Goal: Obtain resource: Obtain resource

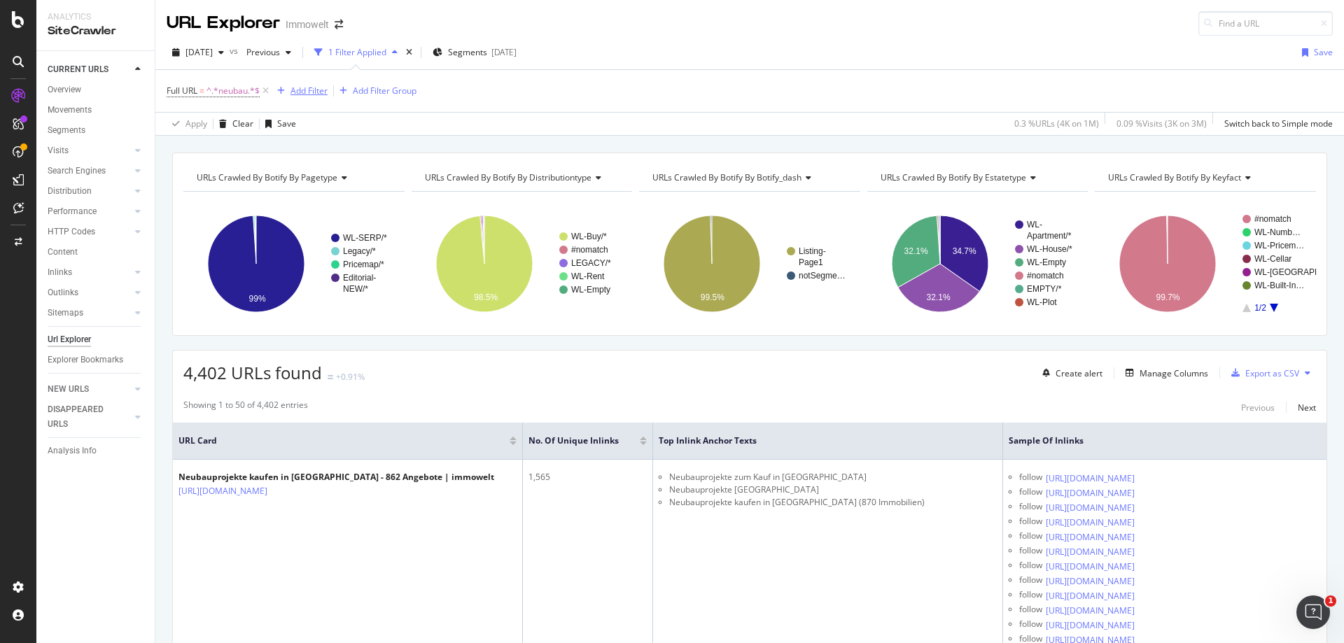
click at [312, 93] on div "Add Filter" at bounding box center [309, 91] width 37 height 12
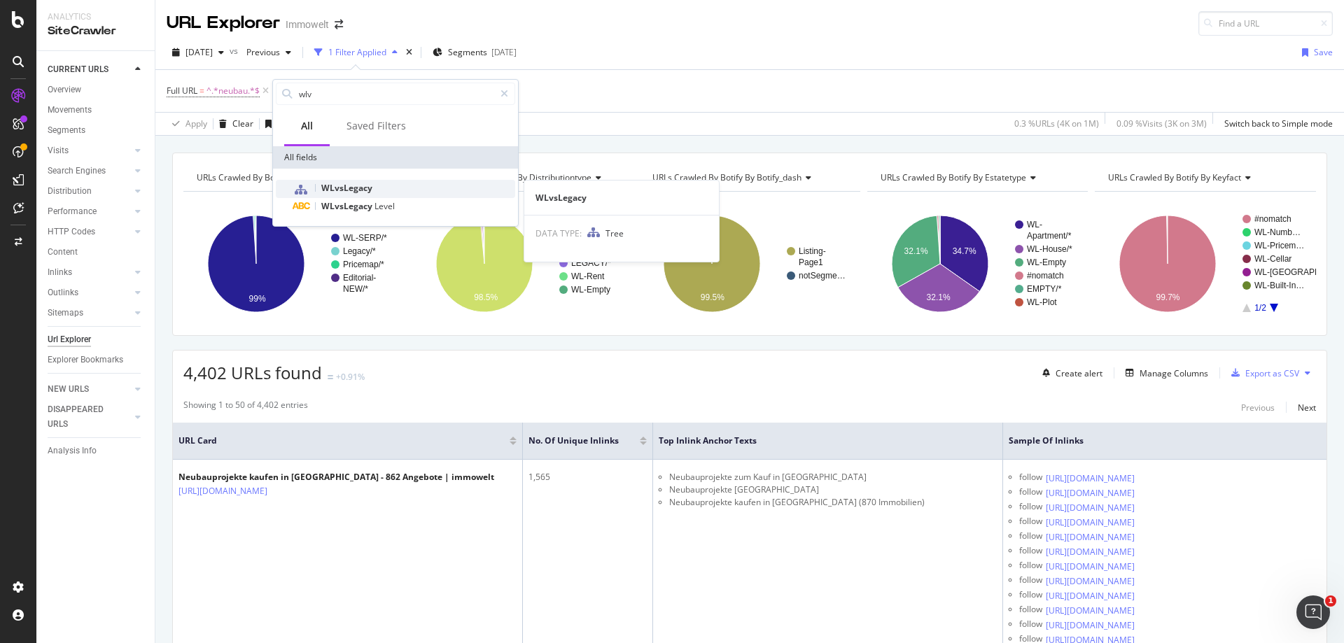
type input "wlv"
click at [360, 188] on span "WLvsLegacy" at bounding box center [346, 188] width 51 height 12
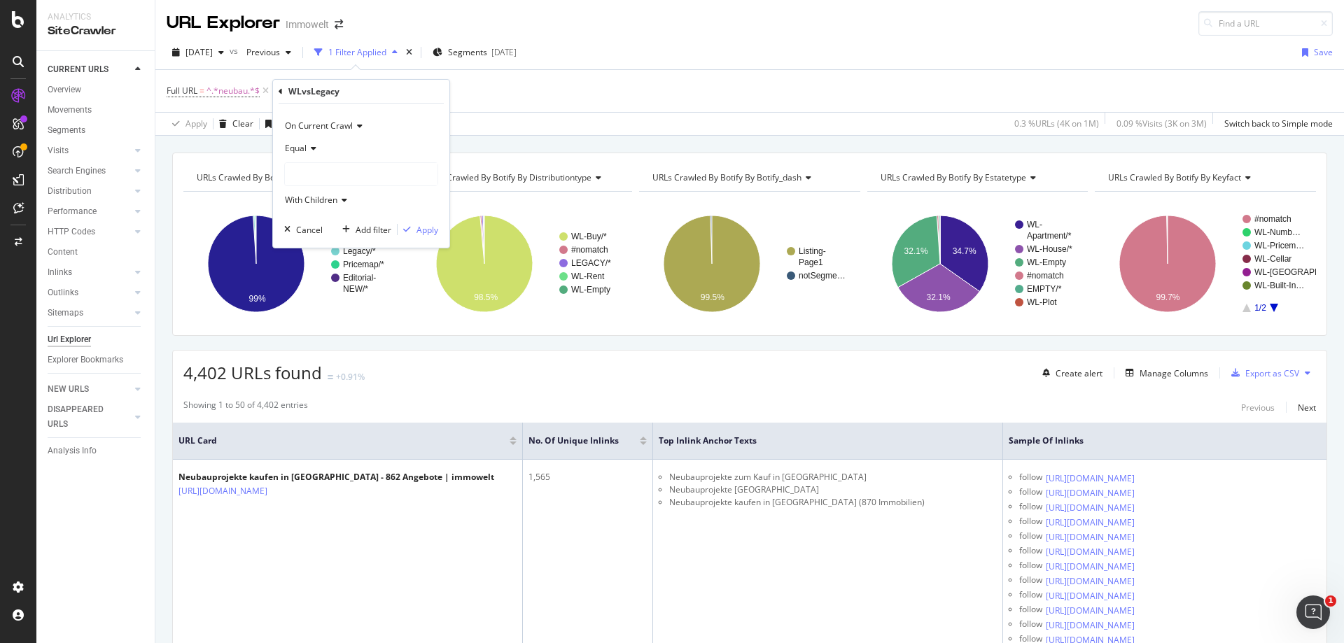
click at [358, 172] on div at bounding box center [361, 174] width 153 height 22
click at [345, 202] on span "665,222 URLS" at bounding box center [342, 203] width 57 height 12
click at [431, 232] on div "Apply" at bounding box center [428, 230] width 22 height 12
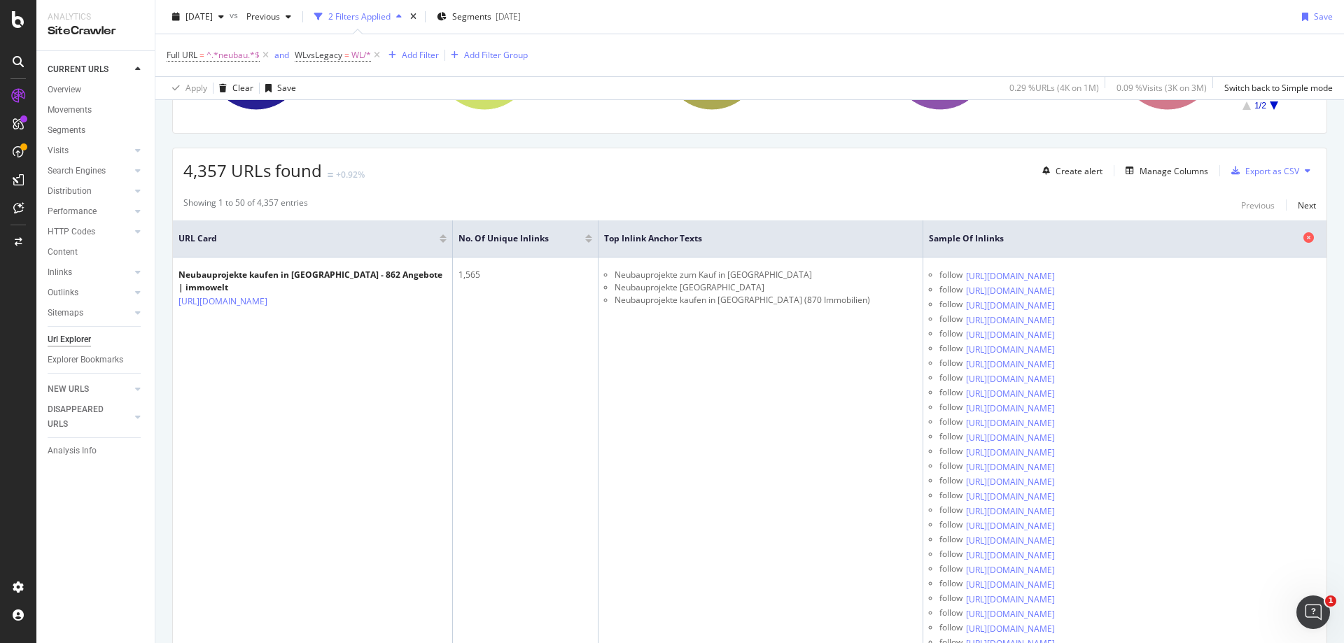
scroll to position [70, 0]
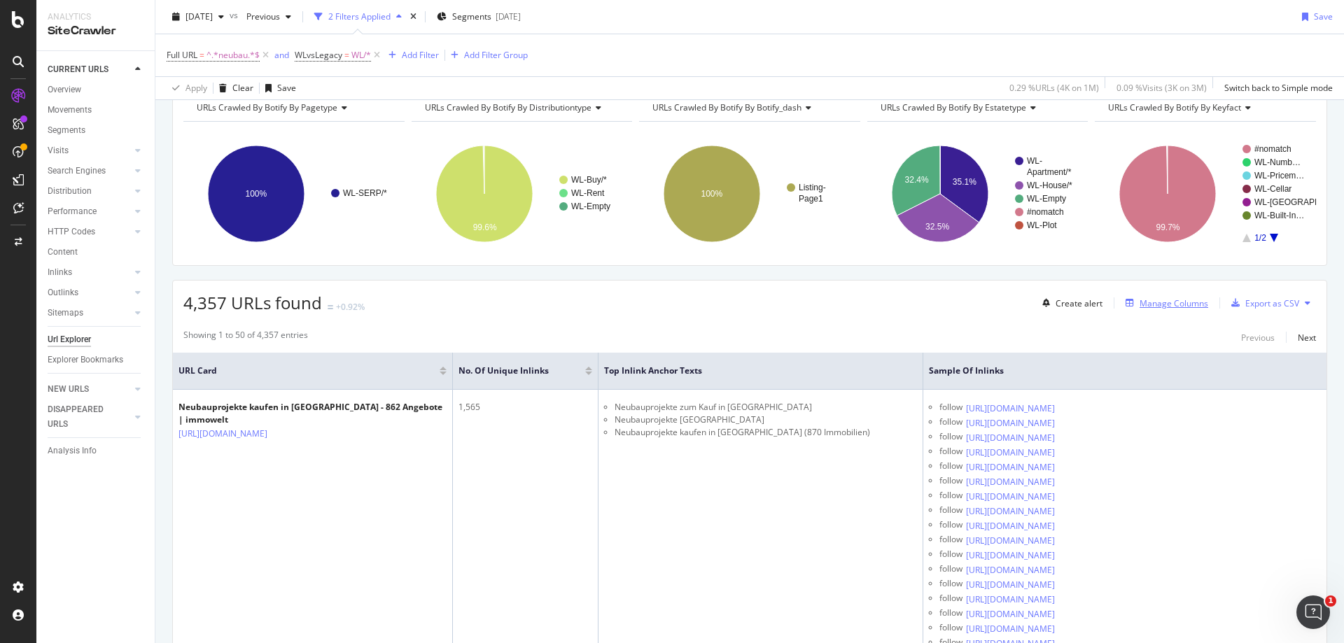
click at [1166, 300] on div "Manage Columns" at bounding box center [1174, 304] width 69 height 12
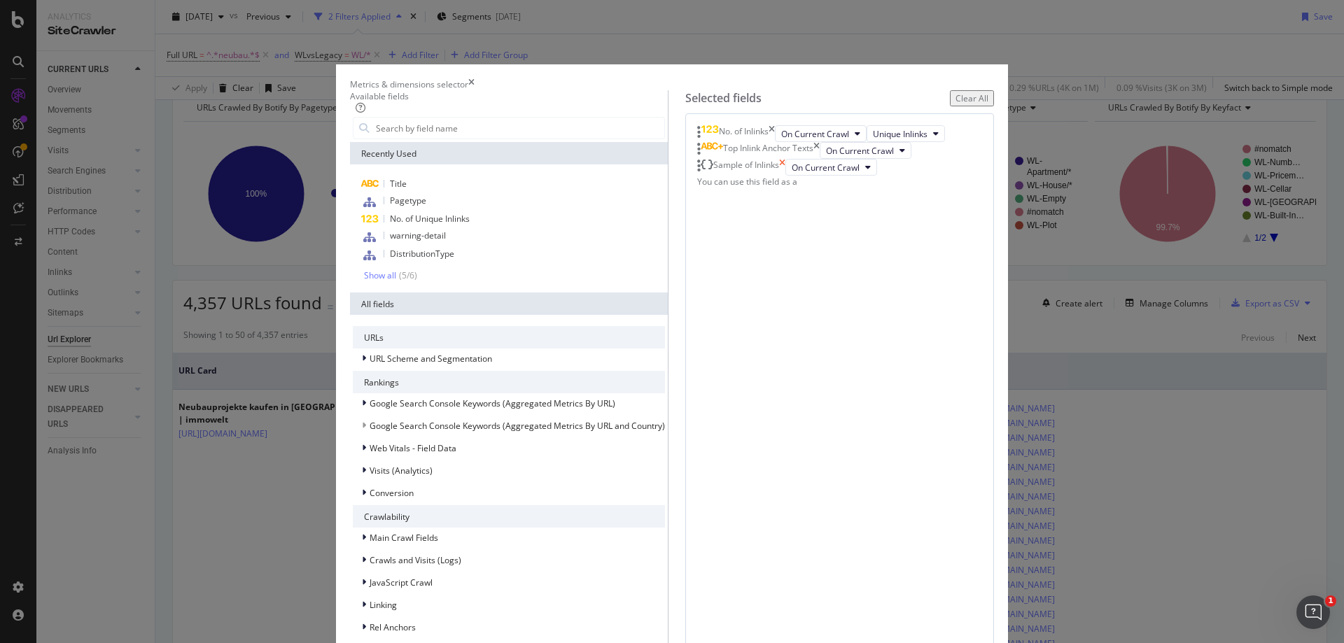
click at [786, 176] on icon "times" at bounding box center [782, 167] width 6 height 17
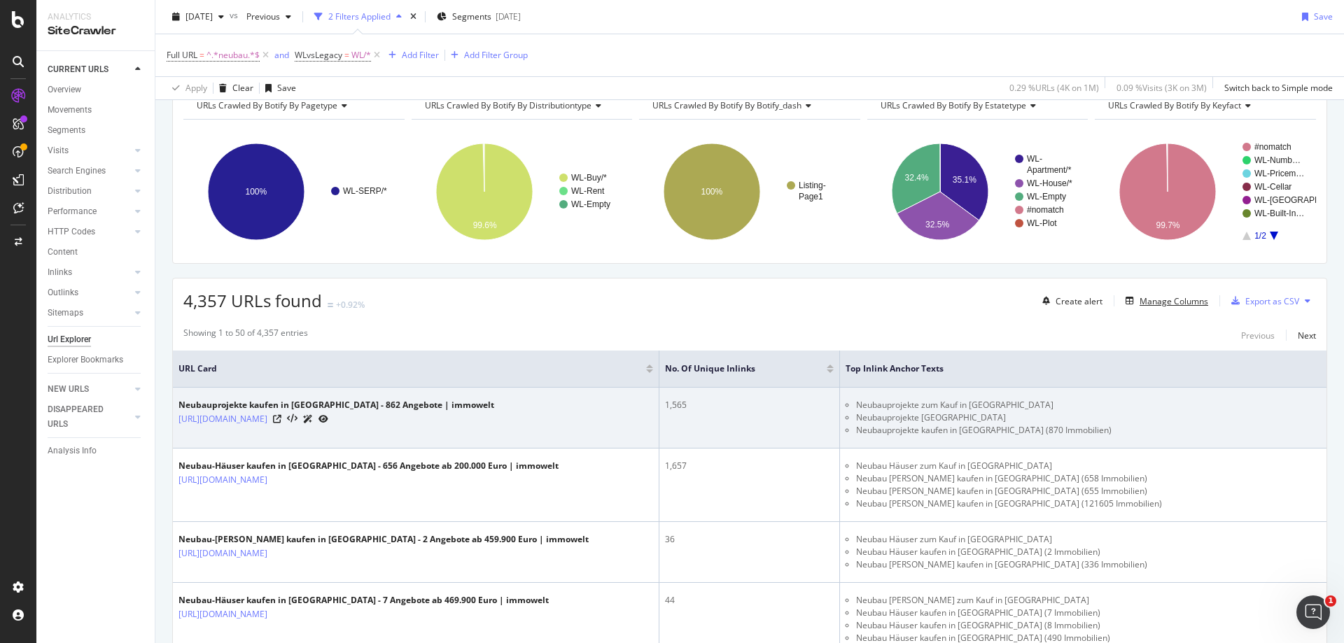
scroll to position [70, 0]
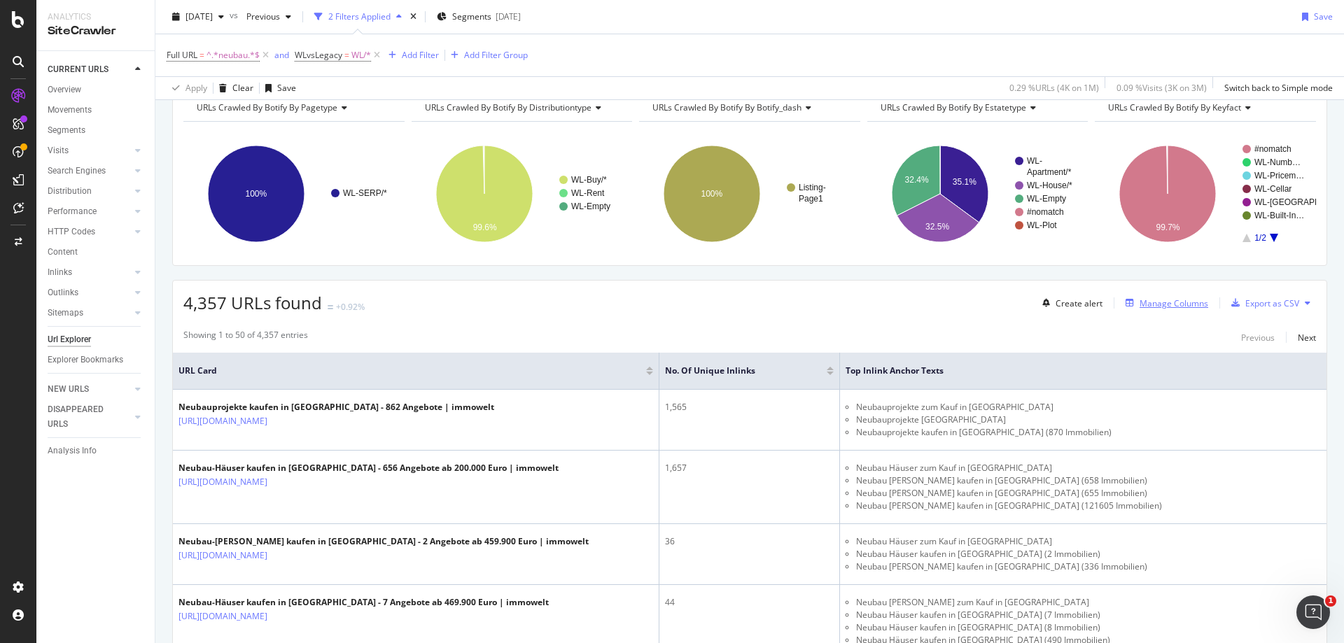
click at [1167, 305] on div "Manage Columns" at bounding box center [1174, 304] width 69 height 12
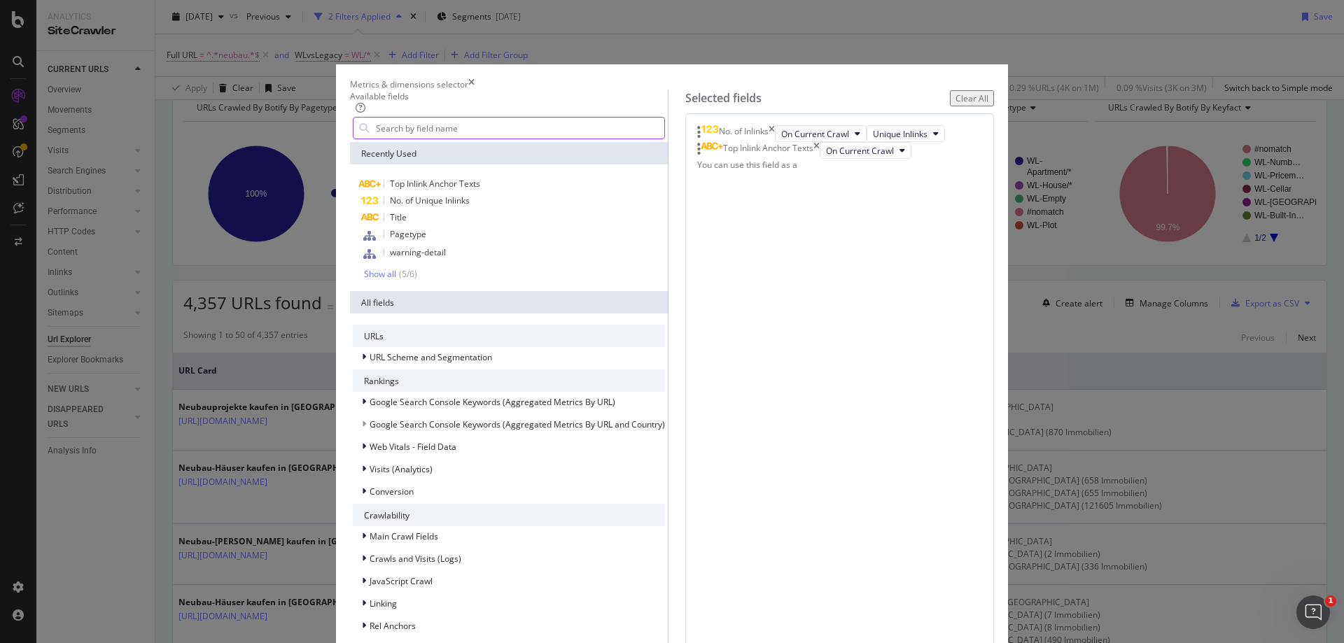
click at [570, 139] on input "modal" at bounding box center [520, 128] width 290 height 21
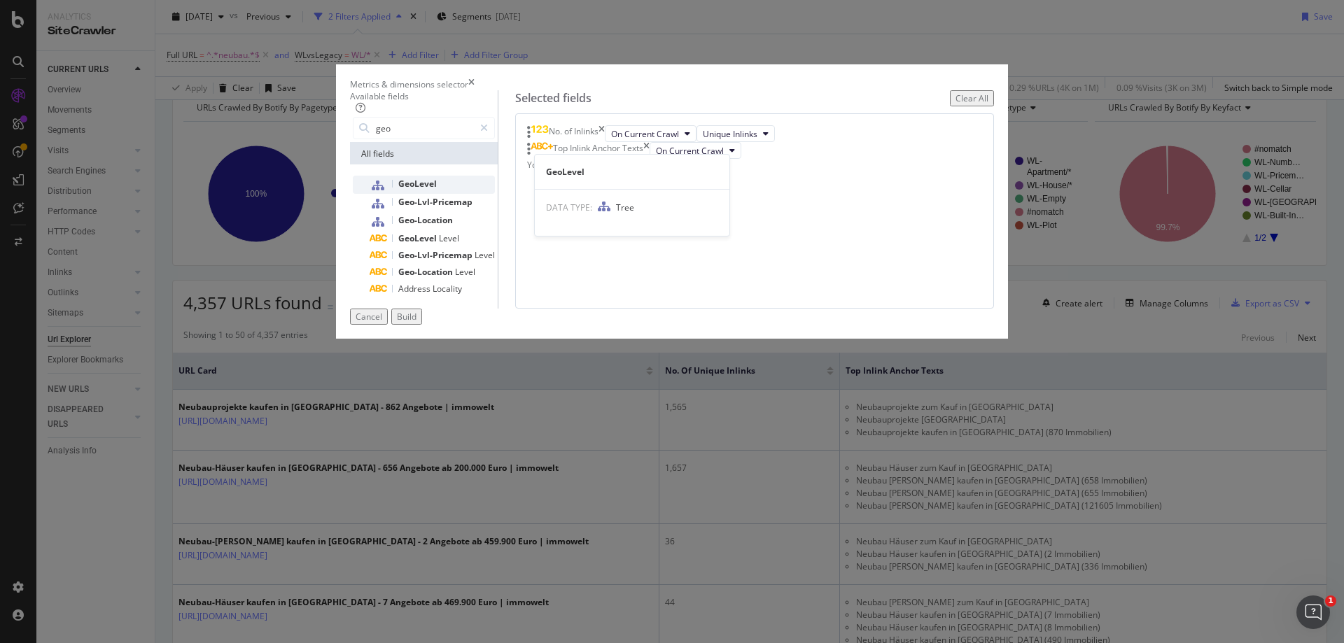
type input "geo"
click at [437, 190] on span "GeoLevel" at bounding box center [417, 184] width 39 height 12
click at [422, 325] on button "Build" at bounding box center [406, 317] width 31 height 16
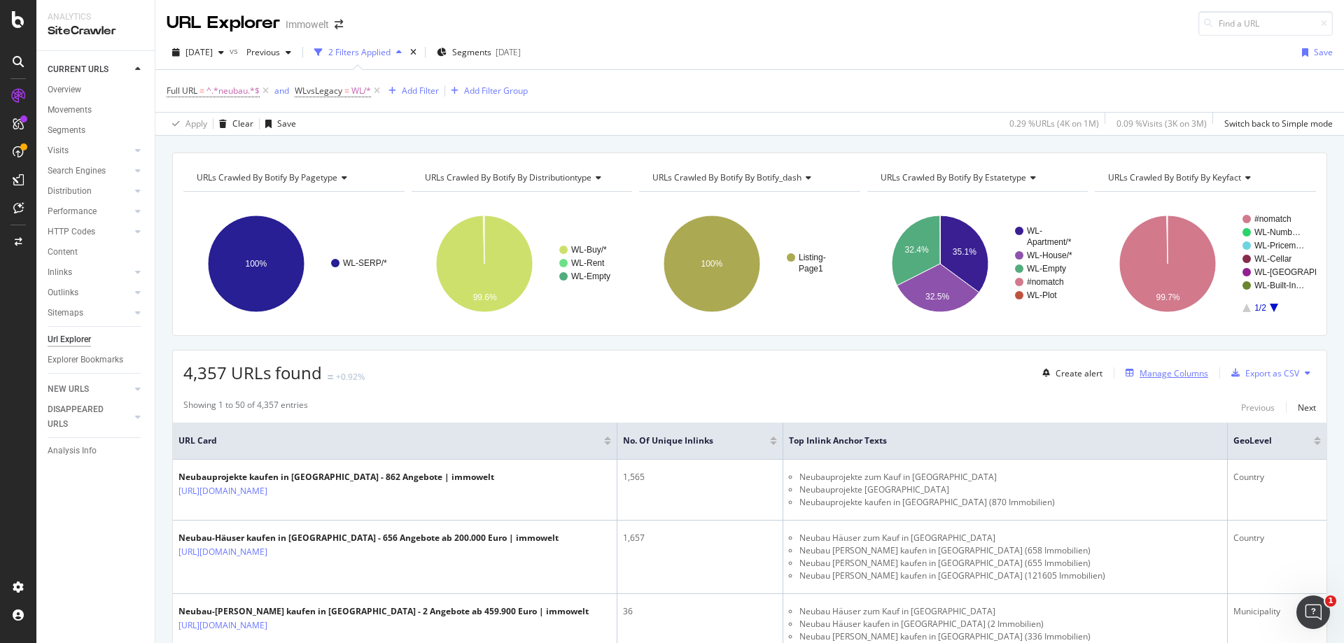
click at [1174, 374] on div "Manage Columns" at bounding box center [1174, 374] width 69 height 12
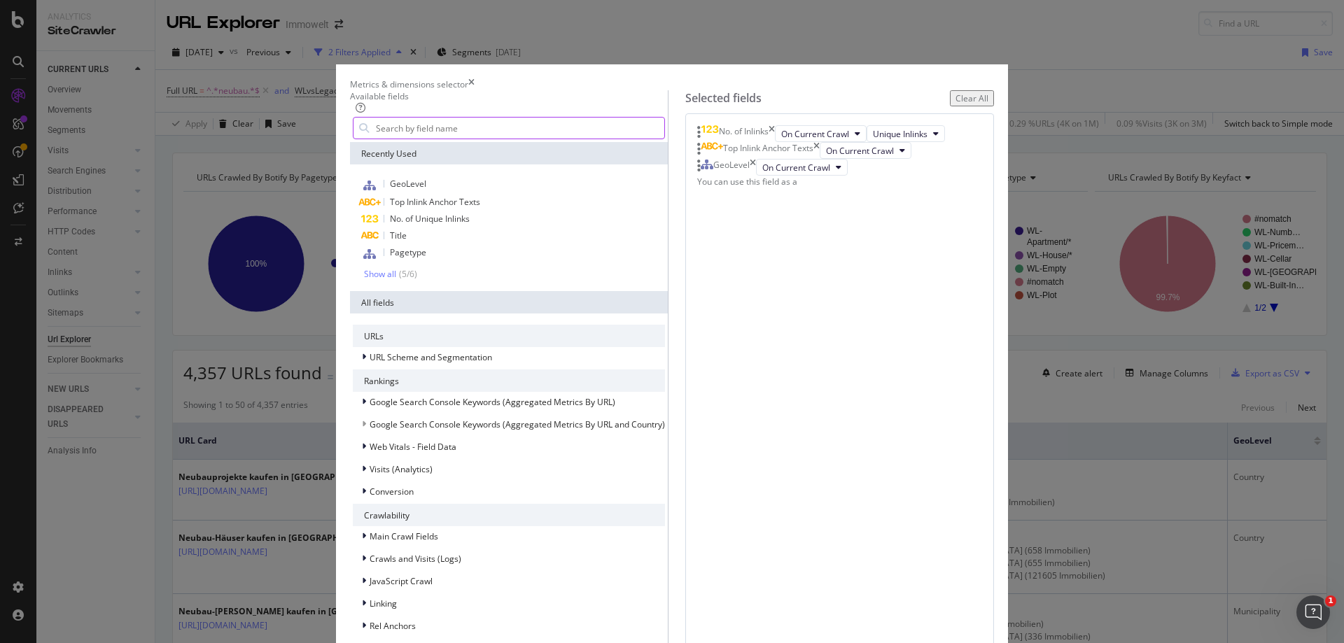
click at [473, 139] on input "modal" at bounding box center [520, 128] width 290 height 21
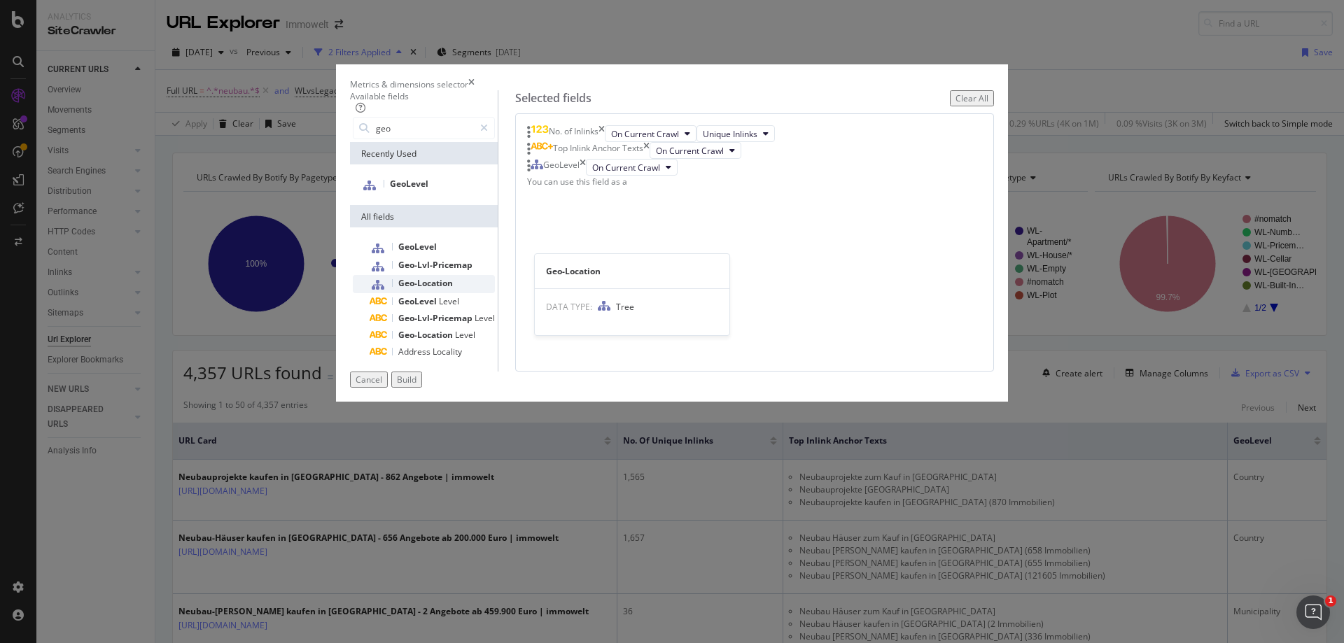
type input "geo"
click at [478, 293] on div "Geo-Location" at bounding box center [432, 284] width 125 height 18
click at [417, 386] on div "Build" at bounding box center [407, 380] width 20 height 12
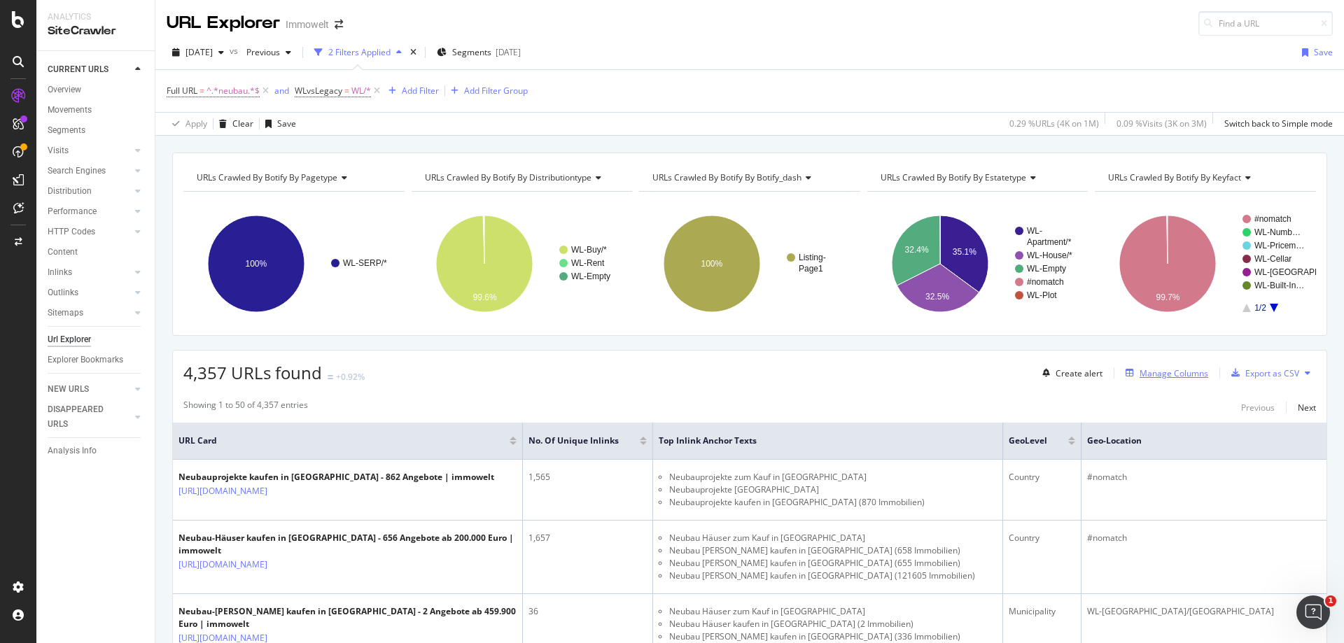
click at [1164, 369] on div "Manage Columns" at bounding box center [1174, 374] width 69 height 12
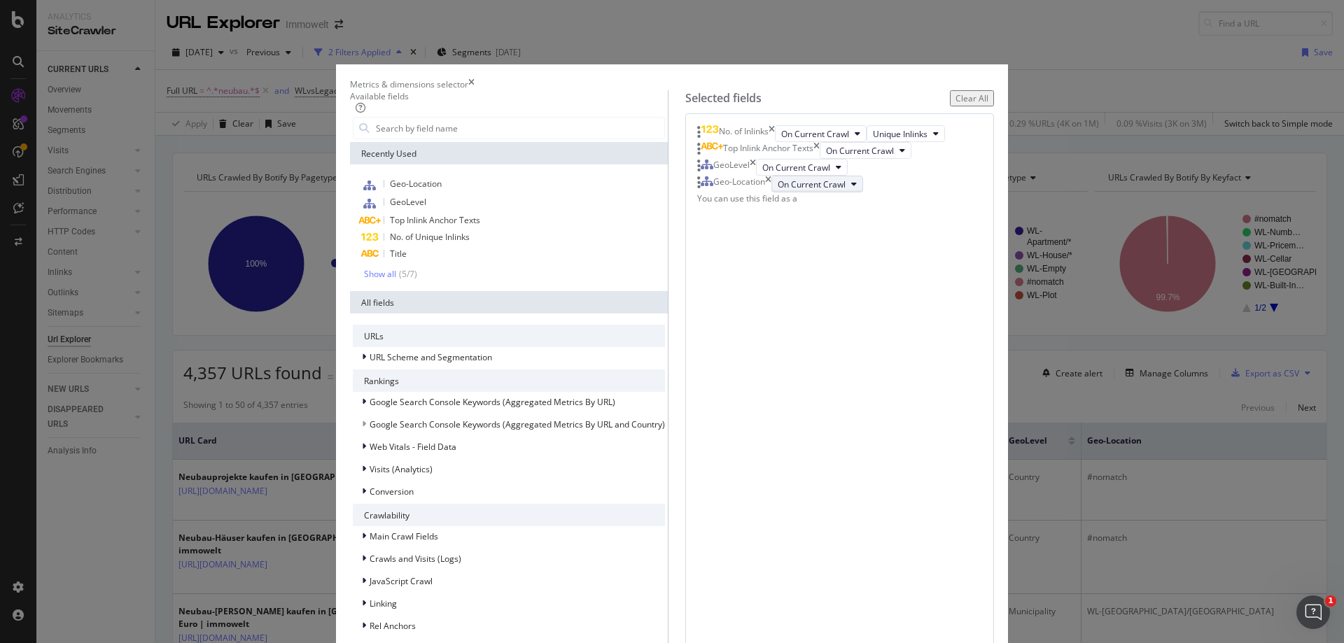
click at [794, 193] on button "On Current Crawl" at bounding box center [818, 184] width 92 height 17
click at [889, 394] on div "No. of Inlinks On Current Crawl Unique Inlinks Top Inlink Anchor Texts On Curre…" at bounding box center [840, 480] width 309 height 735
click at [792, 193] on button "On Current Crawl" at bounding box center [818, 184] width 92 height 17
click at [871, 389] on div "No. of Inlinks On Current Crawl Unique Inlinks Top Inlink Anchor Texts On Curre…" at bounding box center [840, 480] width 309 height 735
click at [475, 78] on icon "times" at bounding box center [471, 84] width 6 height 12
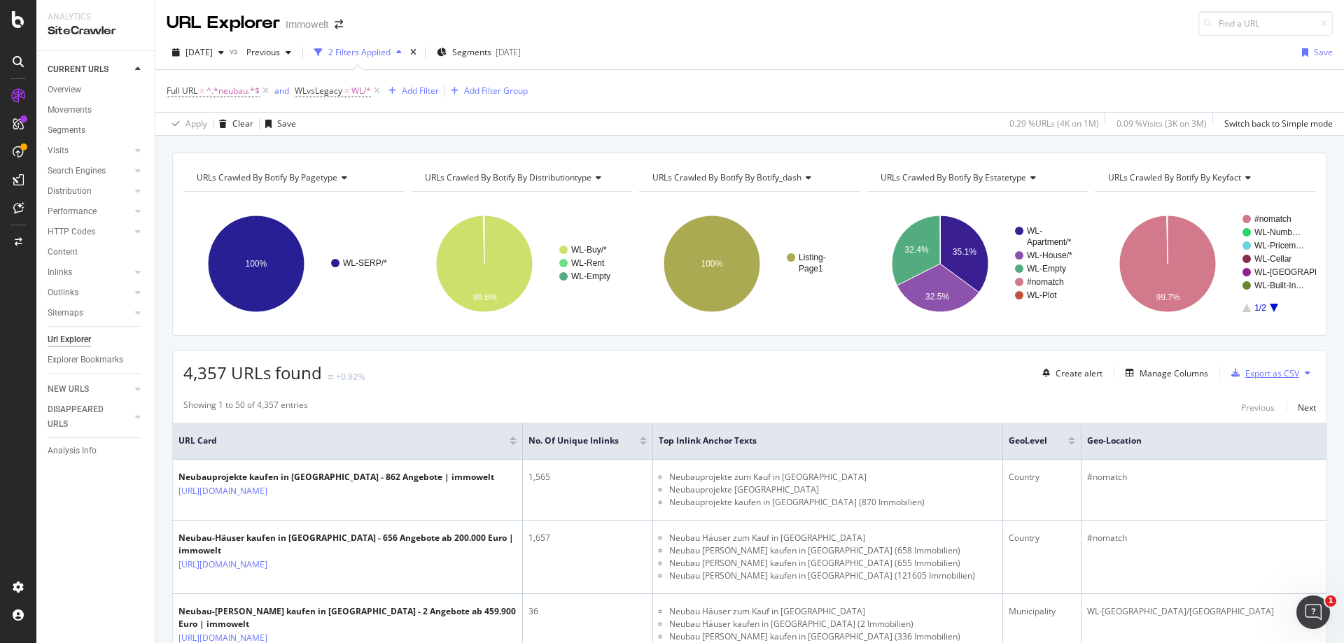
click at [1284, 375] on div "Export as CSV" at bounding box center [1273, 374] width 54 height 12
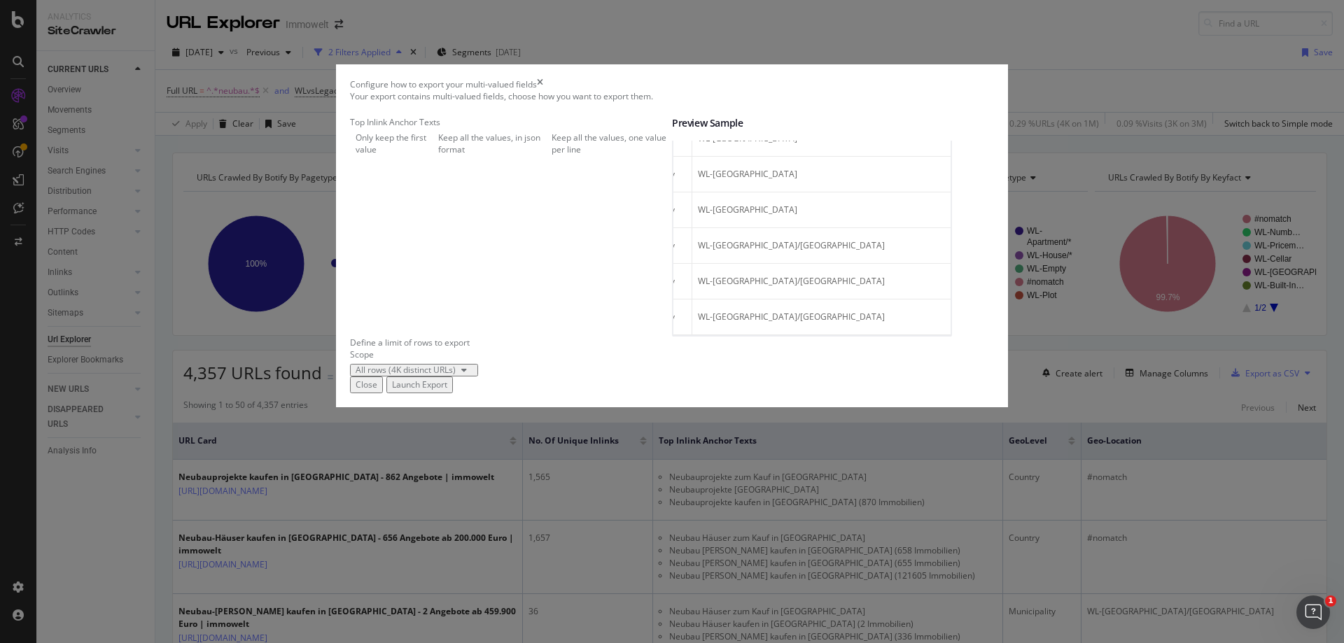
scroll to position [0, 523]
click at [552, 155] on div "Keep all the values, one value per line" at bounding box center [612, 144] width 120 height 24
click at [539, 155] on div "Keep all the values, in json format" at bounding box center [492, 144] width 108 height 24
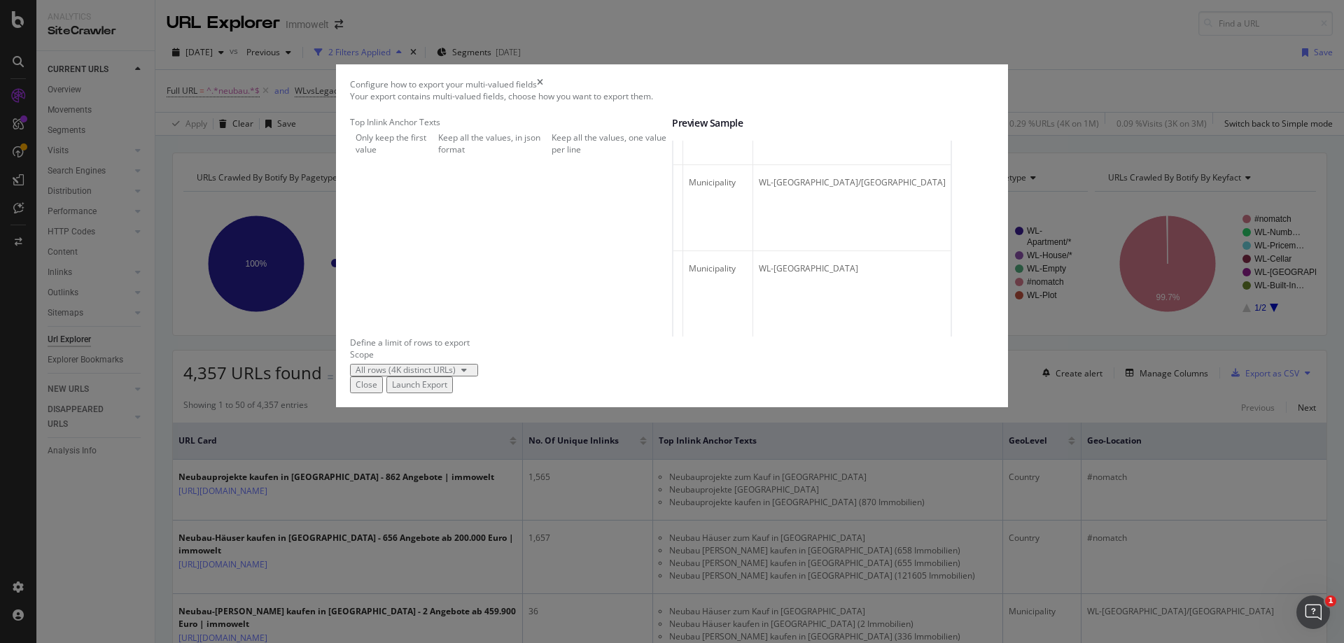
scroll to position [0, 358]
click at [447, 391] on div "Launch Export" at bounding box center [419, 385] width 55 height 12
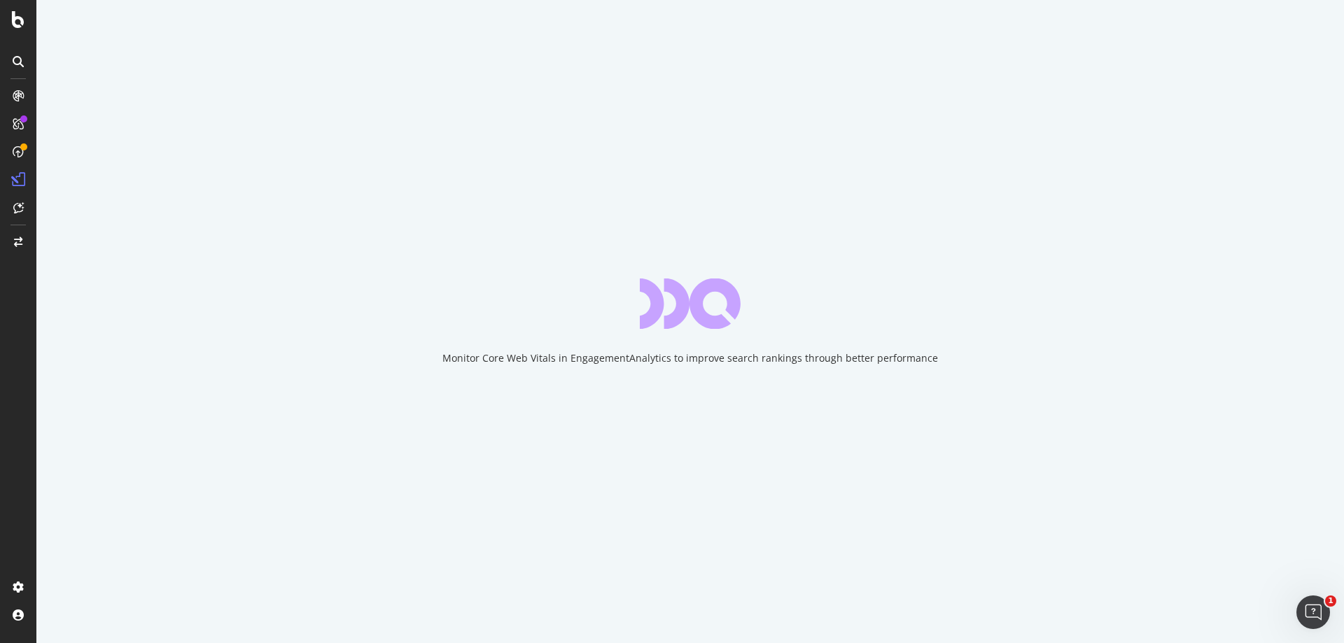
drag, startPoint x: 425, startPoint y: 0, endPoint x: 694, endPoint y: 59, distance: 275.2
click at [694, 59] on div "Monitor Core Web Vitals in EngagementAnalytics to improve search rankings throu…" at bounding box center [690, 321] width 1308 height 643
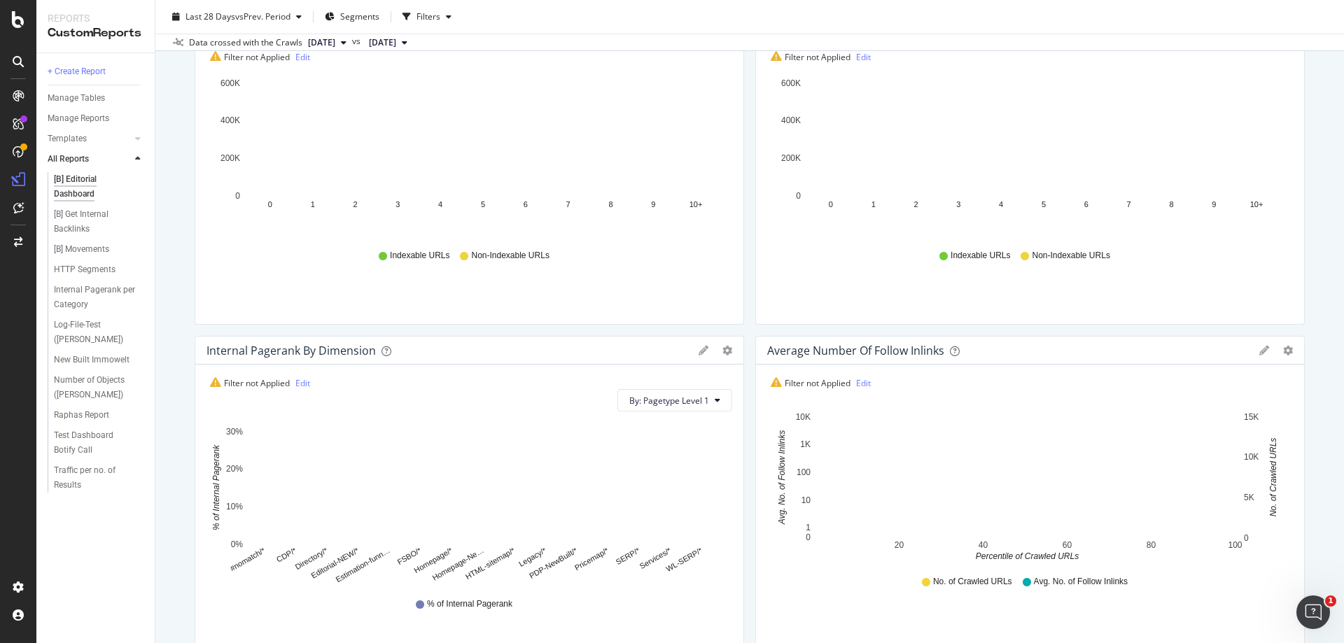
scroll to position [70, 0]
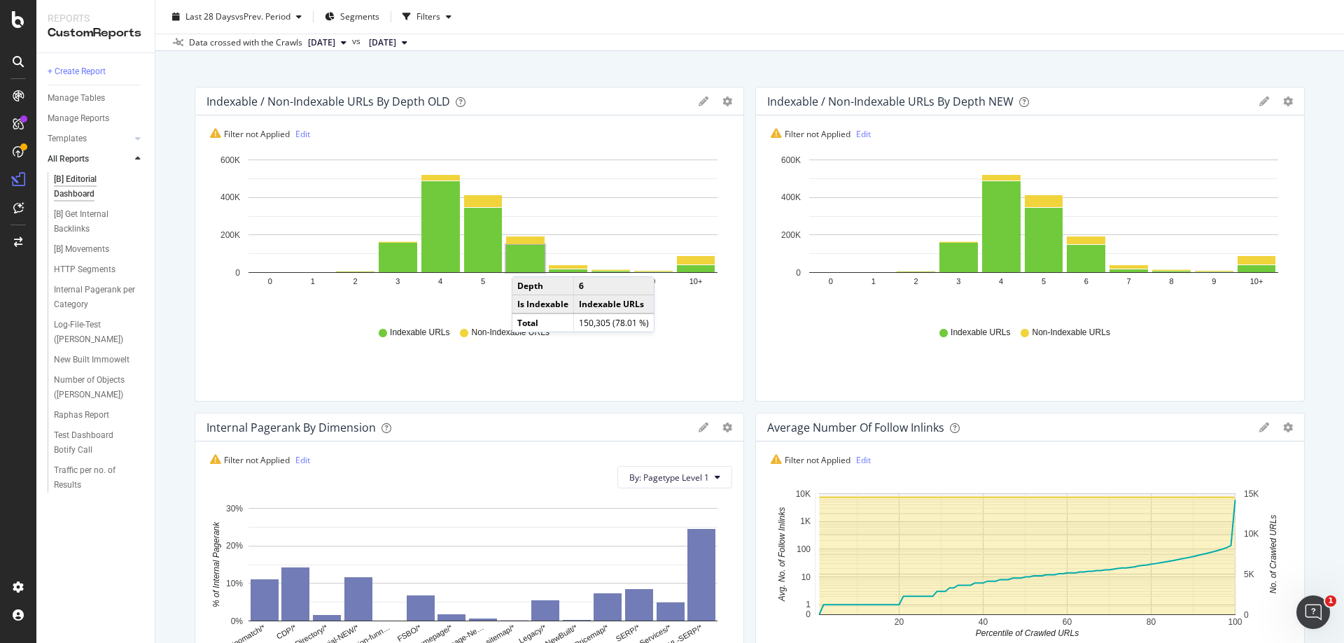
click at [347, 46] on icon at bounding box center [344, 43] width 6 height 8
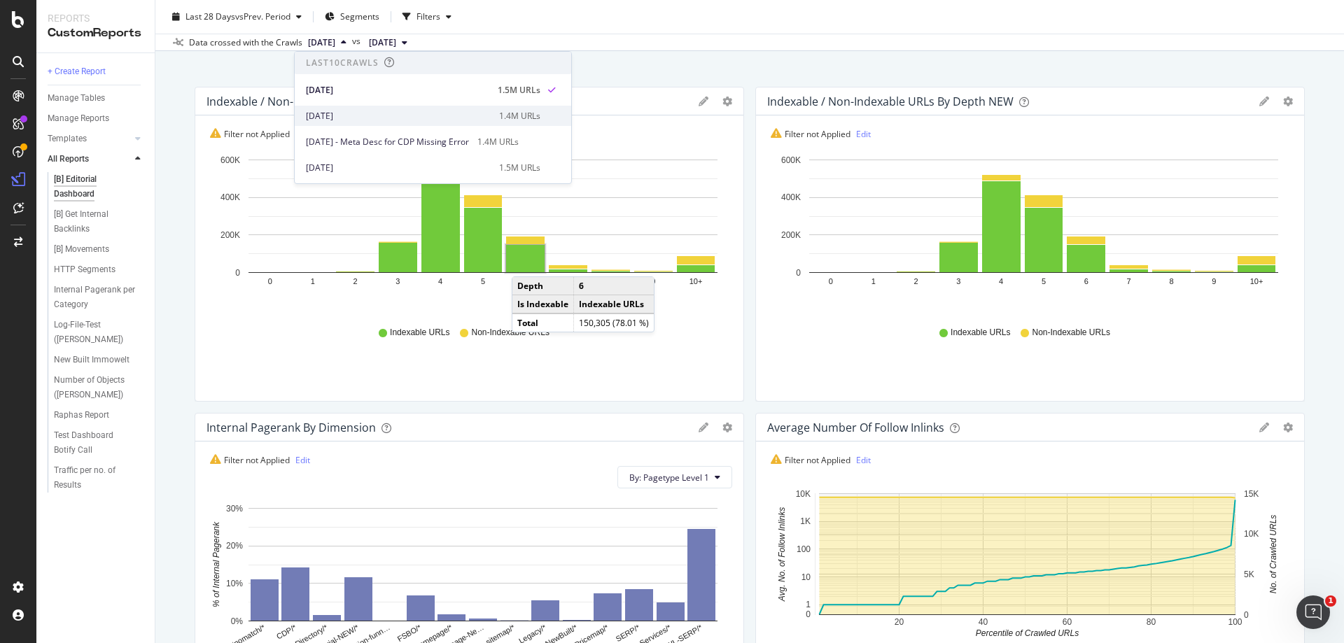
click at [369, 113] on div "2025 Sep. 19th" at bounding box center [398, 116] width 185 height 13
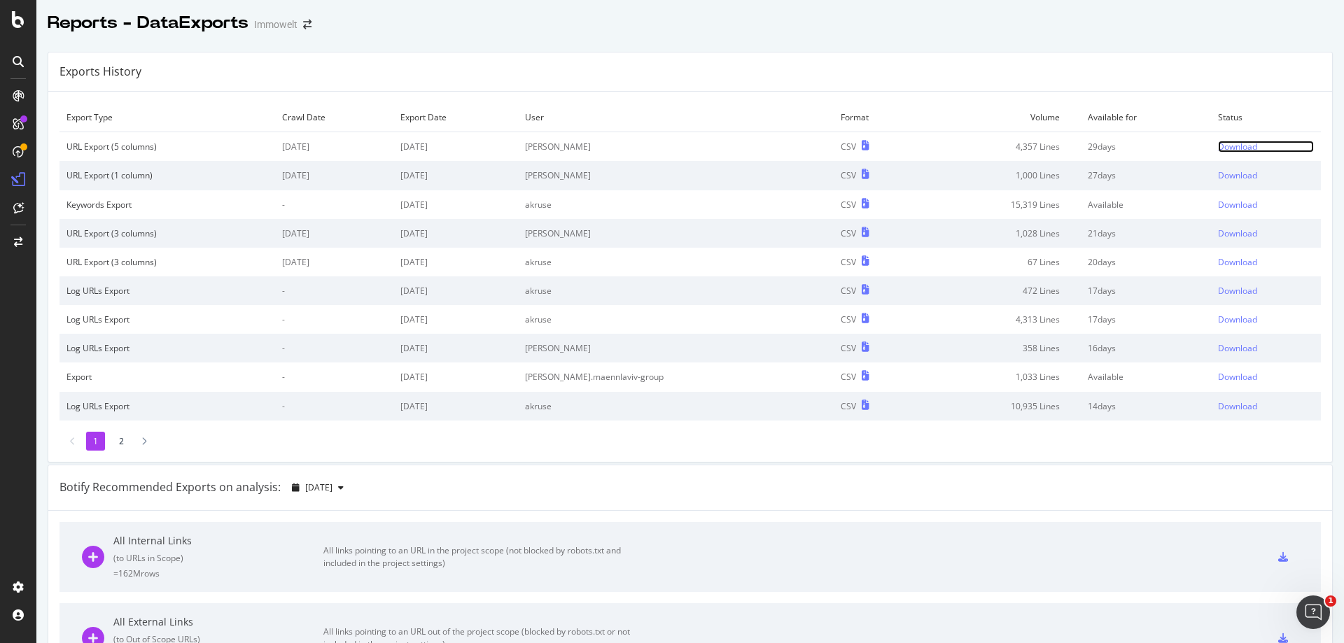
click at [1225, 148] on div "Download" at bounding box center [1237, 147] width 39 height 12
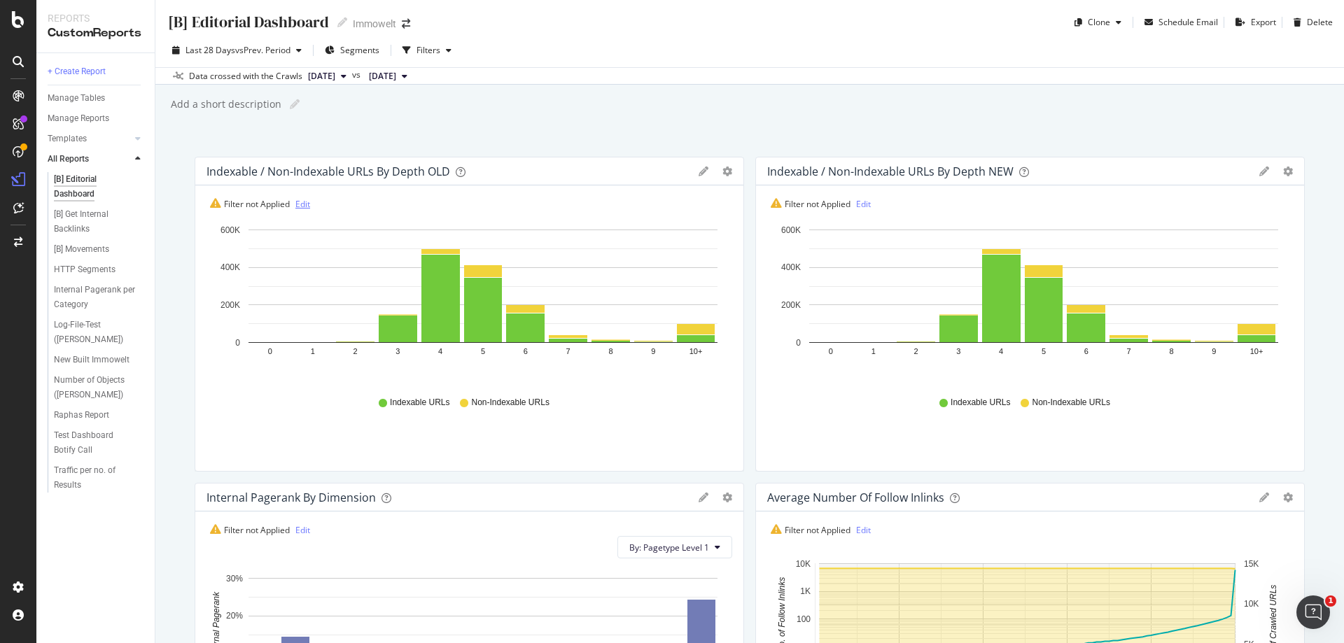
click at [307, 203] on link "Edit" at bounding box center [302, 204] width 15 height 12
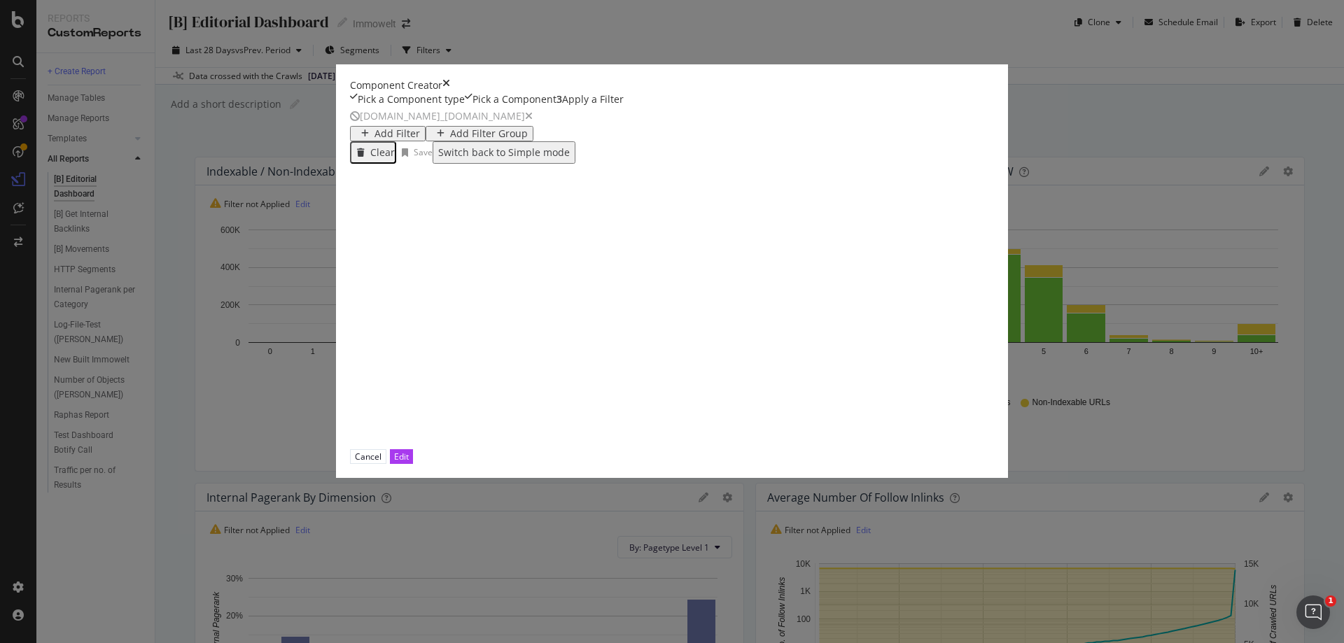
click at [420, 139] on div "Add Filter" at bounding box center [398, 133] width 46 height 11
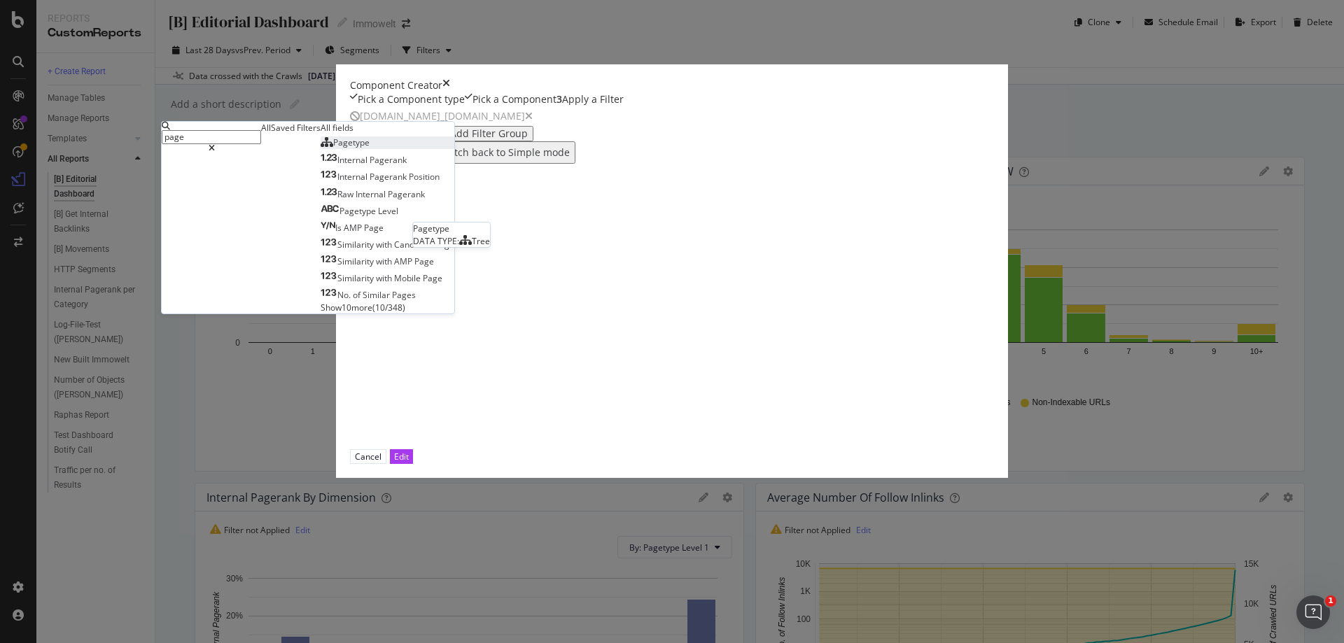
type input "page"
click at [370, 148] on span "Pagetype" at bounding box center [351, 143] width 36 height 12
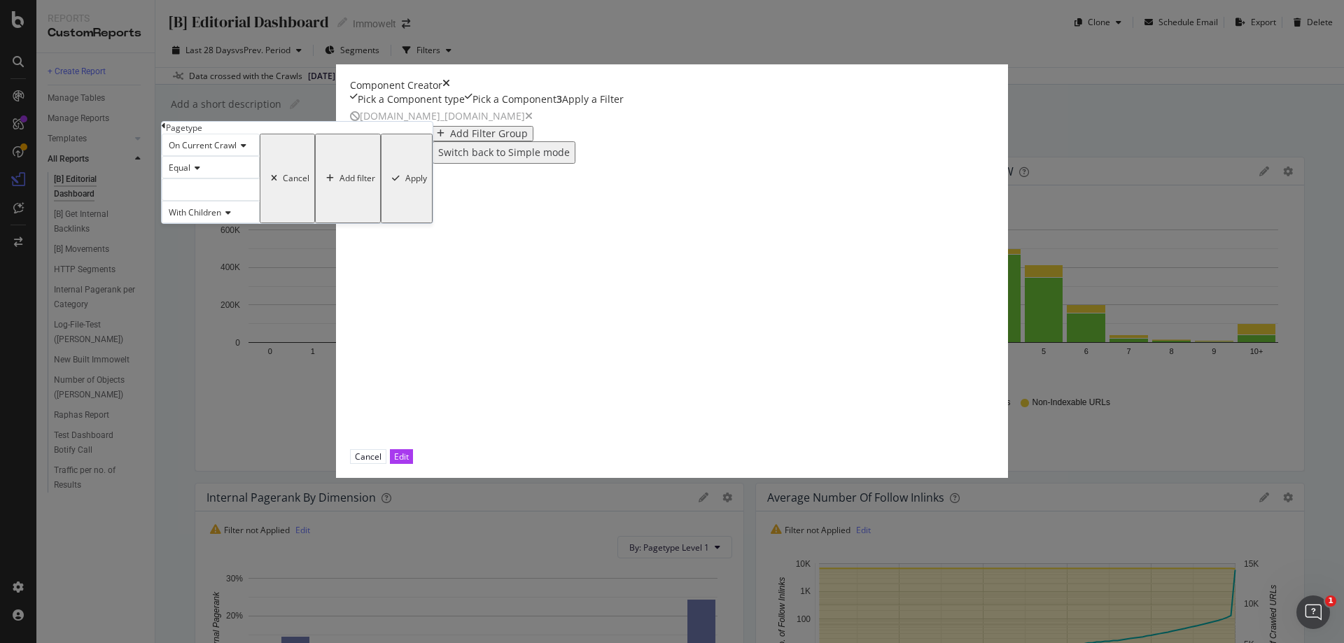
click at [260, 201] on div "modal" at bounding box center [211, 190] width 98 height 22
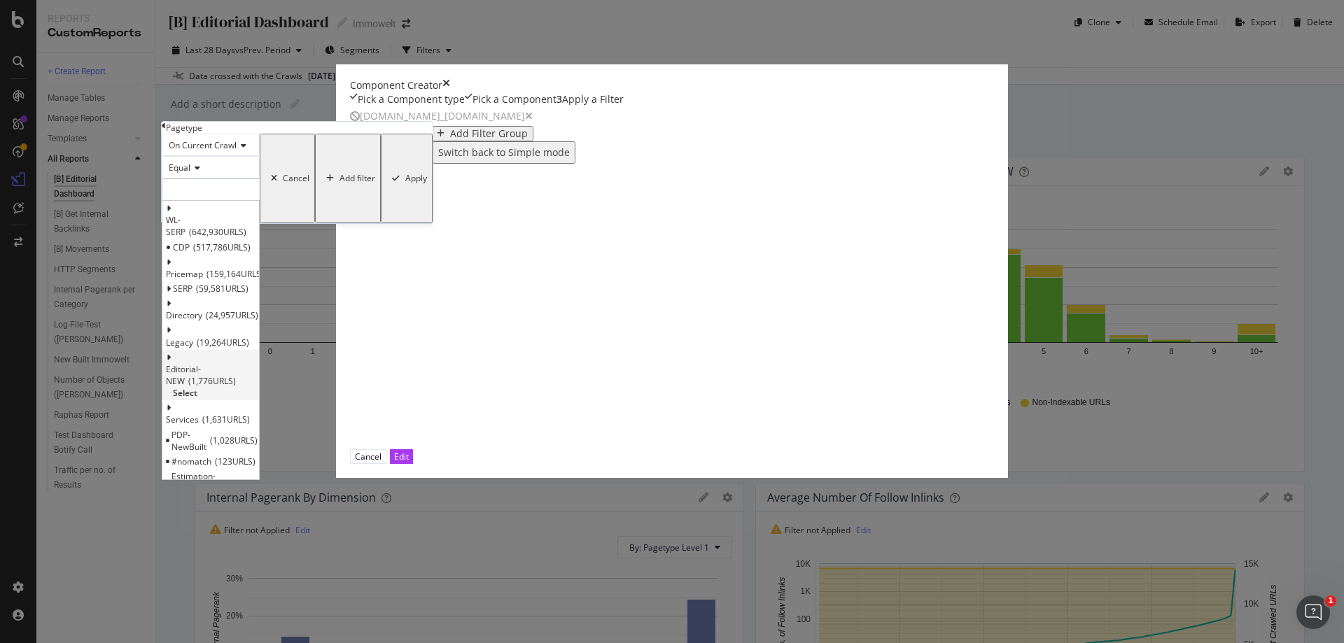
click at [197, 399] on span "Select" at bounding box center [185, 393] width 25 height 12
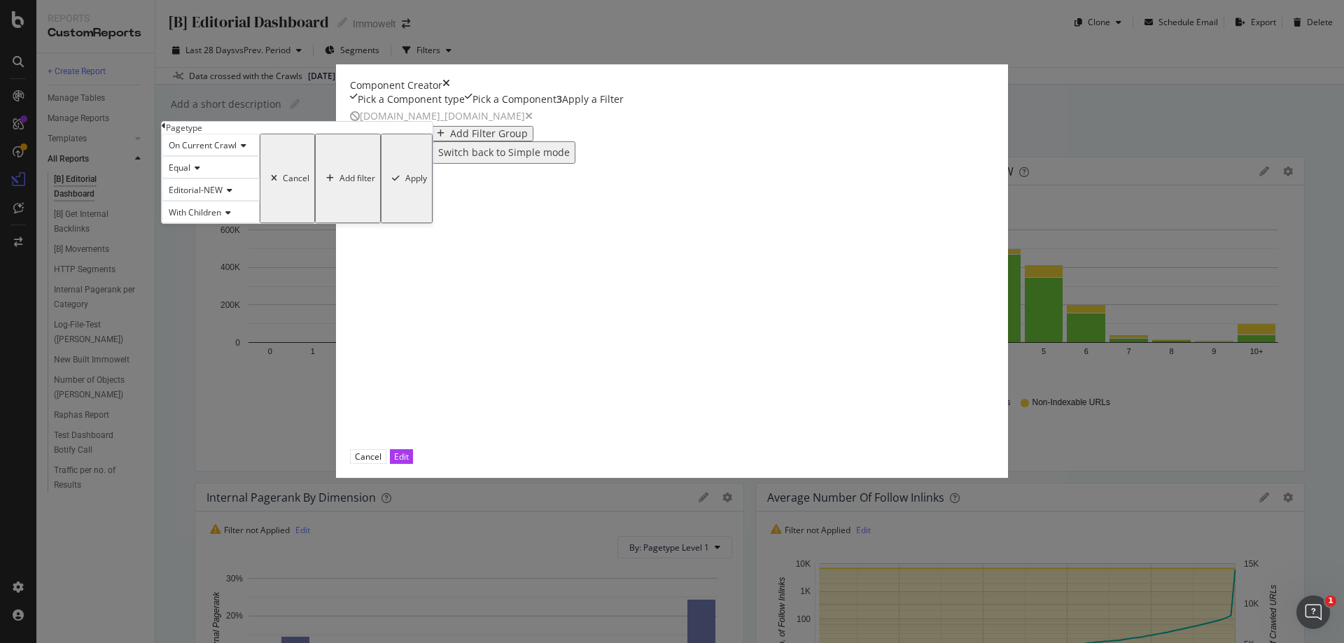
click at [427, 183] on div "Apply" at bounding box center [416, 179] width 22 height 10
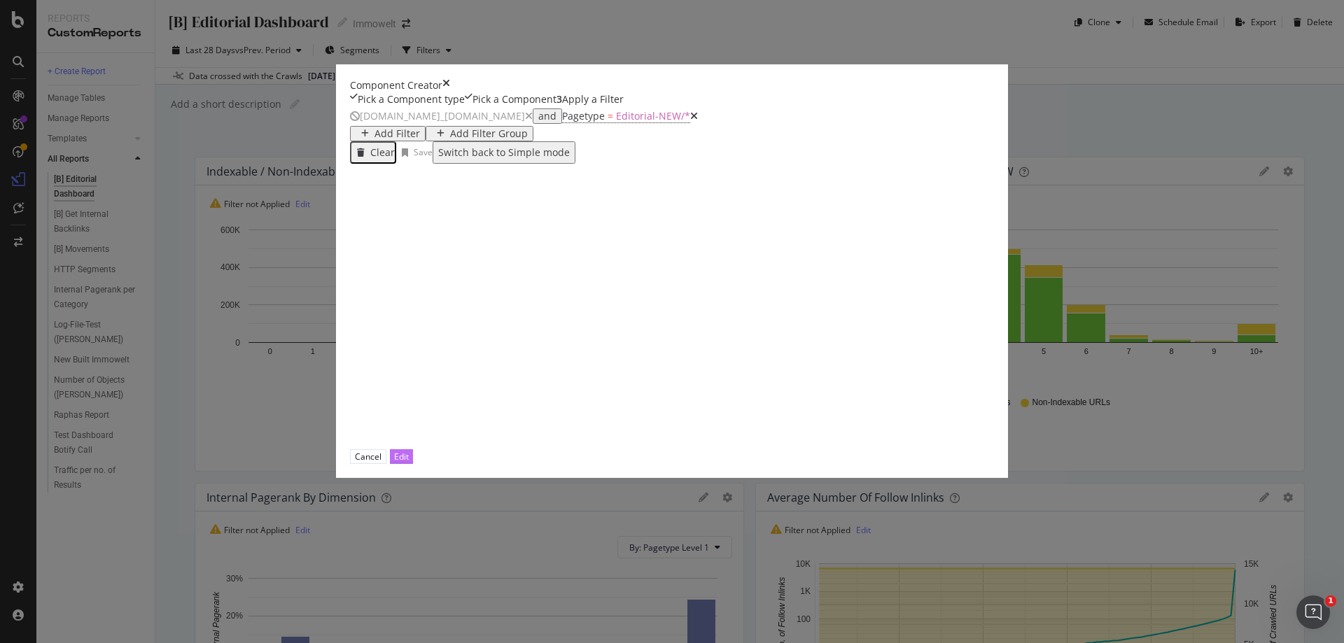
click at [409, 463] on div "Edit" at bounding box center [401, 457] width 15 height 12
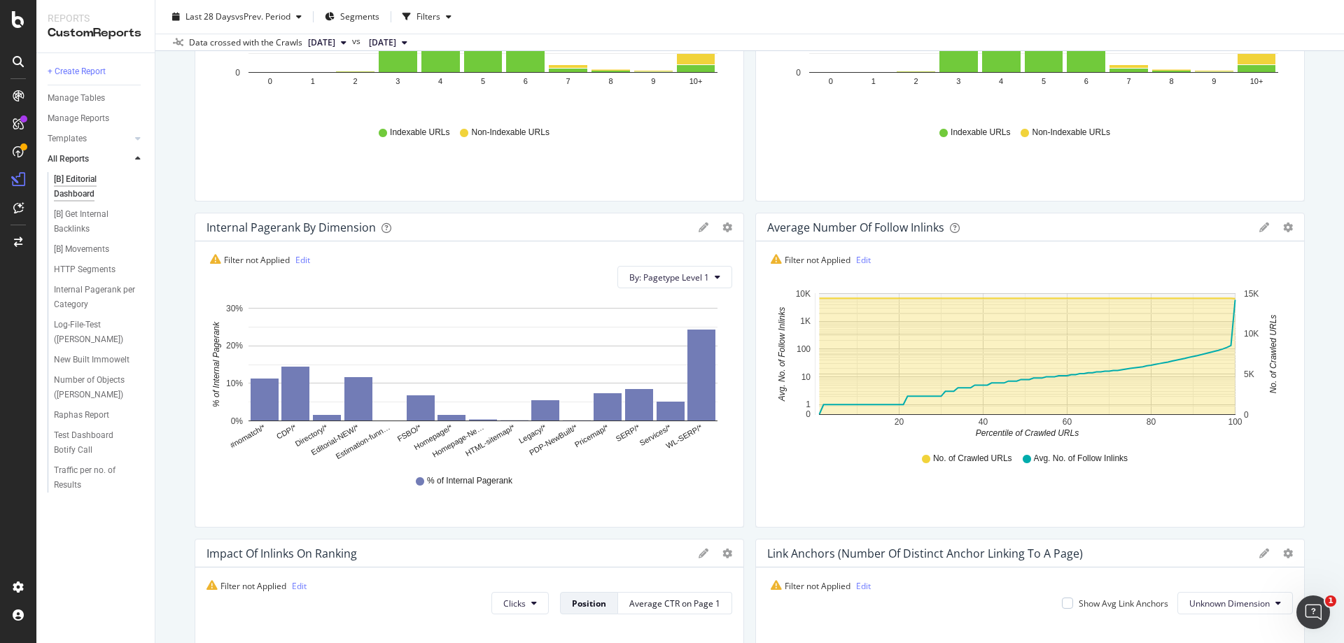
scroll to position [280, 0]
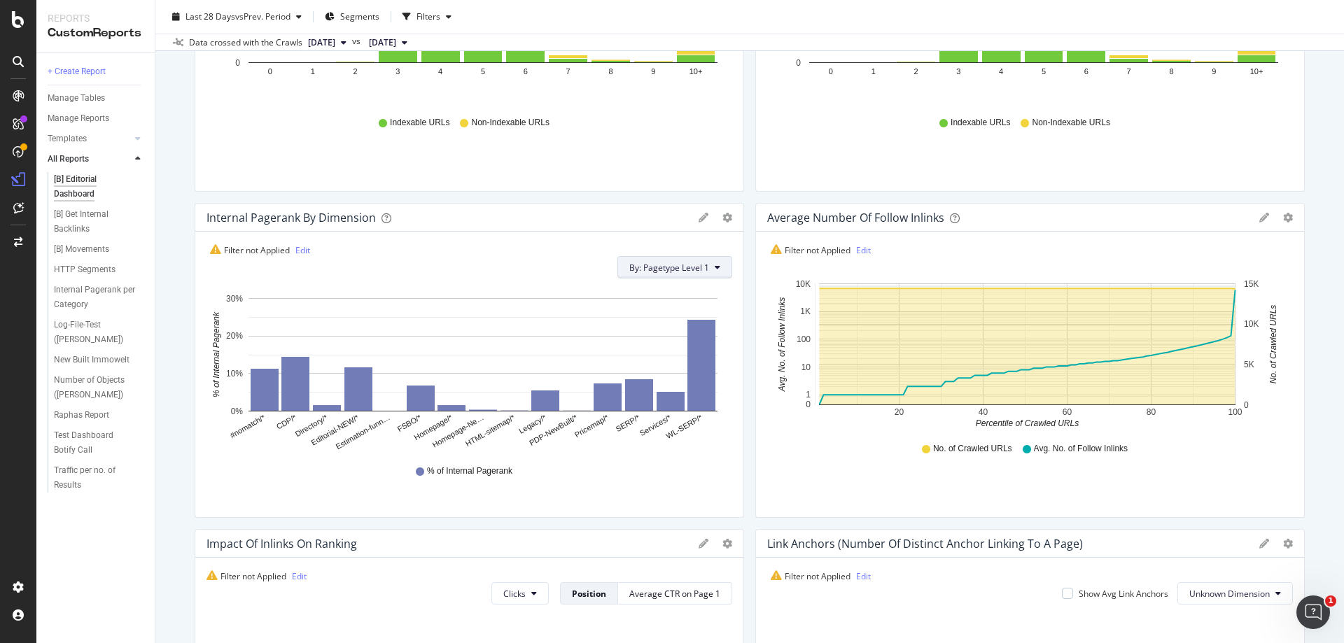
click at [695, 268] on span "By: Pagetype Level 1" at bounding box center [669, 268] width 80 height 12
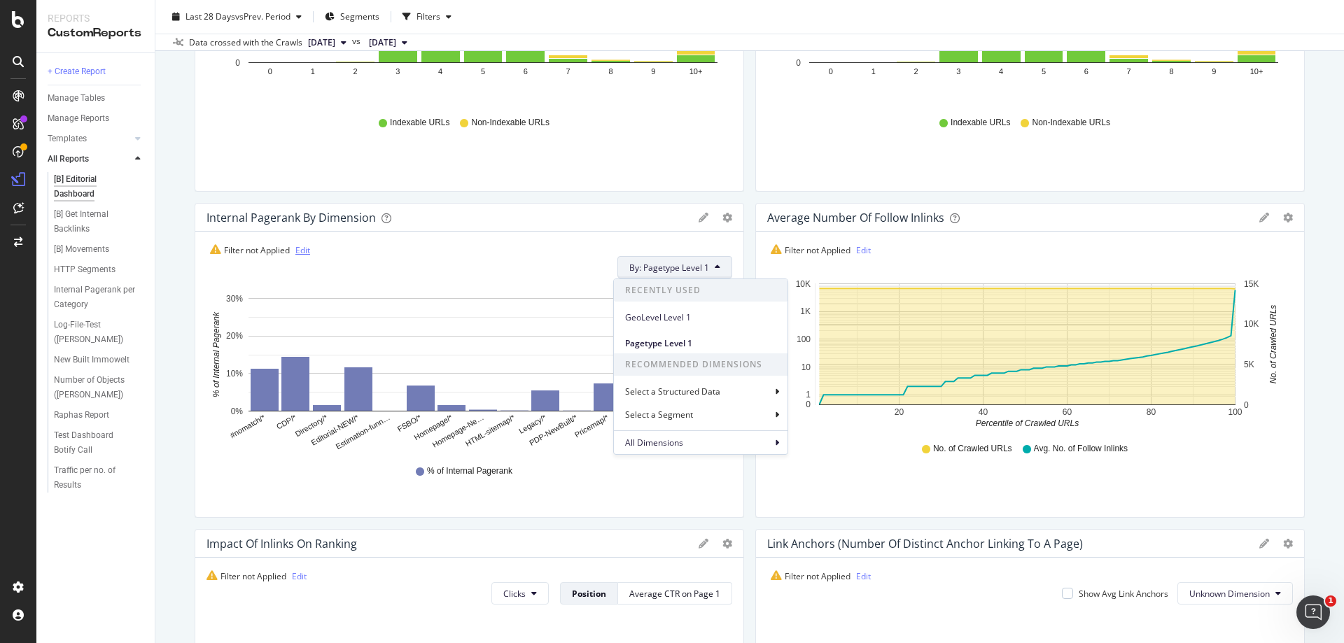
click at [302, 249] on link "Edit" at bounding box center [302, 250] width 15 height 12
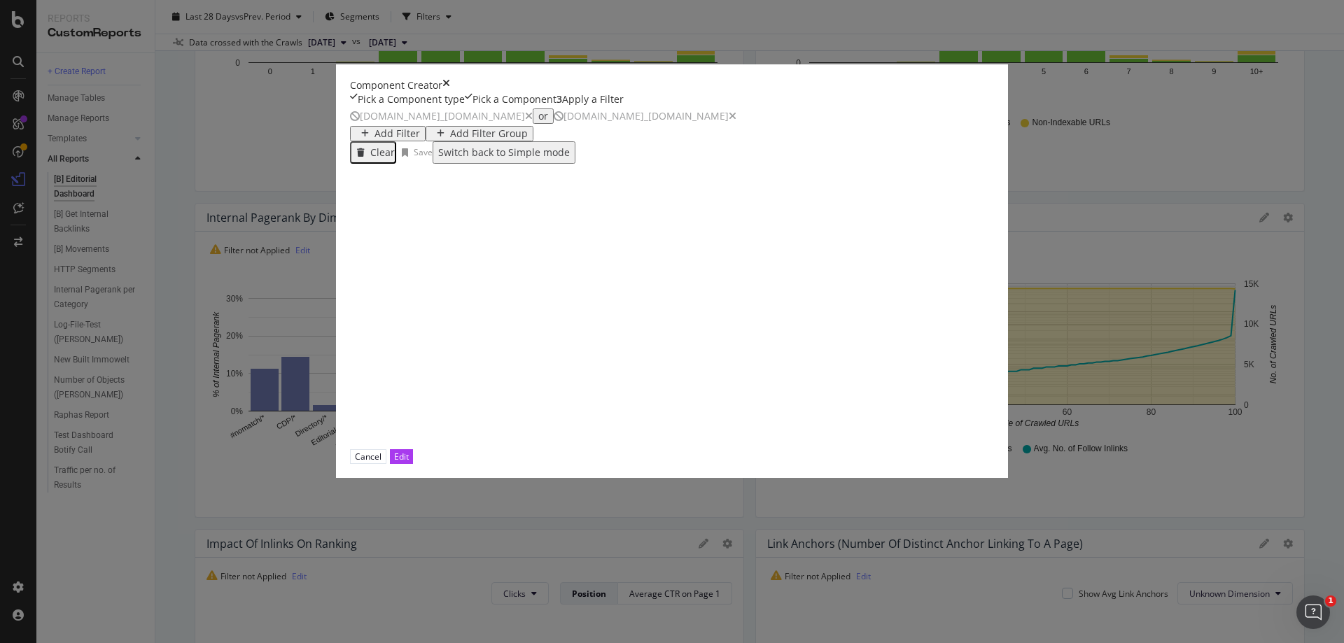
click at [729, 121] on icon "modal" at bounding box center [733, 116] width 8 height 10
click at [525, 121] on icon "modal" at bounding box center [529, 116] width 8 height 10
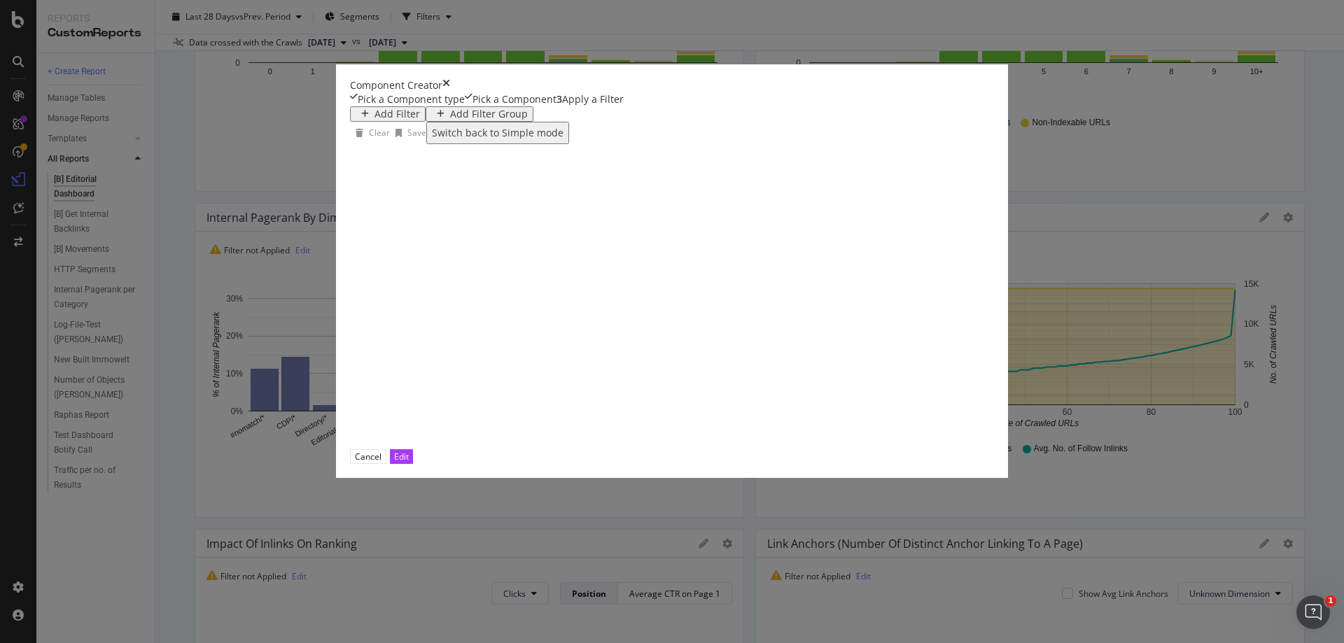
click at [375, 120] on div "Add Filter" at bounding box center [398, 114] width 46 height 11
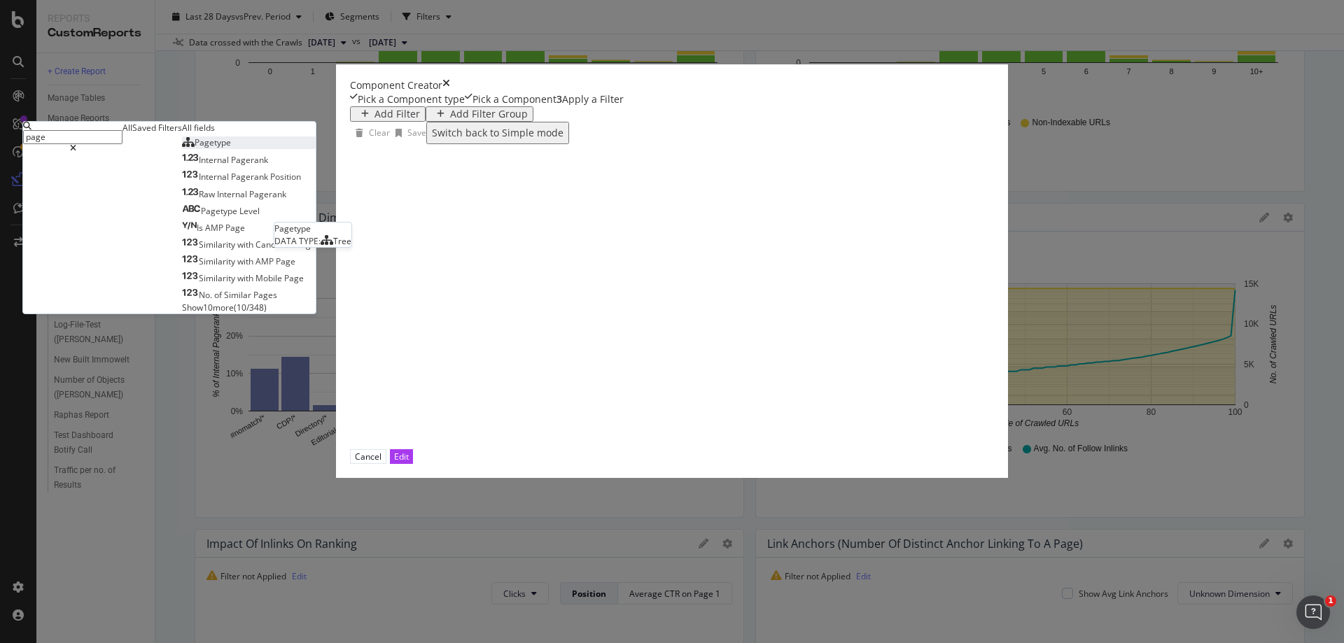
type input "page"
click at [231, 148] on span "Pagetype" at bounding box center [213, 143] width 36 height 12
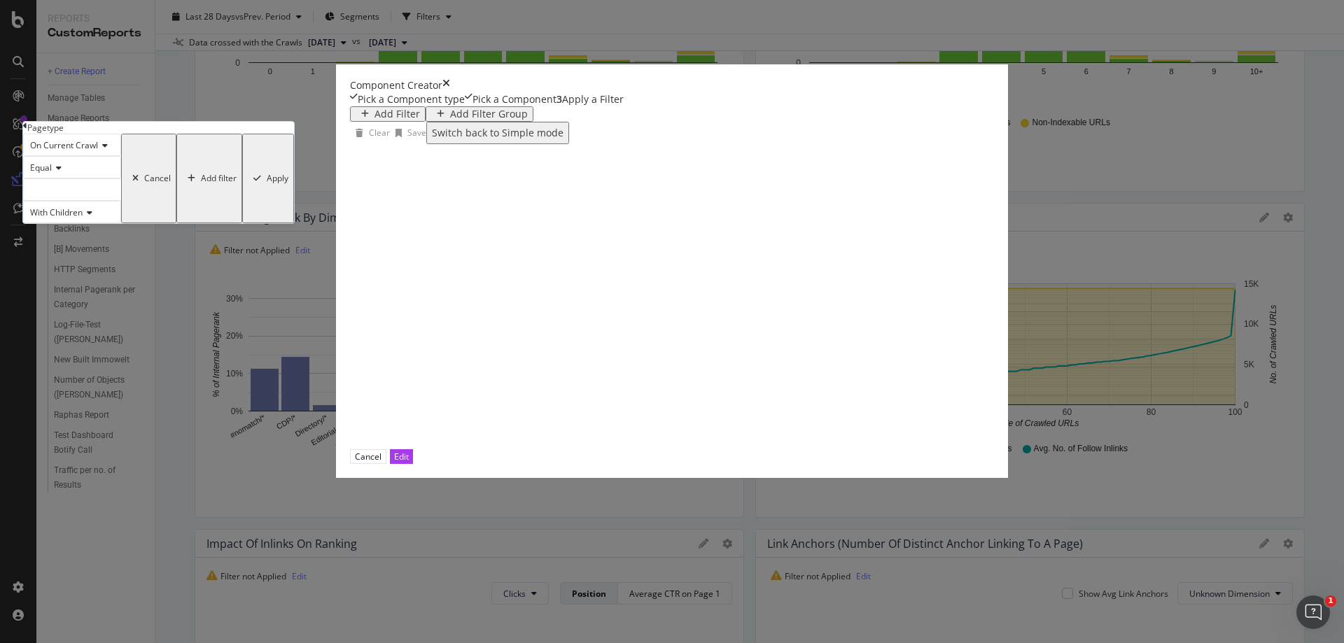
click at [121, 201] on div "modal" at bounding box center [72, 190] width 98 height 22
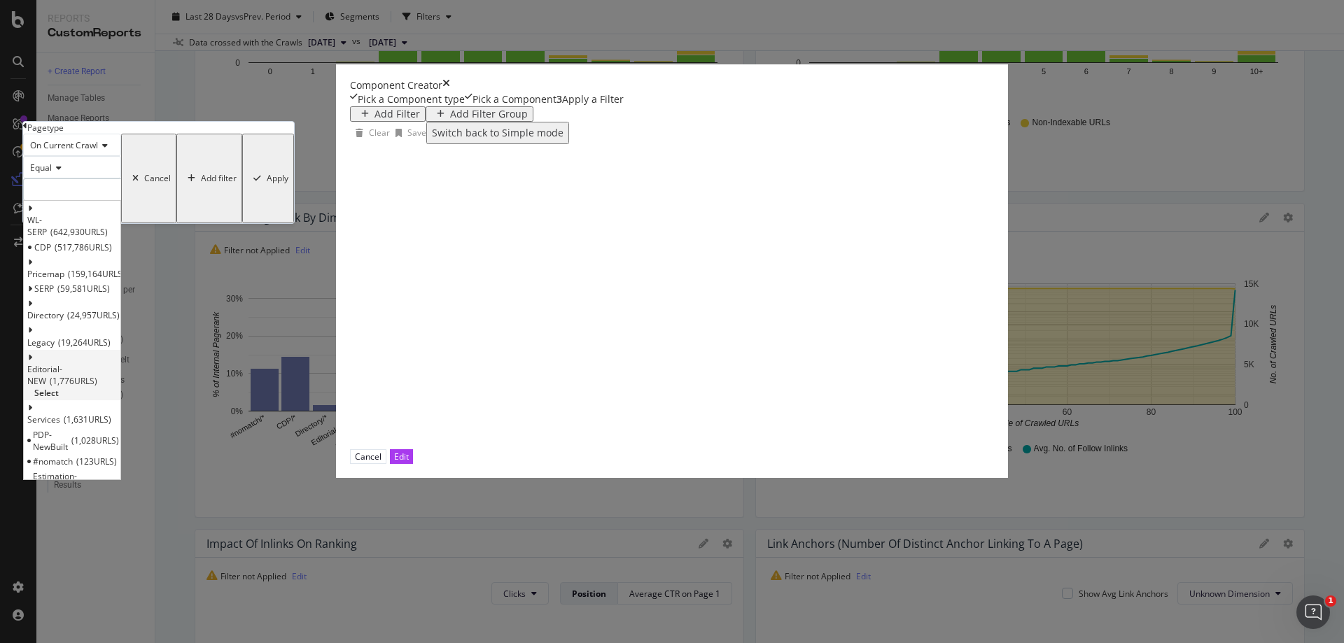
click at [59, 399] on span "Select" at bounding box center [46, 393] width 25 height 12
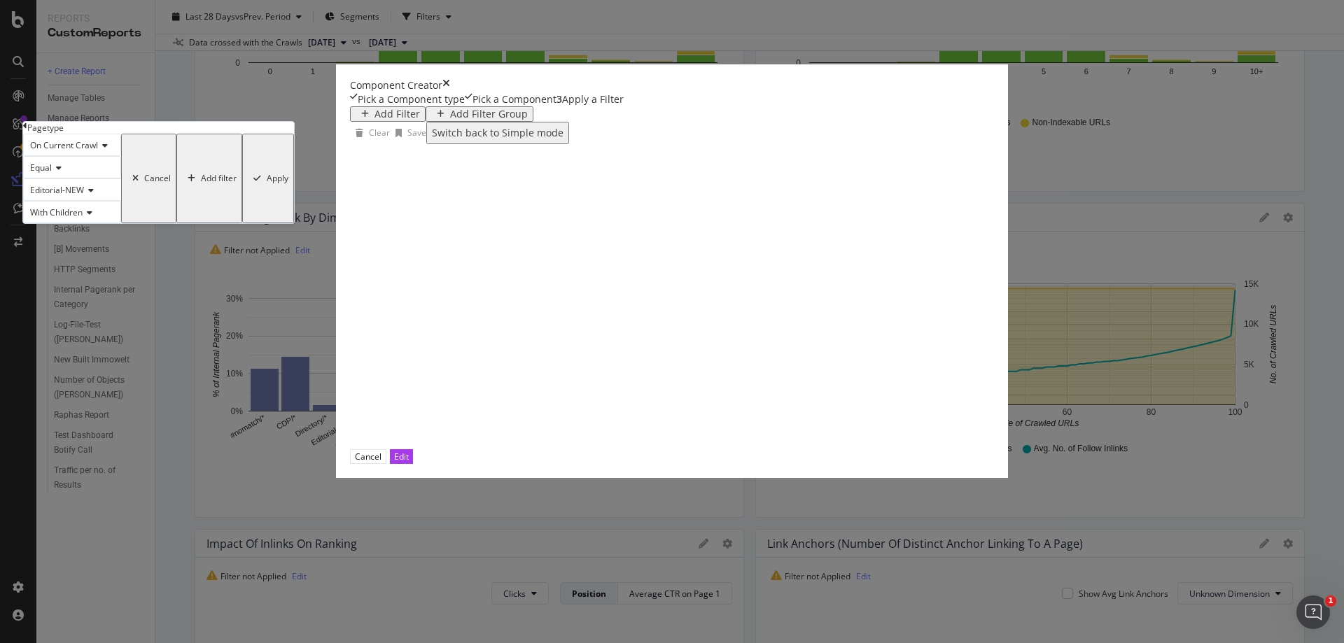
click at [288, 183] on div "Apply" at bounding box center [278, 179] width 22 height 10
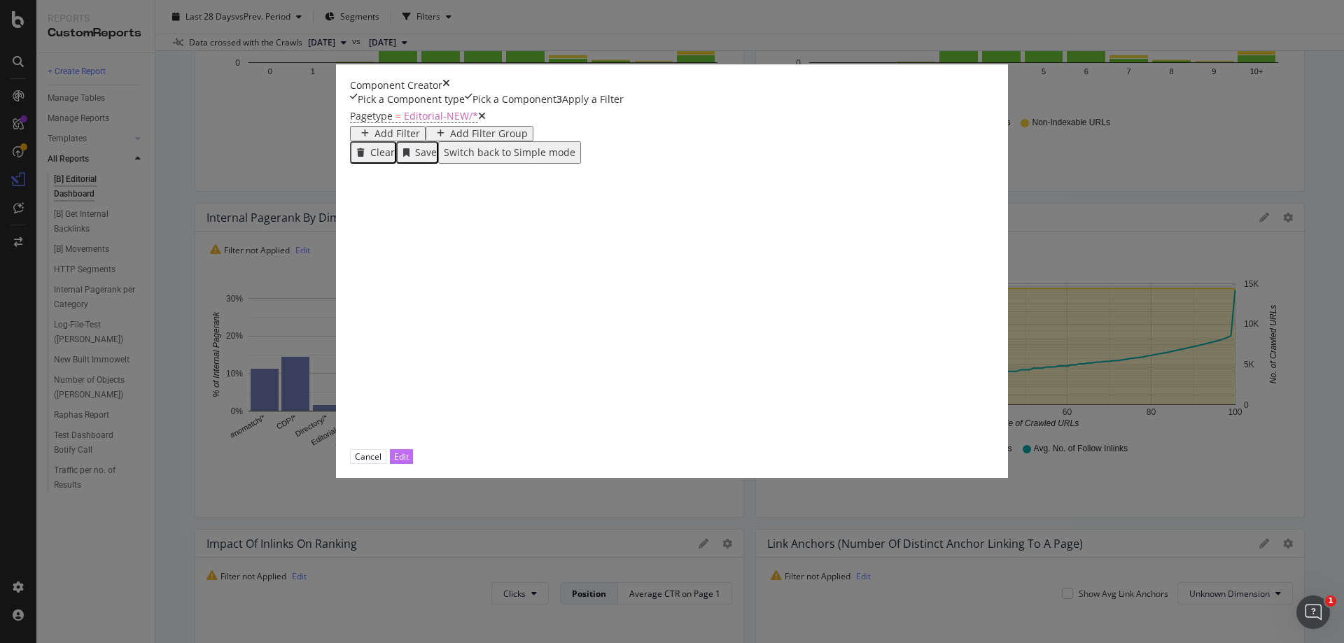
click at [409, 463] on div "Edit" at bounding box center [401, 457] width 15 height 12
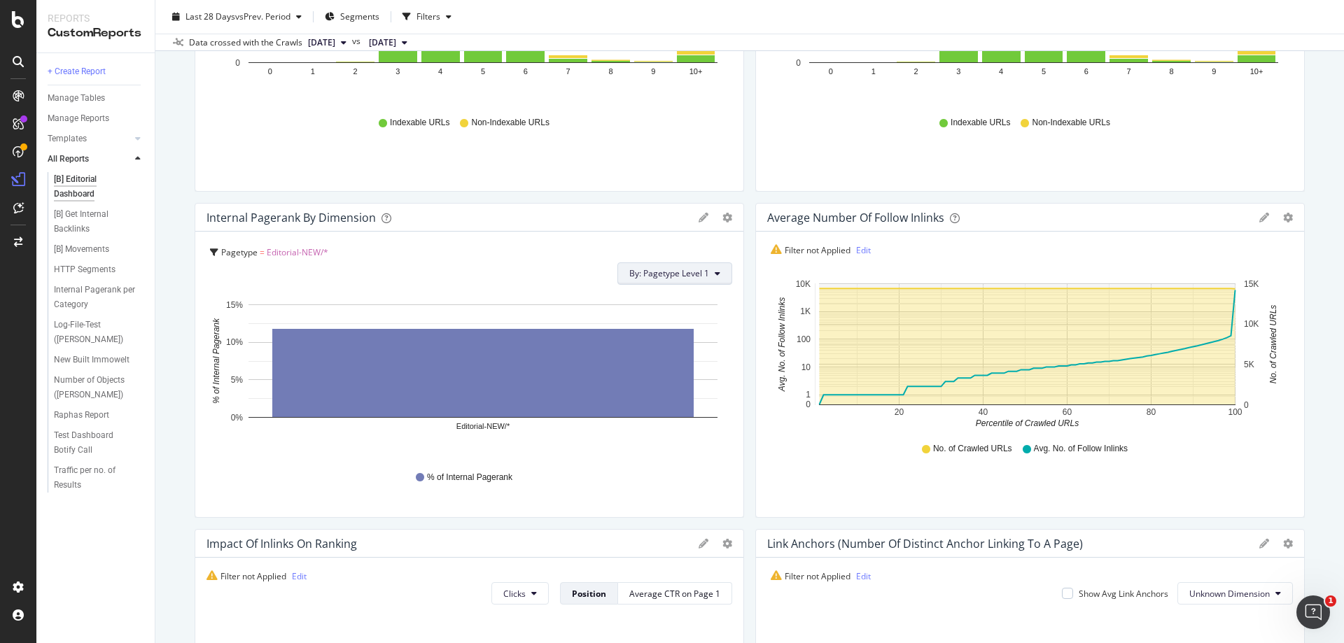
click at [695, 274] on span "By: Pagetype Level 1" at bounding box center [669, 273] width 80 height 12
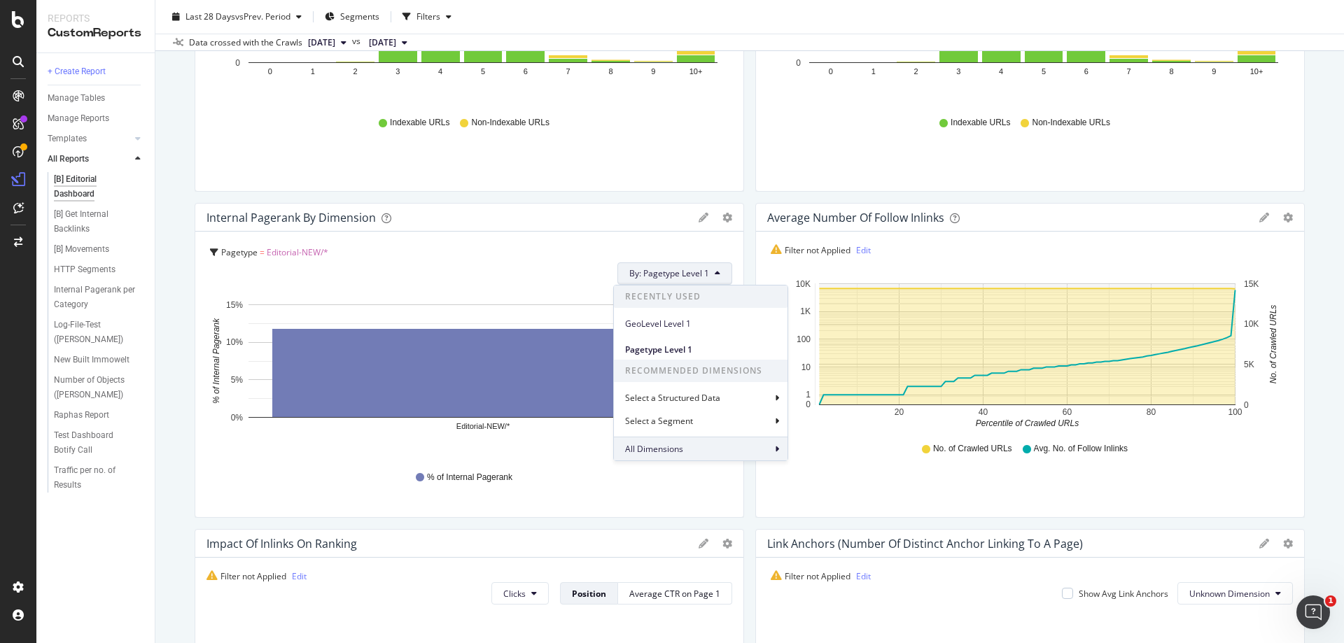
click at [690, 457] on div "All Dimensions" at bounding box center [701, 449] width 174 height 24
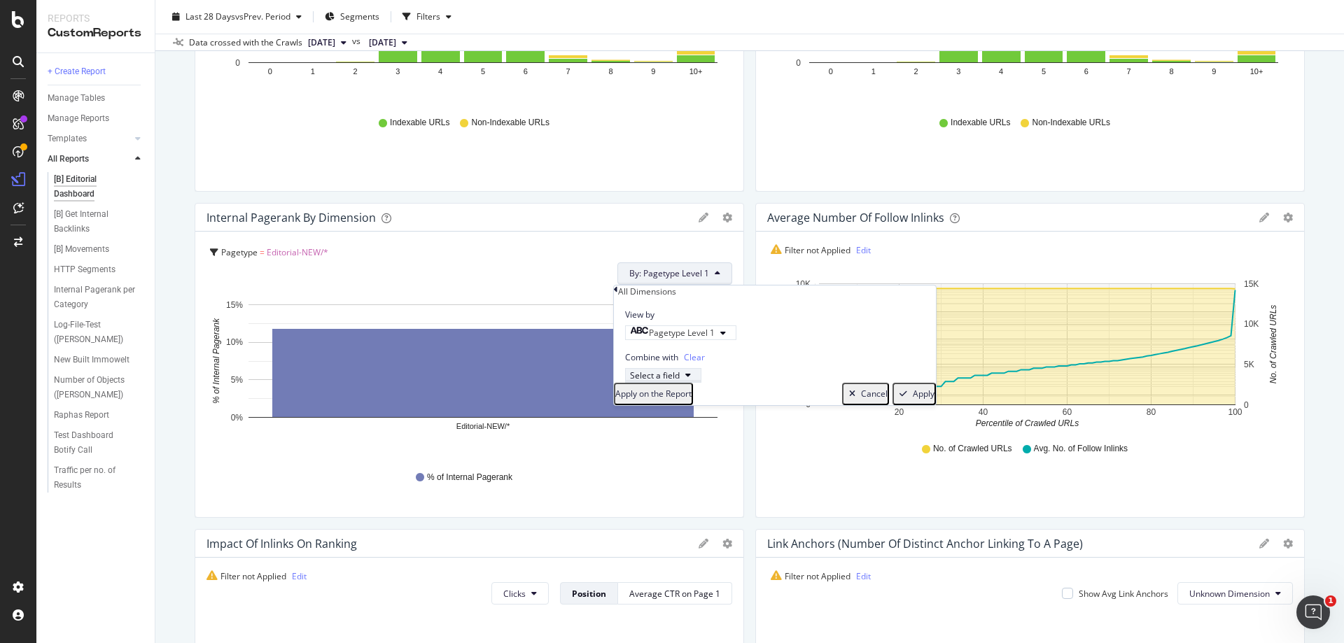
click at [680, 382] on div "Select a field" at bounding box center [655, 376] width 50 height 12
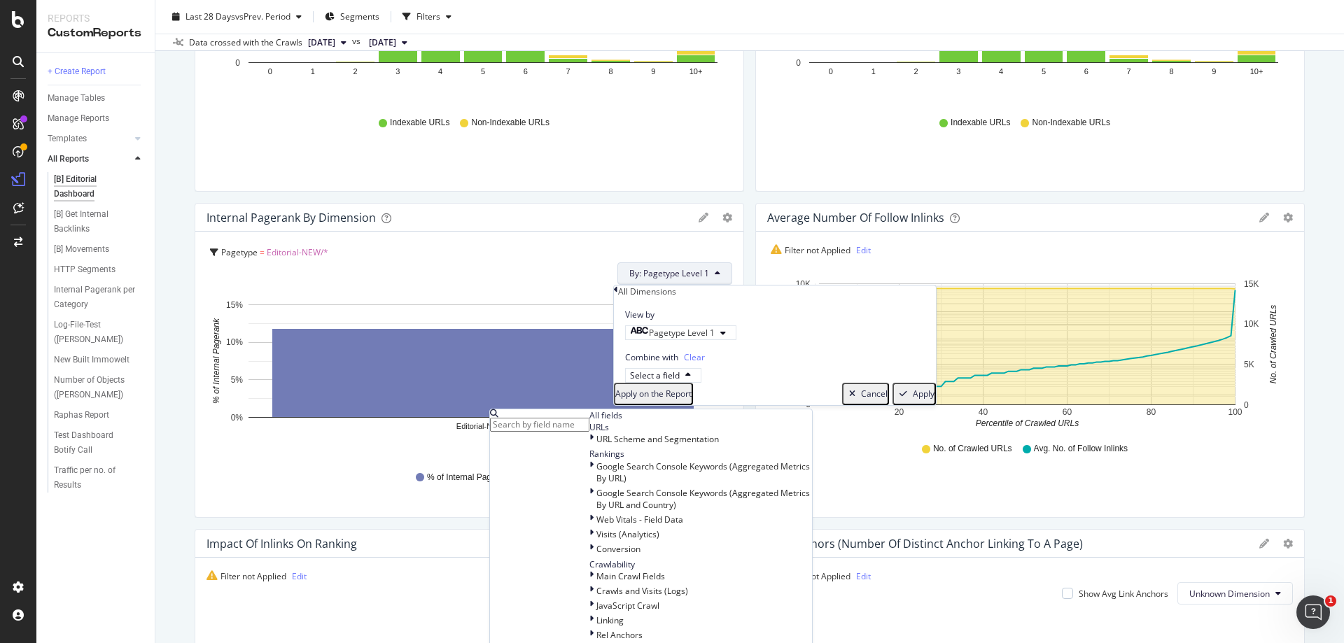
click at [832, 375] on div "Combine with Clear Select a field All fields URLs URL Scheme and Segmentation R…" at bounding box center [775, 361] width 322 height 42
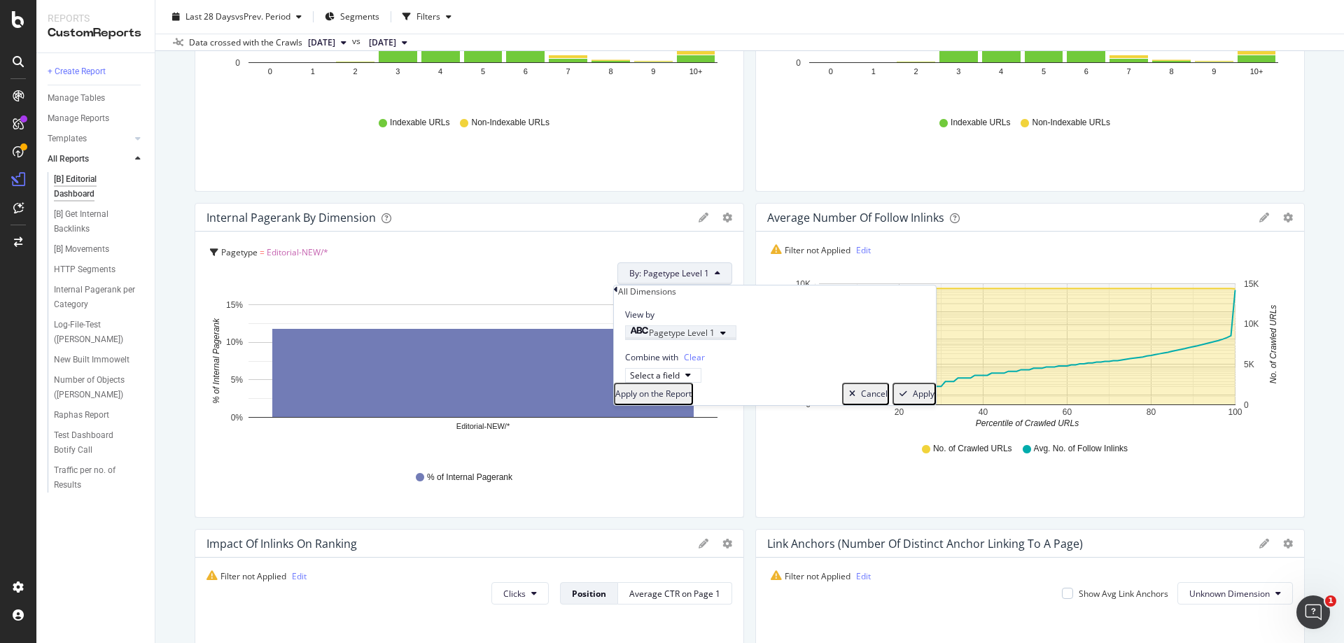
click at [726, 338] on icon "button" at bounding box center [724, 333] width 6 height 8
click at [617, 424] on div "Level 2" at bounding box center [645, 416] width 56 height 15
click at [709, 388] on div "Validate" at bounding box center [714, 383] width 32 height 10
click at [913, 399] on div "Apply" at bounding box center [924, 394] width 22 height 10
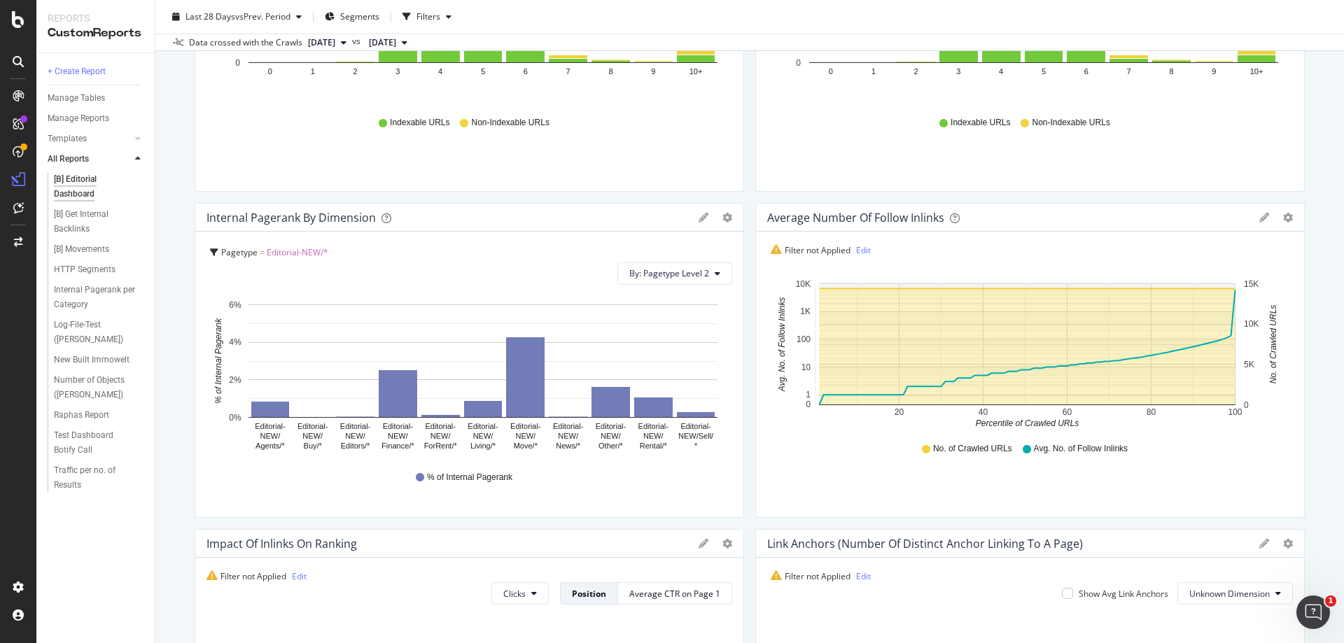
click at [702, 214] on icon at bounding box center [704, 218] width 10 height 10
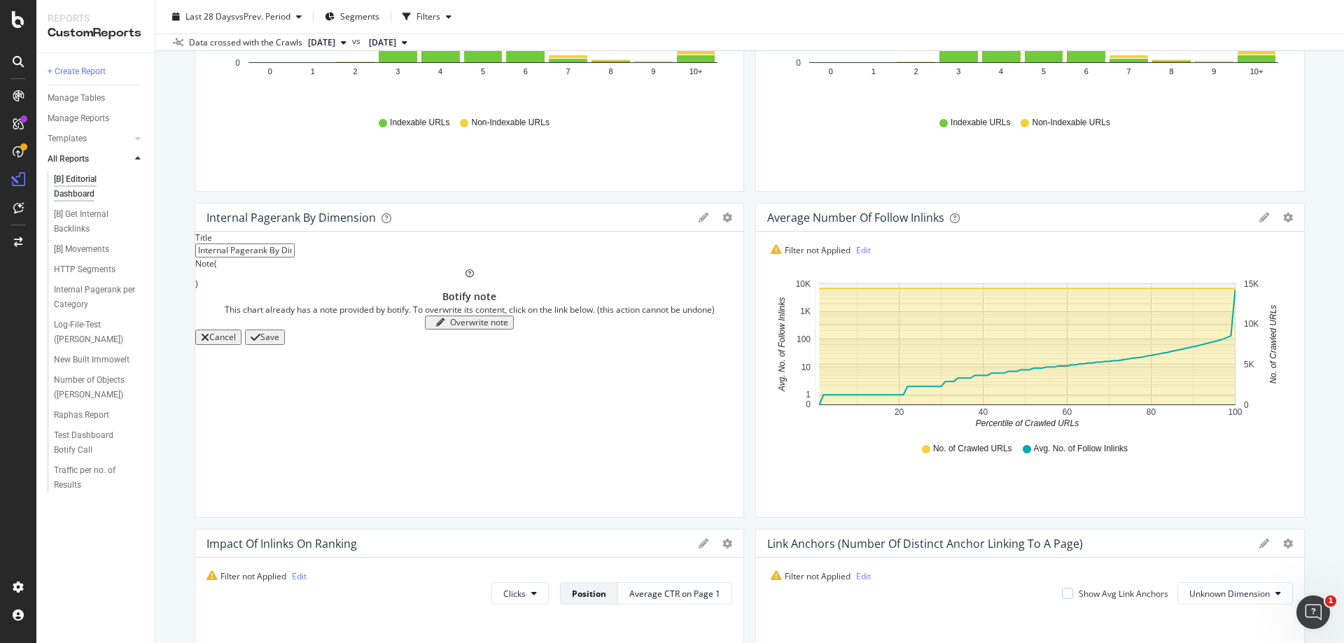
click at [699, 216] on icon at bounding box center [704, 218] width 10 height 10
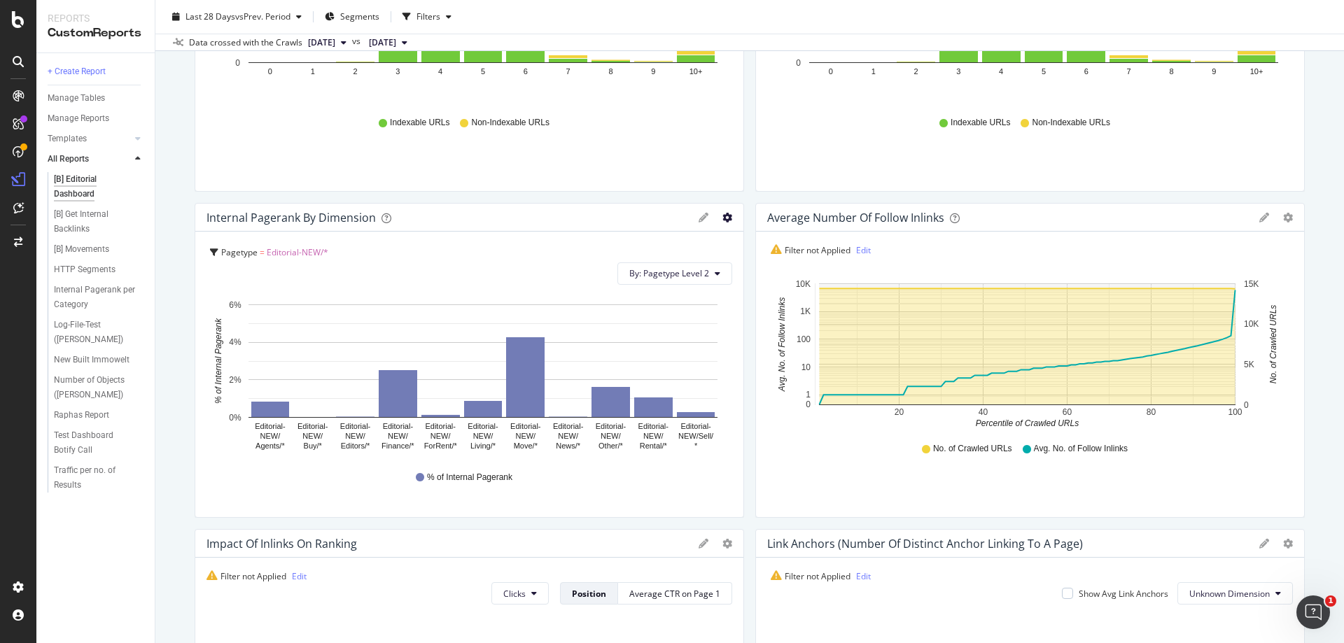
click at [723, 214] on icon "gear" at bounding box center [728, 218] width 10 height 10
click at [508, 269] on div "Pagetype = Editorial-NEW/* By: Pagetype Level 2" at bounding box center [471, 264] width 522 height 42
click at [730, 214] on div at bounding box center [737, 360] width 14 height 315
click at [723, 214] on icon "gear" at bounding box center [728, 218] width 10 height 10
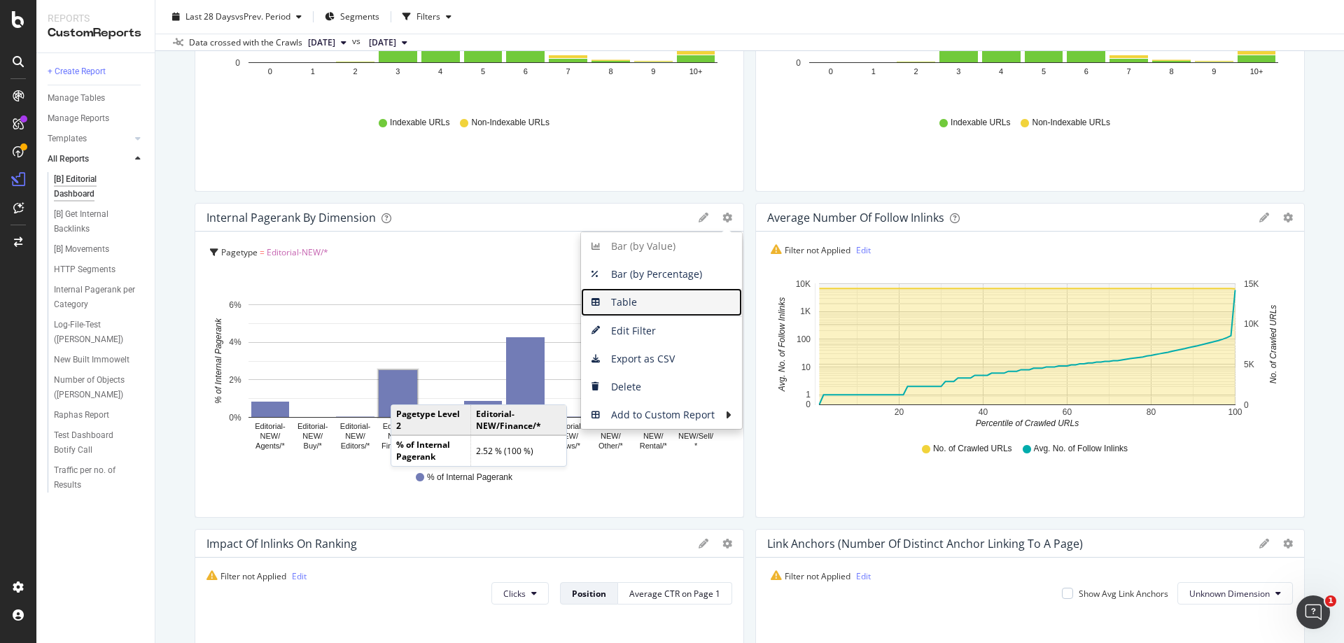
click at [664, 303] on span "Table" at bounding box center [661, 302] width 161 height 21
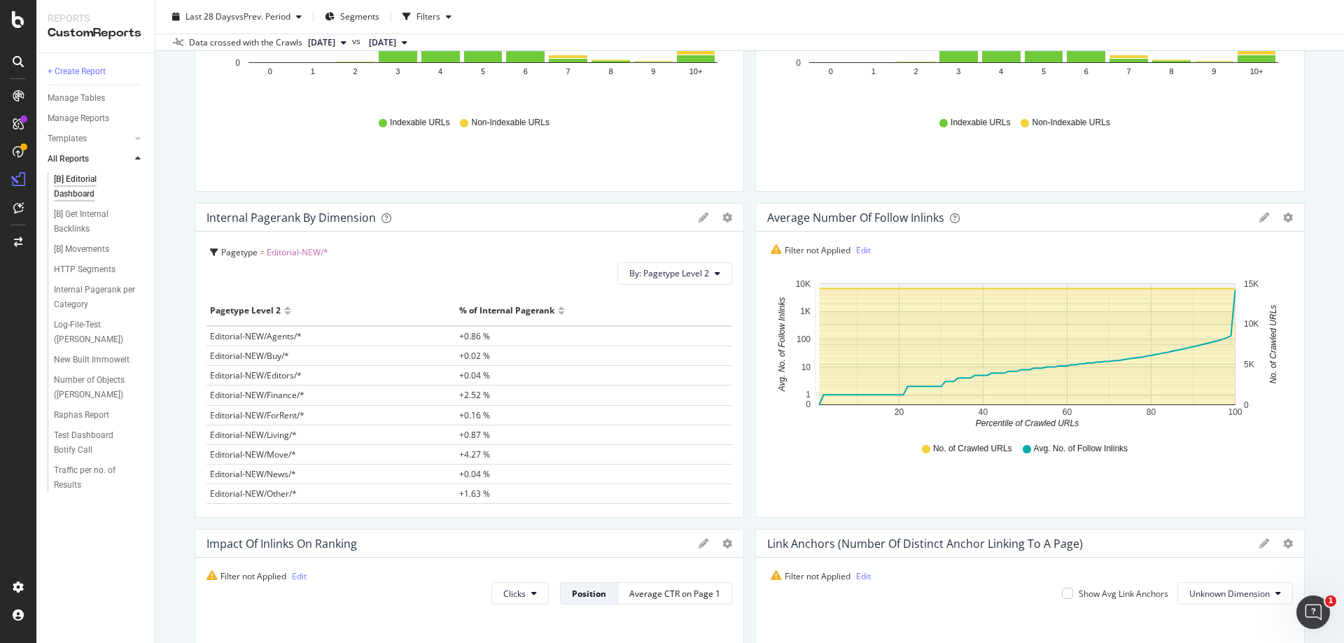
click at [558, 312] on div at bounding box center [561, 317] width 7 height 11
click at [685, 278] on span "By: Pagetype Level 2" at bounding box center [669, 273] width 80 height 12
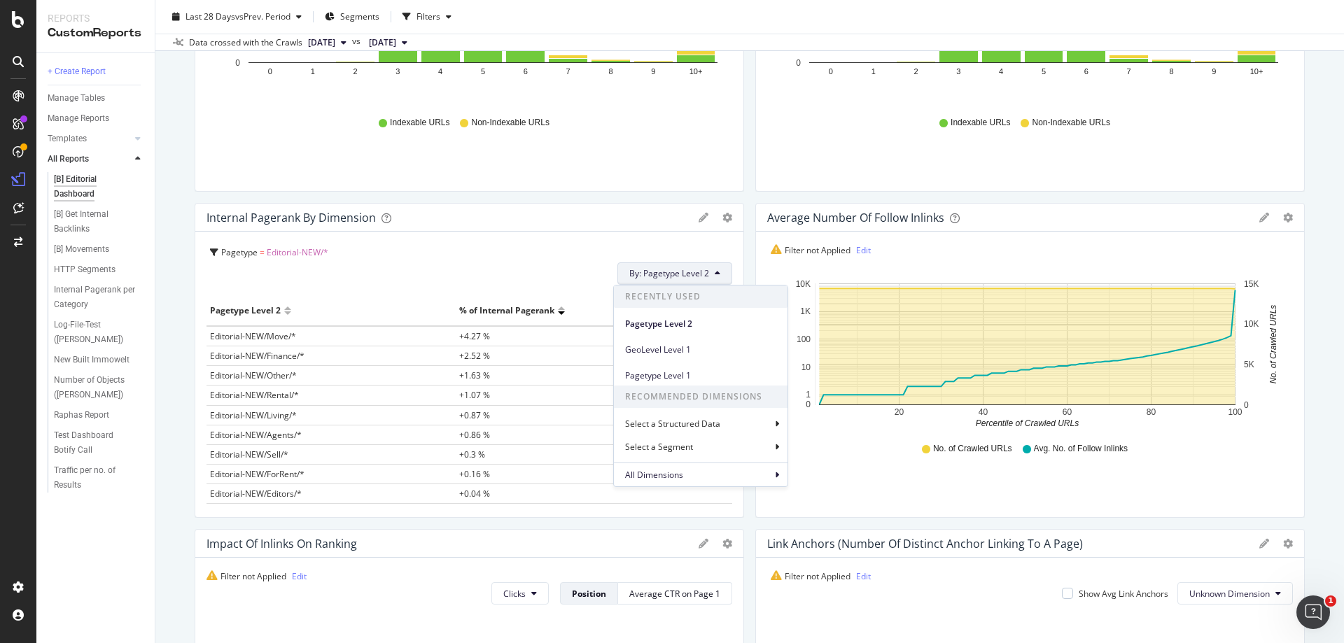
click at [578, 267] on div "Pagetype = Editorial-NEW/* By: Pagetype Level 2 Recently Used Pagetype Level 2 …" at bounding box center [471, 264] width 522 height 42
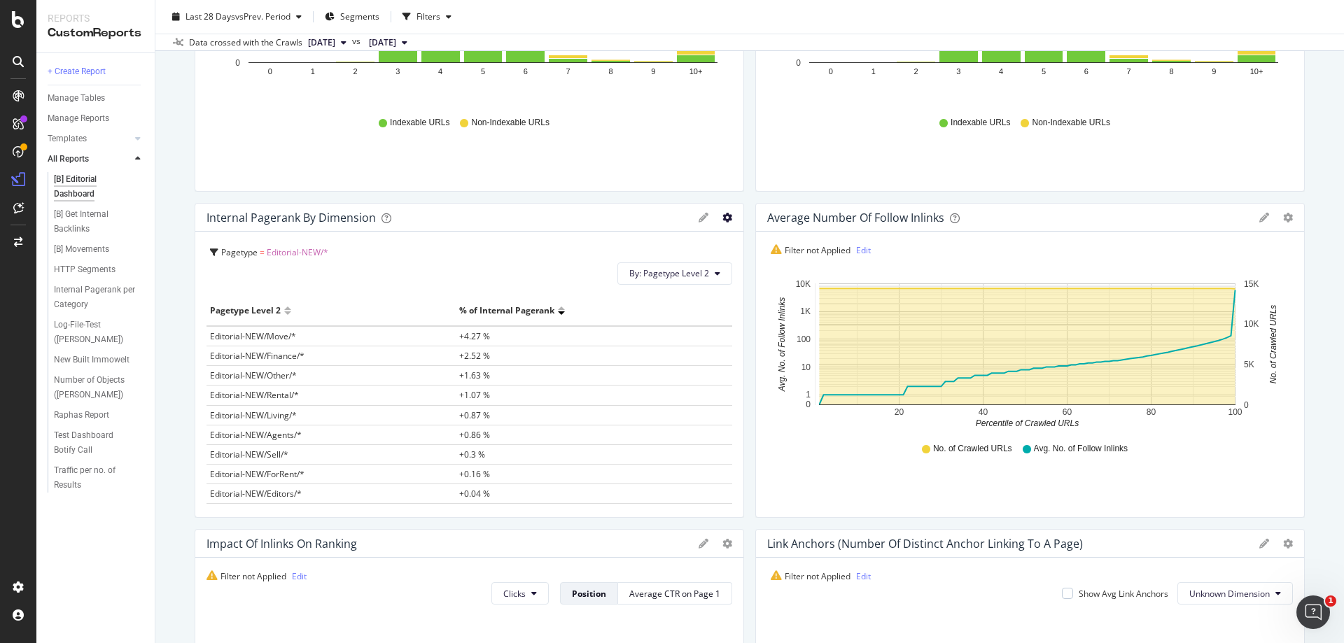
click at [723, 218] on icon "gear" at bounding box center [728, 218] width 10 height 10
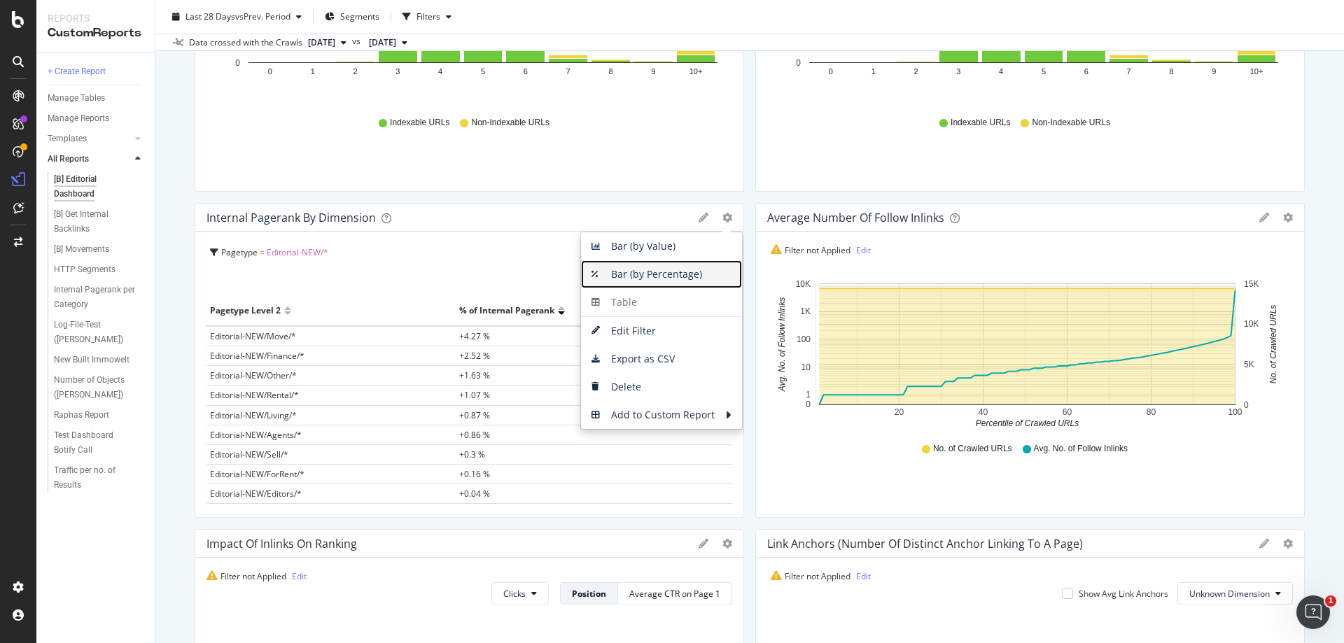
click at [613, 274] on span "Bar (by Percentage)" at bounding box center [661, 274] width 161 height 21
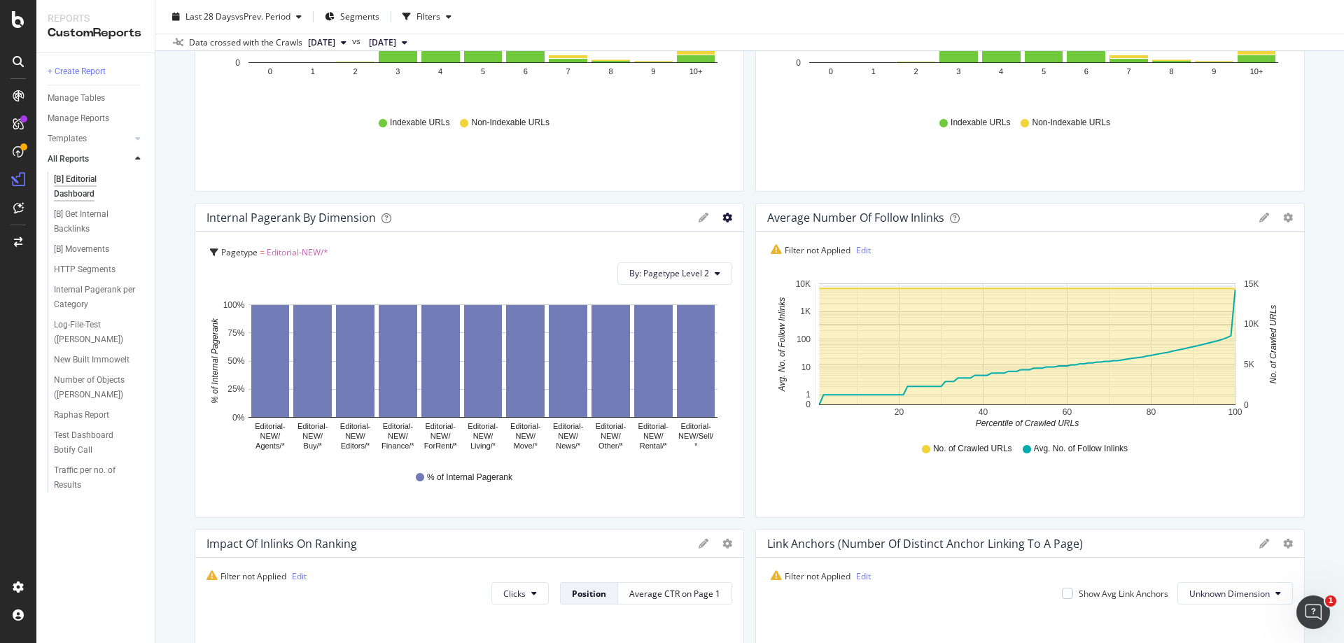
click at [723, 219] on icon "gear" at bounding box center [728, 218] width 10 height 10
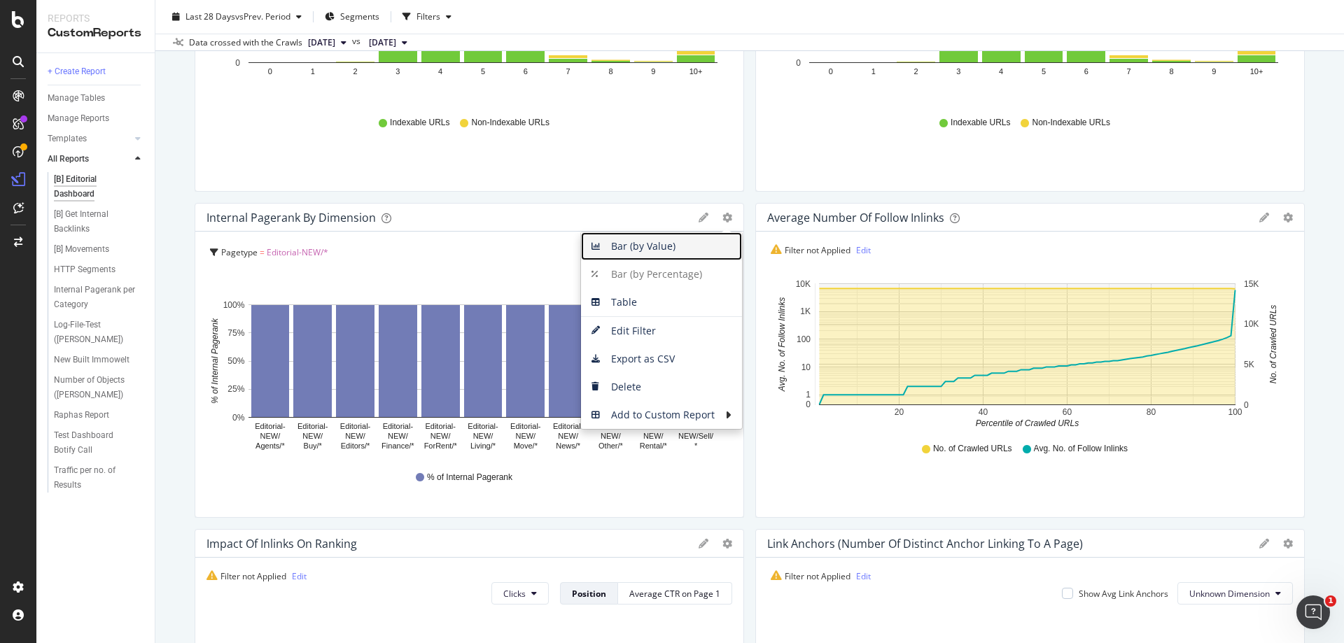
click at [686, 253] on span "Bar (by Value)" at bounding box center [661, 246] width 161 height 21
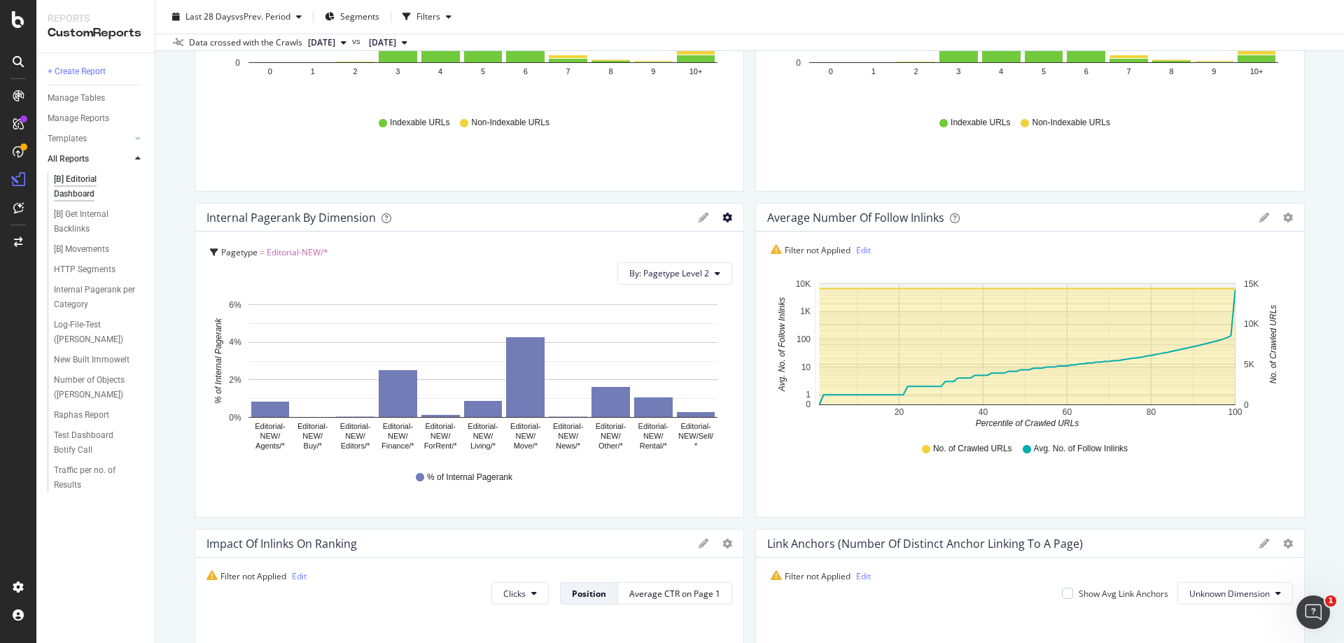
click at [723, 220] on icon "gear" at bounding box center [728, 218] width 10 height 10
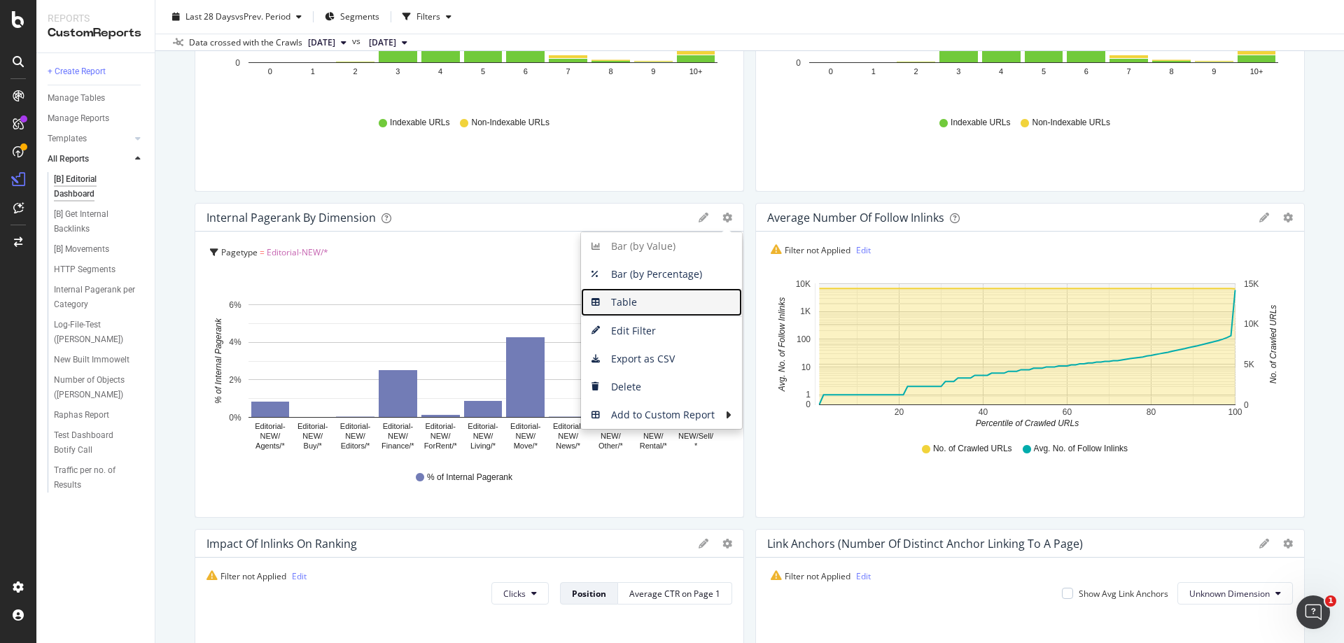
click at [667, 300] on span "Table" at bounding box center [661, 302] width 161 height 21
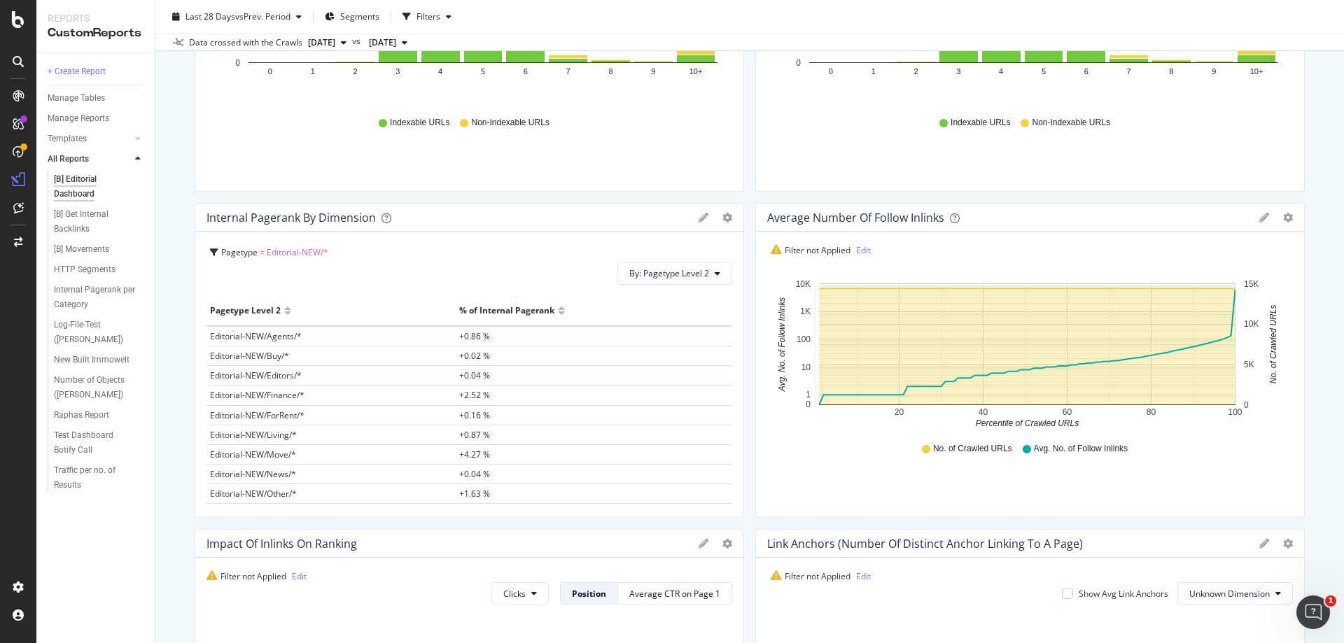
click at [558, 314] on div at bounding box center [561, 317] width 7 height 11
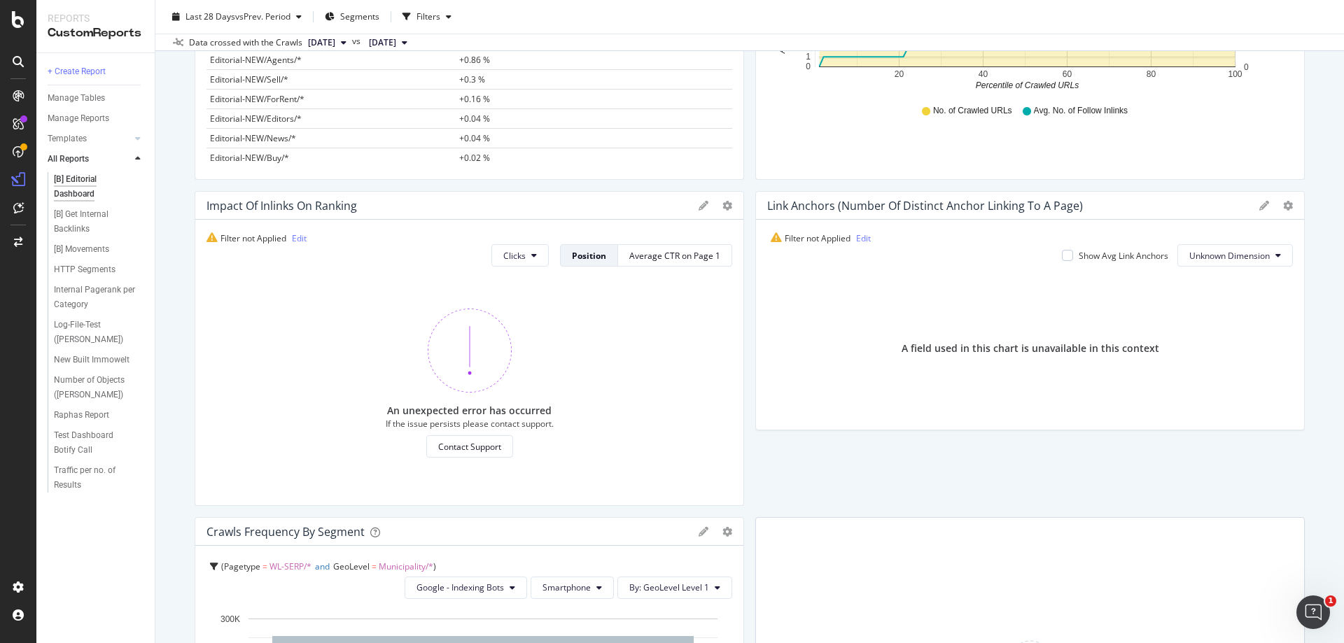
scroll to position [630, 0]
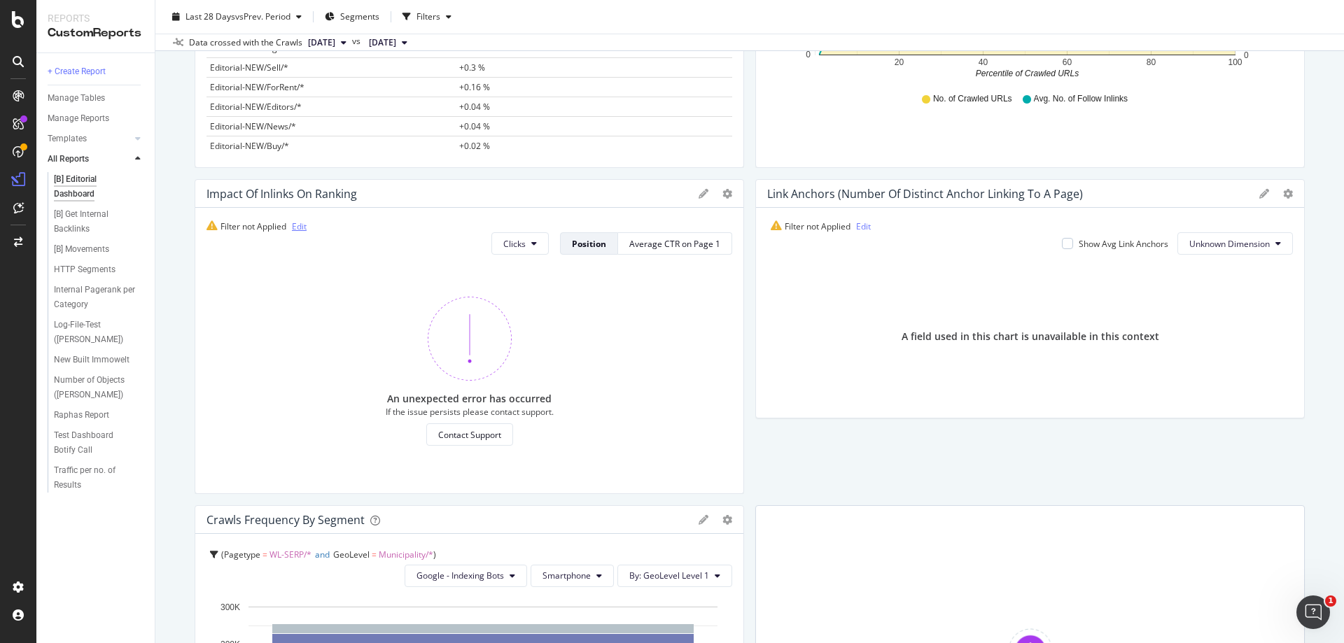
click at [302, 228] on link "Edit" at bounding box center [299, 227] width 15 height 12
click at [298, 225] on link "Edit" at bounding box center [299, 227] width 15 height 12
click at [663, 239] on div "Average CTR on Page 1" at bounding box center [674, 244] width 91 height 12
click at [301, 225] on link "Edit" at bounding box center [299, 227] width 15 height 12
click at [303, 225] on link "Edit" at bounding box center [299, 227] width 15 height 12
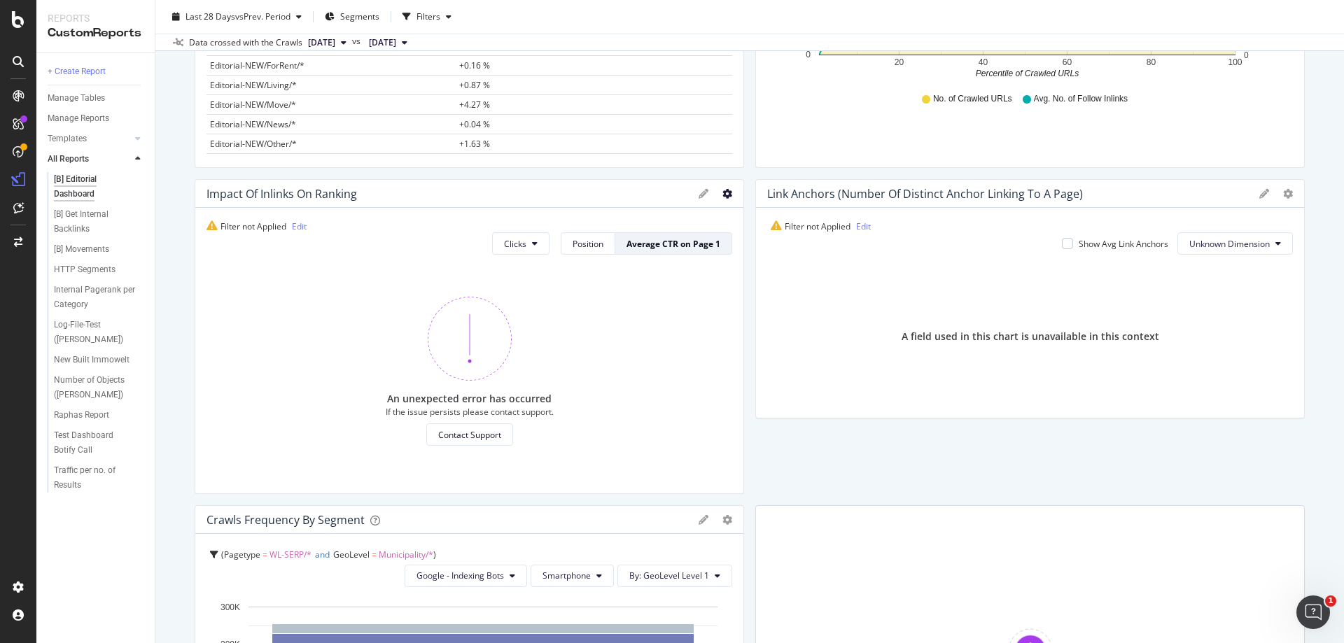
click at [723, 192] on icon at bounding box center [728, 194] width 10 height 10
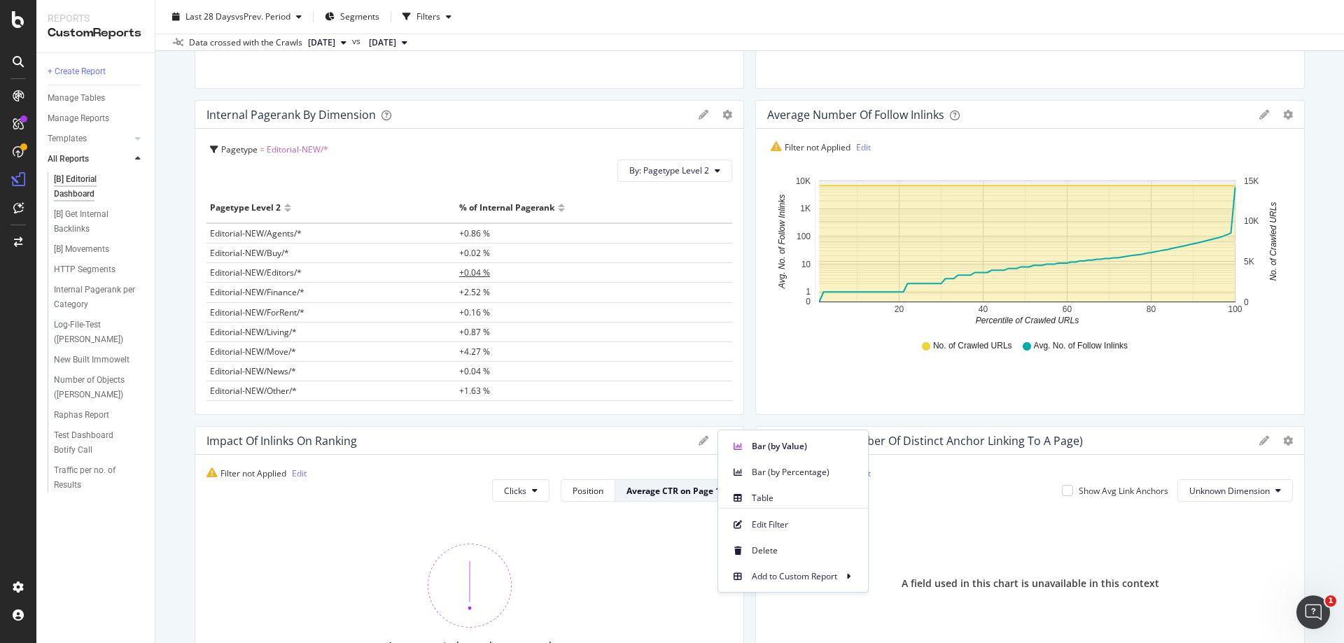
scroll to position [420, 0]
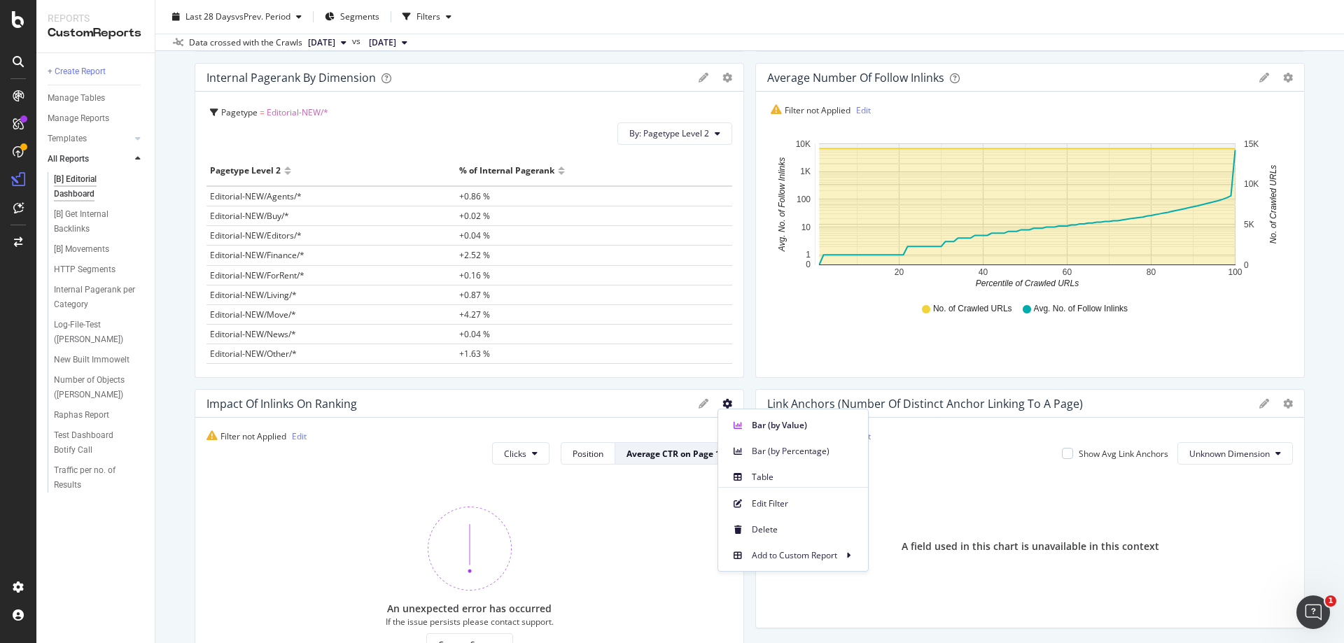
click at [558, 175] on div at bounding box center [561, 177] width 7 height 11
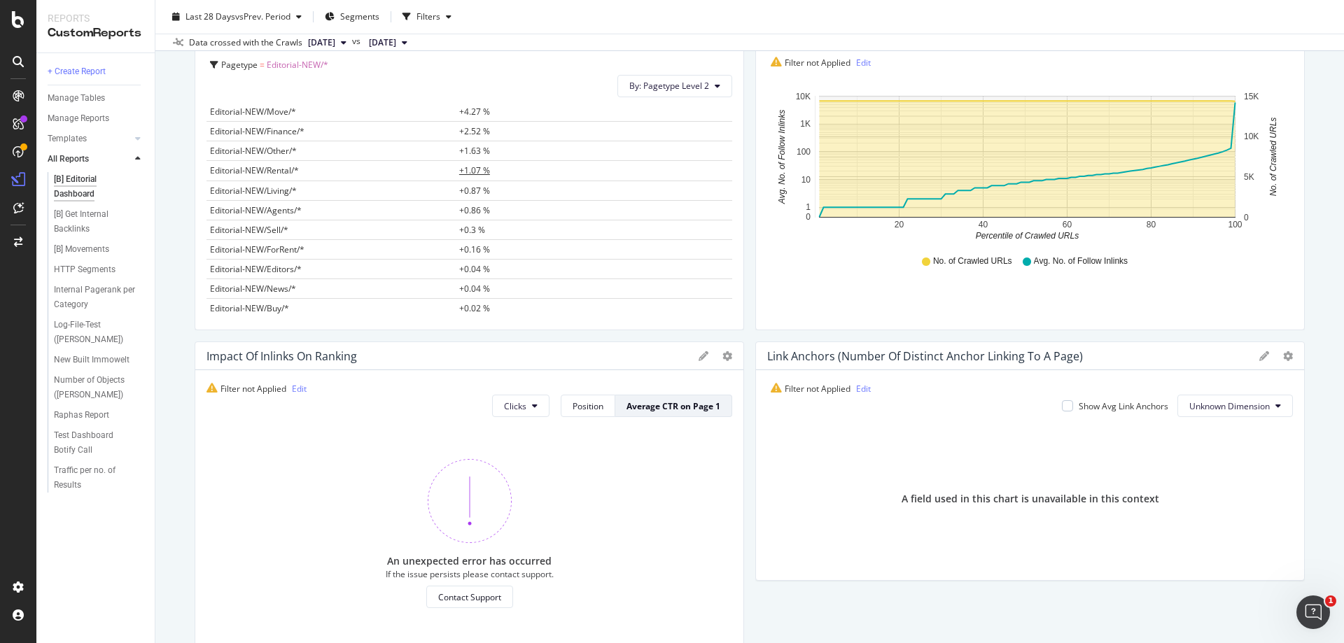
scroll to position [490, 0]
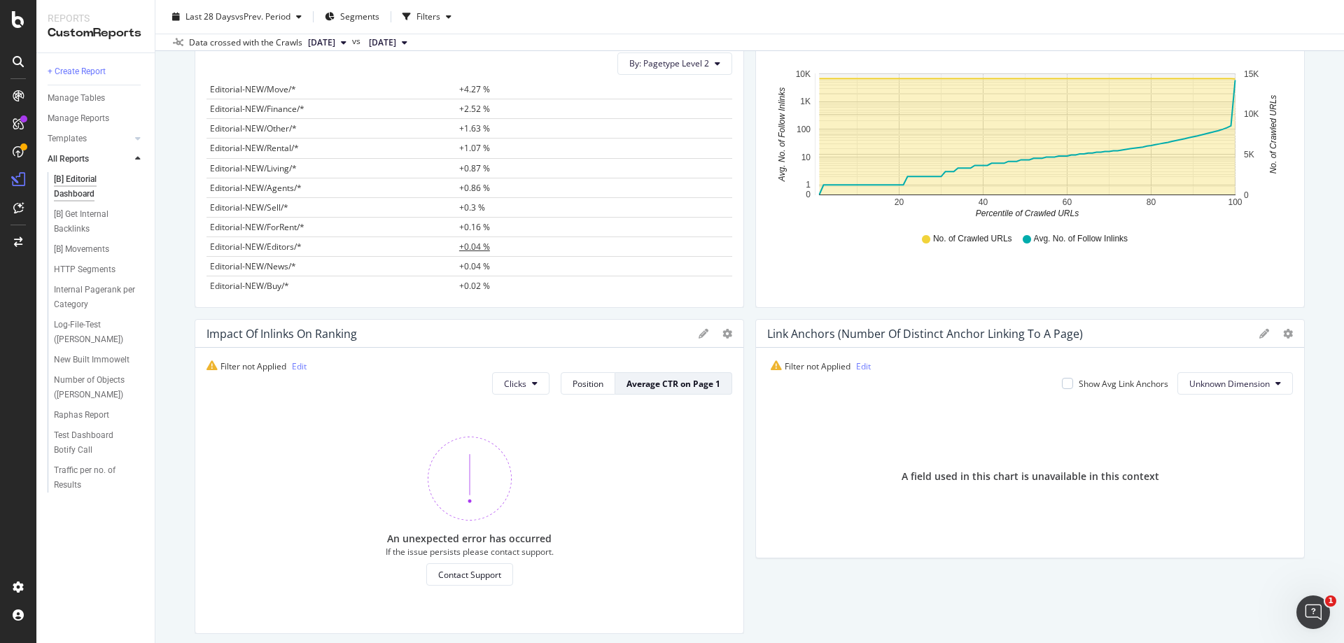
click at [463, 249] on span "+0.04 %" at bounding box center [474, 247] width 31 height 12
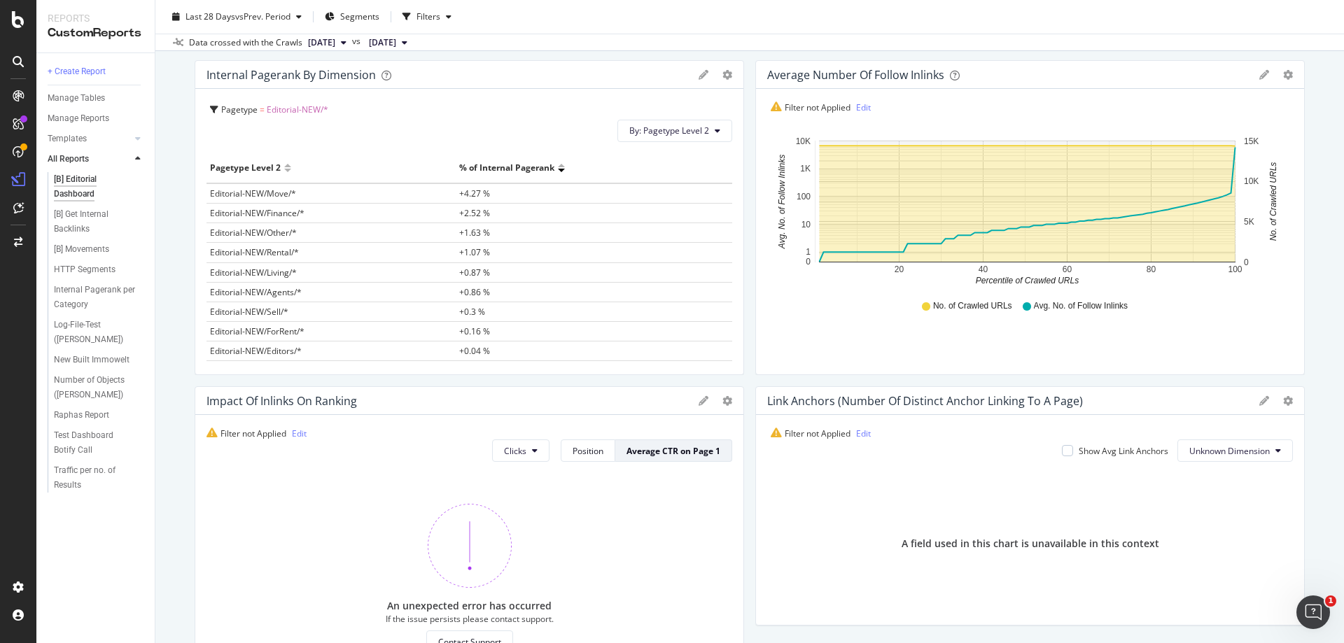
scroll to position [210, 0]
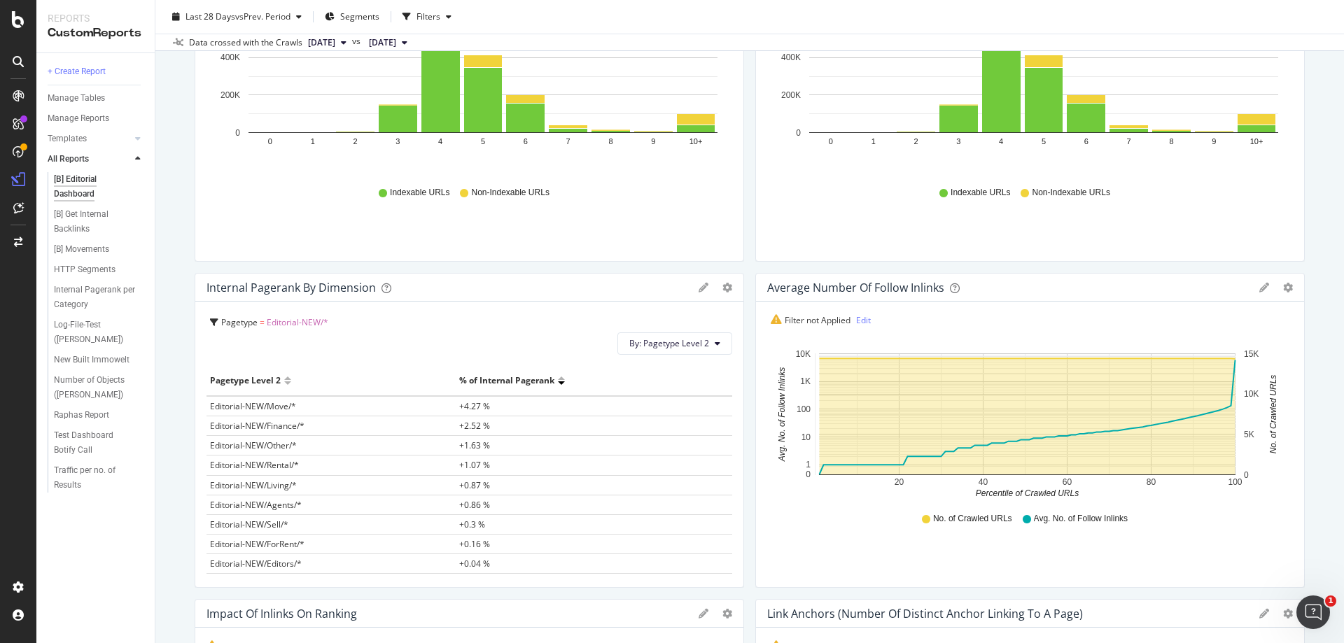
click at [347, 41] on icon at bounding box center [344, 43] width 6 height 8
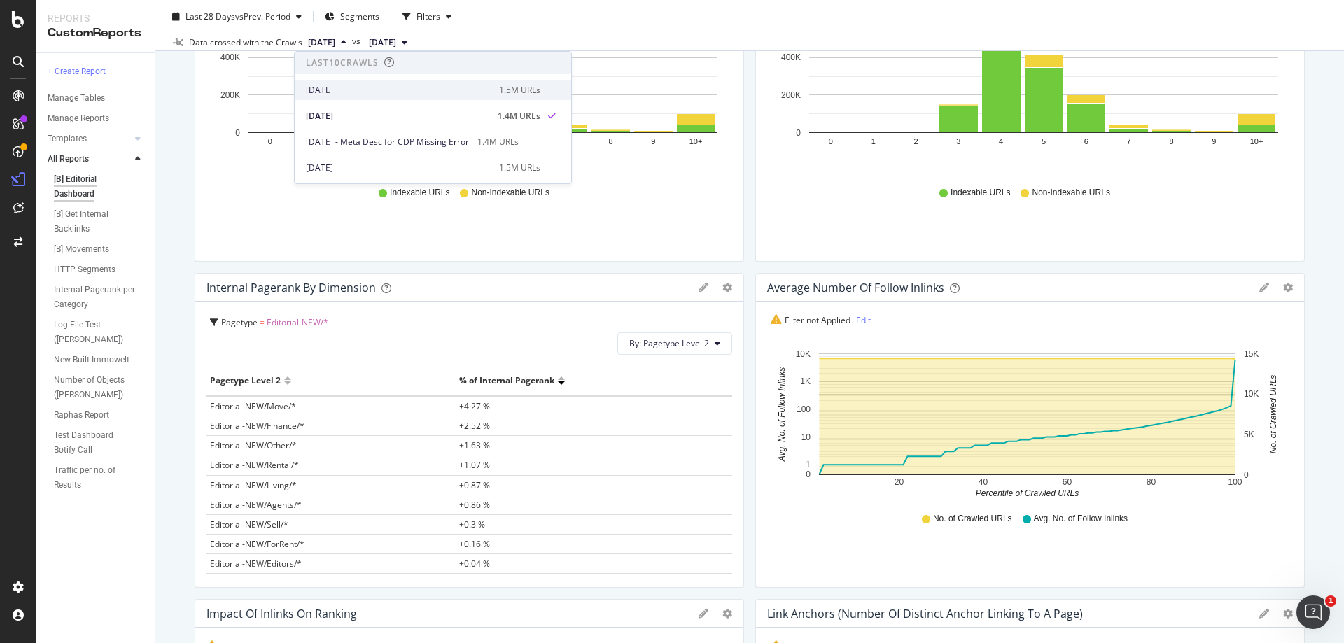
click at [368, 88] on div "[DATE]" at bounding box center [398, 90] width 185 height 13
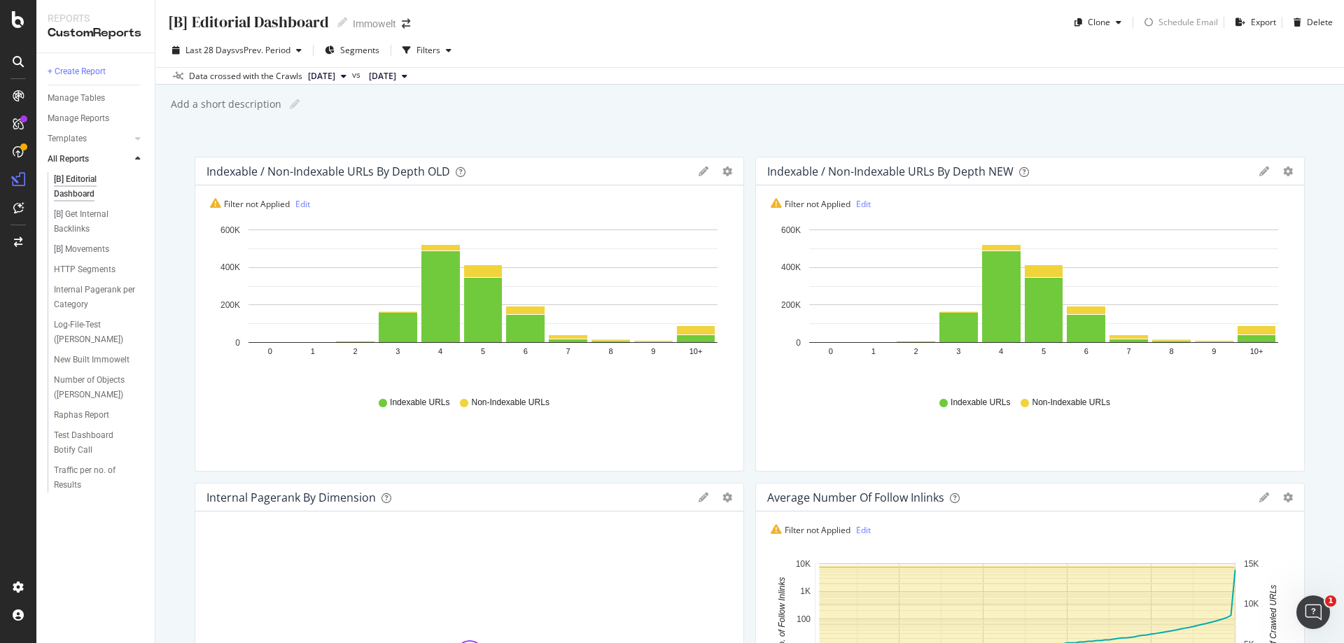
click at [396, 75] on span "2025 Aug. 29th" at bounding box center [382, 76] width 27 height 13
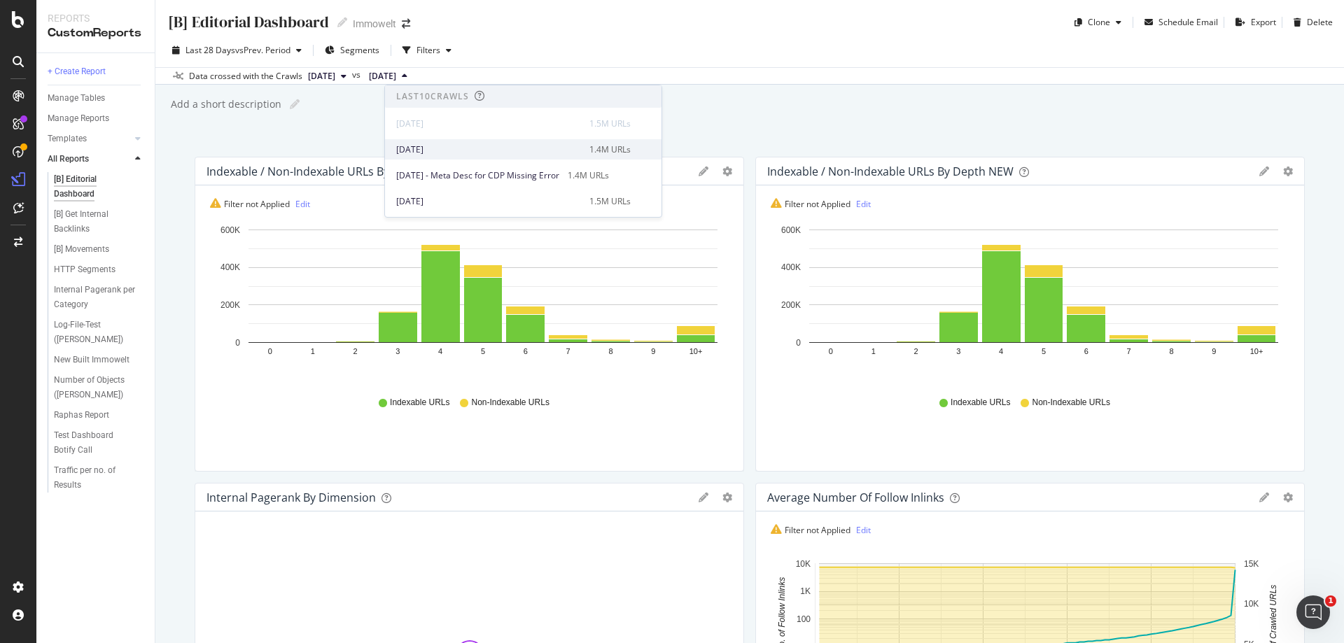
click at [462, 149] on div "[DATE]" at bounding box center [488, 150] width 185 height 13
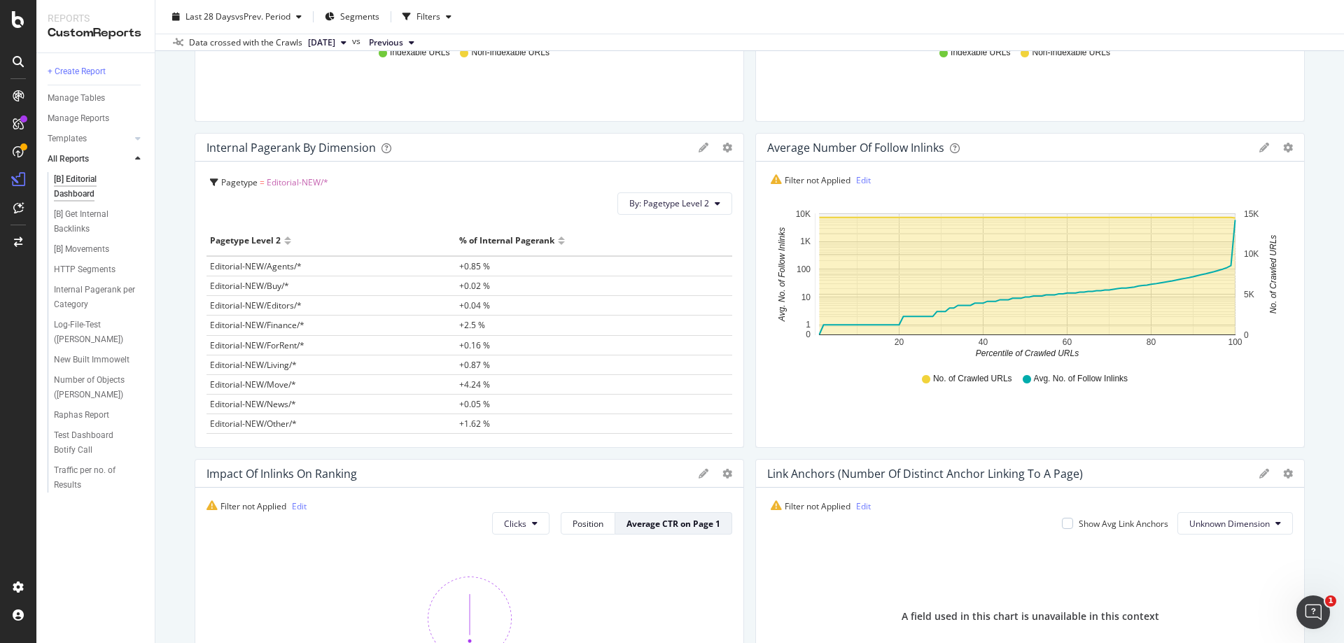
click at [558, 240] on div at bounding box center [561, 241] width 7 height 22
click at [558, 243] on div at bounding box center [561, 247] width 7 height 11
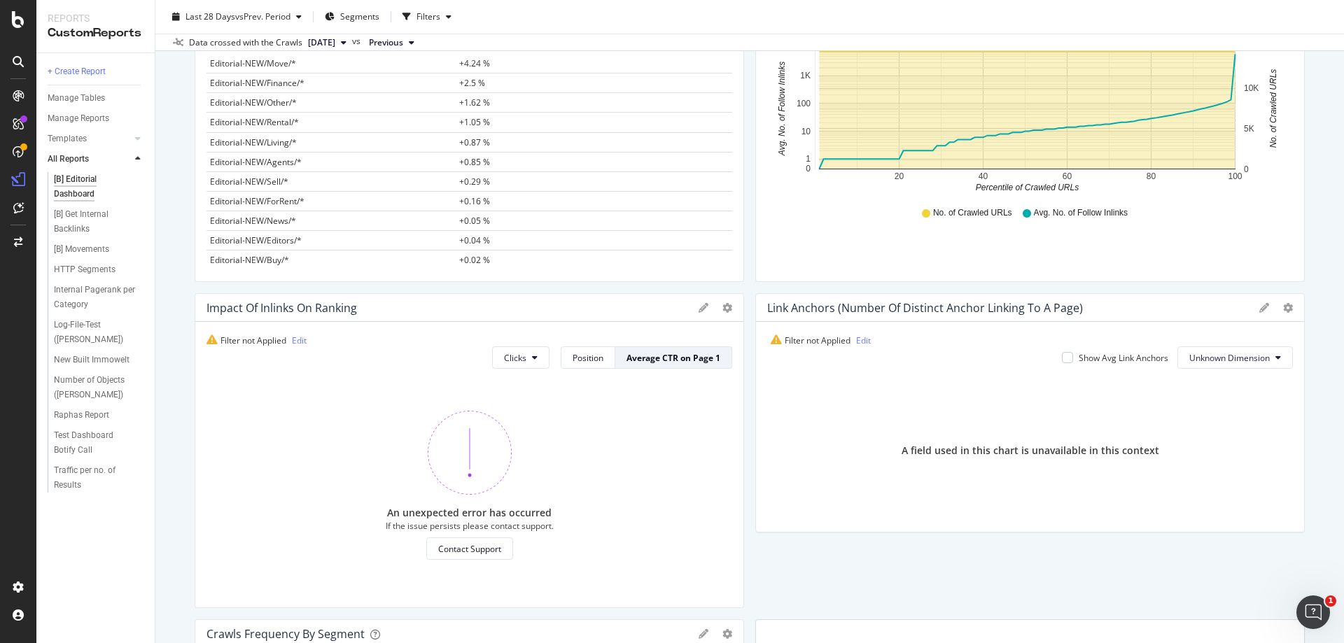
scroll to position [560, 0]
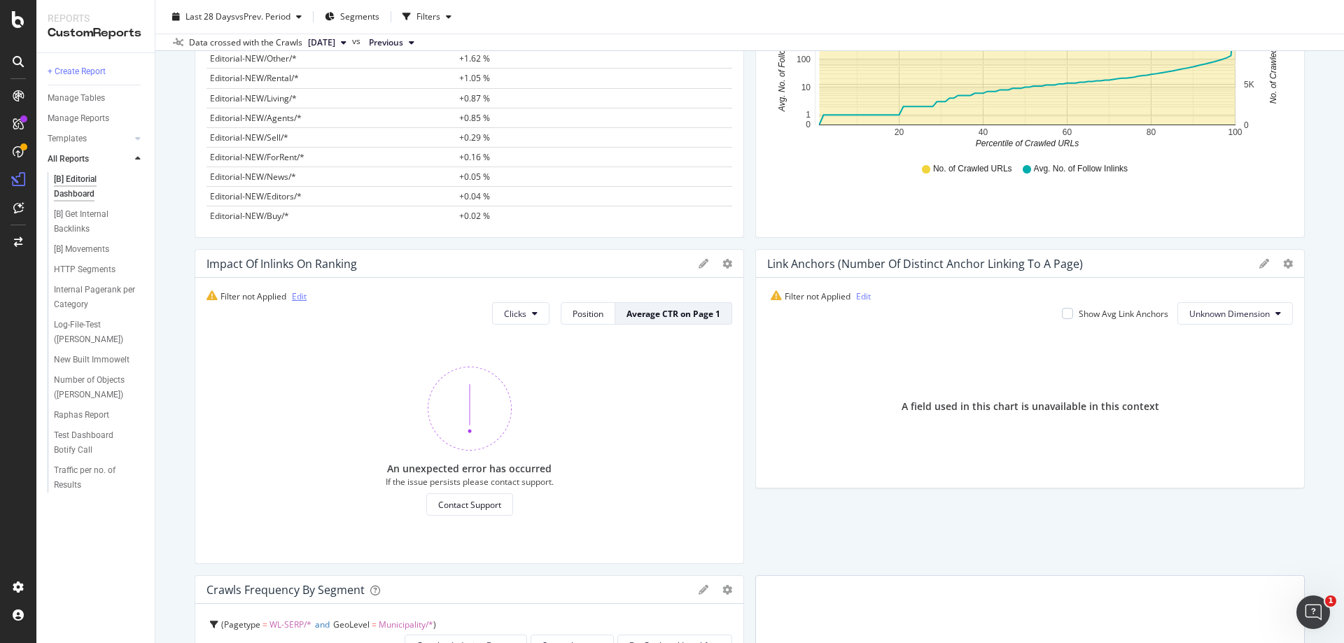
click at [302, 293] on link "Edit" at bounding box center [299, 297] width 15 height 12
click at [723, 267] on icon at bounding box center [728, 264] width 10 height 10
click at [759, 391] on span "Delete" at bounding box center [804, 390] width 105 height 13
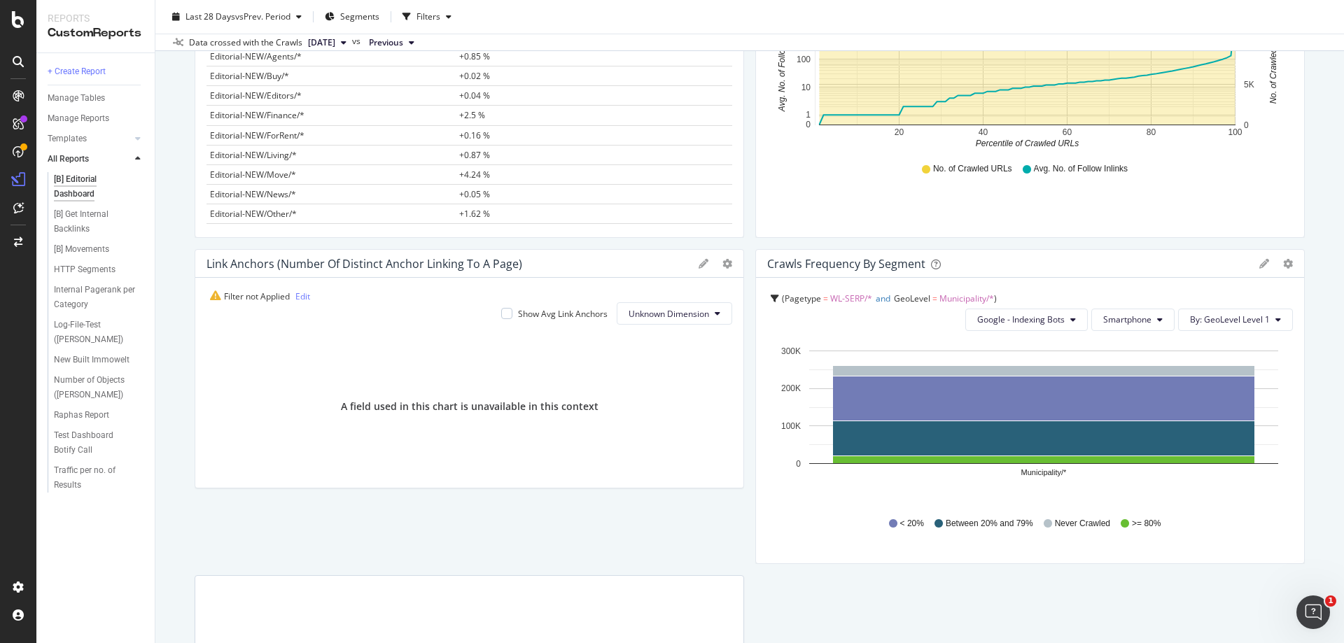
click at [843, 293] on span "WL-SERP/*" at bounding box center [851, 299] width 42 height 12
click at [918, 312] on div "Pagetype = WL-SERP/* and GeoLevel = Municipality/* Google - Indexing Bots Smart…" at bounding box center [1032, 310] width 522 height 42
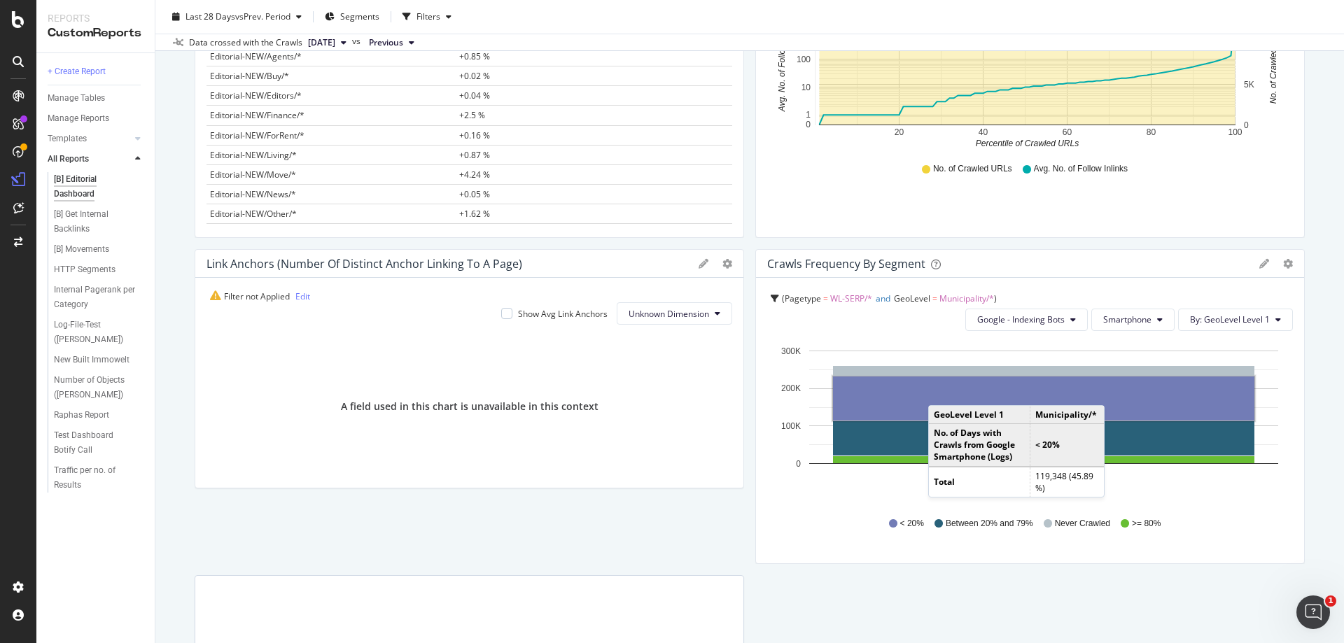
click at [787, 297] on span "Pagetype" at bounding box center [803, 299] width 36 height 12
click at [774, 298] on icon at bounding box center [775, 299] width 8 height 8
click at [771, 293] on div "Pagetype = WL-SERP/* and GeoLevel = Municipality/*" at bounding box center [1032, 299] width 522 height 20
click at [840, 332] on span "WL-SERP/*" at bounding box center [851, 333] width 42 height 12
click at [918, 328] on div "Pagetype = WL-SERP/* and GeoLevel = Municipality/* Google - Indexing Bots Smart…" at bounding box center [1032, 310] width 522 height 42
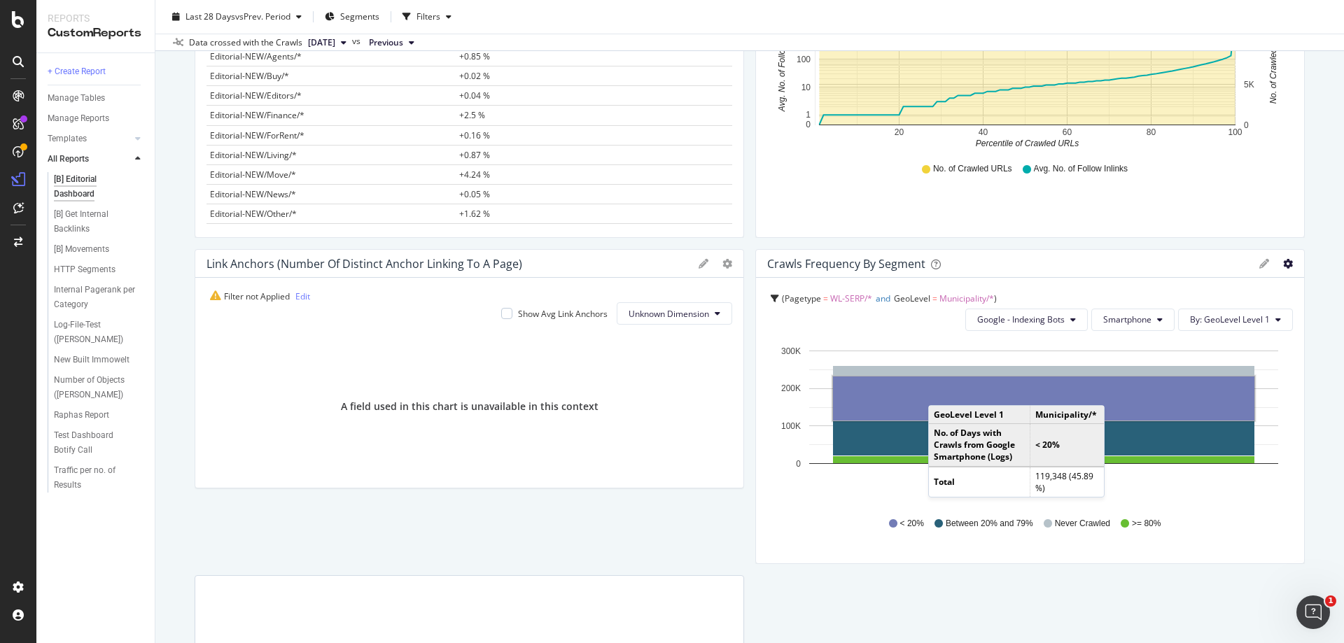
click at [1283, 263] on icon "gear" at bounding box center [1288, 264] width 10 height 10
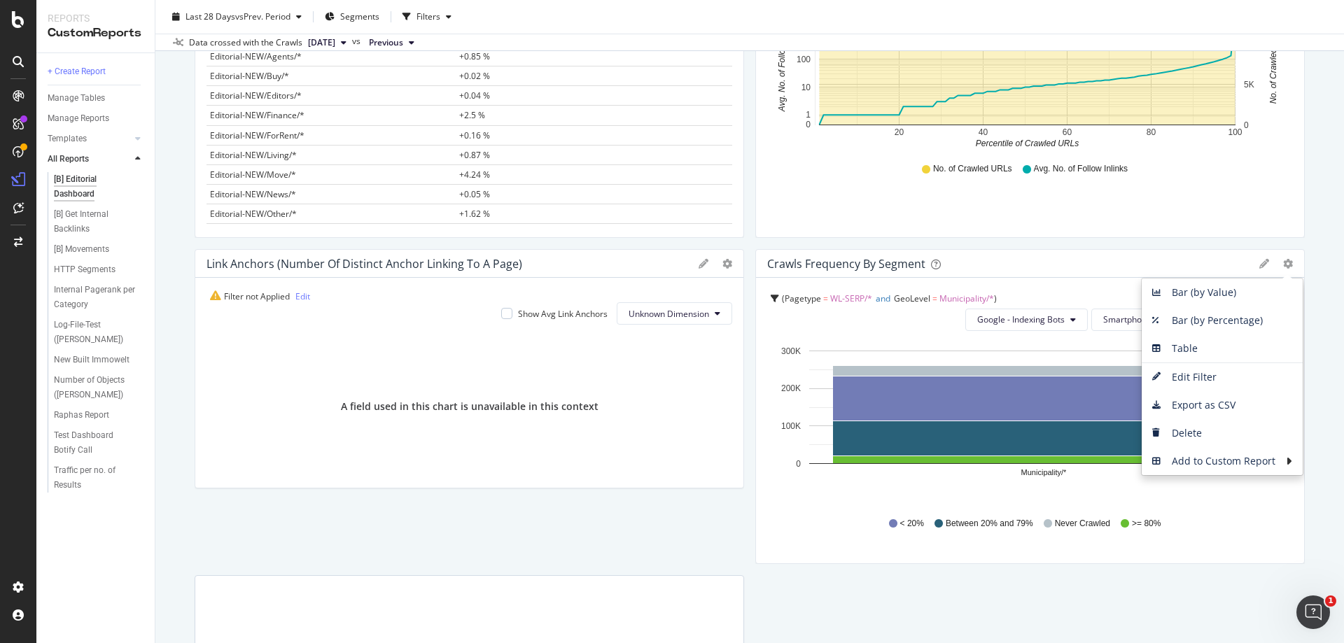
click at [897, 332] on div "Pagetype = WL-SERP/* and GeoLevel = Municipality/* Google - Indexing Bots Smart…" at bounding box center [1030, 421] width 548 height 286
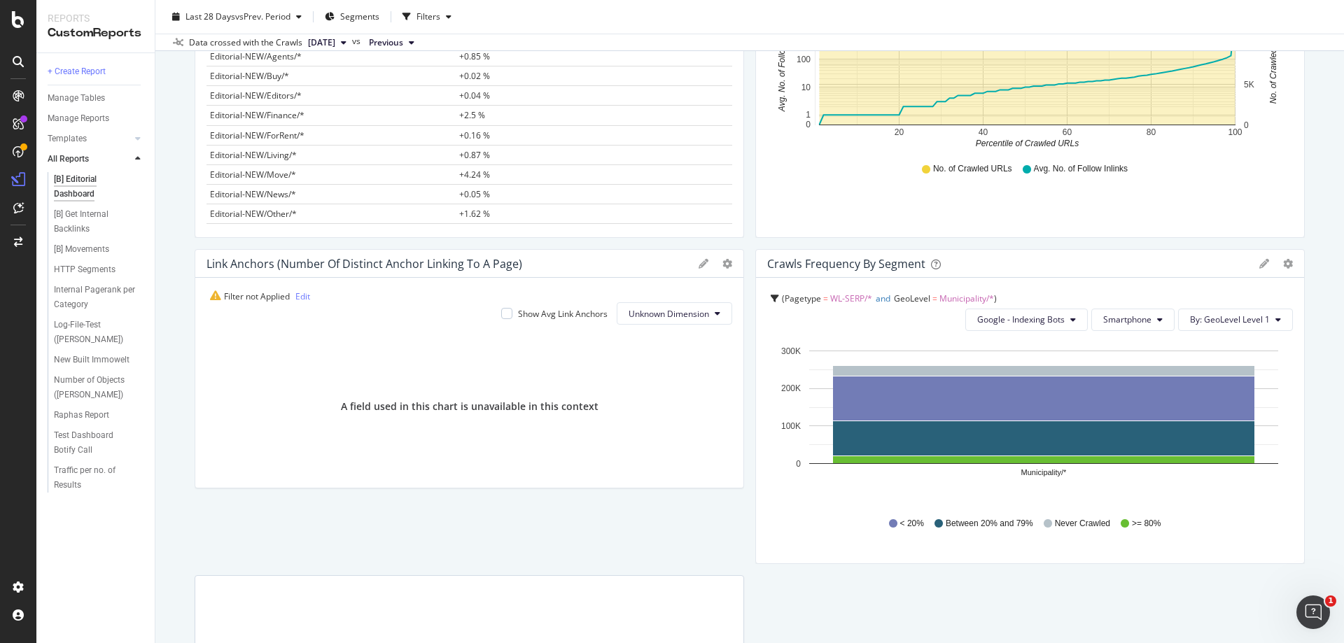
click at [1260, 263] on div "Bar (by Value) Bar (by Percentage) Table Edit Filter Export as CSV Delete Add t…" at bounding box center [1277, 264] width 34 height 10
click at [1260, 263] on icon at bounding box center [1265, 264] width 10 height 10
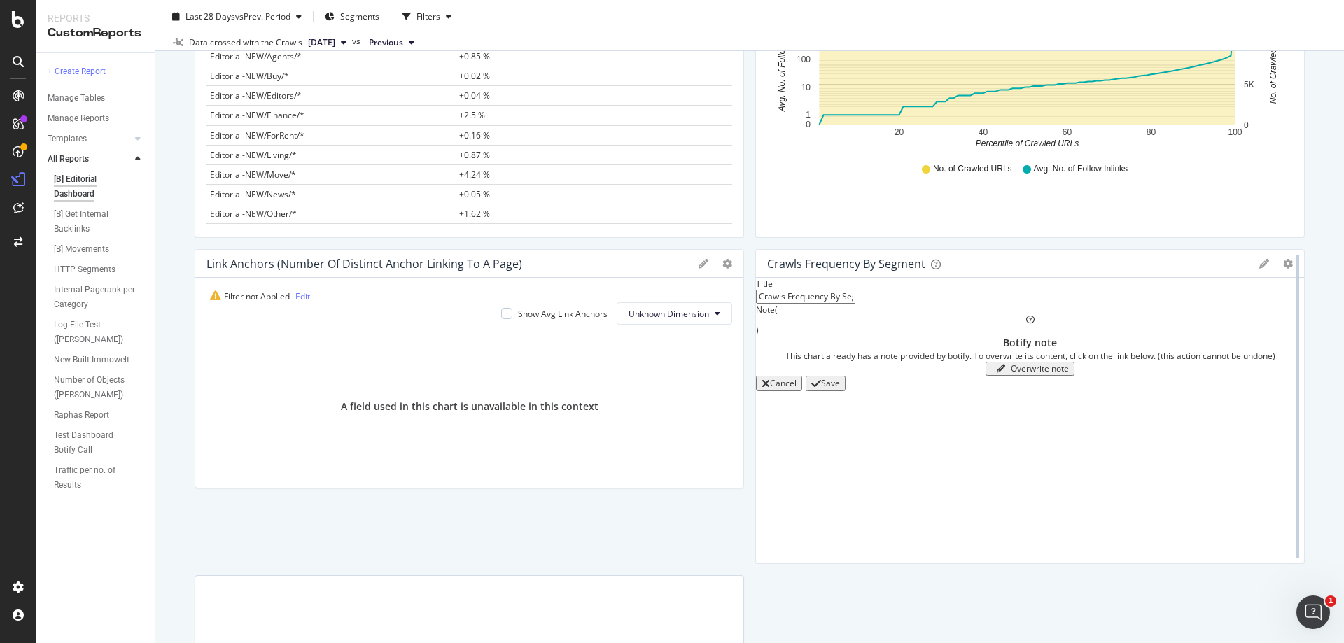
click at [1291, 263] on div at bounding box center [1298, 406] width 14 height 315
click at [1283, 264] on icon "gear" at bounding box center [1288, 264] width 10 height 10
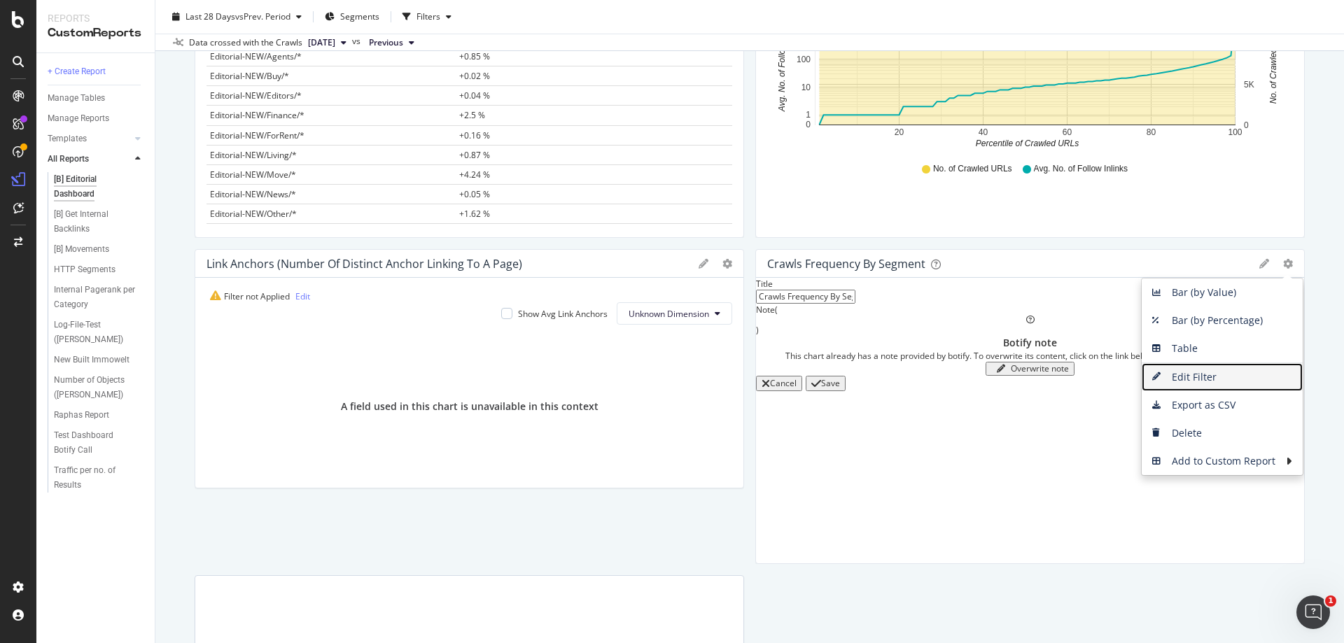
click at [1191, 379] on span "Edit Filter" at bounding box center [1222, 377] width 161 height 21
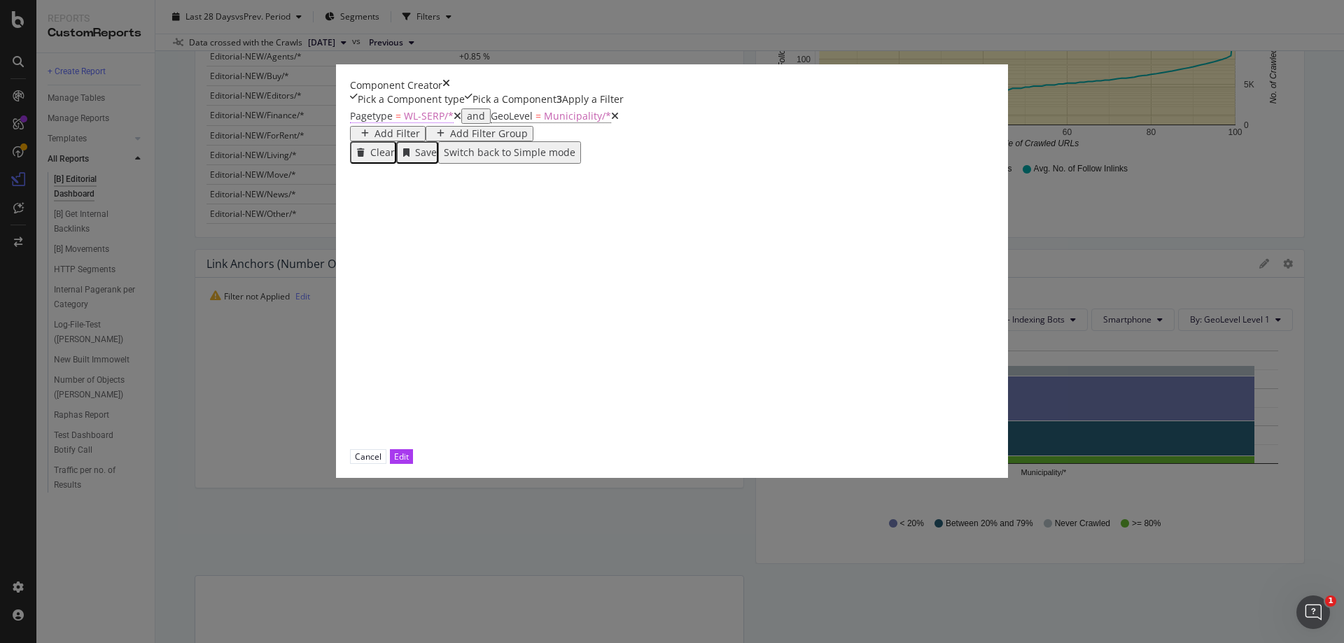
click at [404, 123] on span "WL-SERP/*" at bounding box center [429, 115] width 50 height 13
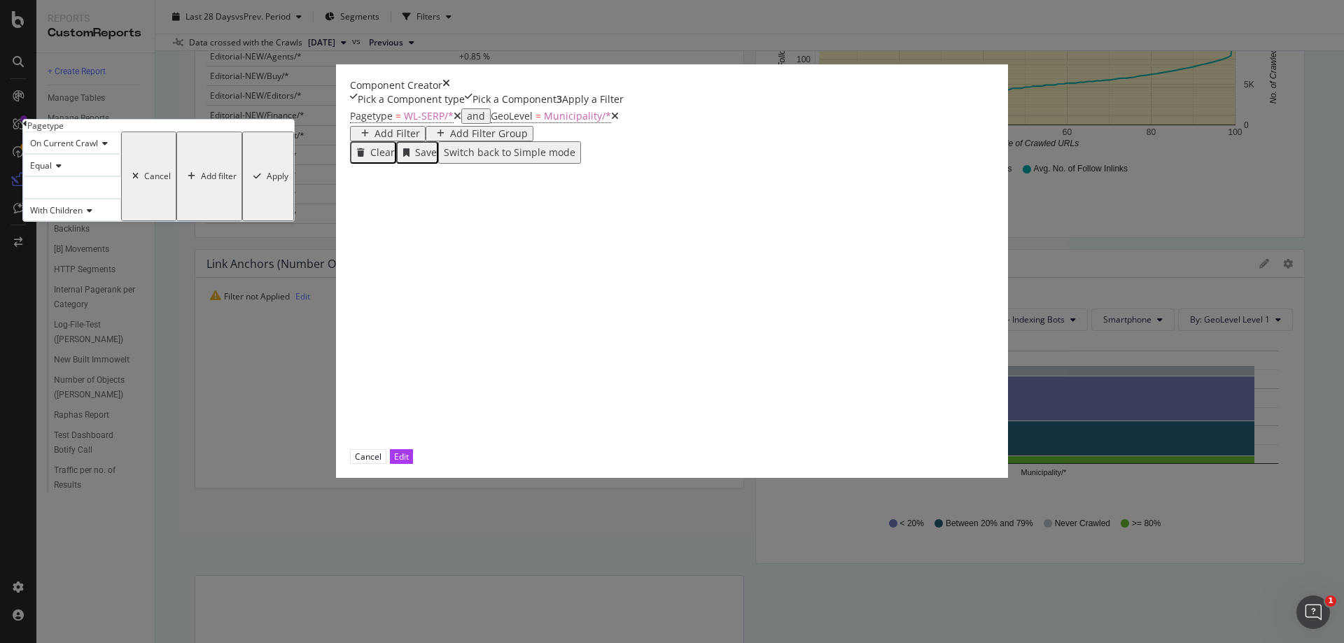
click at [121, 199] on div "modal" at bounding box center [72, 187] width 98 height 22
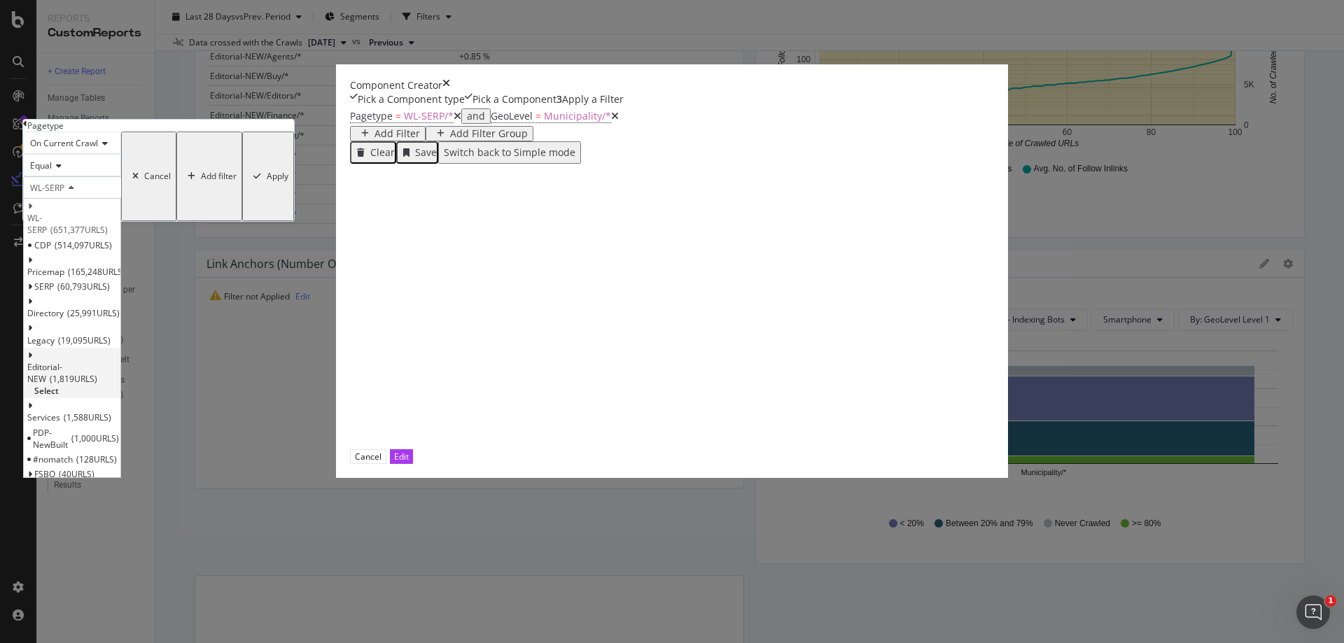
click at [59, 397] on span "Select" at bounding box center [46, 391] width 25 height 12
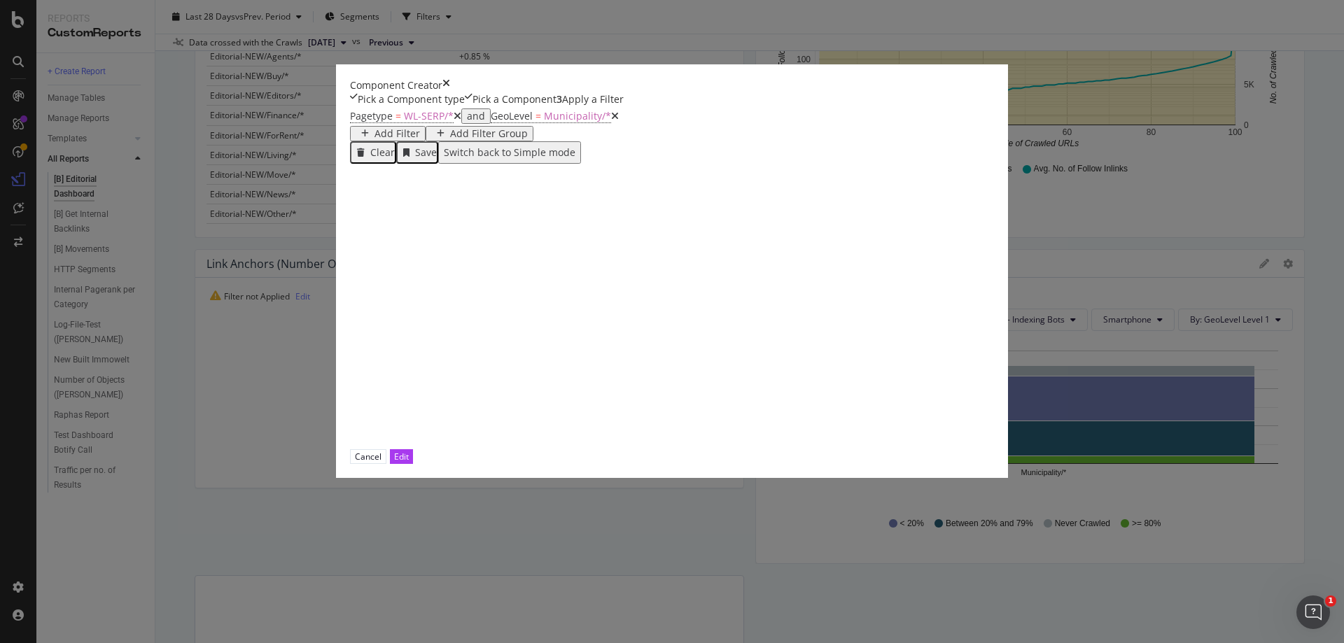
click at [611, 121] on icon "modal" at bounding box center [615, 116] width 8 height 10
click at [404, 123] on span "WL-SERP/*" at bounding box center [429, 115] width 50 height 13
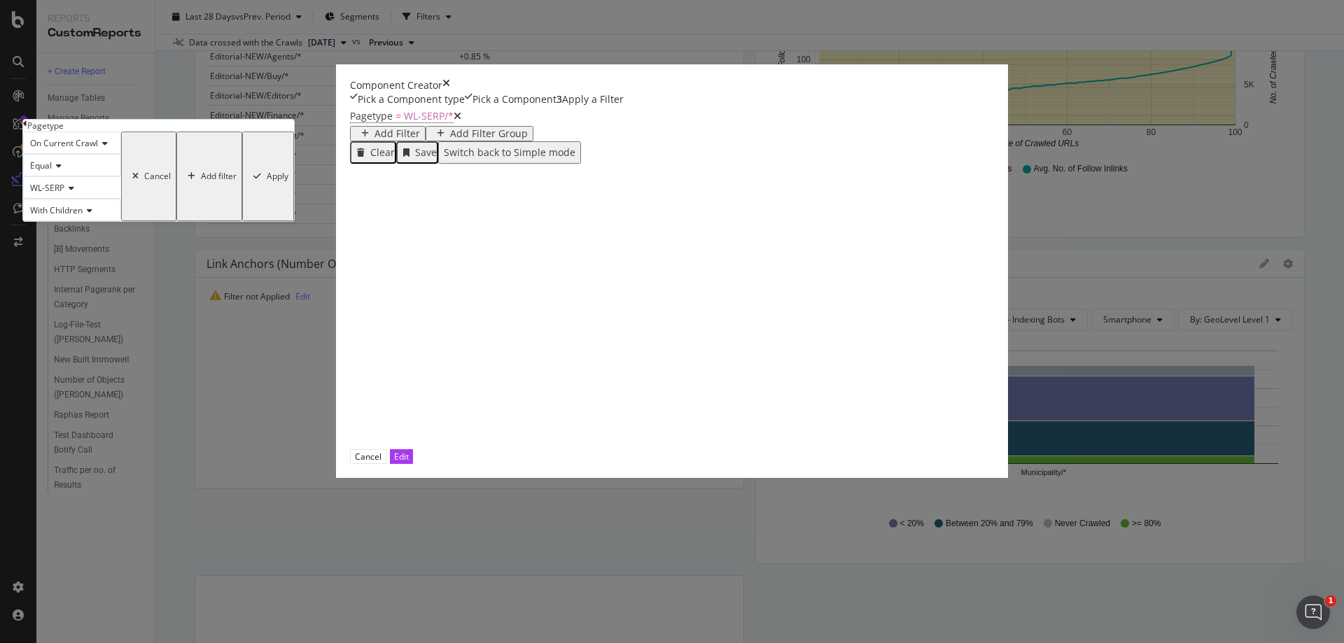
click at [121, 199] on div "WL-SERP" at bounding box center [72, 187] width 98 height 22
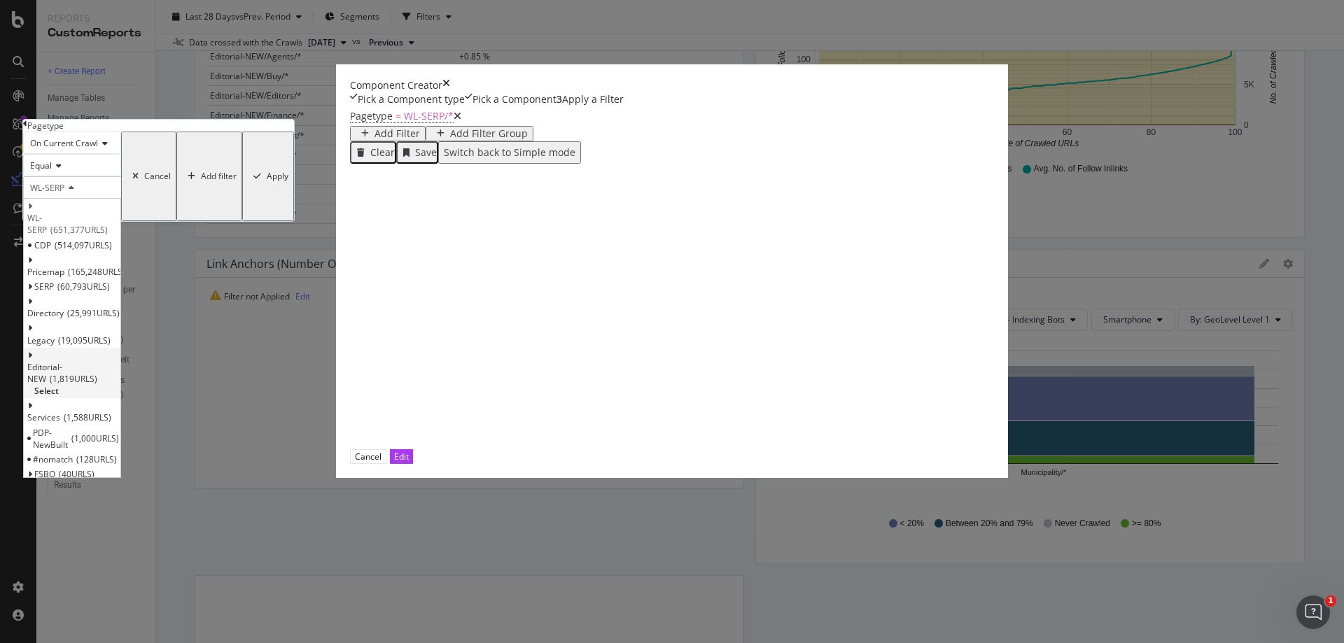
click at [59, 397] on span "Select" at bounding box center [46, 391] width 25 height 12
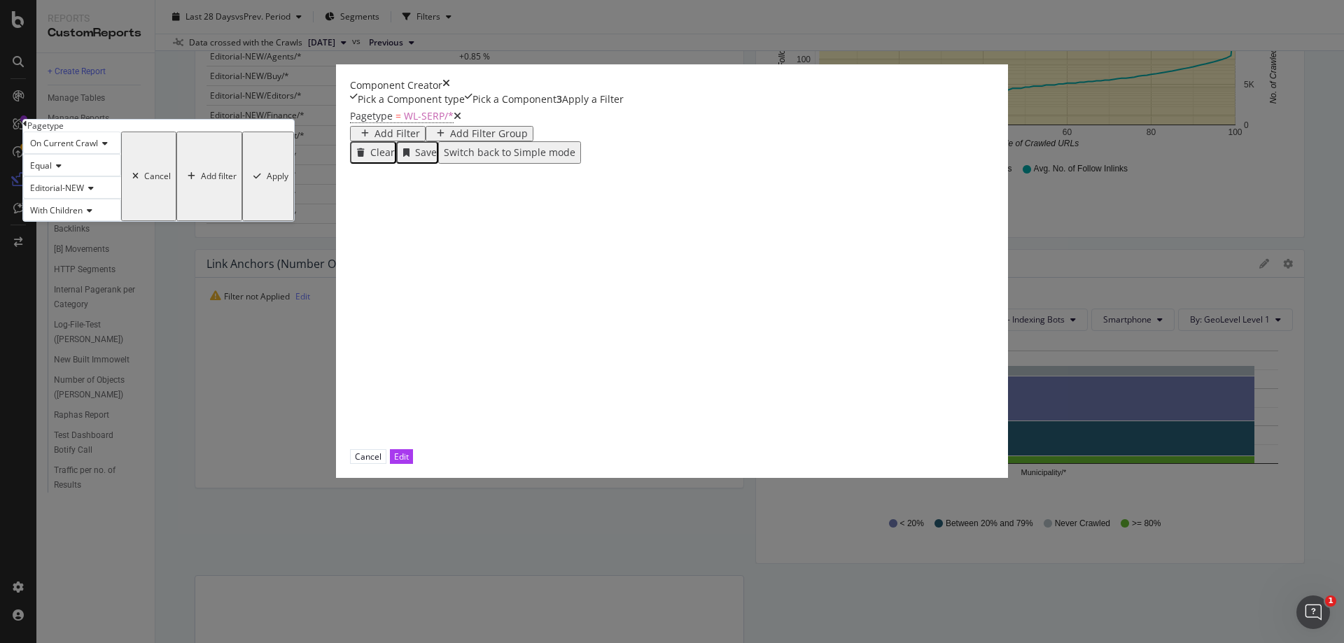
click at [288, 181] on div "Apply" at bounding box center [278, 177] width 22 height 10
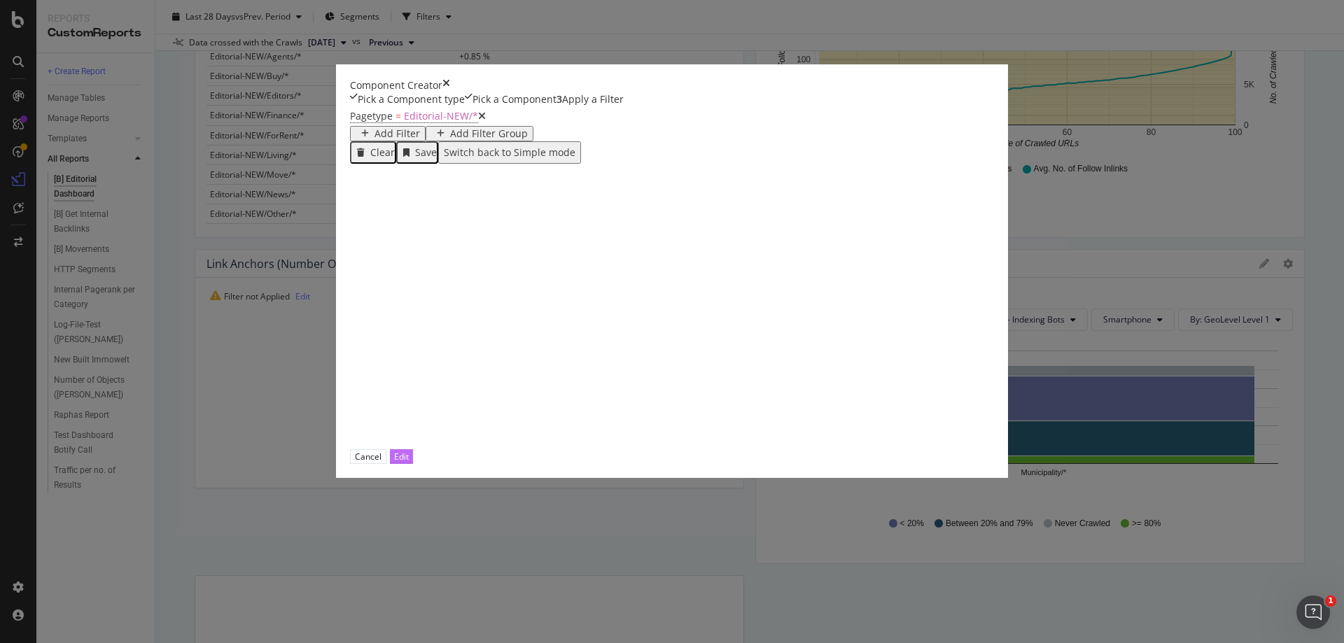
click at [409, 463] on div "Edit" at bounding box center [401, 457] width 15 height 12
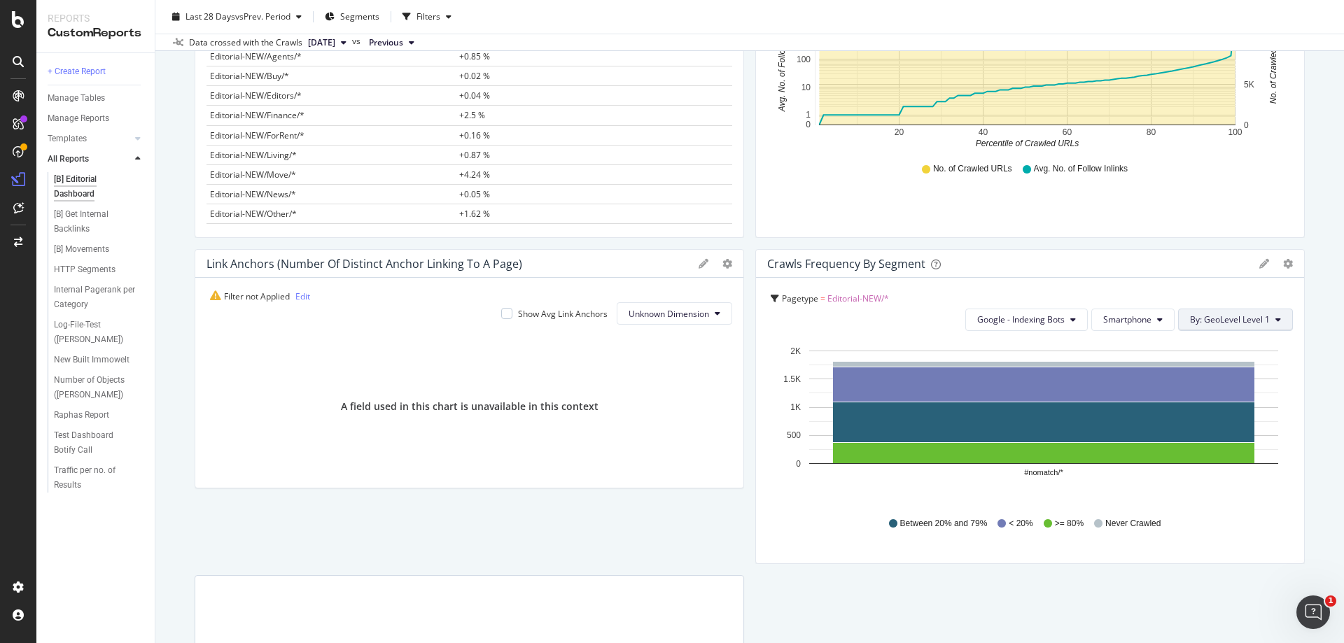
click at [1223, 316] on span "By: GeoLevel Level 1" at bounding box center [1230, 320] width 80 height 12
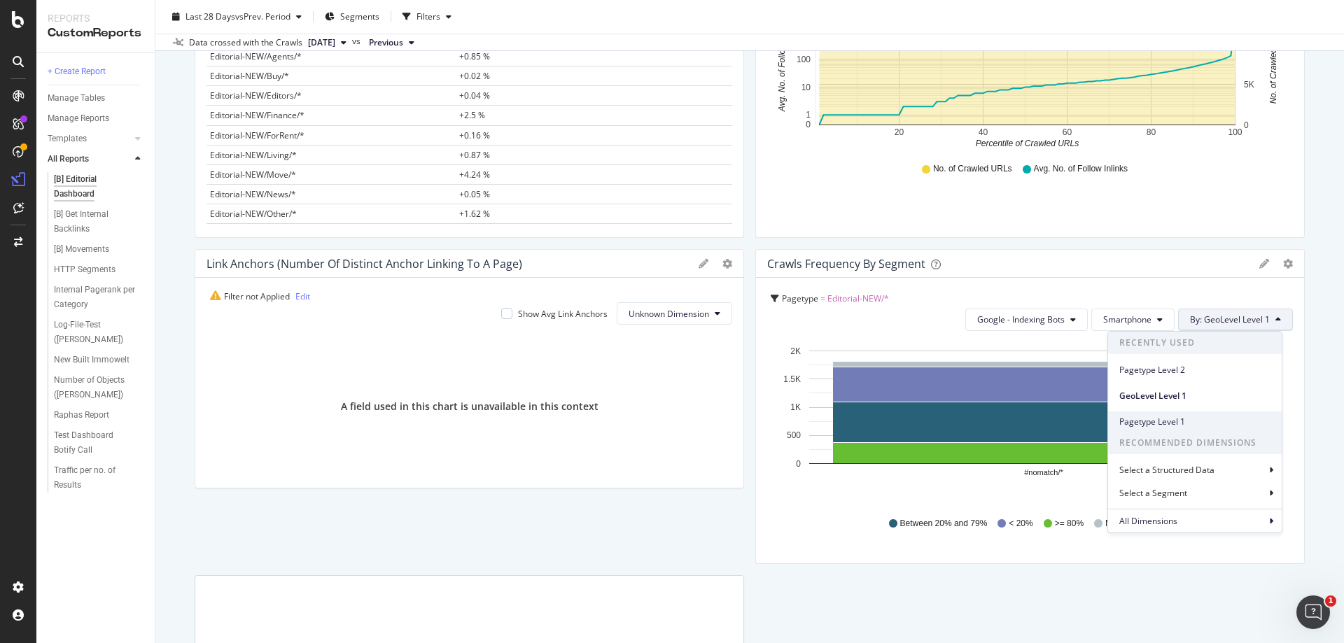
click at [1212, 420] on span "Pagetype Level 1" at bounding box center [1195, 422] width 151 height 13
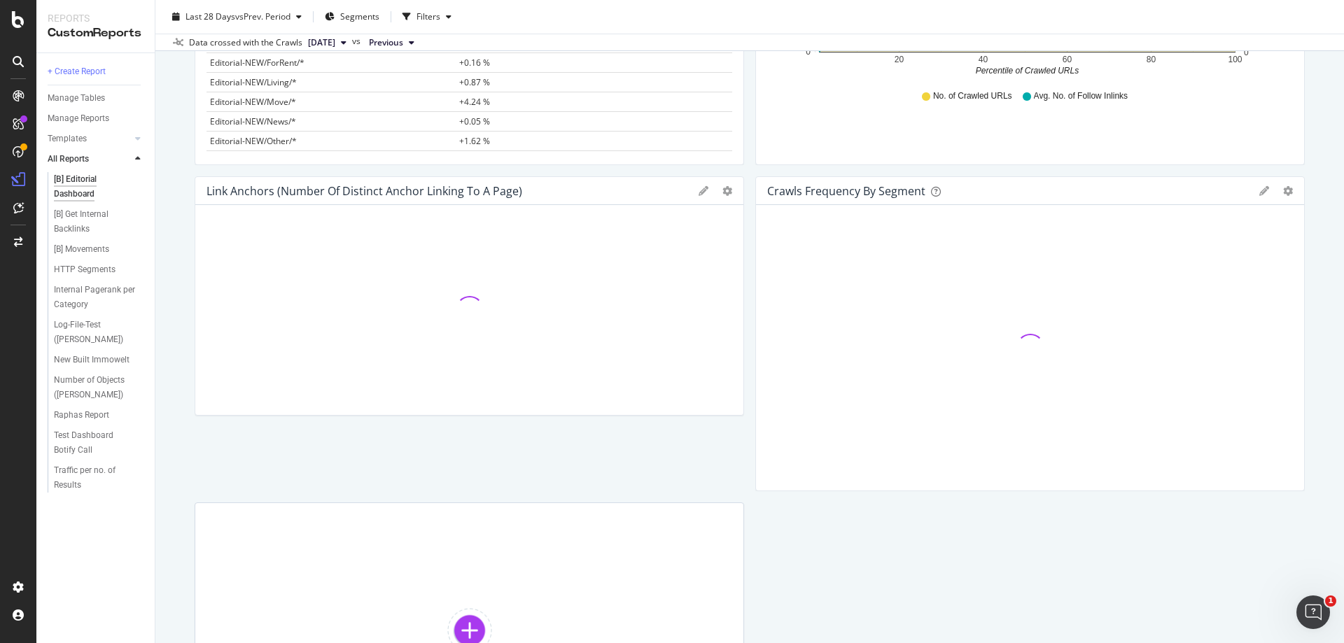
scroll to position [630, 0]
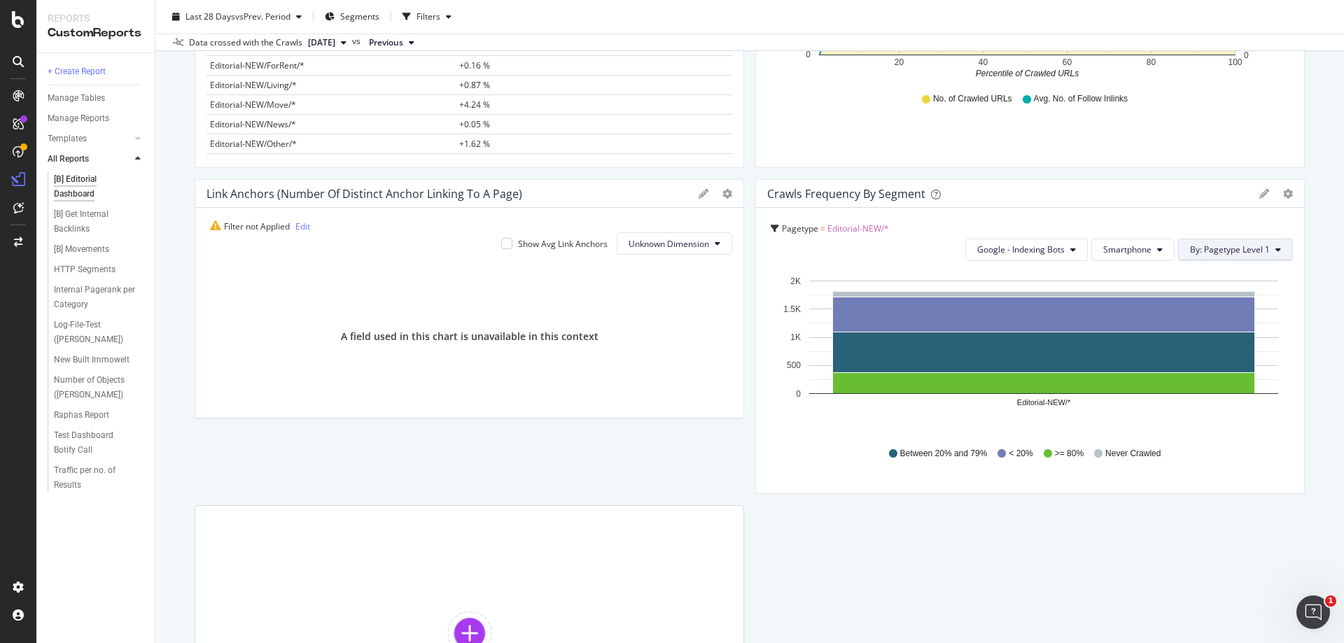
click at [1255, 254] on span "By: Pagetype Level 1" at bounding box center [1230, 250] width 80 height 12
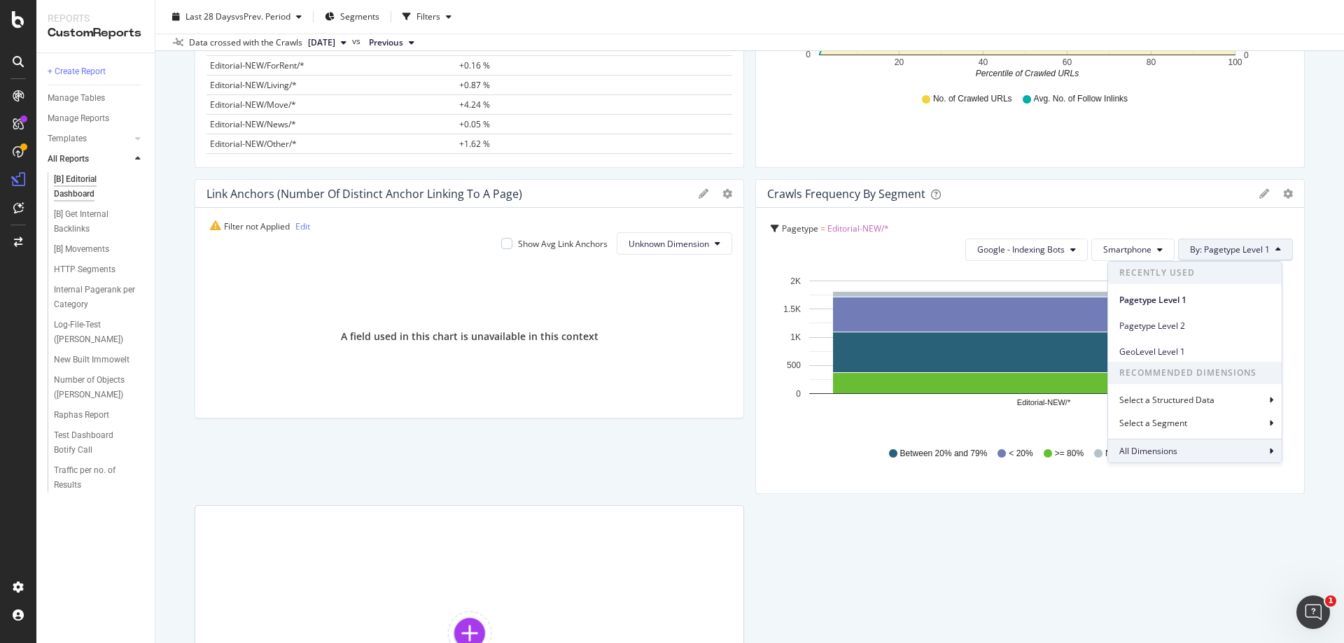
click at [1197, 445] on div "All Dimensions" at bounding box center [1195, 451] width 174 height 24
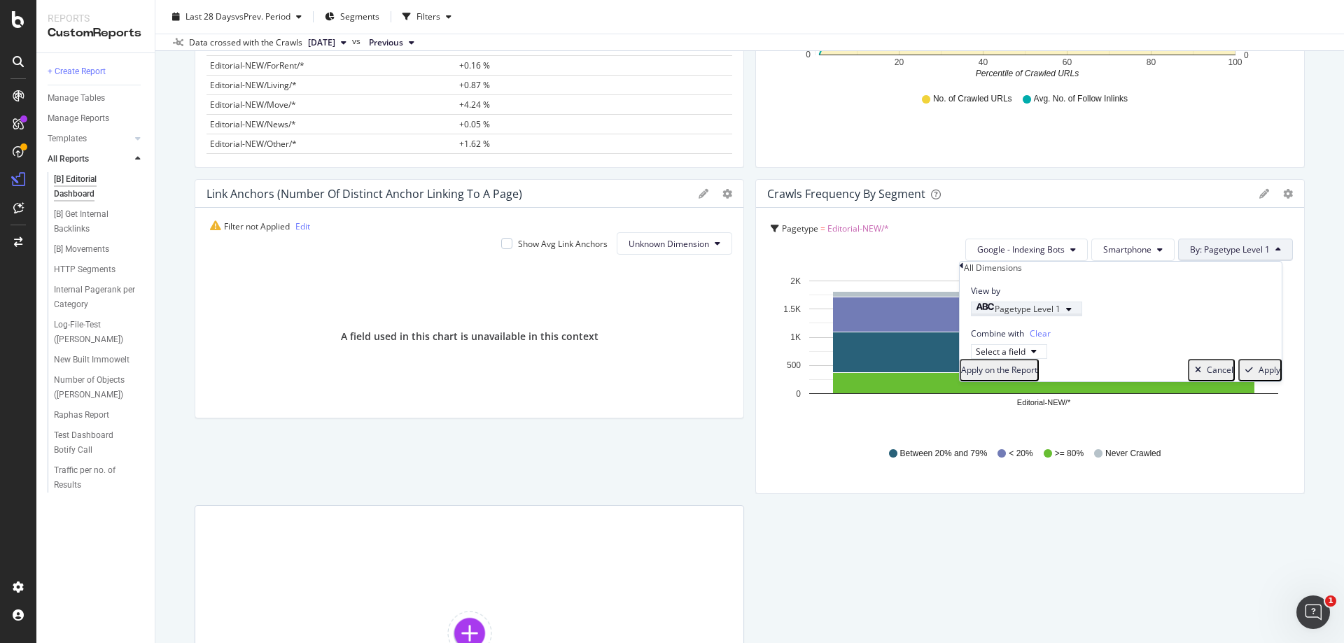
click at [1072, 314] on icon "button" at bounding box center [1069, 309] width 6 height 8
click at [1003, 398] on span "Level 2" at bounding box center [989, 393] width 27 height 12
click at [1085, 364] on div "Validate" at bounding box center [1070, 359] width 32 height 10
click at [1265, 375] on div "Apply" at bounding box center [1270, 371] width 22 height 10
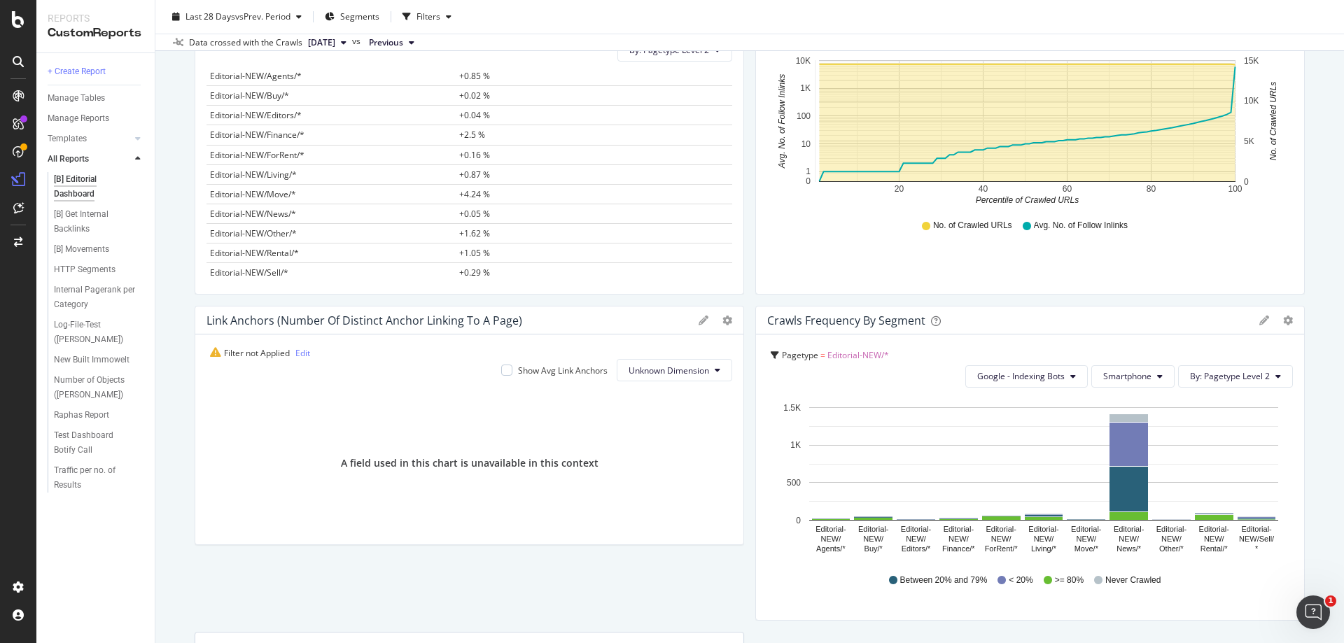
scroll to position [560, 0]
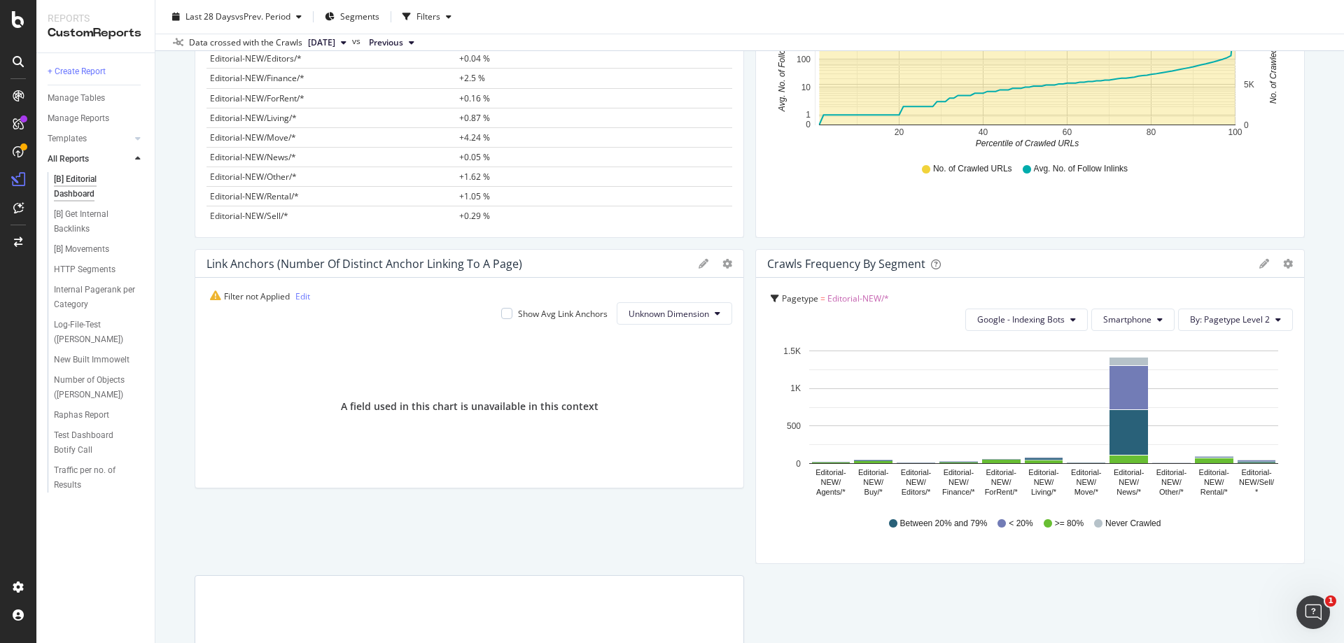
drag, startPoint x: 303, startPoint y: 297, endPoint x: 307, endPoint y: 305, distance: 9.1
click at [304, 300] on link "Edit" at bounding box center [302, 297] width 15 height 12
click at [307, 298] on link "Edit" at bounding box center [302, 297] width 15 height 12
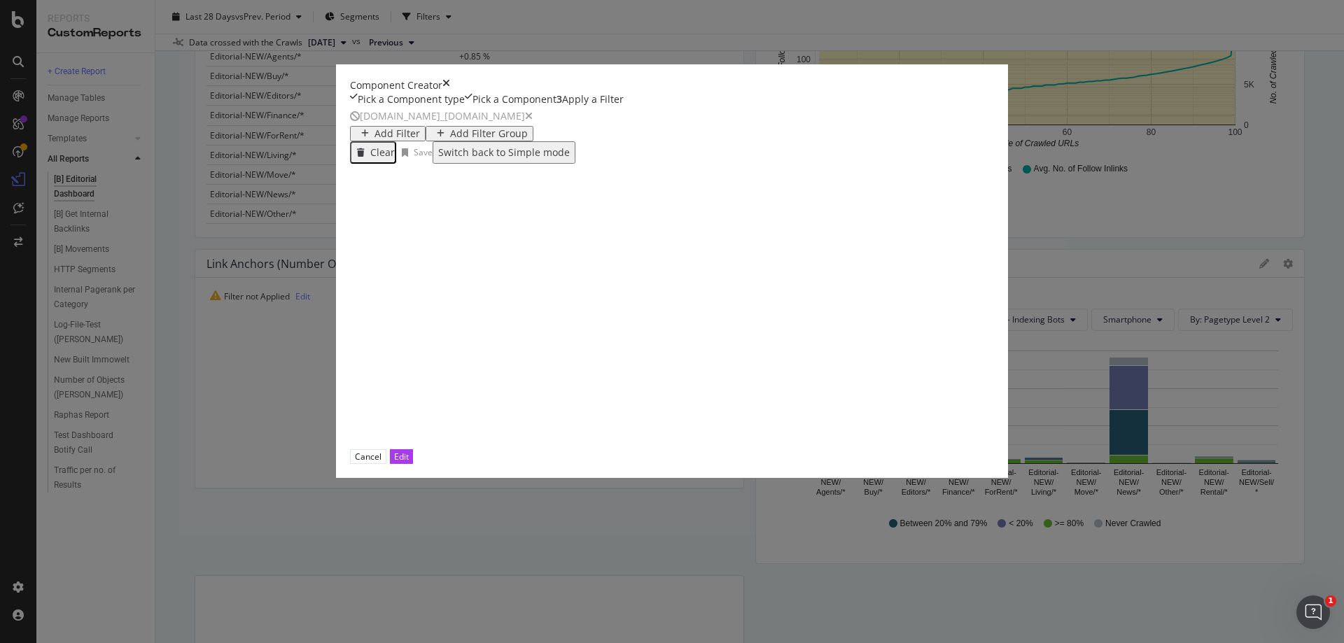
click at [525, 121] on icon "modal" at bounding box center [529, 116] width 8 height 10
click at [375, 120] on div "Add Filter" at bounding box center [398, 114] width 46 height 11
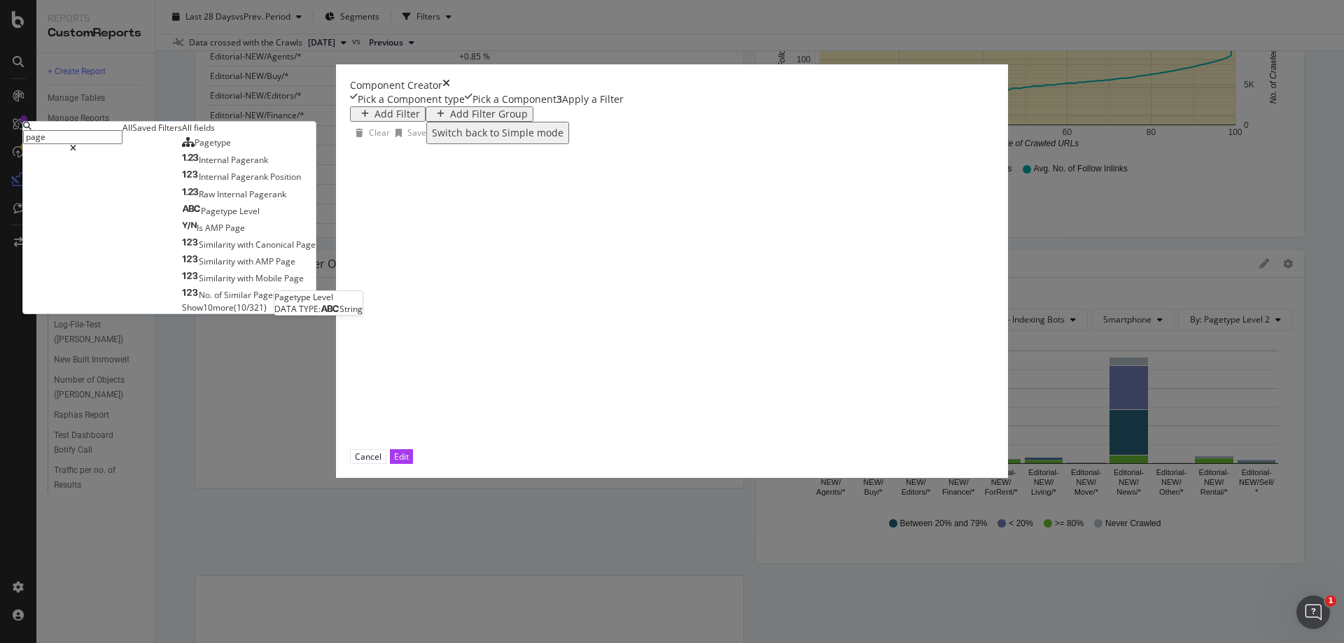
scroll to position [0, 0]
type input "page"
click at [231, 148] on div "Pagetype" at bounding box center [206, 143] width 49 height 12
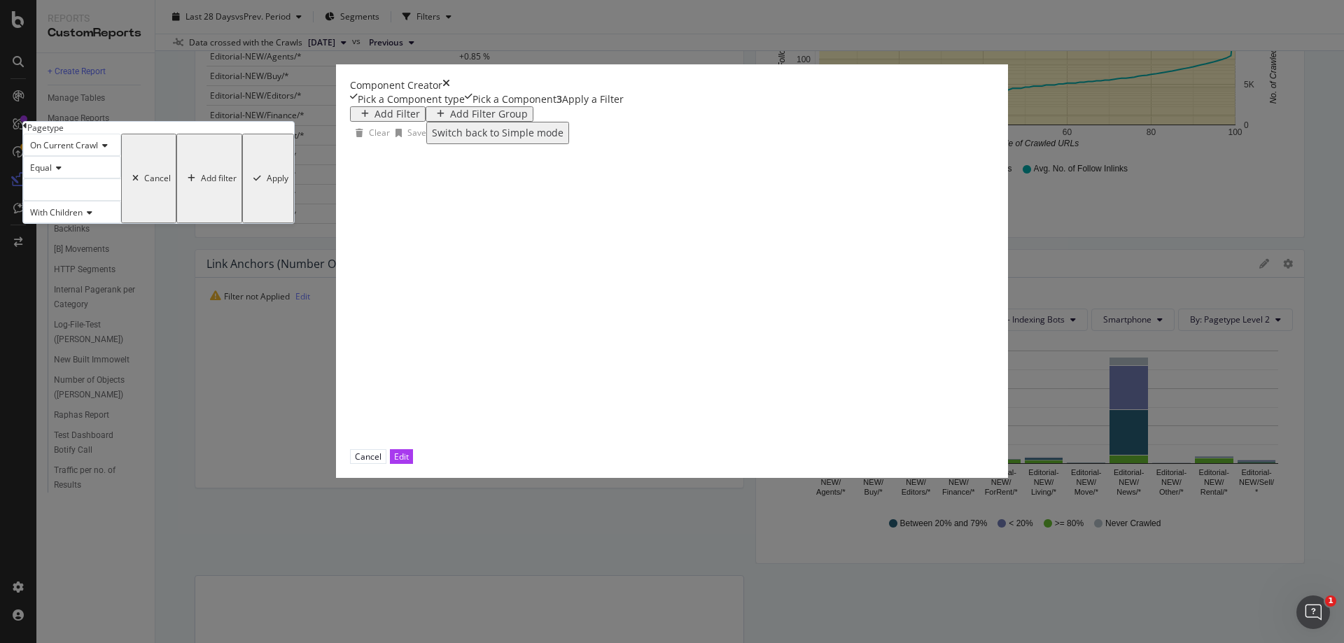
click at [121, 201] on div "modal" at bounding box center [72, 190] width 98 height 22
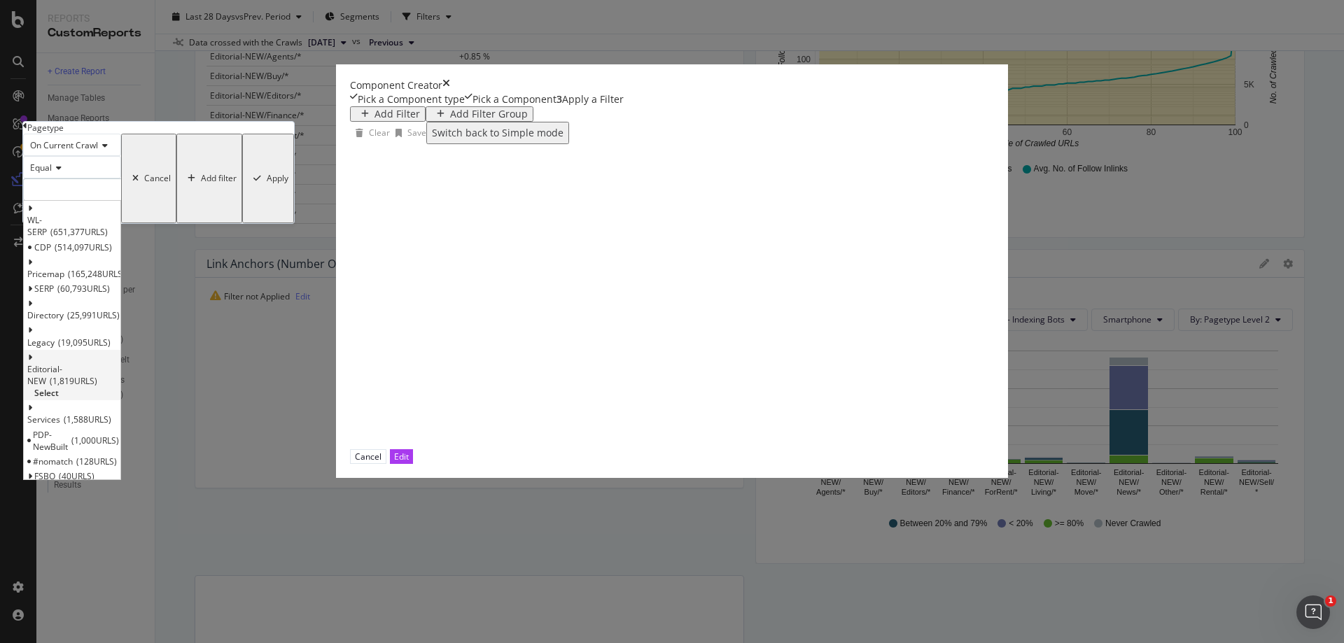
click at [59, 399] on span "Select" at bounding box center [46, 393] width 25 height 12
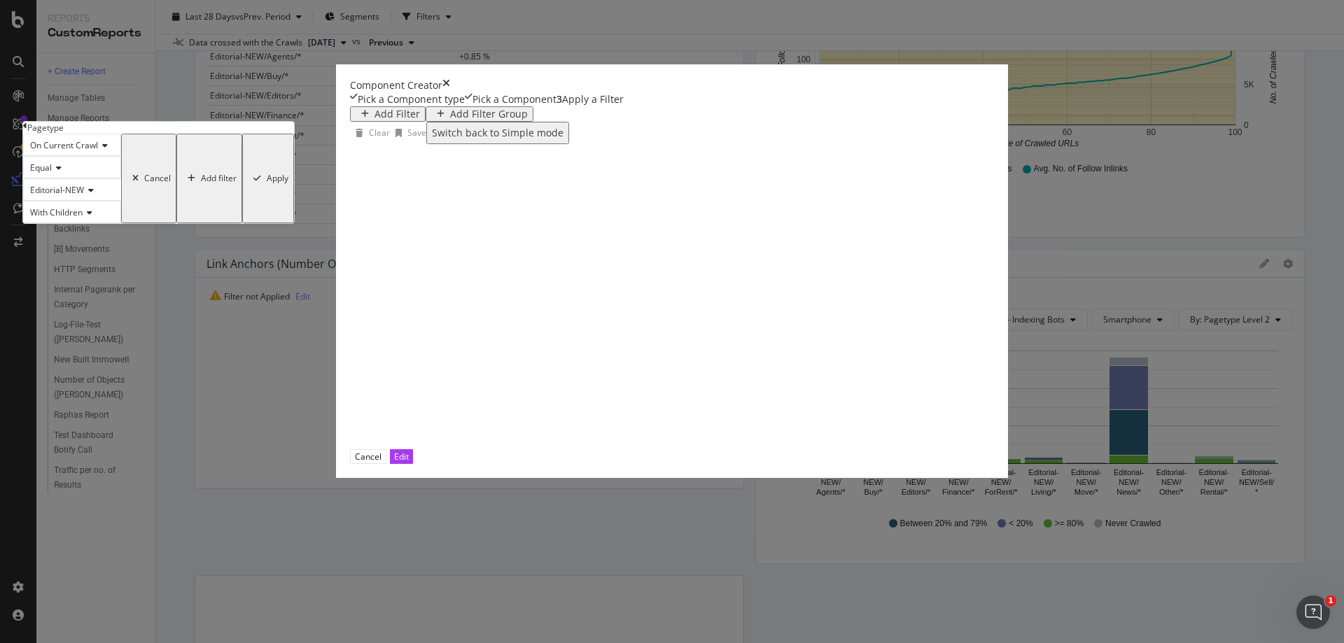
click at [288, 183] on div "Apply" at bounding box center [278, 179] width 22 height 10
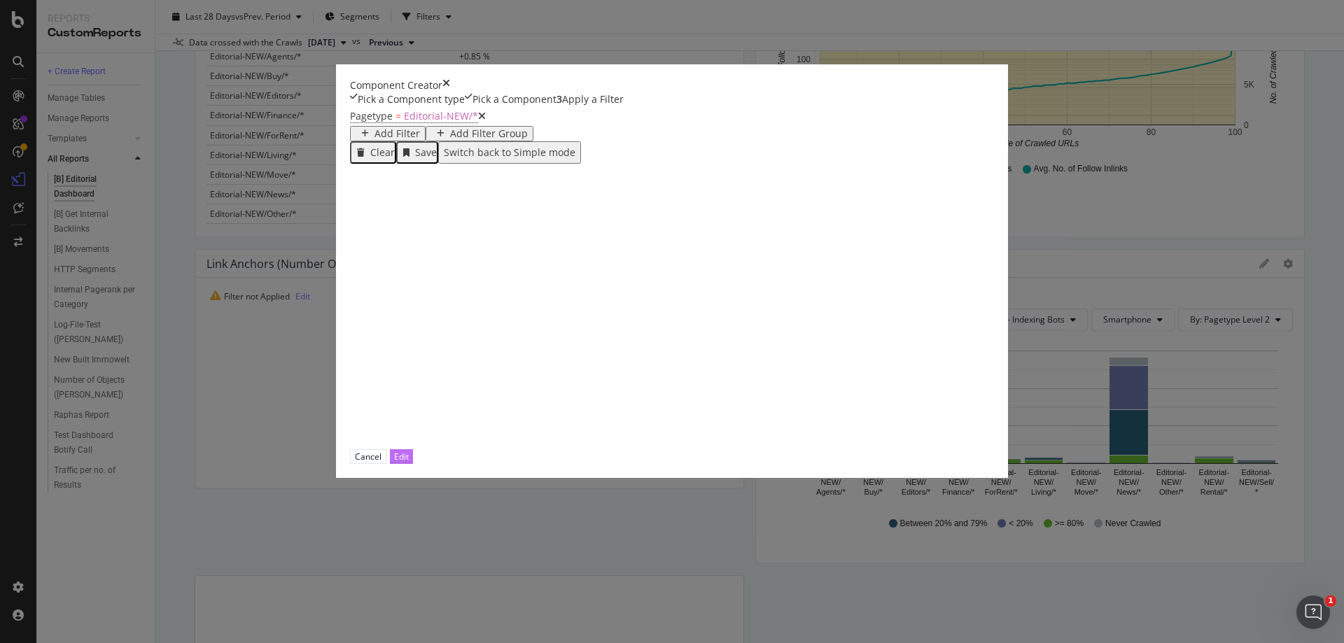
click at [409, 463] on div "Edit" at bounding box center [401, 457] width 15 height 12
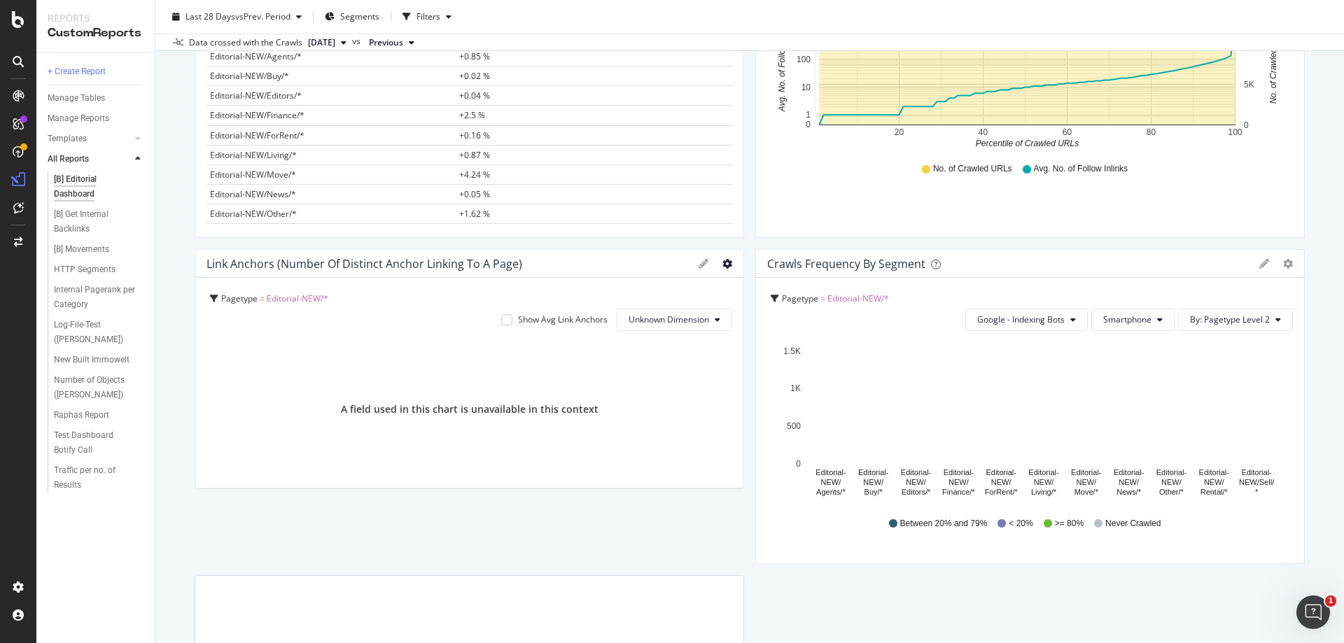
click at [723, 262] on icon "gear" at bounding box center [728, 264] width 10 height 10
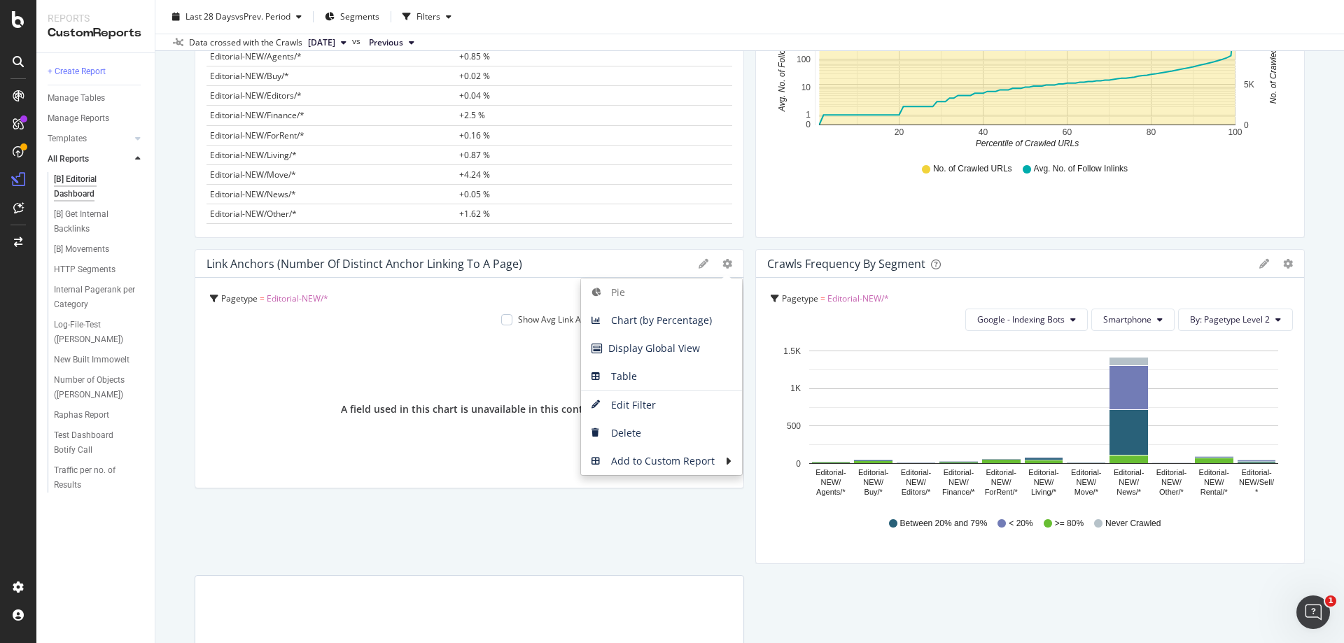
click at [468, 370] on div "A field used in this chart is unavailable in this context" at bounding box center [470, 409] width 526 height 134
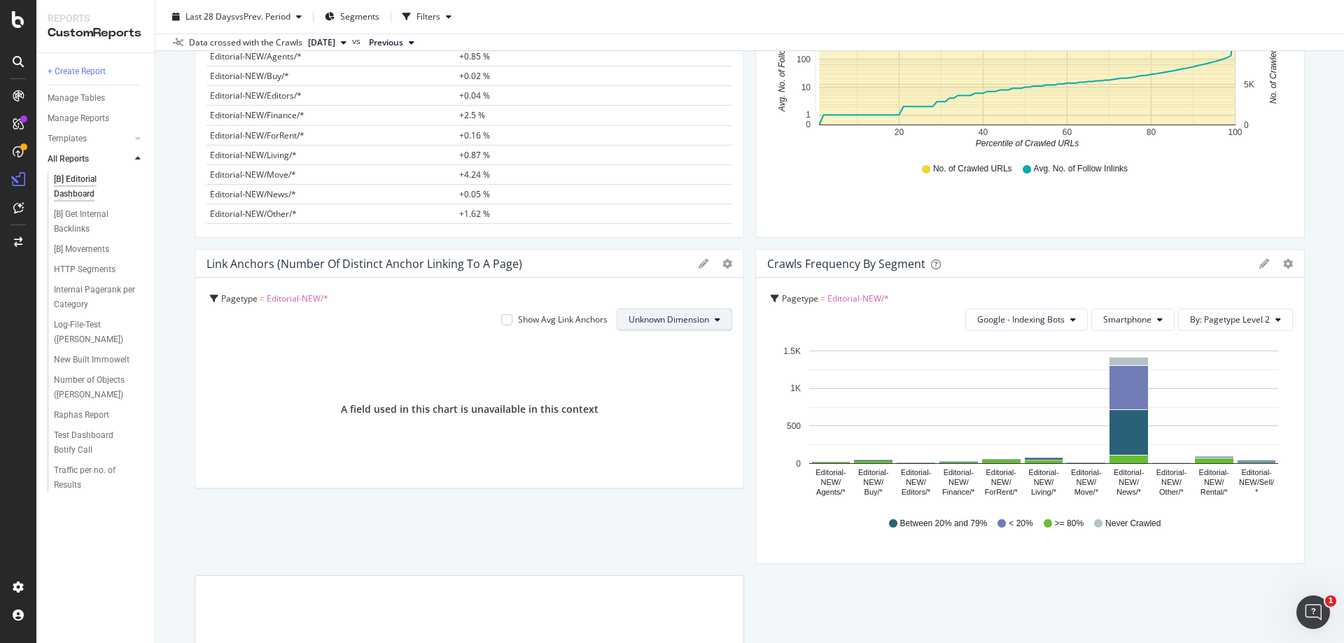
click at [688, 320] on span "Unknown Dimension" at bounding box center [669, 320] width 81 height 12
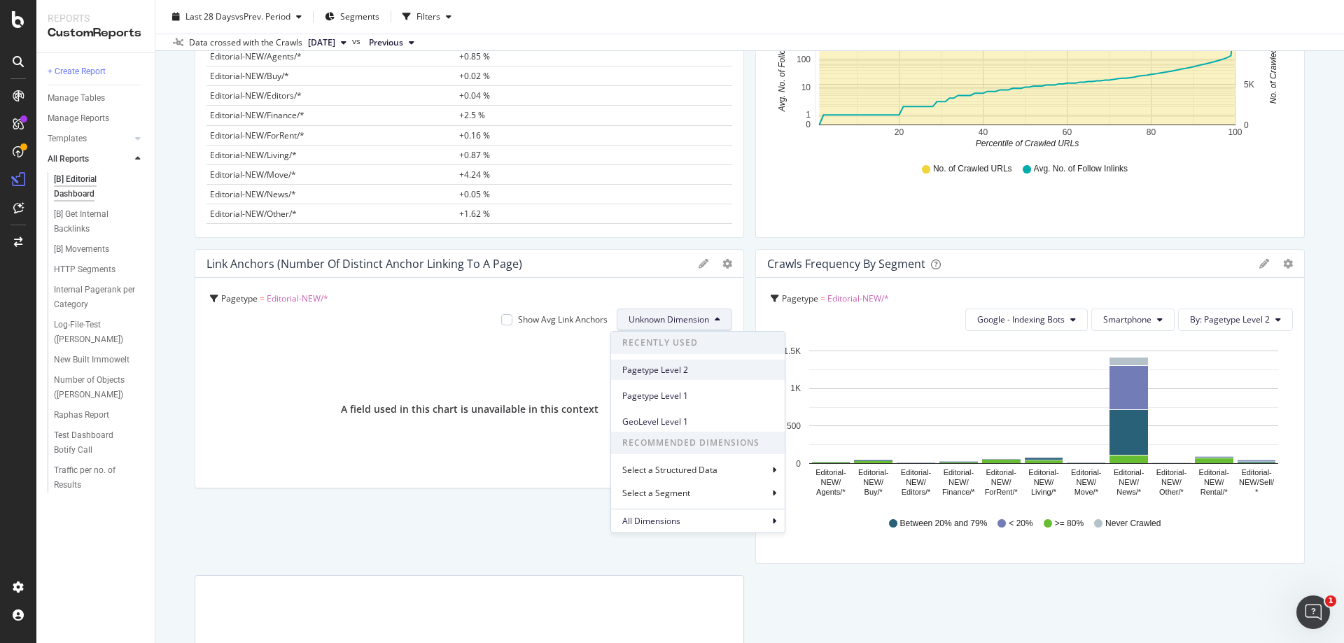
click at [688, 374] on span "Pagetype Level 2" at bounding box center [697, 370] width 151 height 13
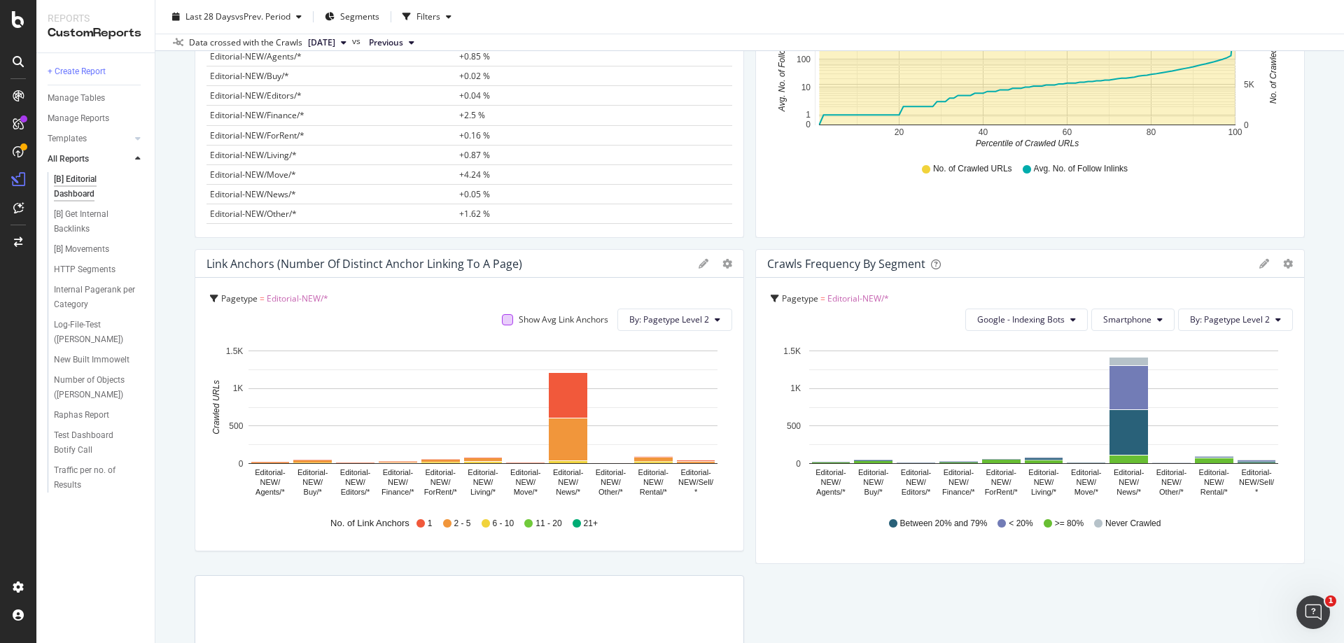
click at [502, 324] on div at bounding box center [507, 319] width 11 height 11
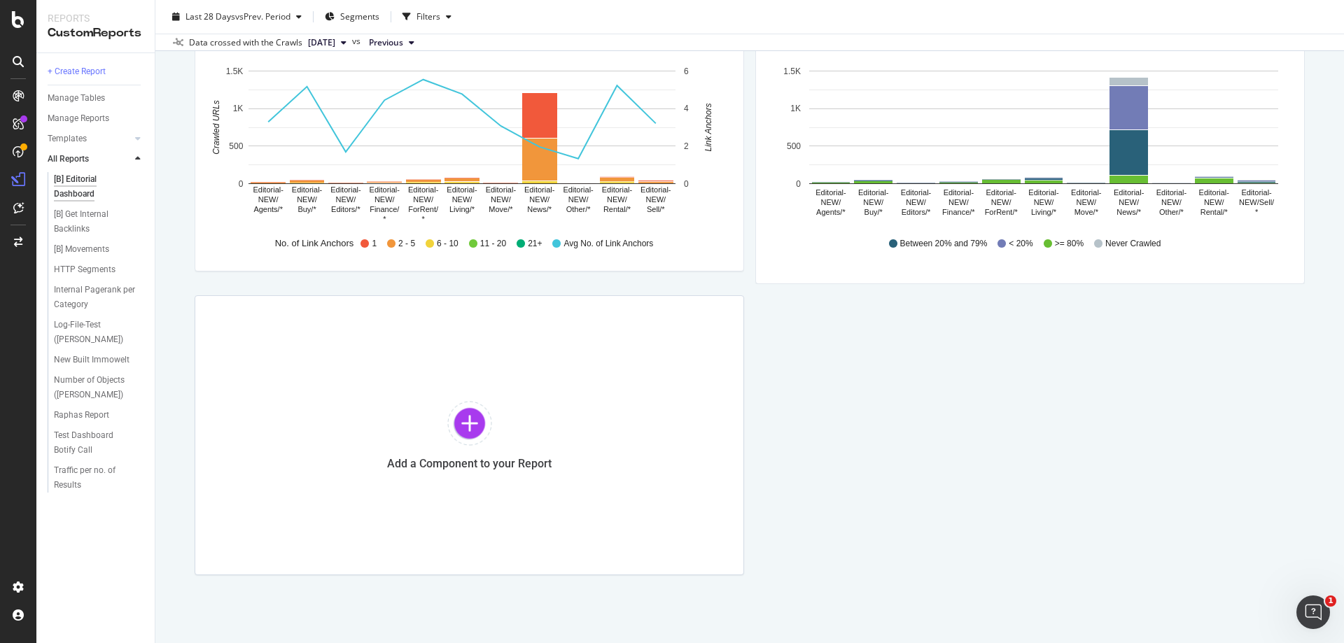
scroll to position [630, 0]
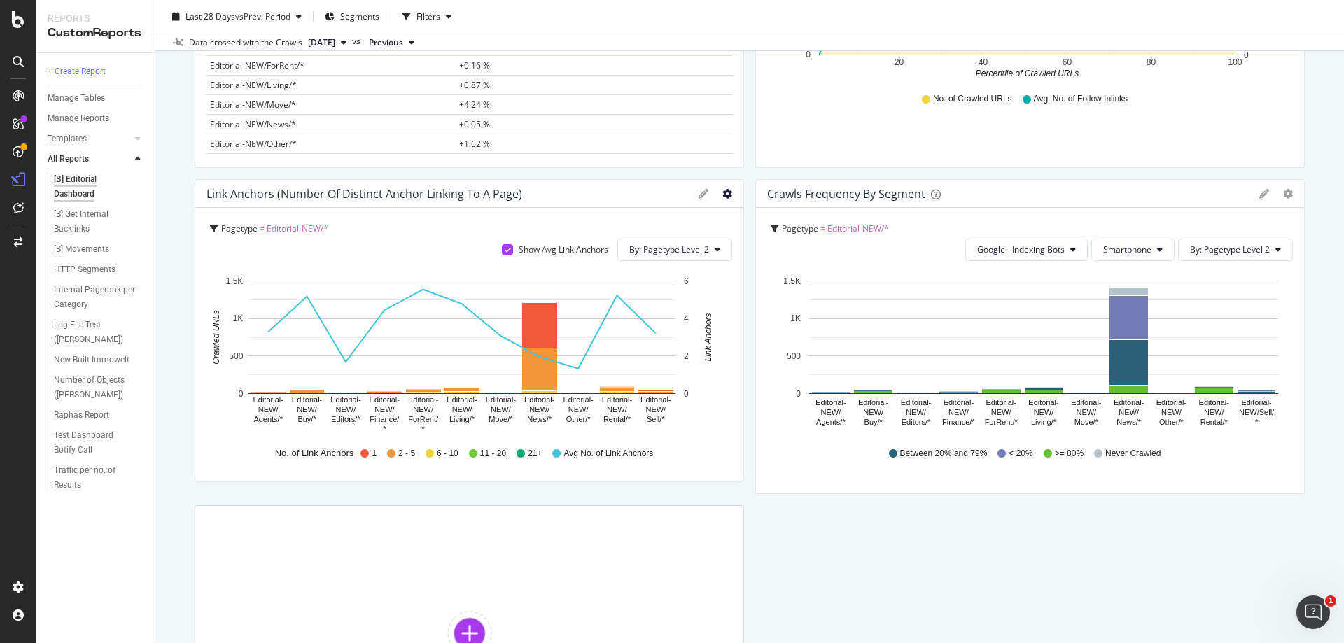
click at [723, 198] on icon "gear" at bounding box center [728, 194] width 10 height 10
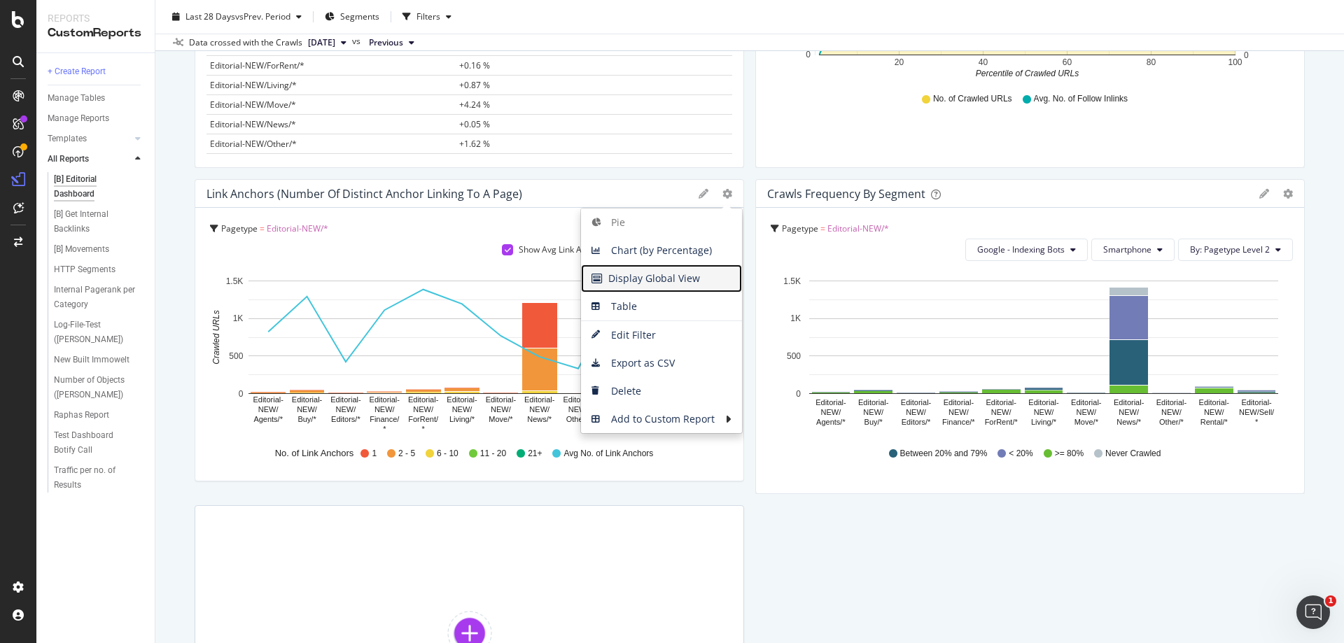
click at [697, 274] on span "Display Global View" at bounding box center [661, 278] width 161 height 21
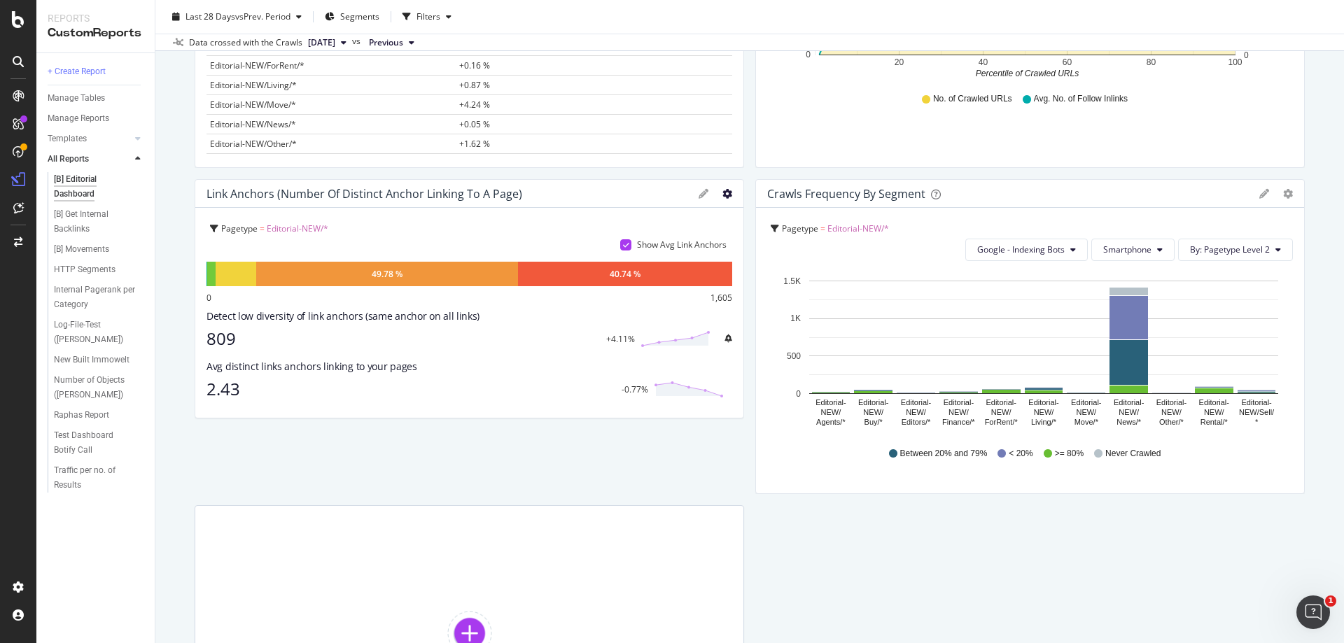
click at [723, 197] on icon "gear" at bounding box center [728, 194] width 10 height 10
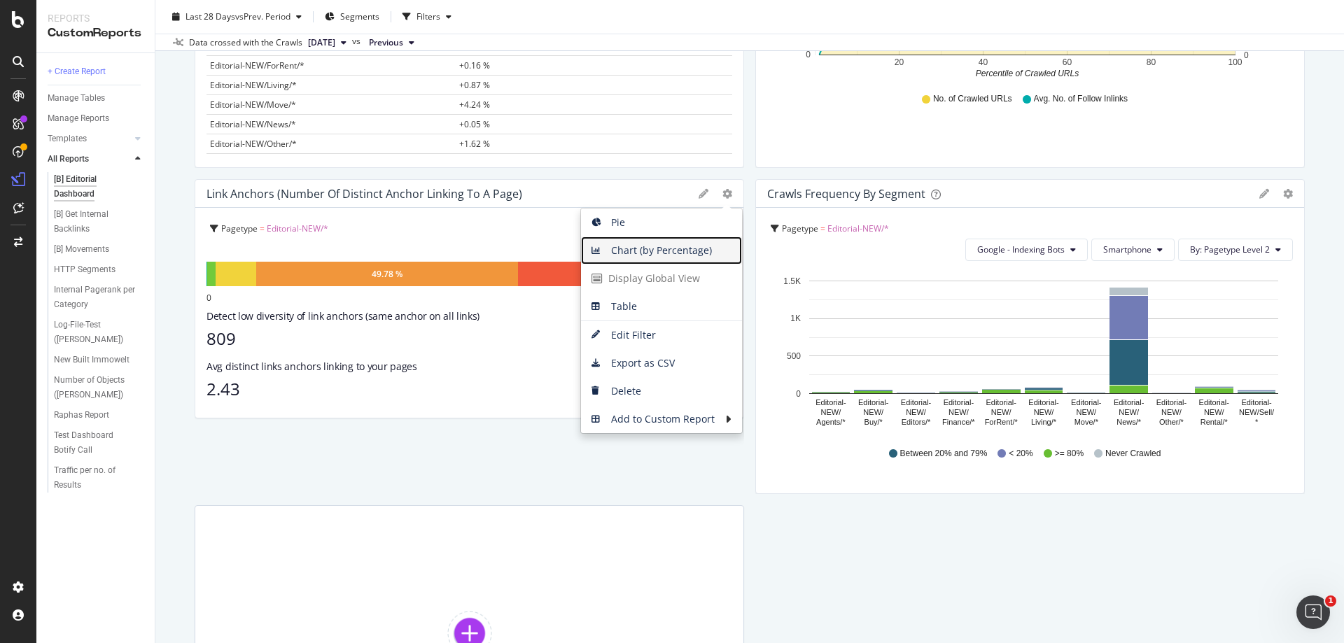
click at [659, 251] on span "Chart (by Percentage)" at bounding box center [661, 250] width 161 height 21
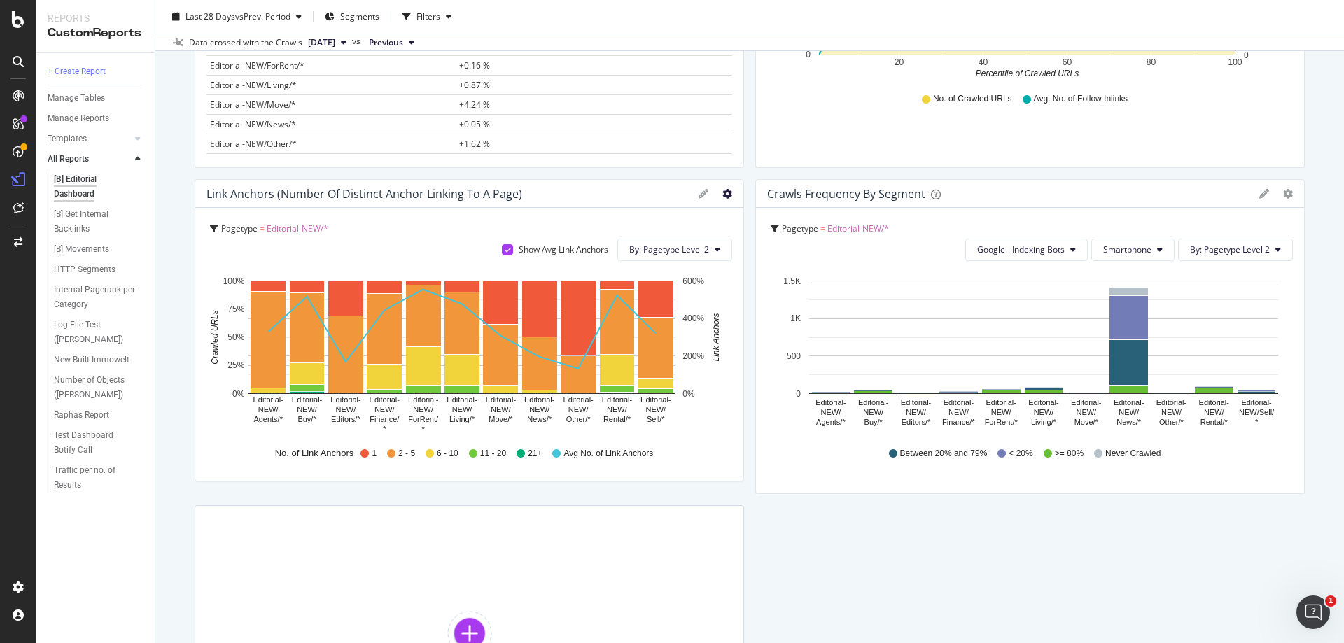
click at [723, 196] on icon "gear" at bounding box center [728, 194] width 10 height 10
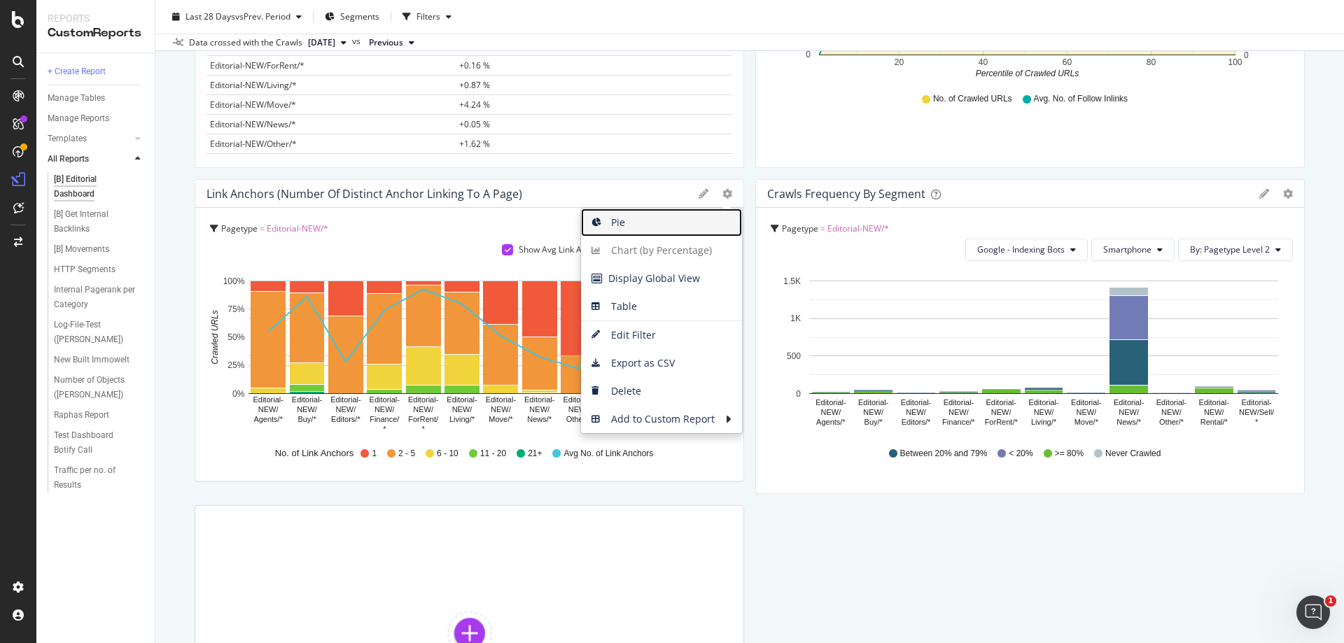
click at [685, 226] on span "Pie" at bounding box center [661, 222] width 161 height 21
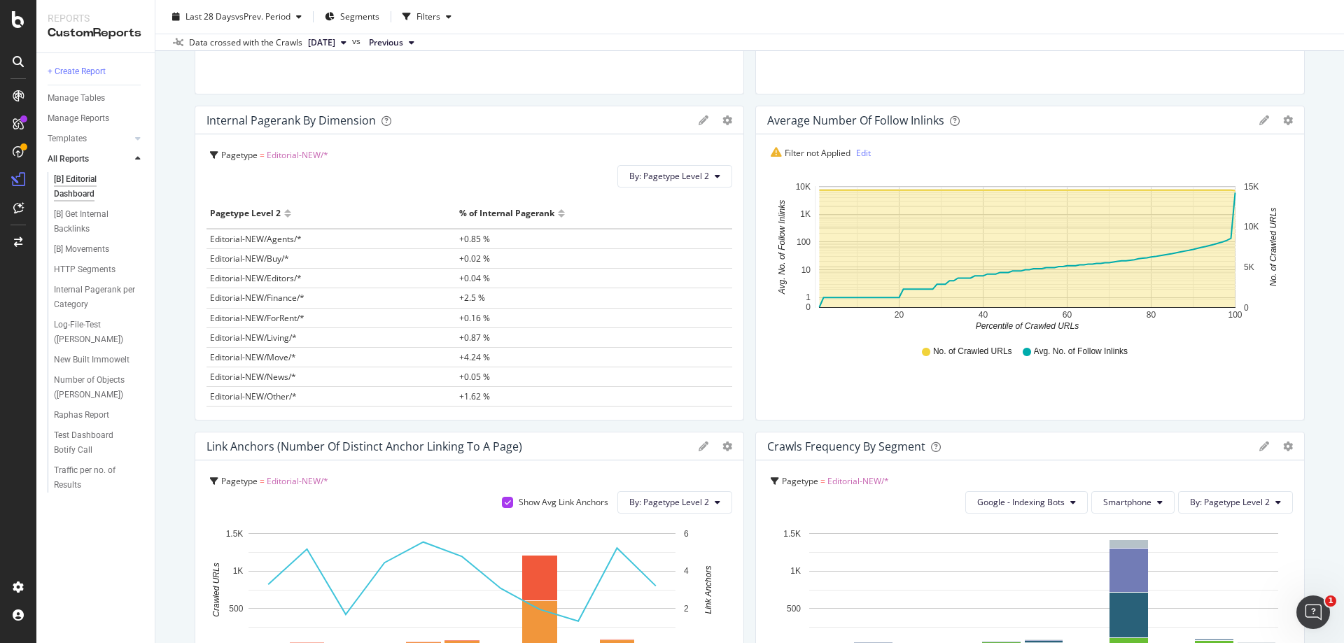
scroll to position [300, 0]
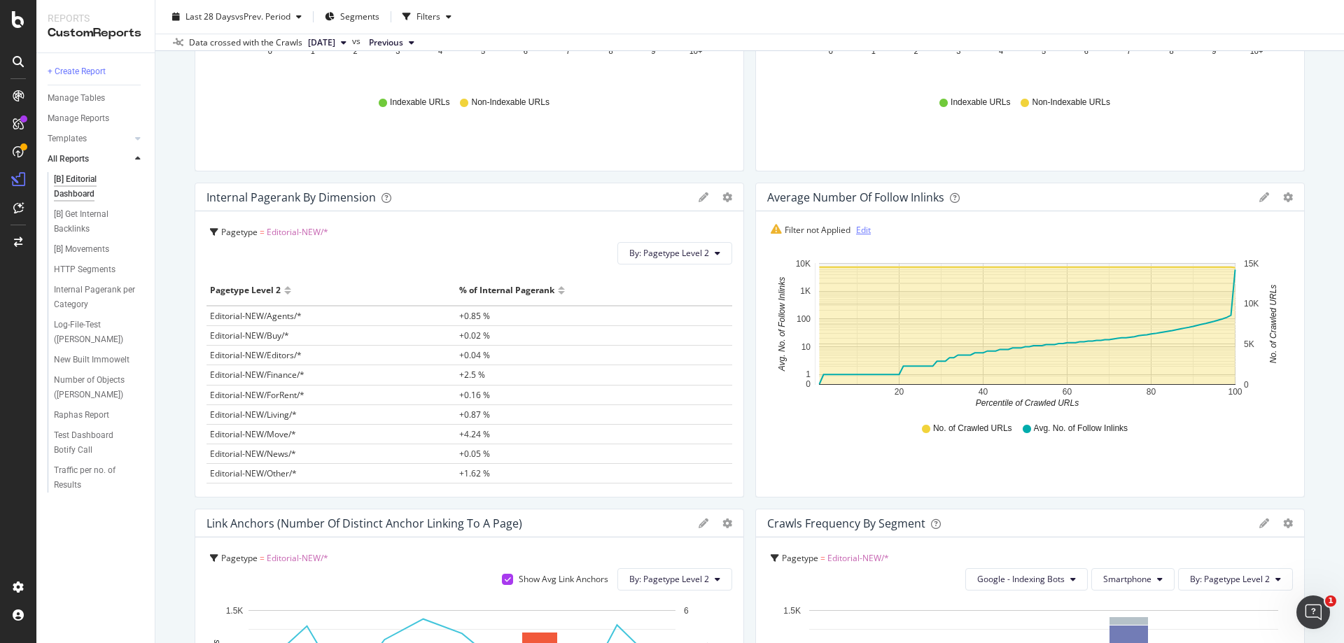
click at [864, 231] on link "Edit" at bounding box center [863, 230] width 15 height 12
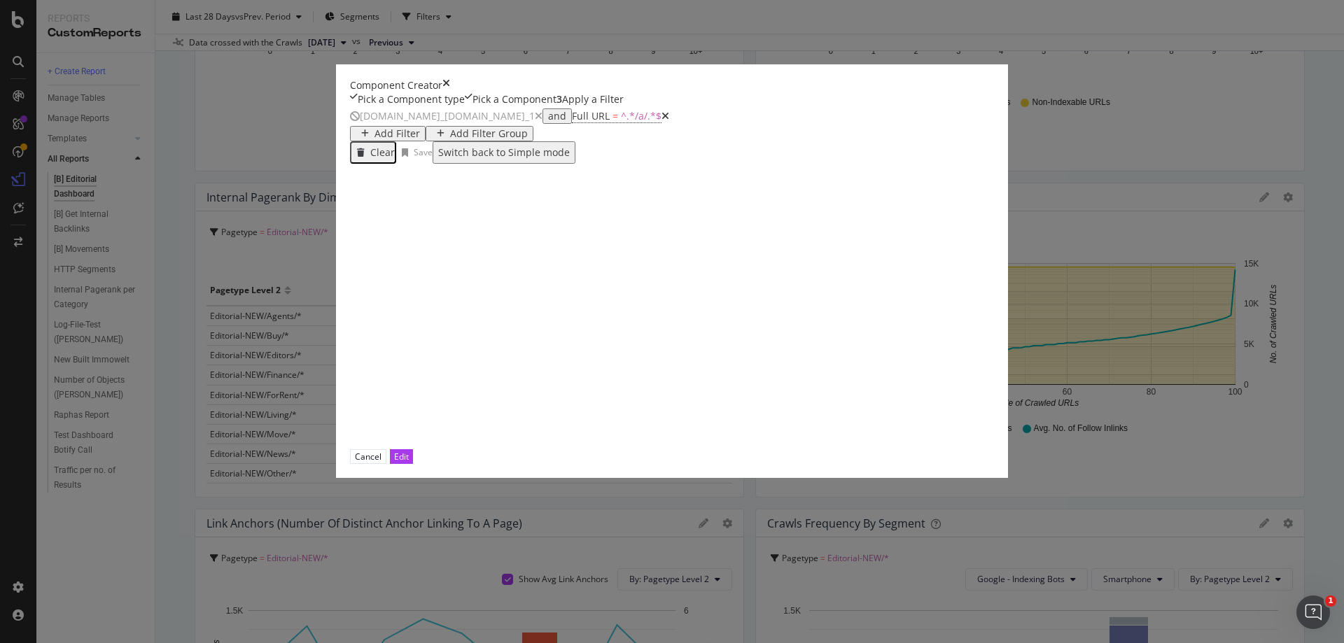
click at [662, 121] on icon "modal" at bounding box center [666, 116] width 8 height 10
click at [535, 121] on icon "modal" at bounding box center [539, 116] width 8 height 10
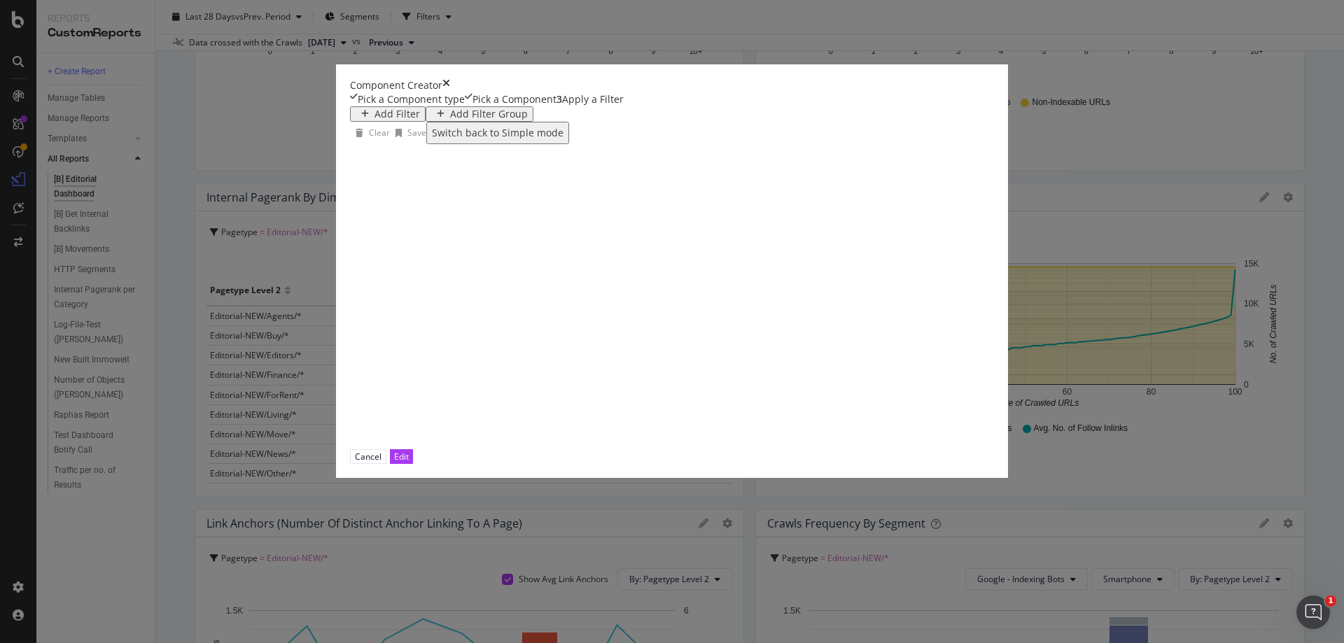
click at [375, 120] on div "Add Filter" at bounding box center [398, 114] width 46 height 11
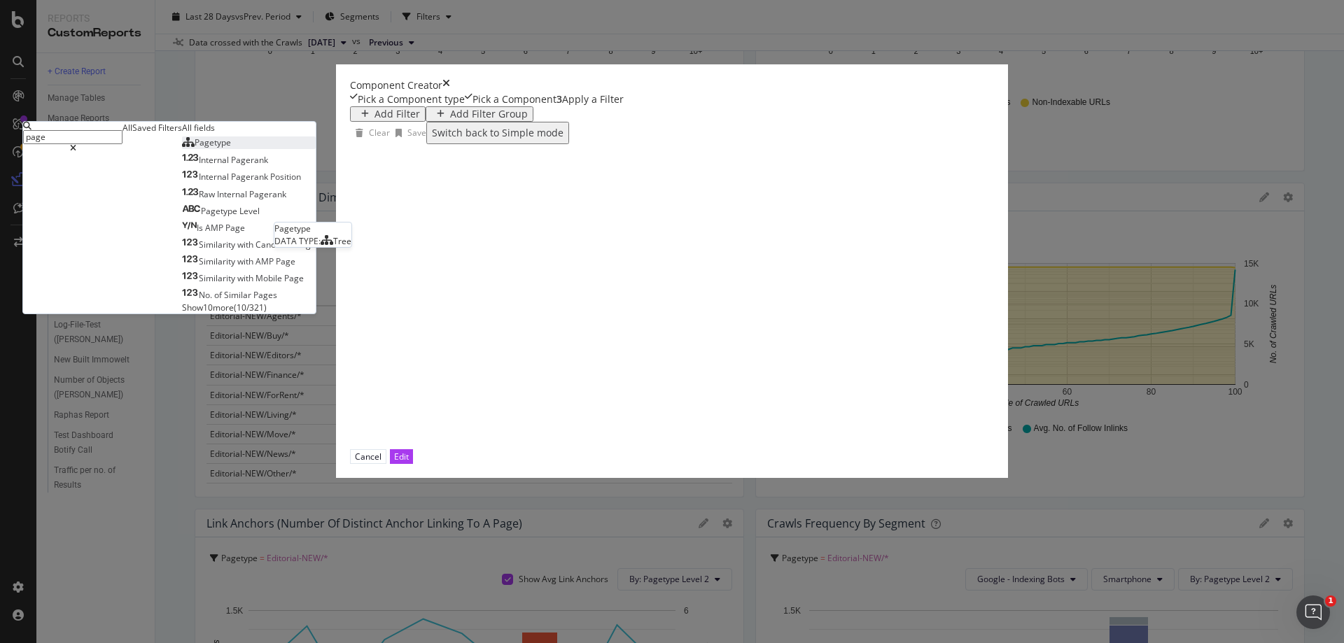
type input "page"
click at [231, 148] on span "Pagetype" at bounding box center [213, 143] width 36 height 12
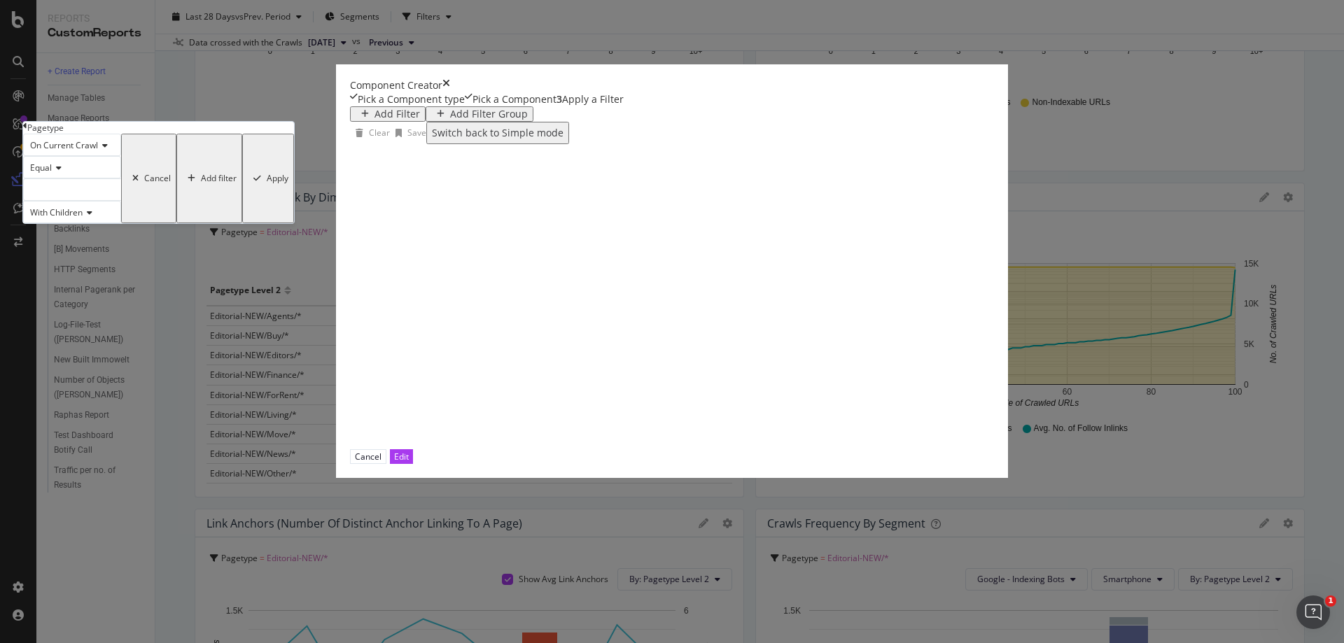
click at [121, 201] on div "modal" at bounding box center [72, 190] width 98 height 22
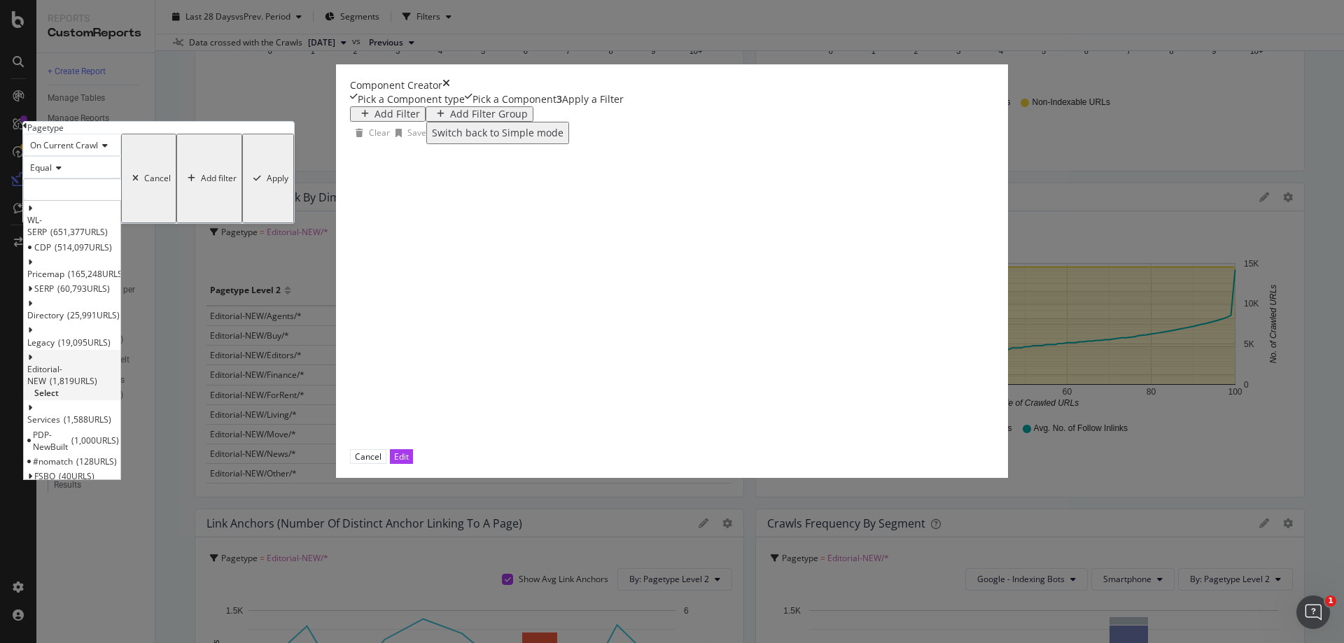
click at [59, 396] on span "Select" at bounding box center [46, 393] width 25 height 12
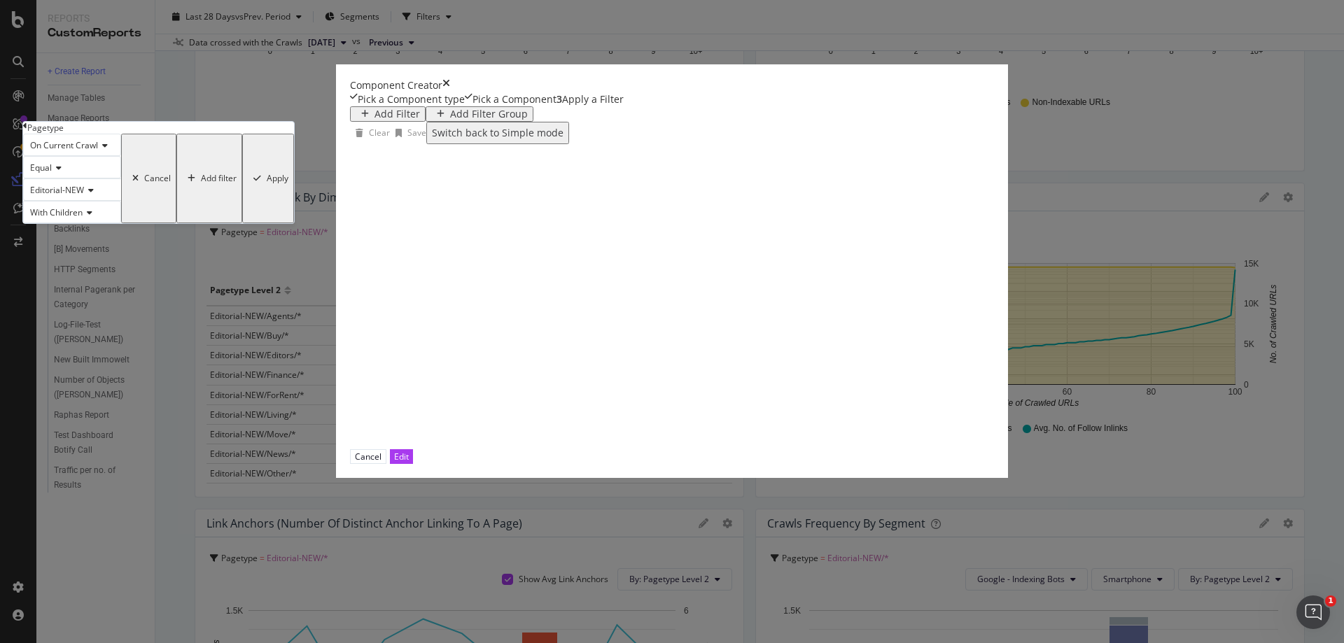
click at [288, 183] on div "Apply" at bounding box center [278, 179] width 22 height 10
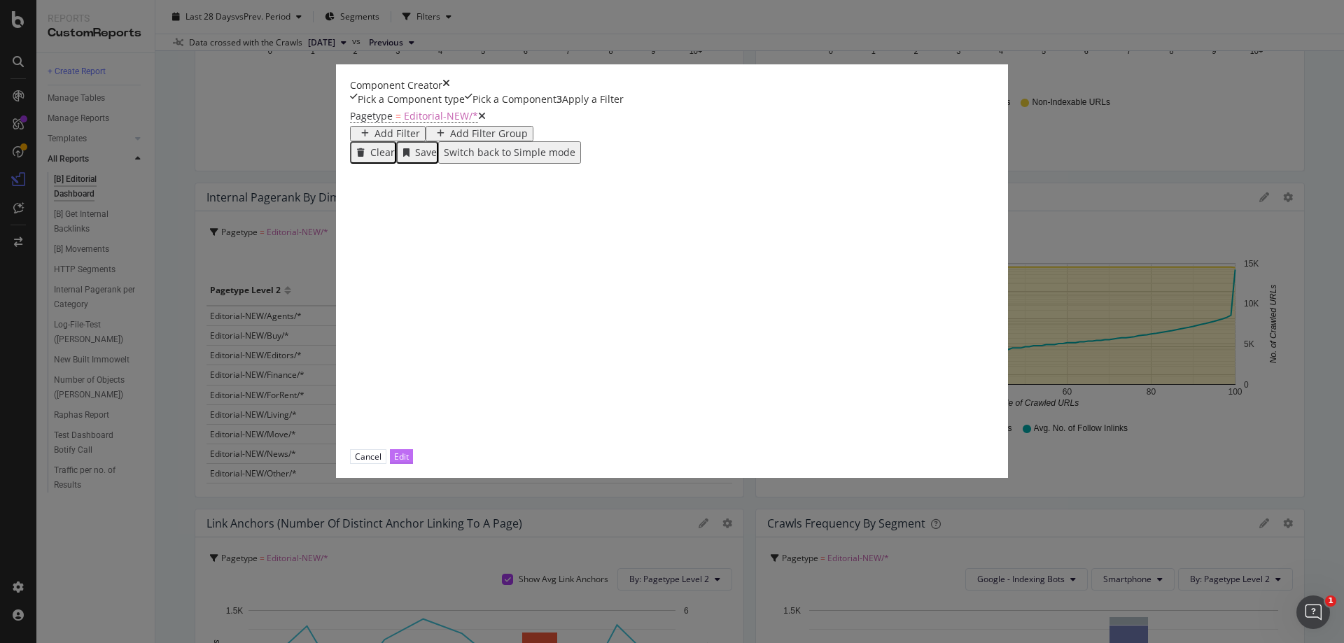
click at [409, 463] on div "Edit" at bounding box center [401, 457] width 15 height 12
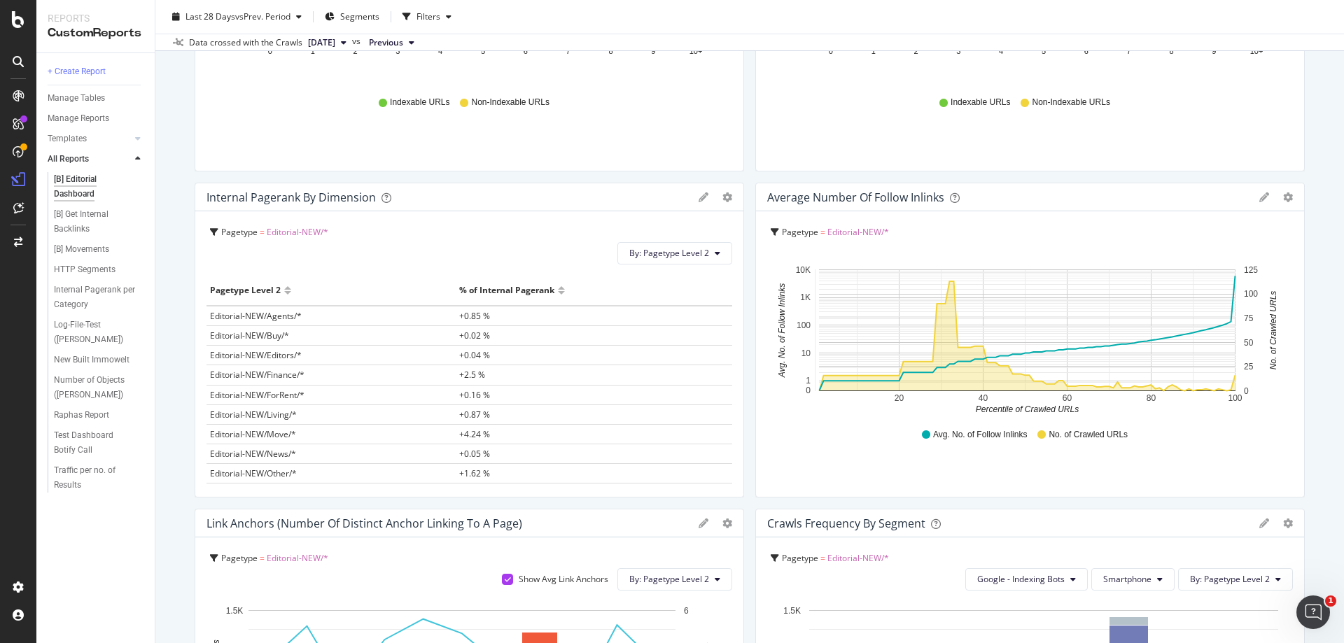
click at [895, 396] on text "20" at bounding box center [900, 399] width 10 height 10
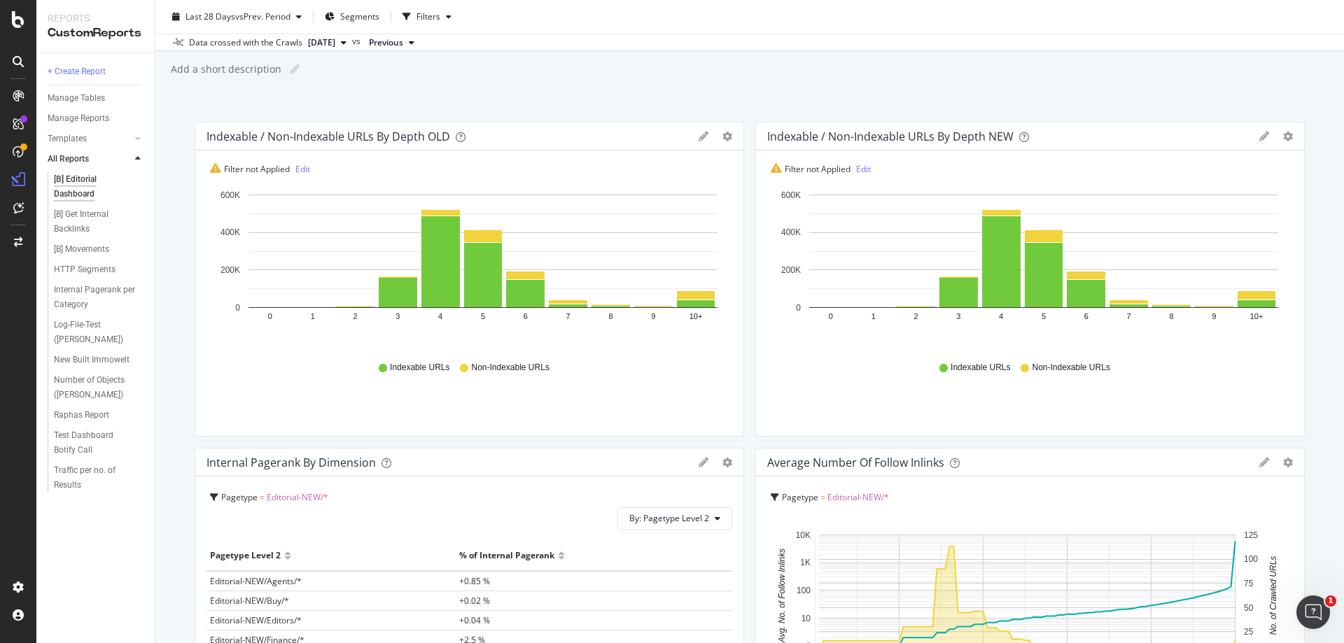
scroll to position [0, 0]
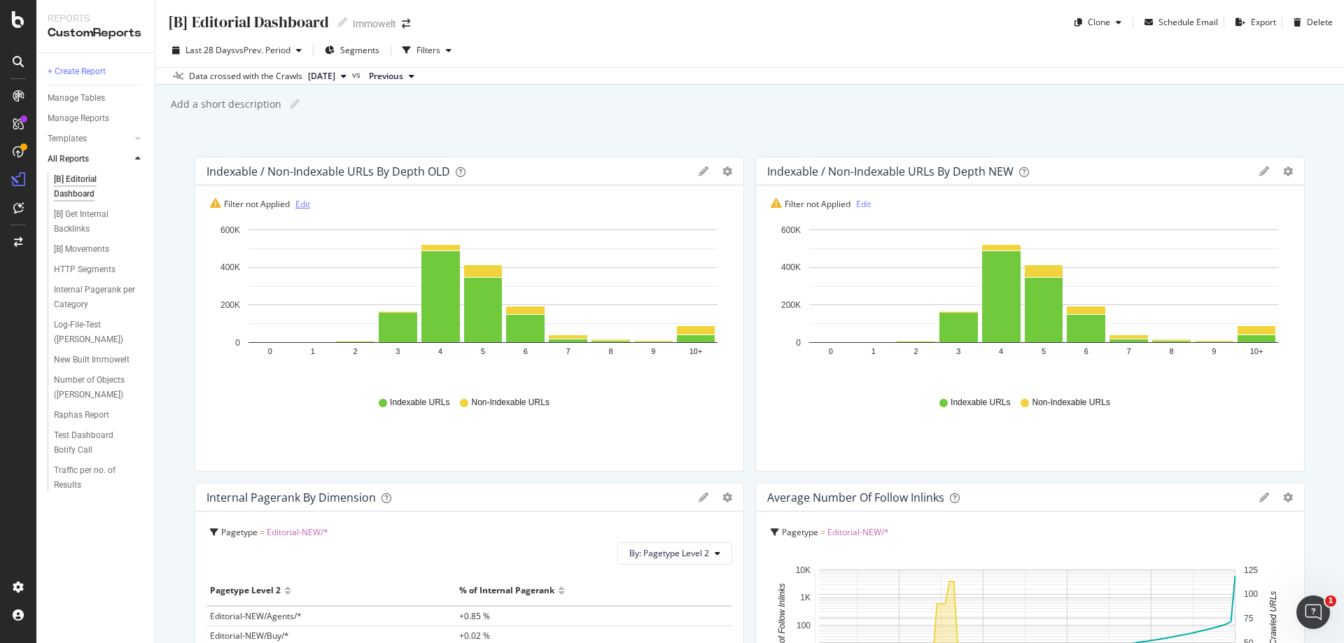
click at [305, 202] on link "Edit" at bounding box center [302, 204] width 15 height 12
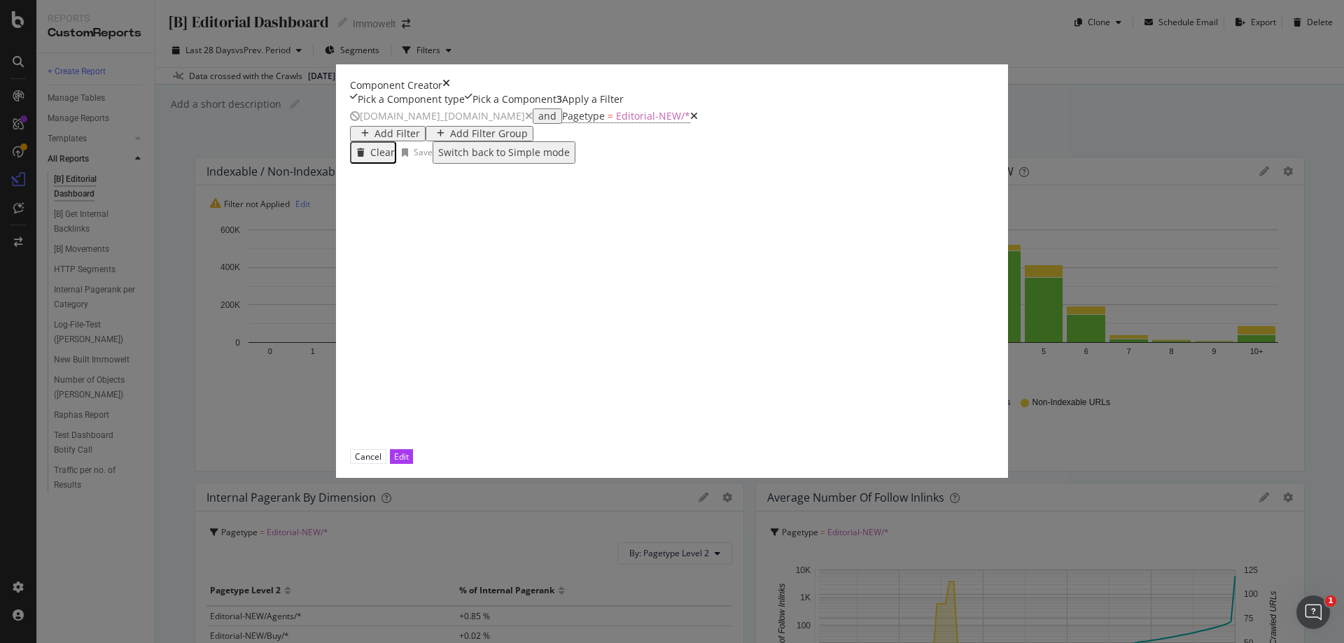
click at [525, 121] on icon "modal" at bounding box center [529, 116] width 8 height 10
click at [409, 463] on div "Edit" at bounding box center [401, 457] width 15 height 12
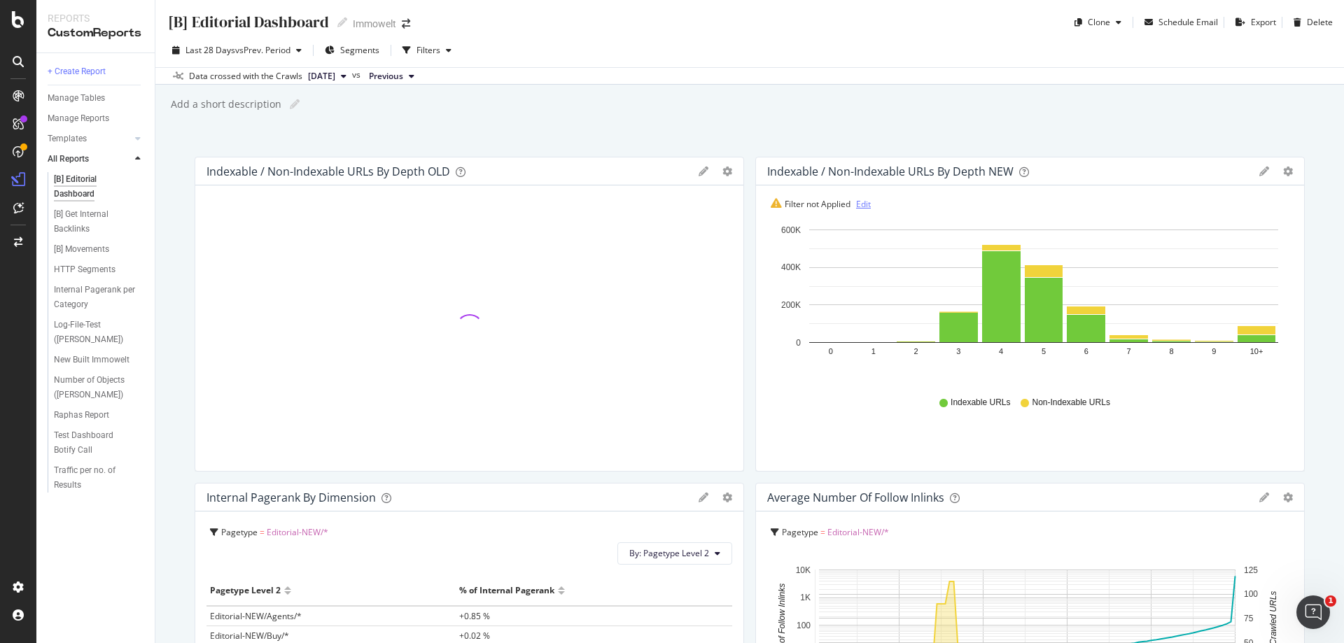
click at [862, 205] on link "Edit" at bounding box center [863, 204] width 15 height 12
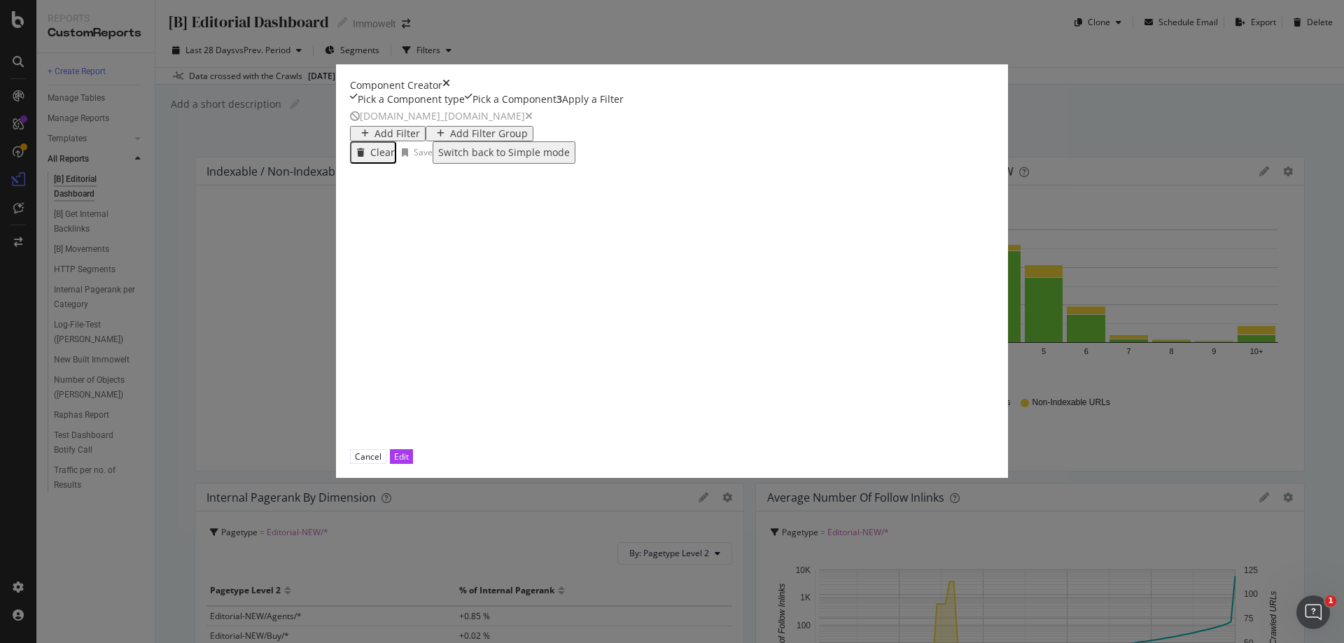
click at [525, 121] on icon "modal" at bounding box center [529, 116] width 8 height 10
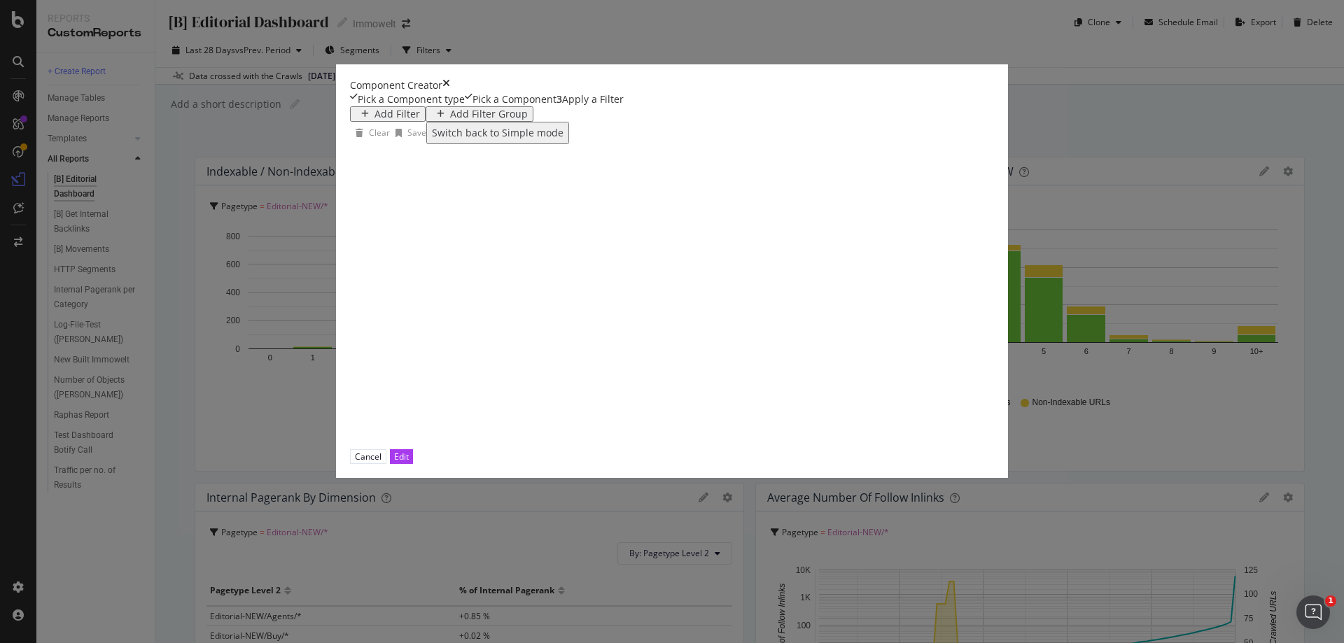
click at [375, 120] on div "Add Filter" at bounding box center [398, 114] width 46 height 11
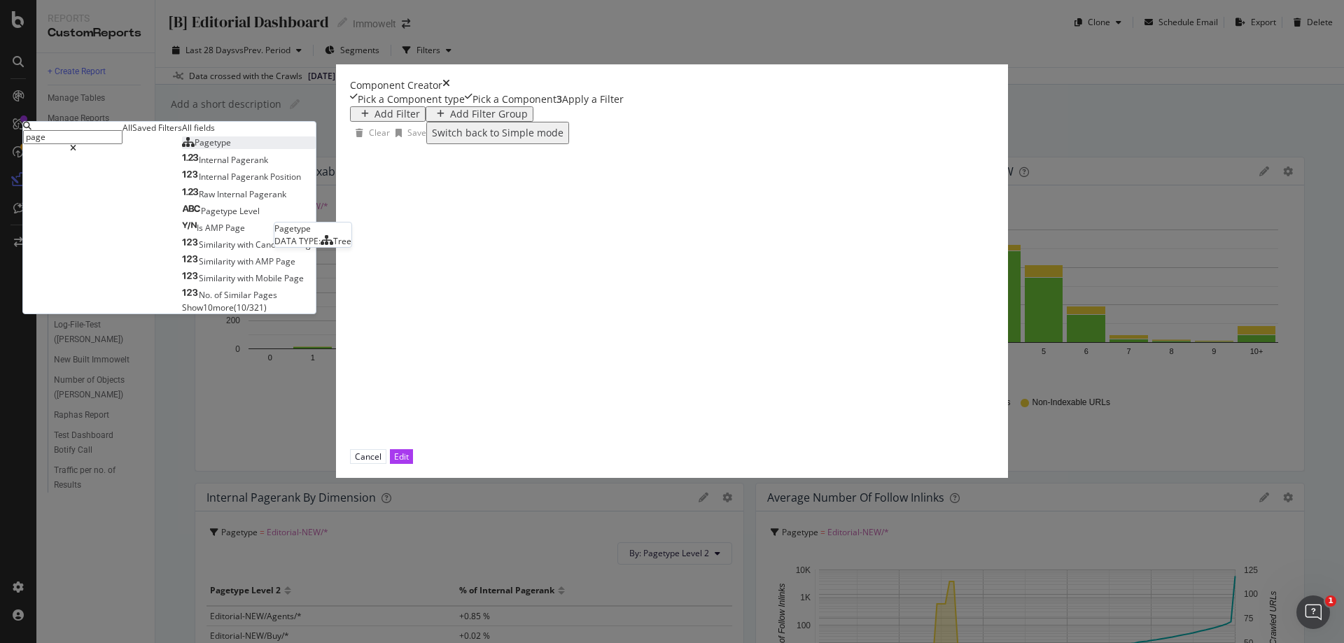
type input "page"
click at [231, 148] on span "Pagetype" at bounding box center [213, 143] width 36 height 12
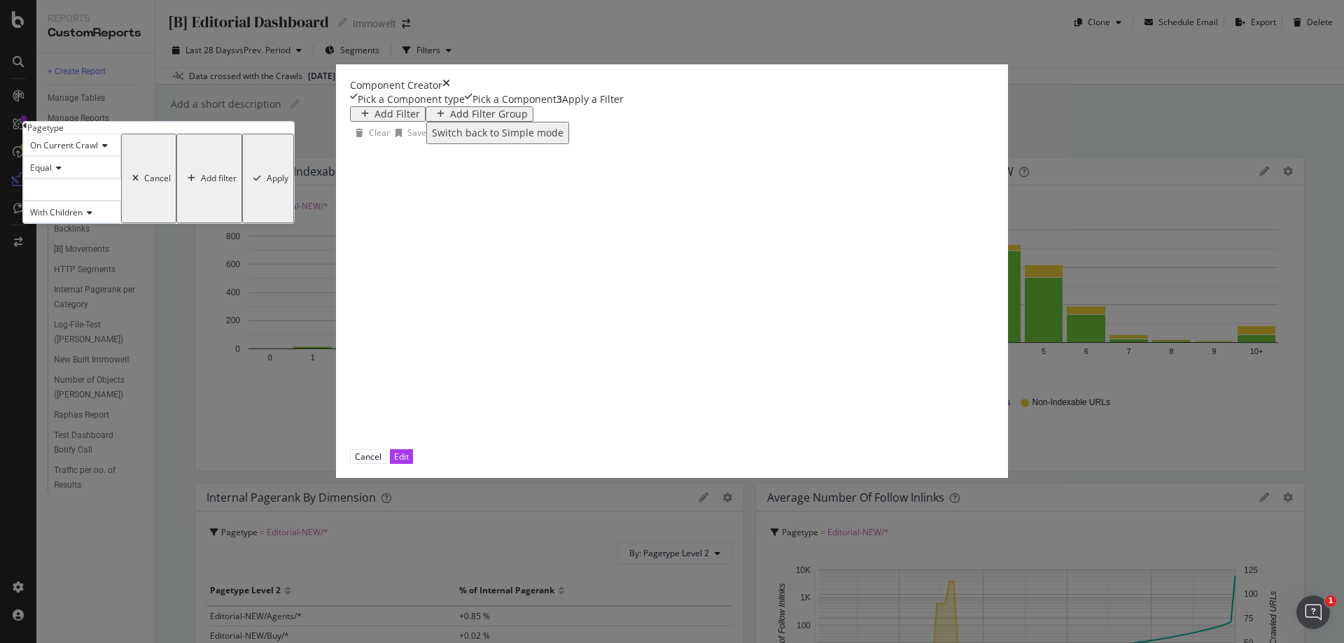
click at [121, 201] on div "modal" at bounding box center [72, 190] width 98 height 22
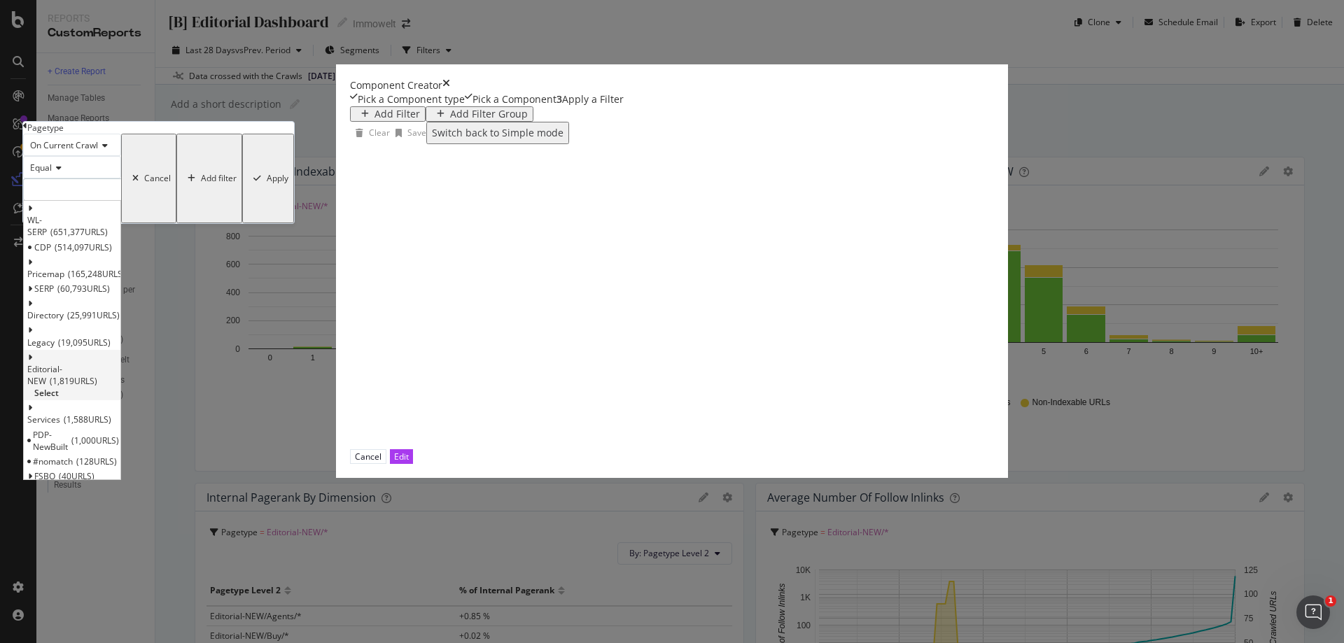
click at [59, 399] on span "Select" at bounding box center [46, 393] width 25 height 12
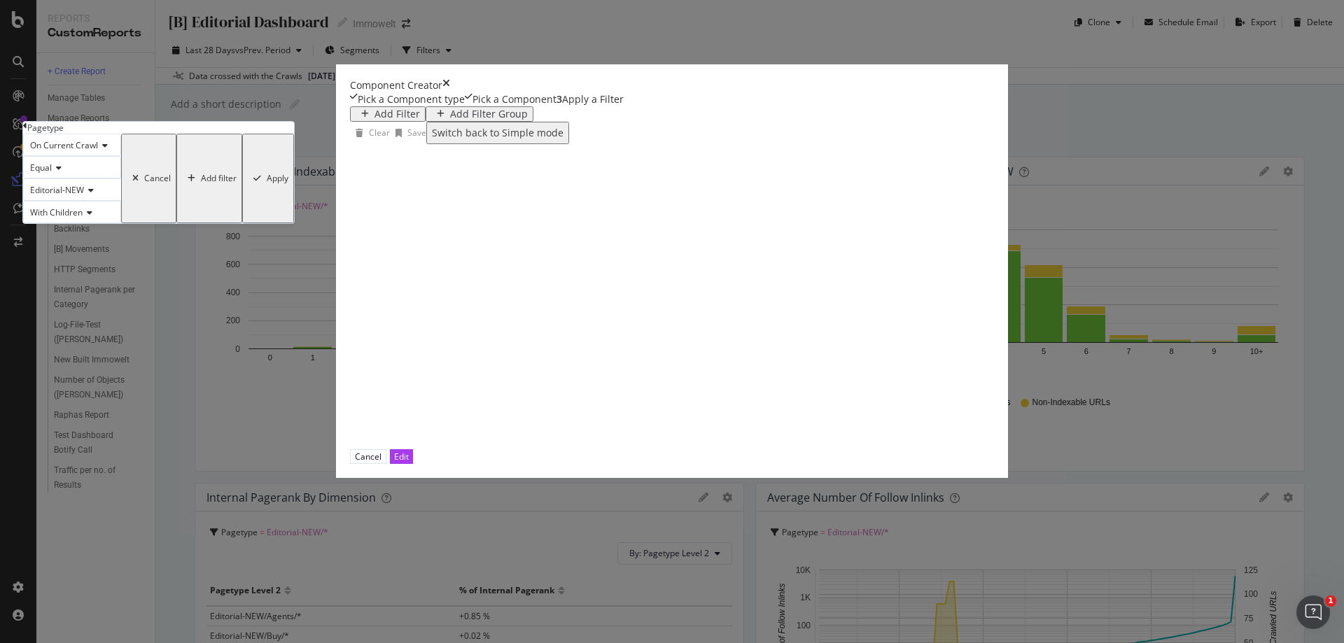
click at [288, 183] on div "Apply" at bounding box center [278, 179] width 22 height 10
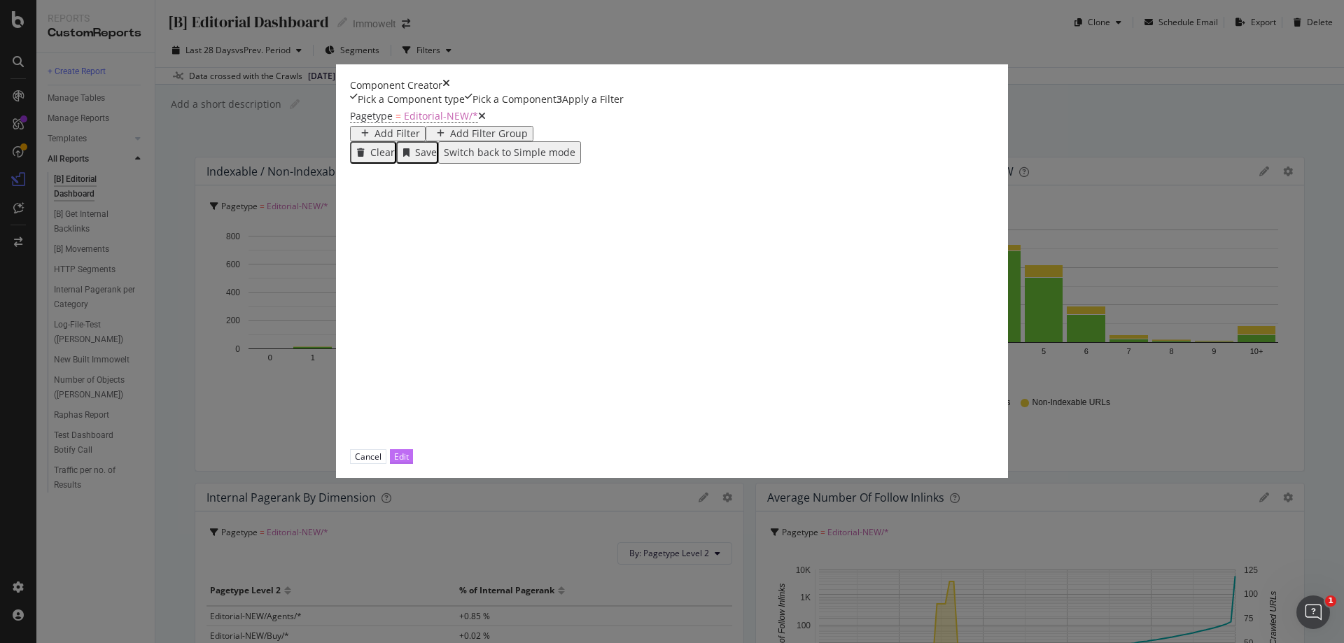
click at [409, 463] on div "Edit" at bounding box center [401, 457] width 15 height 12
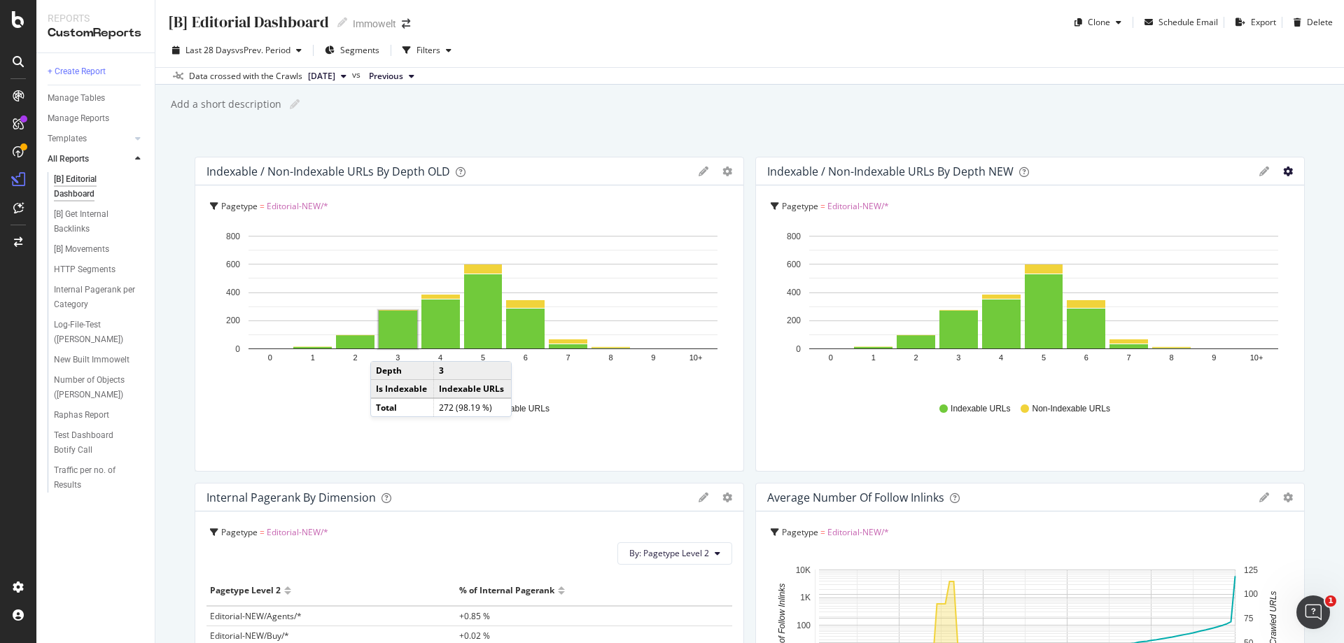
click at [1283, 172] on icon "gear" at bounding box center [1288, 172] width 10 height 10
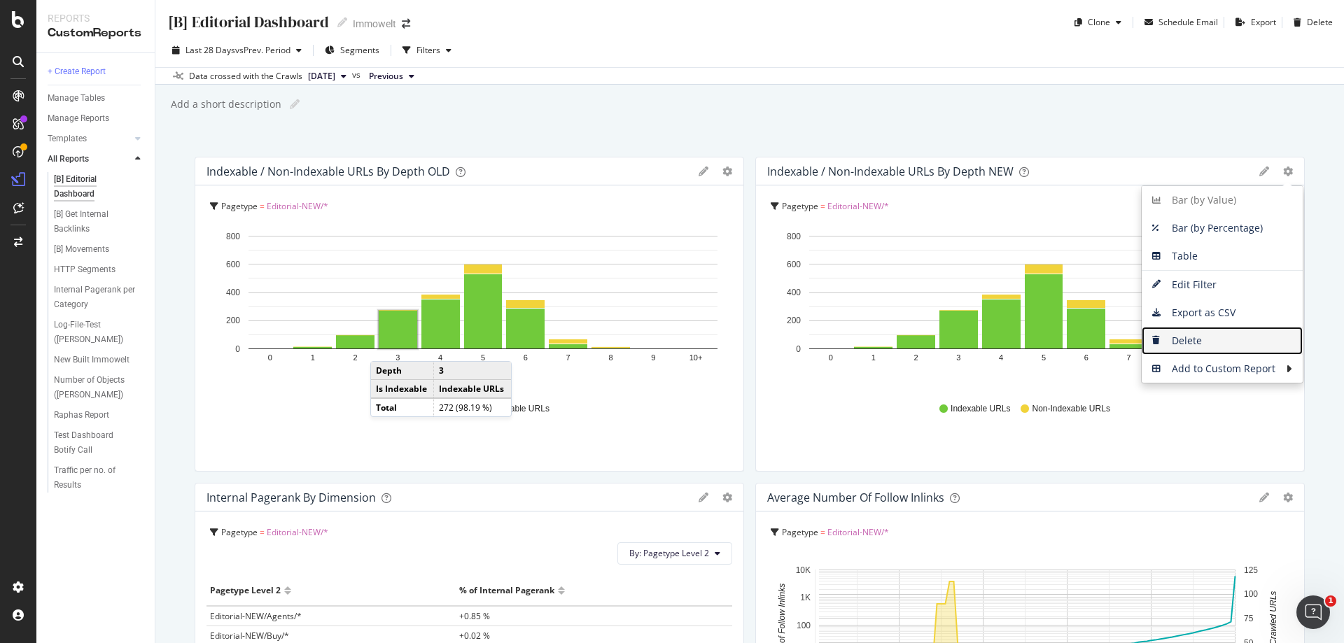
click at [1225, 338] on span "Delete" at bounding box center [1222, 340] width 161 height 21
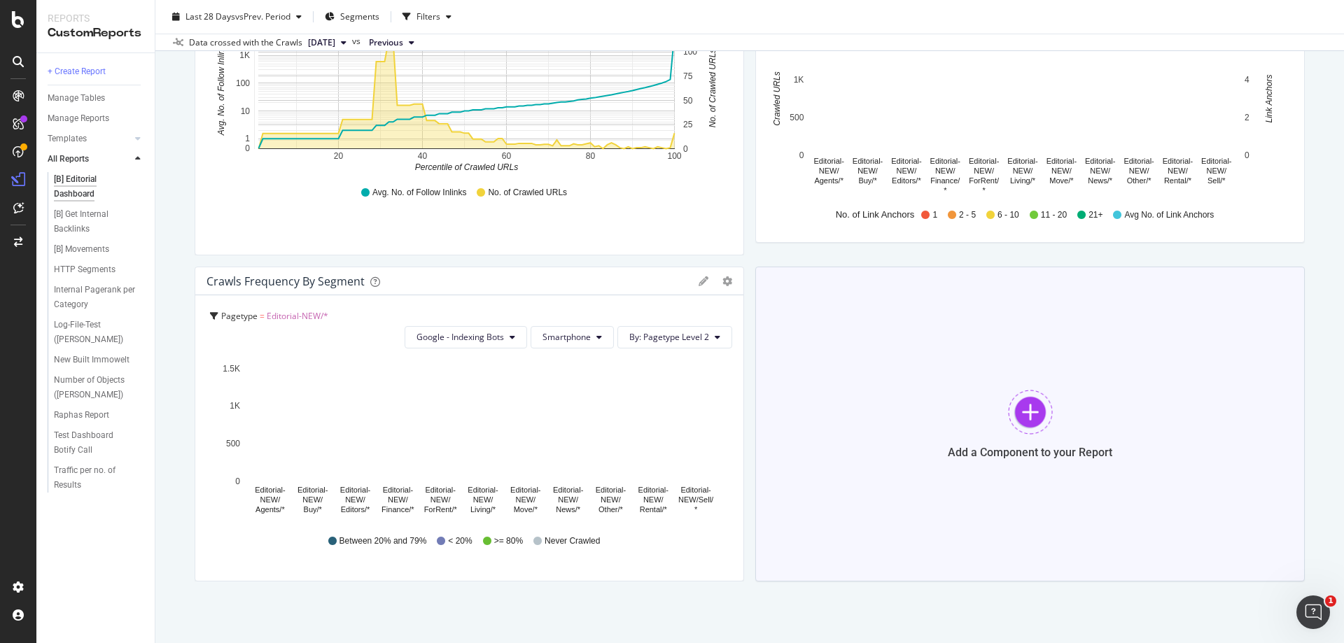
scroll to position [569, 0]
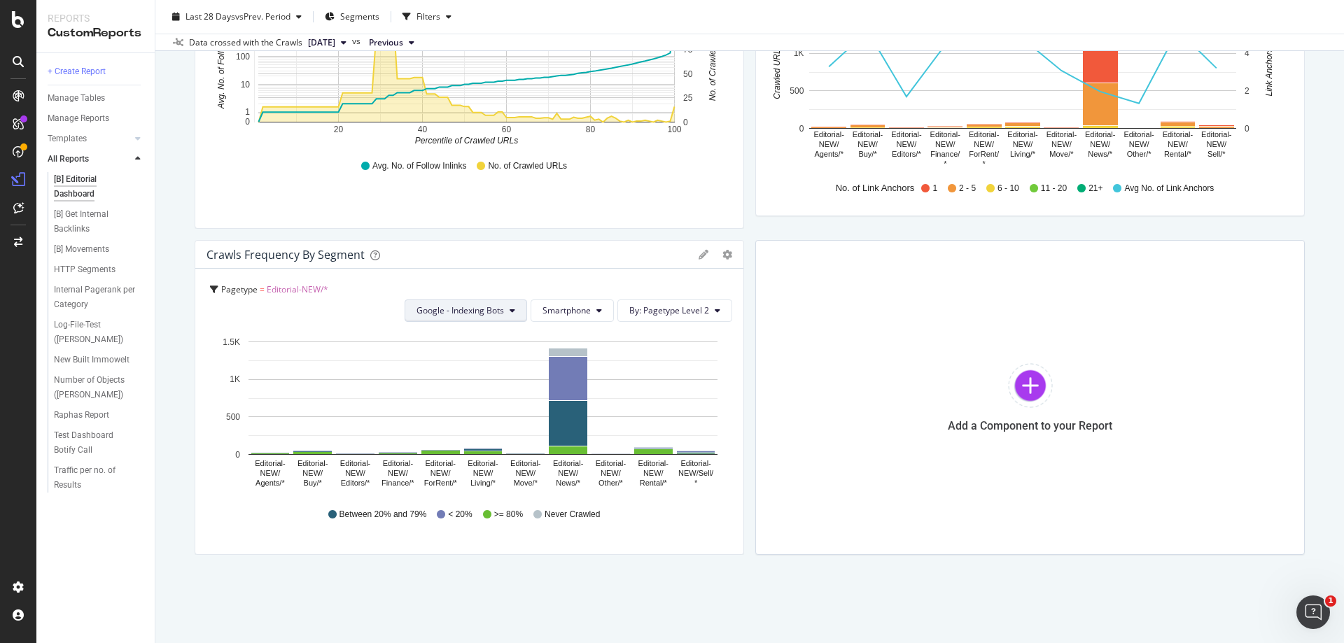
click at [505, 311] on button "Google - Indexing Bots" at bounding box center [466, 311] width 123 height 22
click at [527, 281] on div "Pagetype = Editorial-NEW/*" at bounding box center [471, 290] width 522 height 20
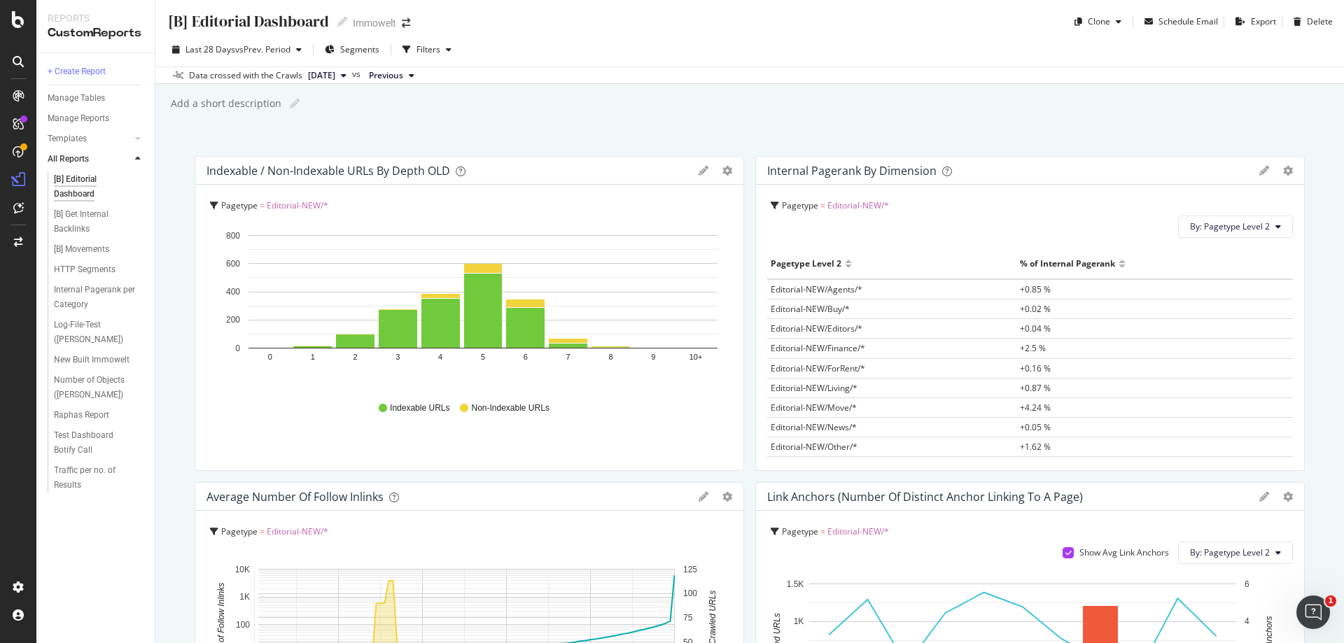
scroll to position [0, 0]
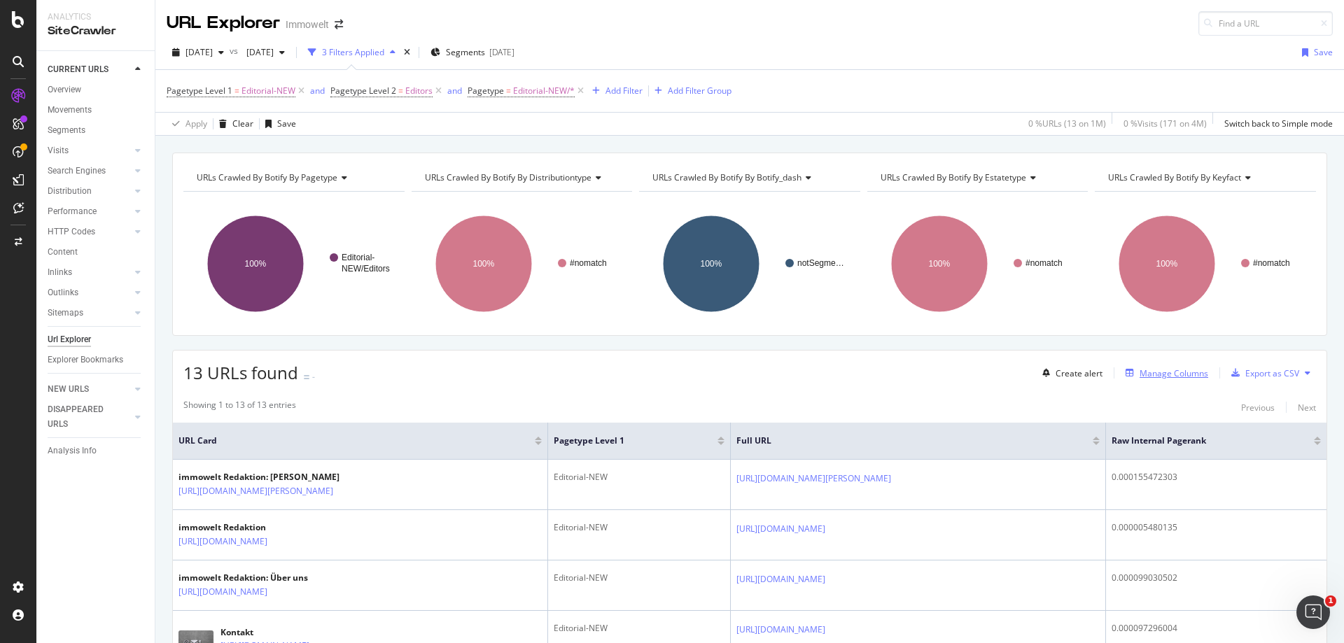
click at [1176, 380] on div "Manage Columns" at bounding box center [1164, 373] width 88 height 15
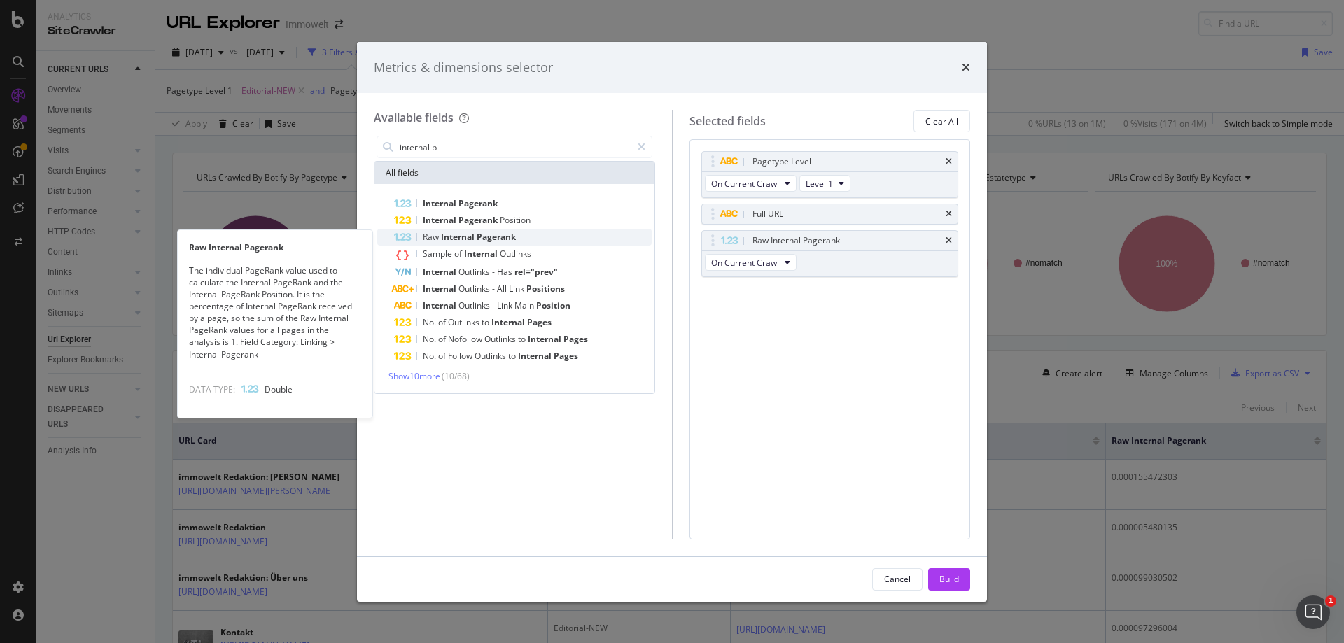
type input "internal p"
click at [506, 237] on span "Pagerank" at bounding box center [496, 237] width 39 height 12
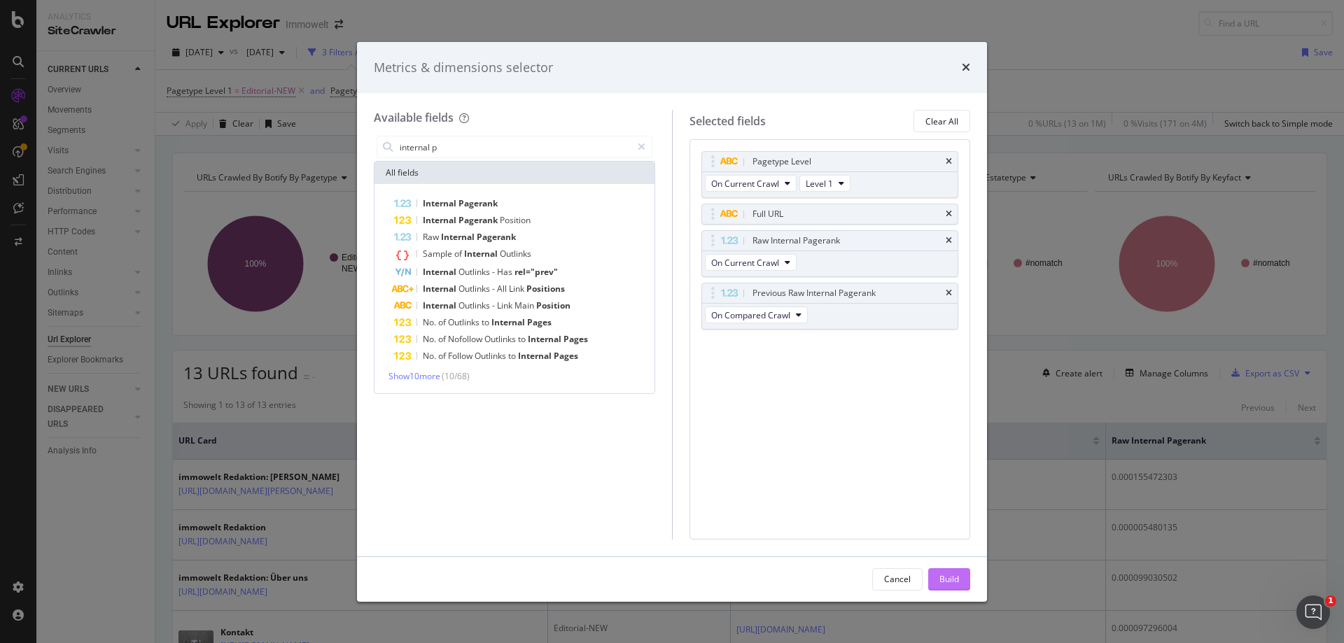
click at [956, 584] on div "Build" at bounding box center [950, 579] width 20 height 12
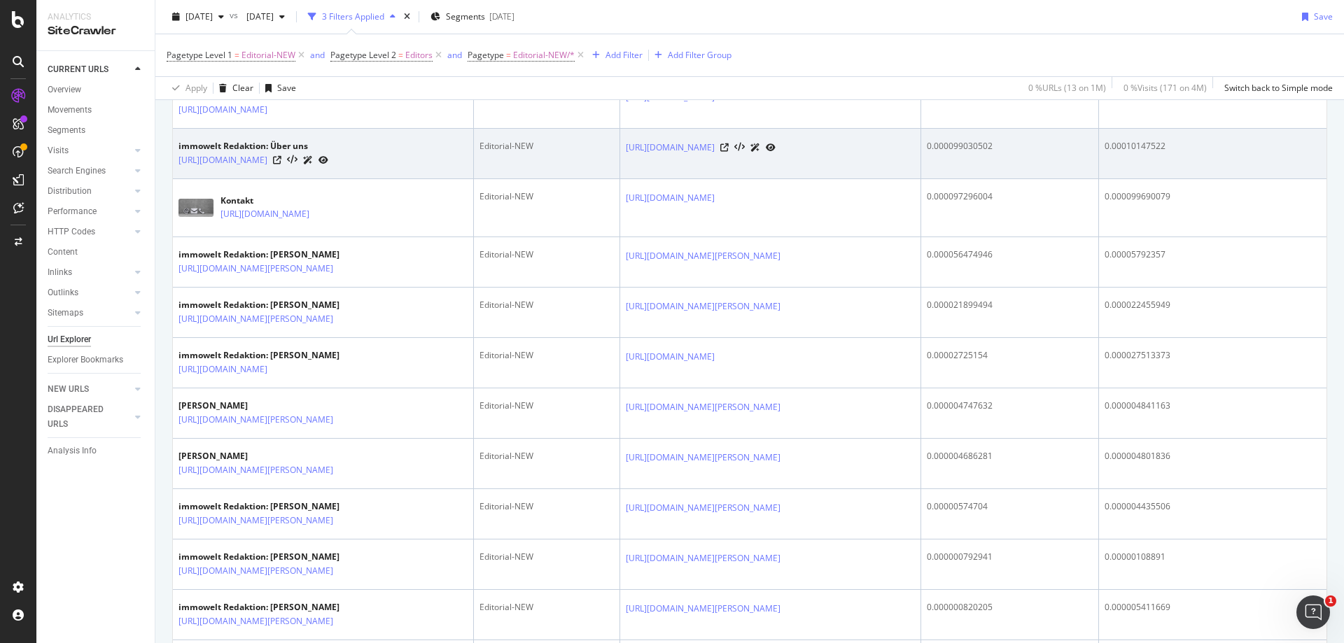
scroll to position [210, 0]
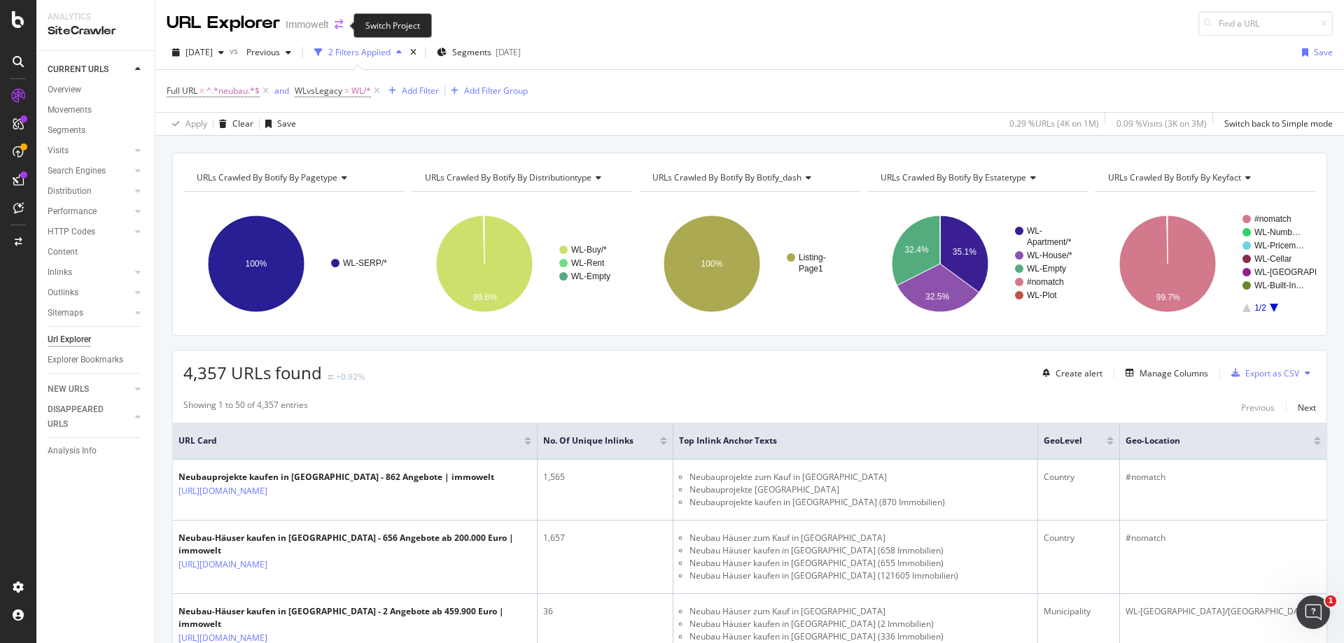
click at [338, 26] on icon "arrow-right-arrow-left" at bounding box center [339, 25] width 8 height 10
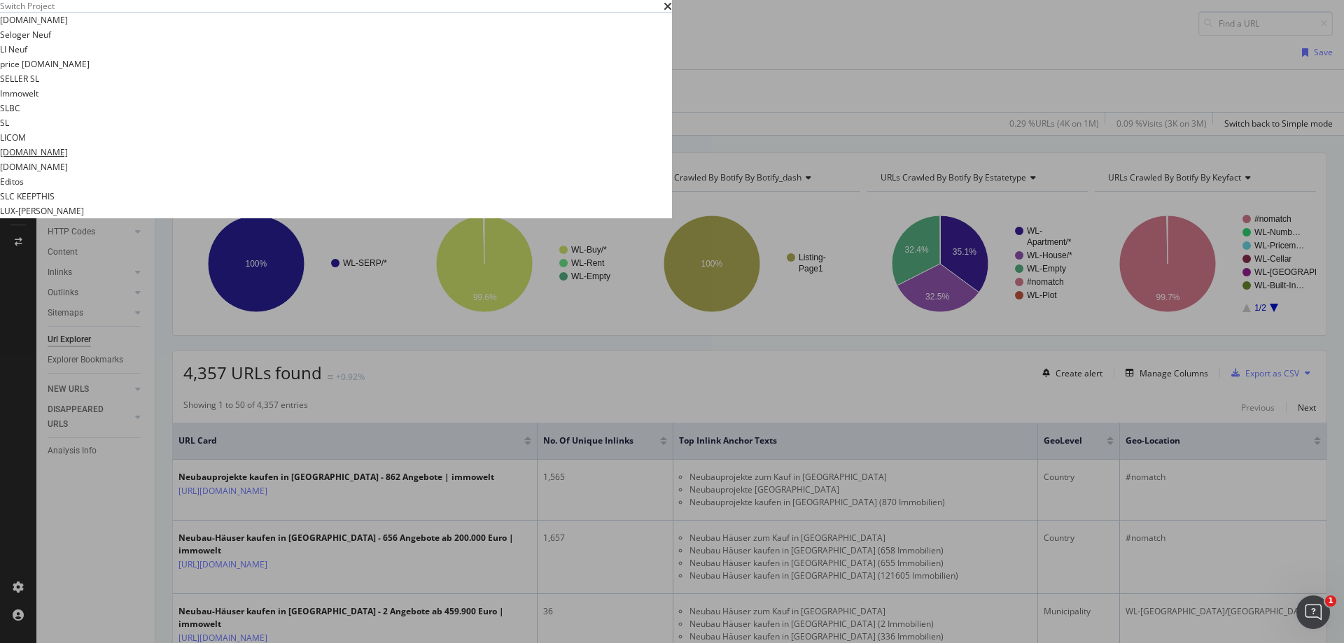
click at [68, 160] on link "[DOMAIN_NAME]" at bounding box center [34, 152] width 68 height 15
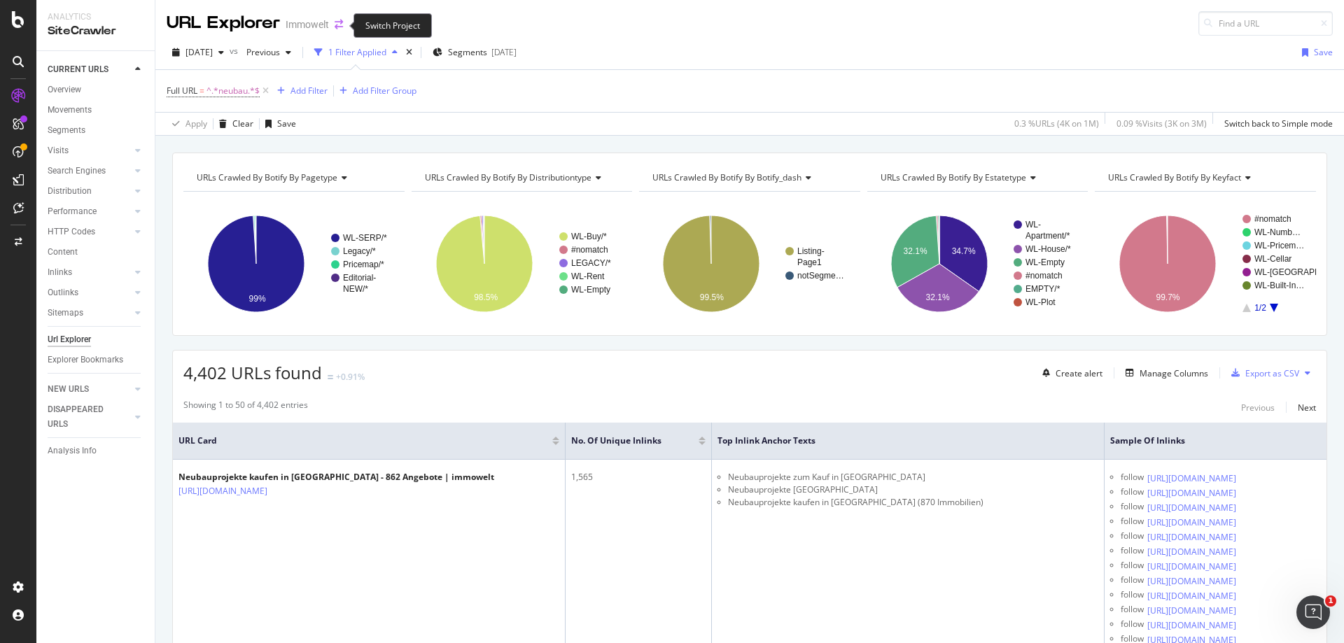
click at [338, 23] on icon "arrow-right-arrow-left" at bounding box center [339, 25] width 8 height 10
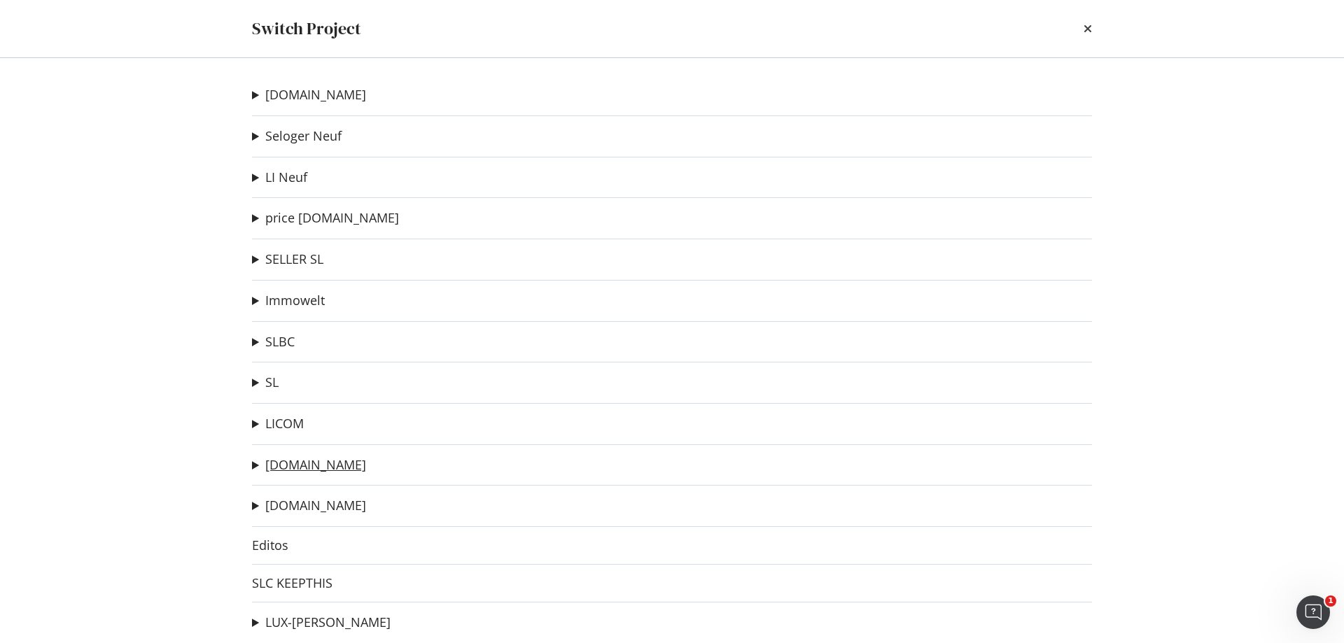
click at [317, 471] on link "[DOMAIN_NAME]" at bounding box center [315, 465] width 101 height 15
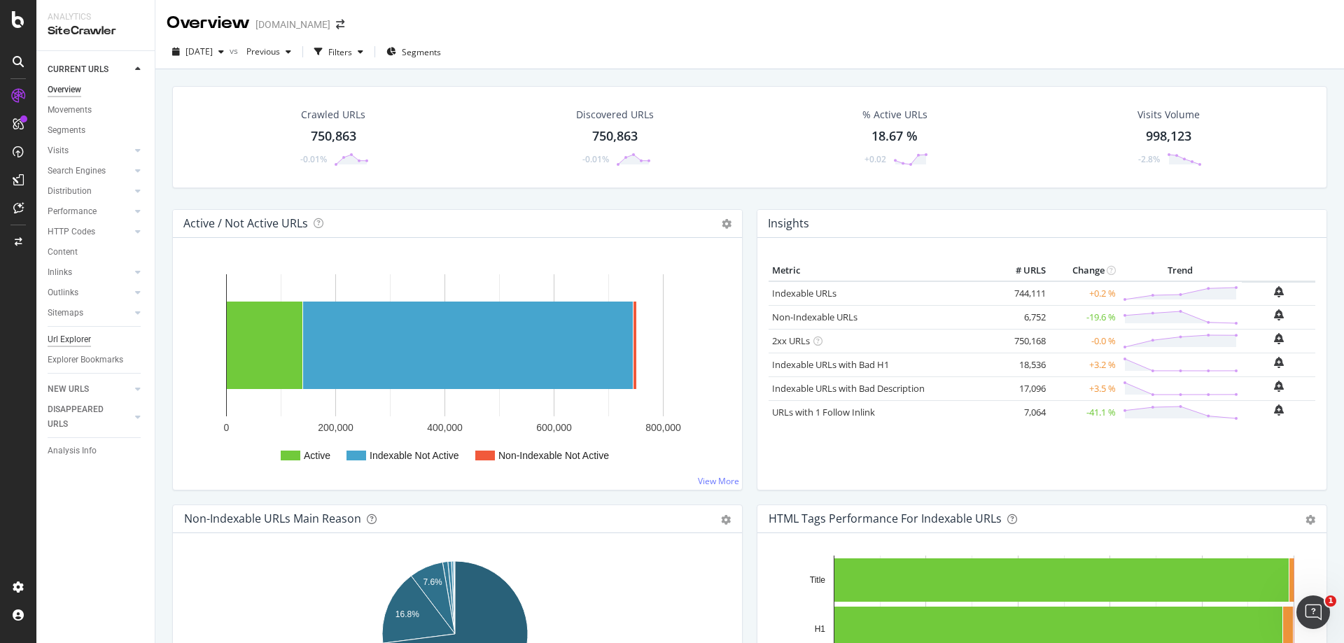
click at [79, 341] on div "Url Explorer" at bounding box center [69, 340] width 43 height 15
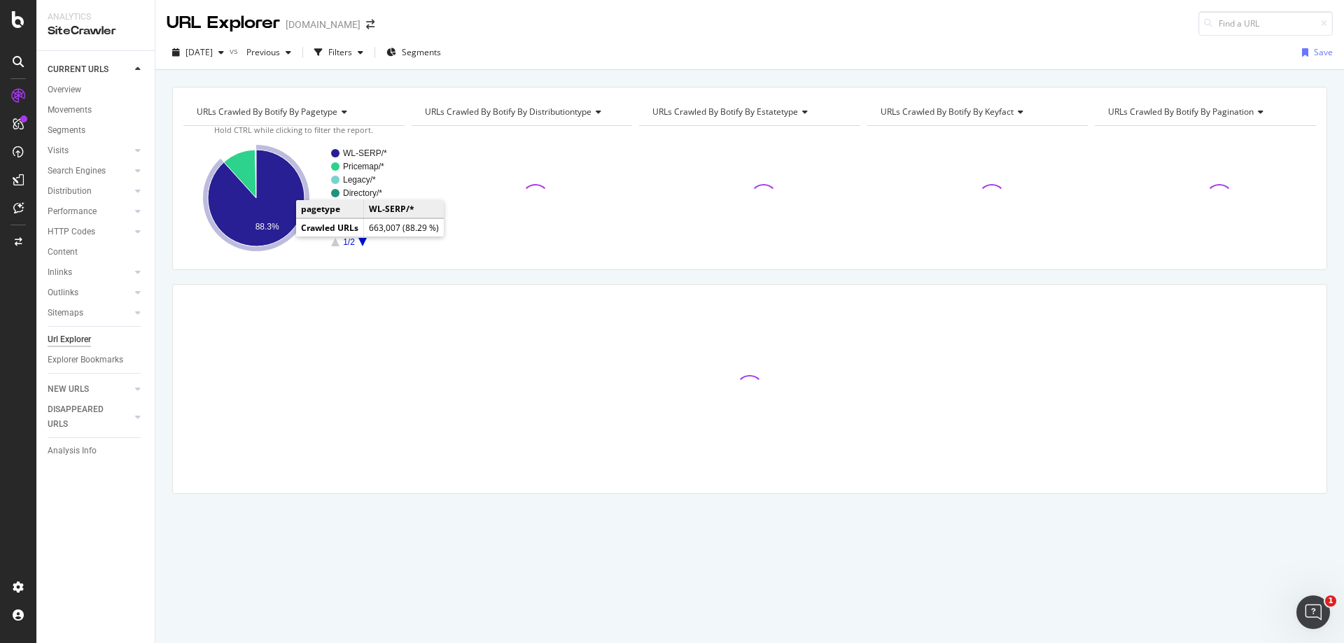
click at [281, 203] on icon "A chart." at bounding box center [256, 198] width 97 height 97
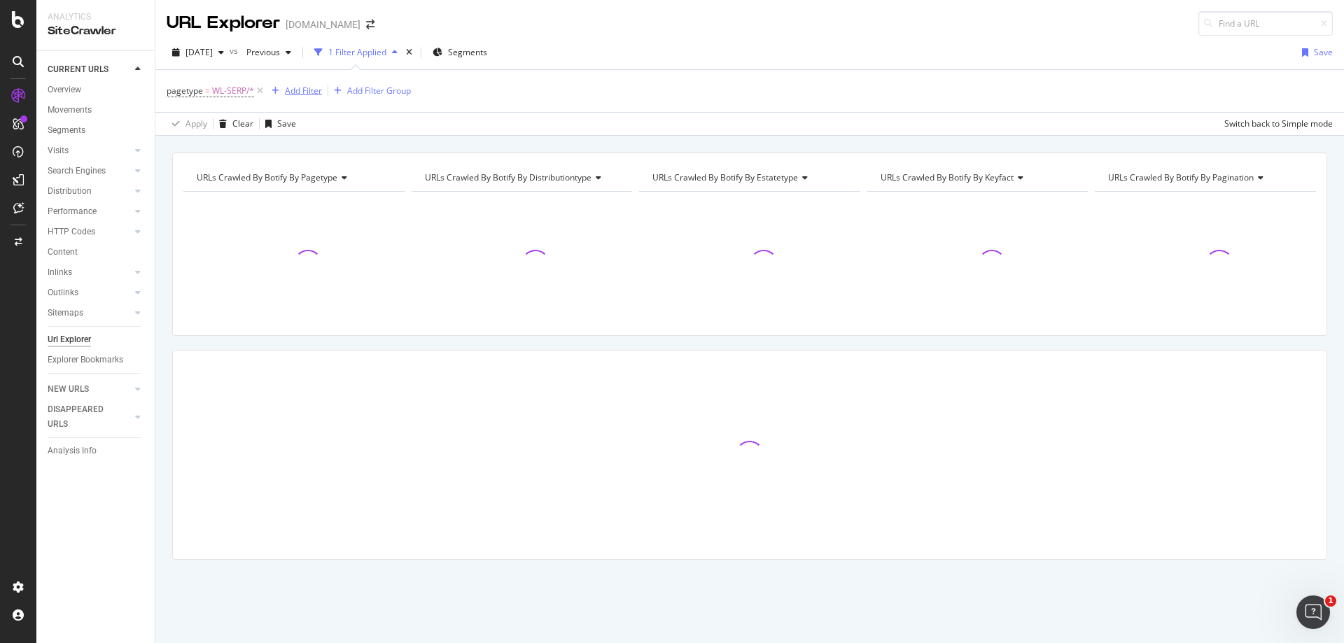
click at [302, 92] on div "Add Filter" at bounding box center [303, 91] width 37 height 12
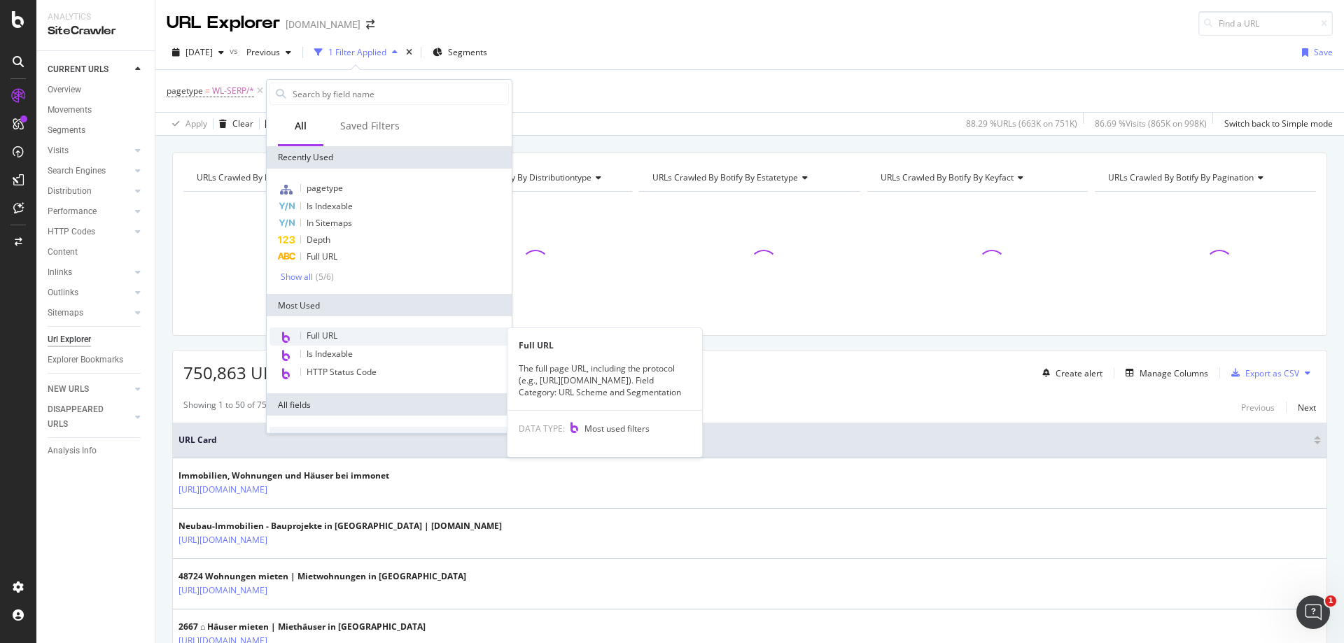
click at [349, 331] on div "Full URL" at bounding box center [389, 337] width 239 height 18
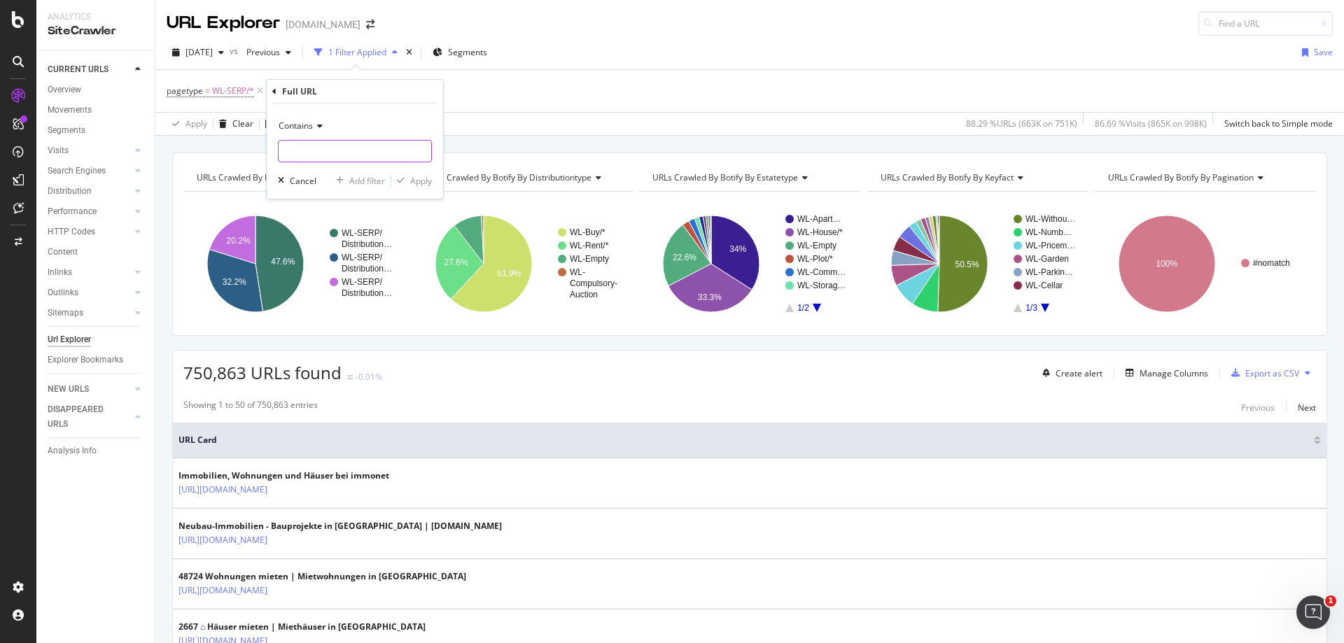
click at [361, 154] on input "text" at bounding box center [355, 151] width 153 height 22
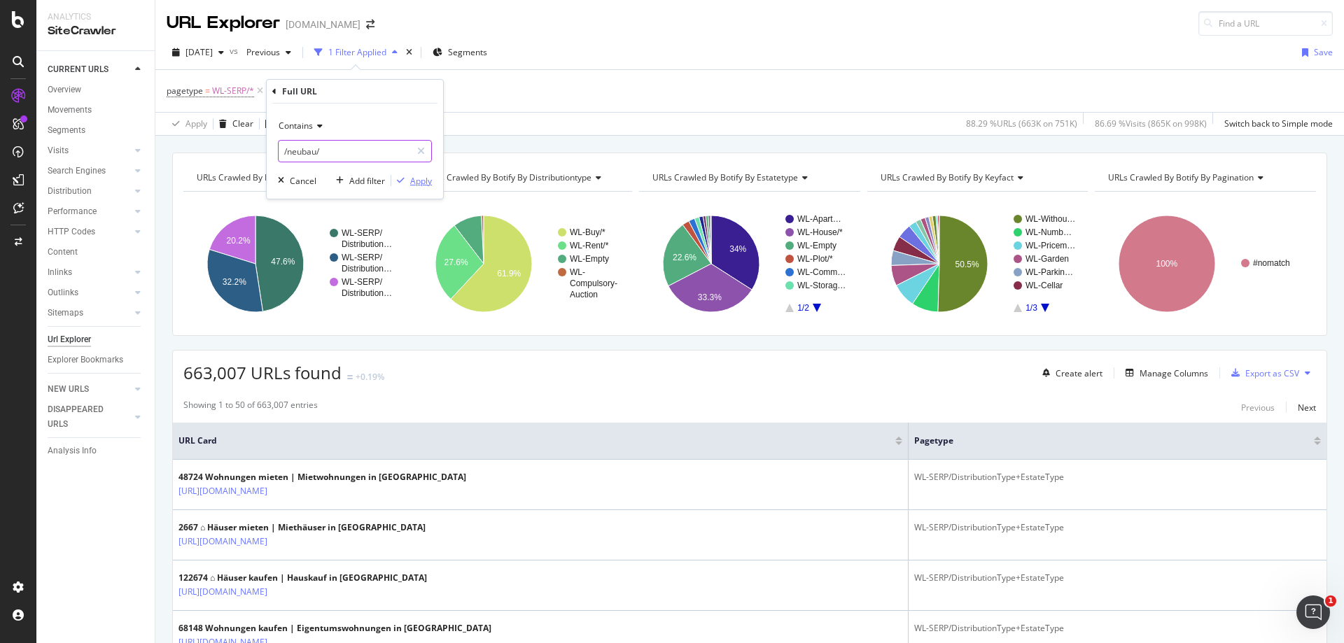
type input "/neubau/"
click at [414, 181] on div "Apply" at bounding box center [421, 181] width 22 height 12
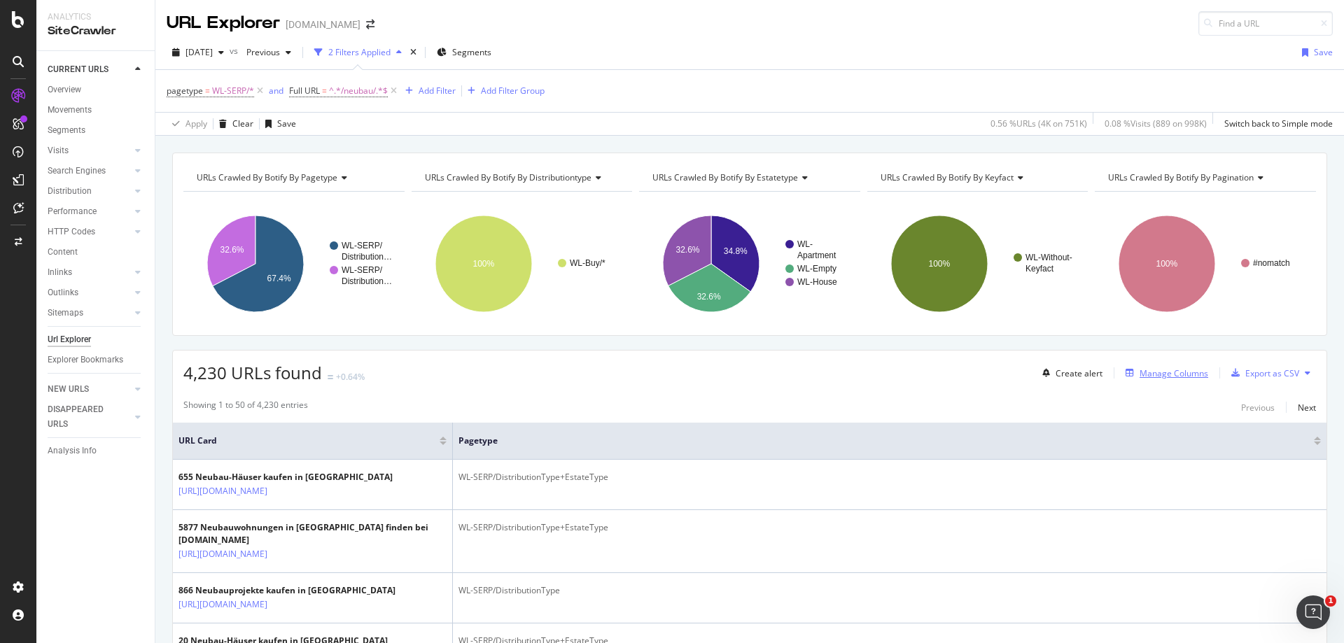
click at [1151, 378] on div "Manage Columns" at bounding box center [1174, 374] width 69 height 12
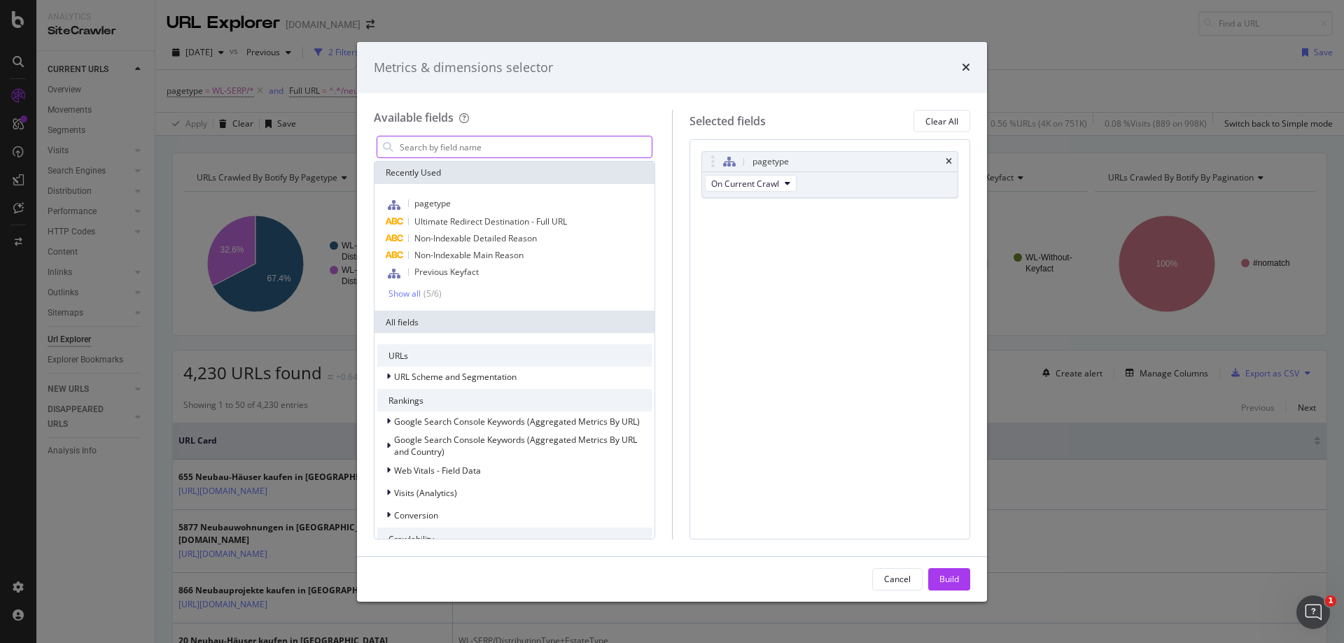
click at [507, 153] on input "modal" at bounding box center [524, 147] width 253 height 21
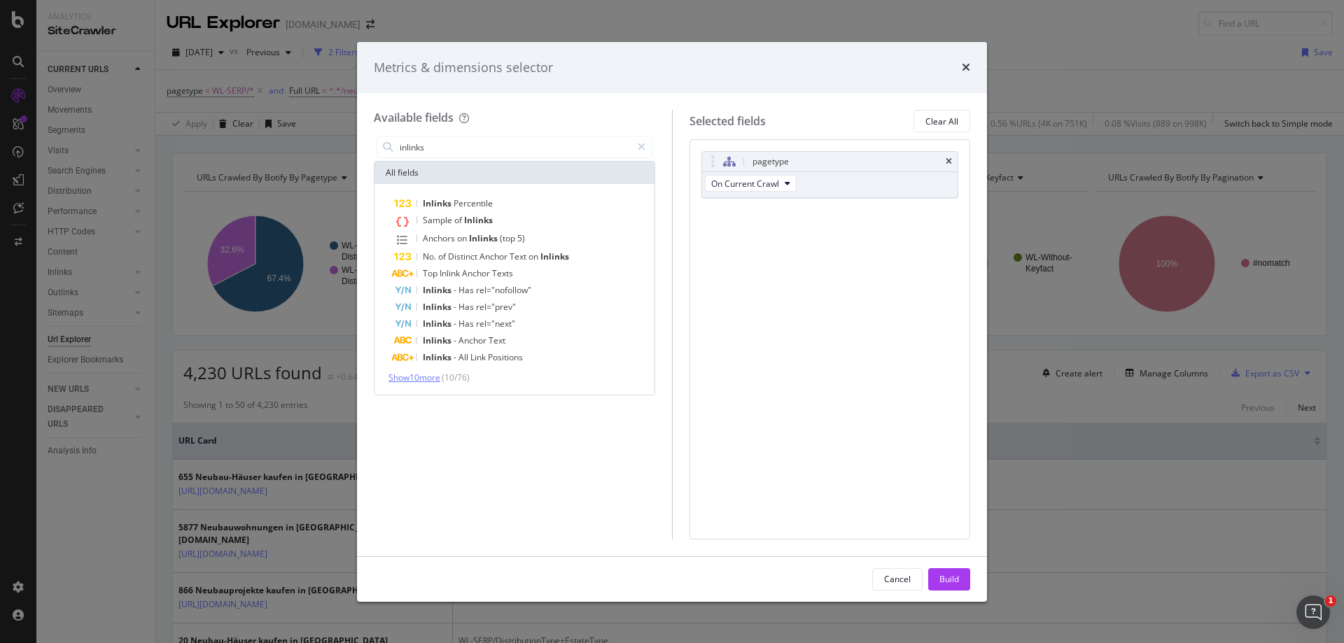
click at [419, 375] on span "Show 10 more" at bounding box center [415, 378] width 52 height 12
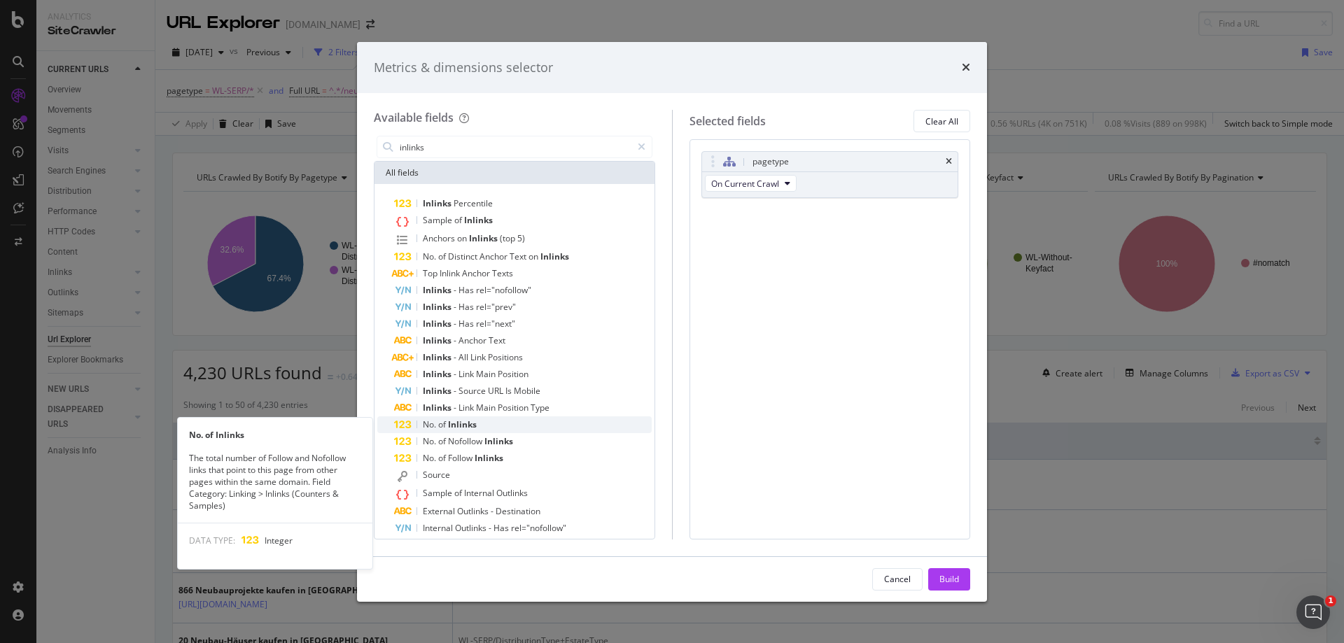
click at [463, 422] on span "Inlinks" at bounding box center [462, 425] width 29 height 12
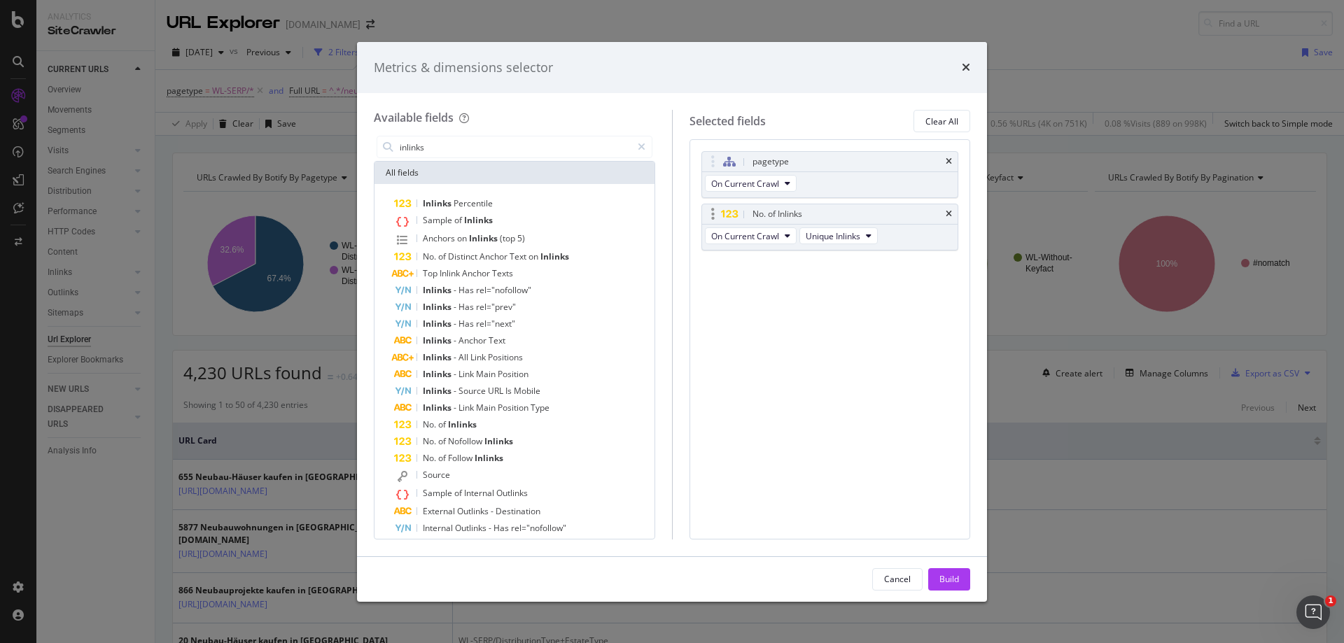
click at [851, 227] on div "On Current Crawl Unique Inlinks" at bounding box center [792, 237] width 181 height 25
click at [855, 230] on span "Unique Inlinks" at bounding box center [833, 236] width 55 height 12
click at [759, 238] on span "On Current Crawl" at bounding box center [745, 236] width 68 height 12
click at [766, 237] on span "On Current Crawl" at bounding box center [745, 236] width 68 height 12
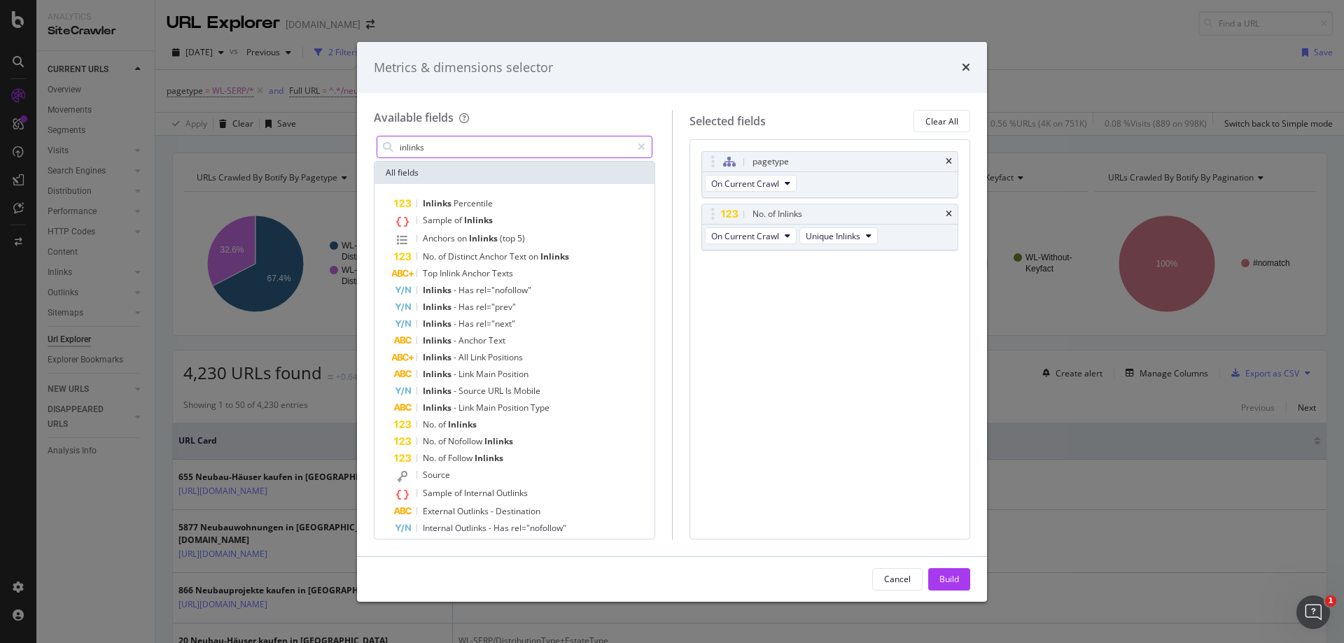
click at [473, 147] on input "inlinks" at bounding box center [514, 147] width 233 height 21
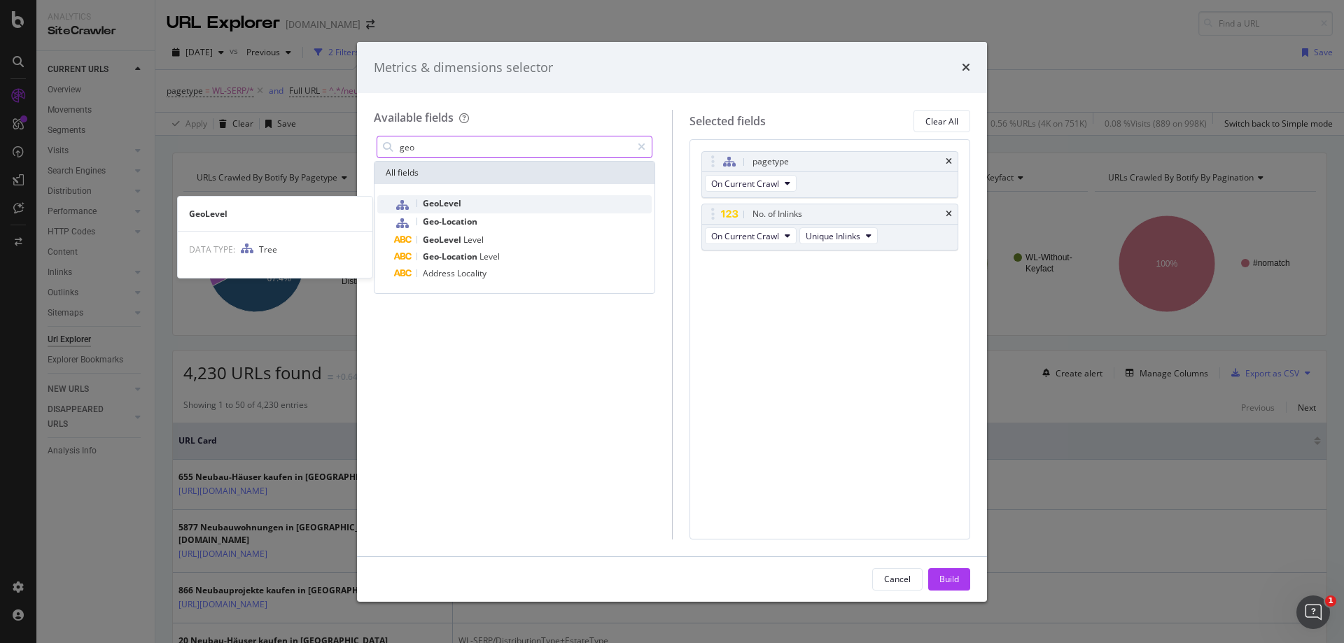
type input "geo"
click at [468, 201] on div "GeoLevel" at bounding box center [523, 204] width 258 height 18
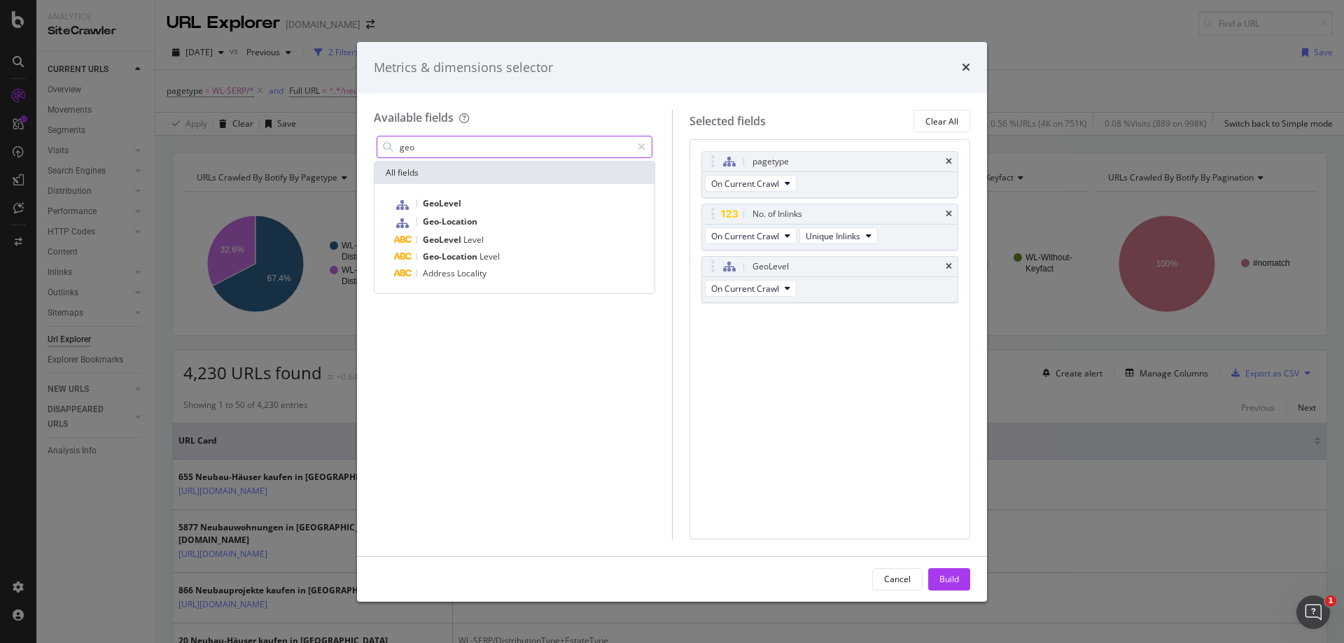
click at [453, 141] on input "geo" at bounding box center [514, 147] width 233 height 21
click at [473, 220] on span "Geo-Location" at bounding box center [450, 222] width 55 height 12
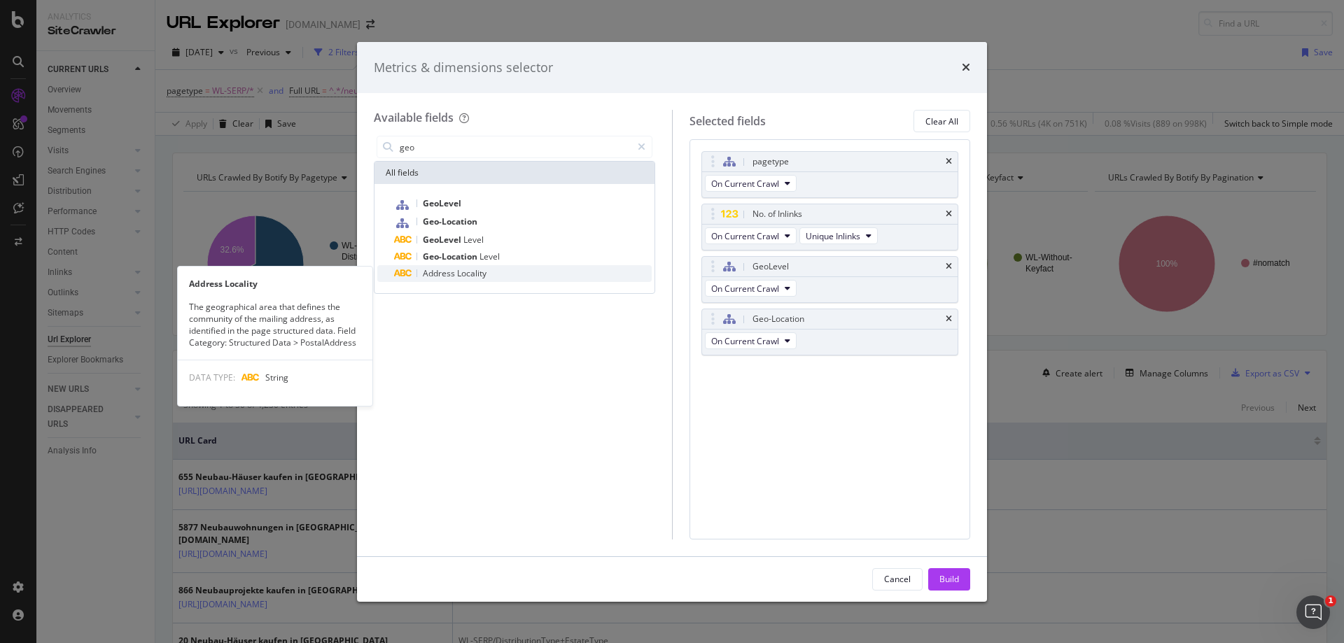
click at [473, 275] on span "Locality" at bounding box center [471, 273] width 29 height 12
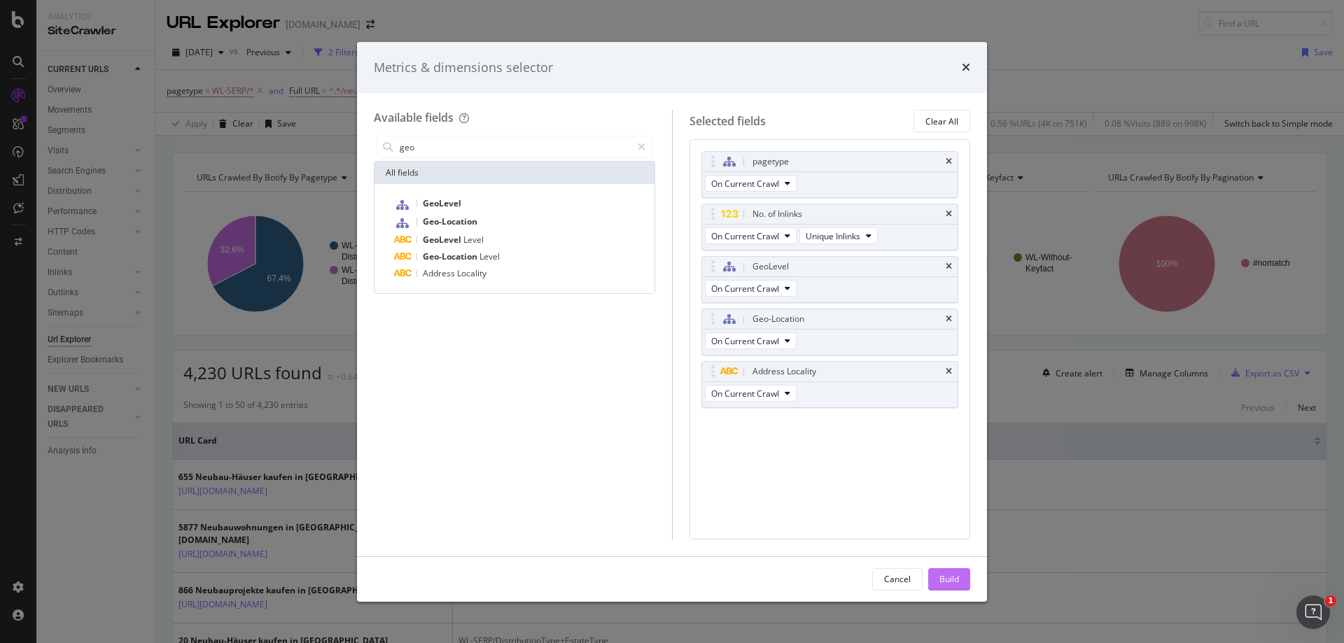
click at [945, 575] on div "Build" at bounding box center [950, 579] width 20 height 12
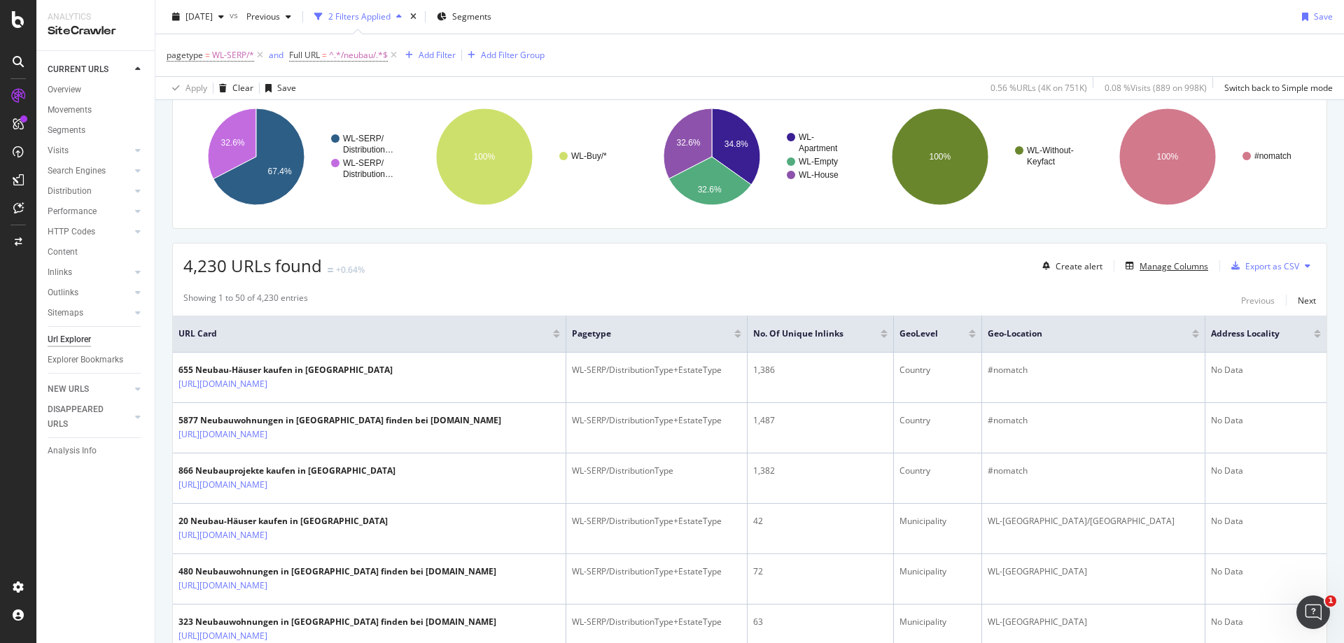
scroll to position [60, 0]
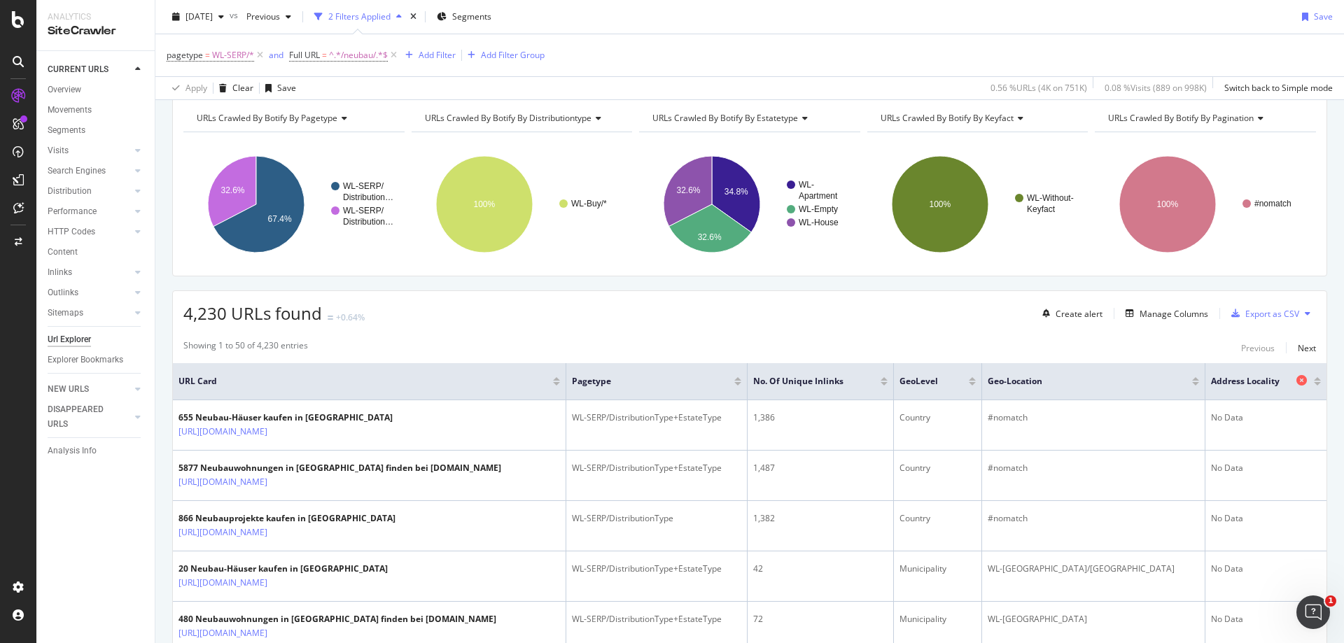
click at [1297, 380] on icon at bounding box center [1302, 380] width 11 height 11
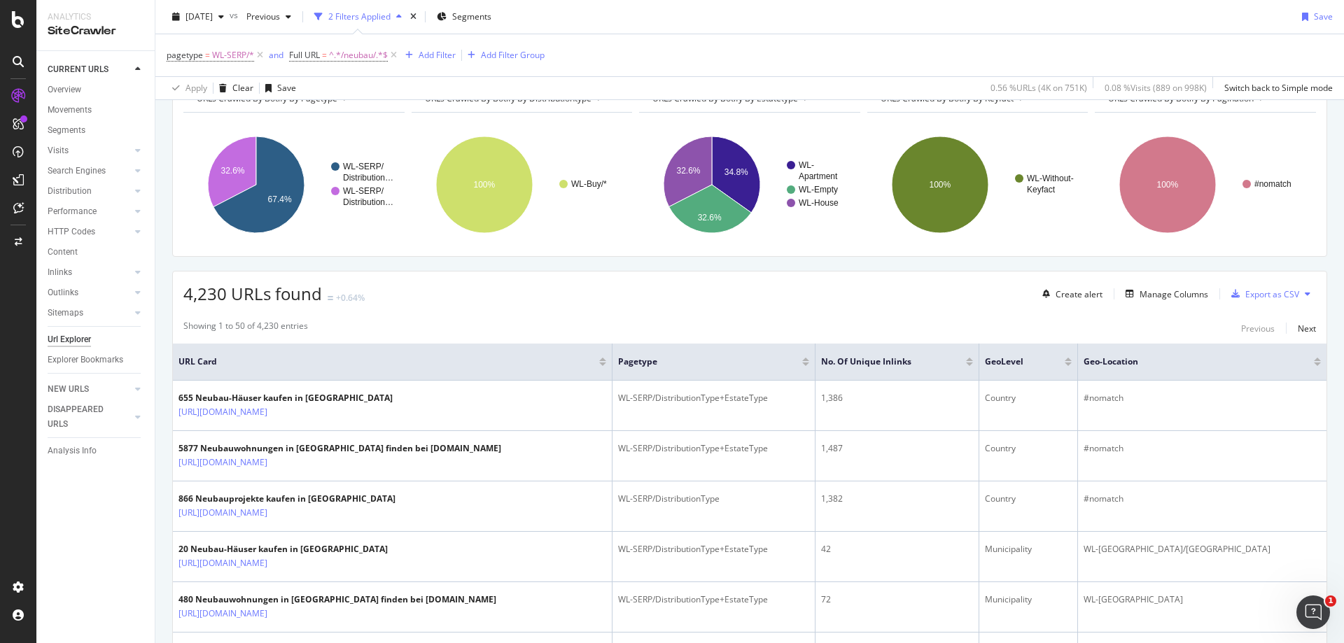
scroll to position [140, 0]
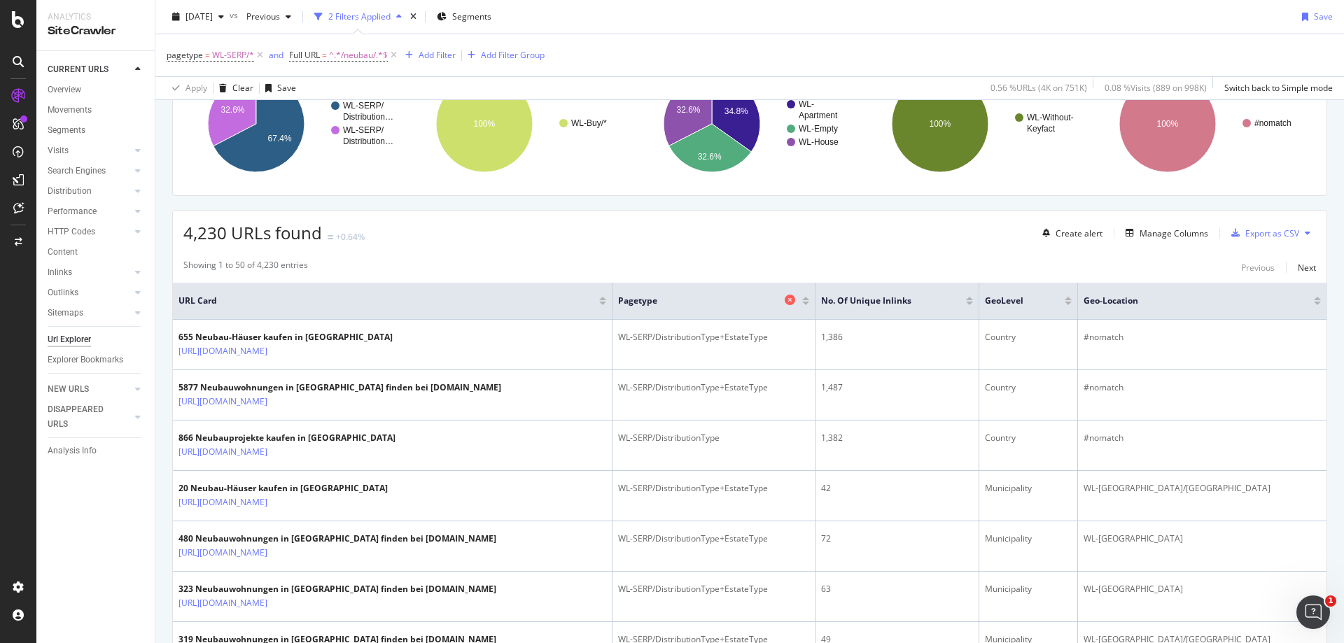
click at [658, 300] on span "pagetype" at bounding box center [699, 301] width 163 height 13
click at [795, 300] on icon at bounding box center [790, 300] width 11 height 11
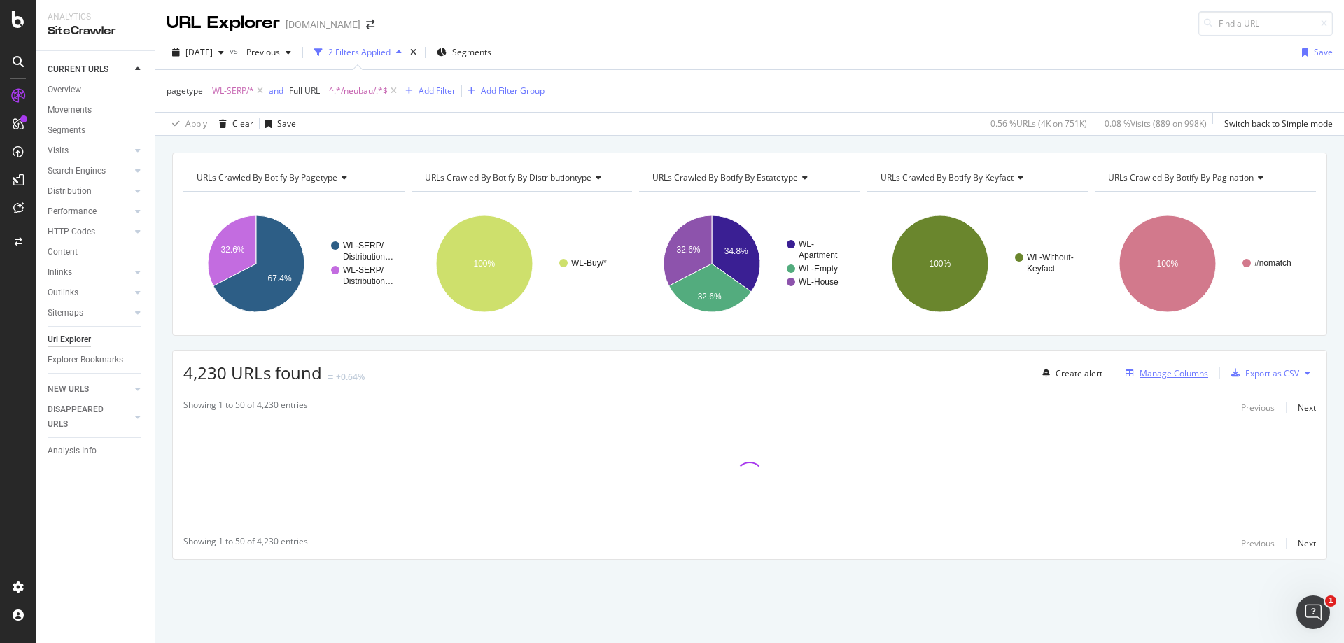
click at [1165, 381] on div "Manage Columns" at bounding box center [1164, 373] width 88 height 15
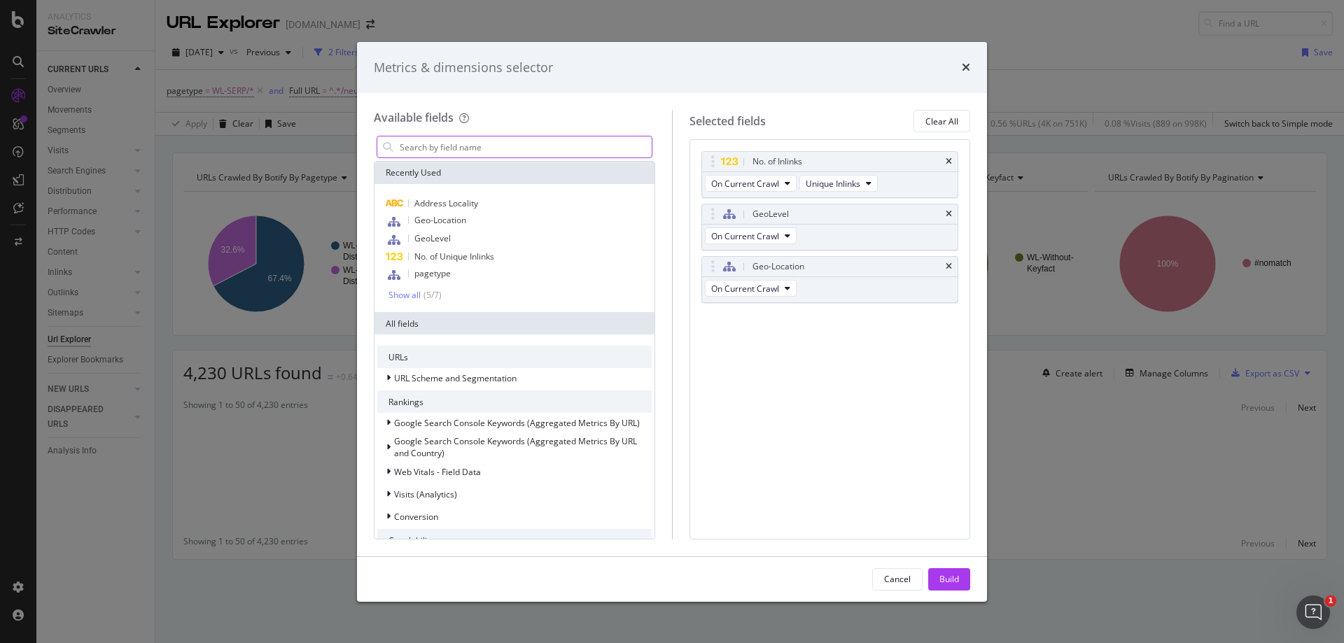
click at [471, 150] on input "modal" at bounding box center [524, 147] width 253 height 21
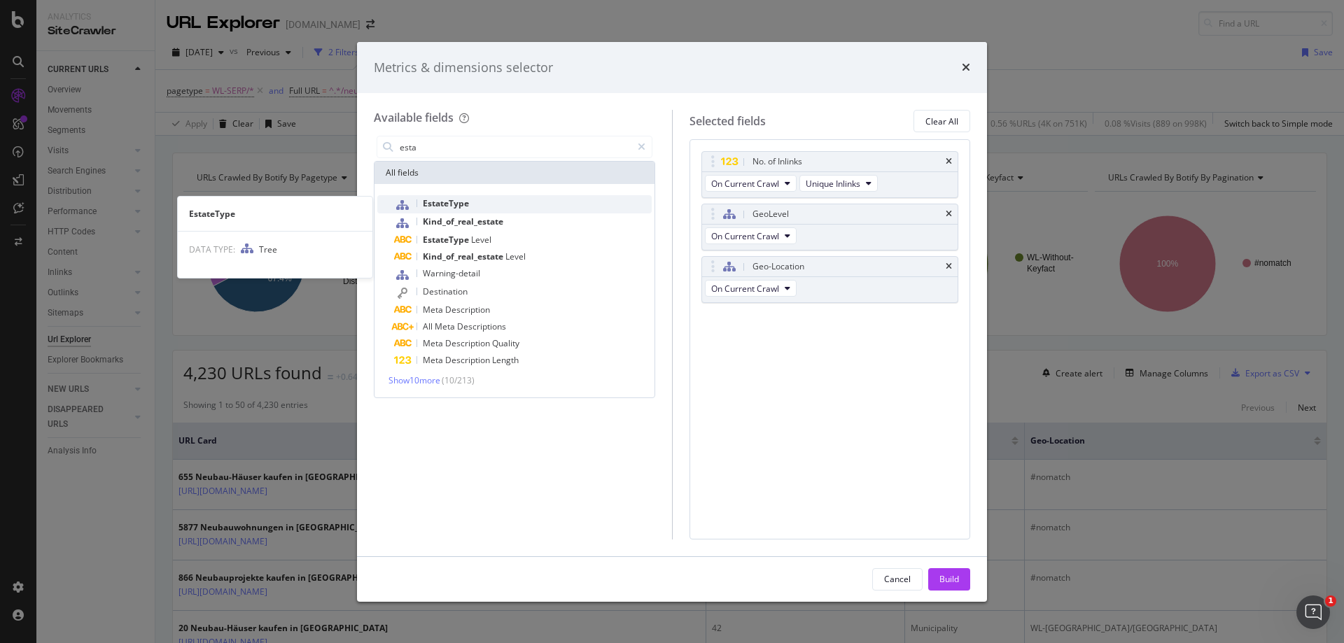
type input "esta"
click at [467, 202] on span "EstateType" at bounding box center [446, 203] width 46 height 12
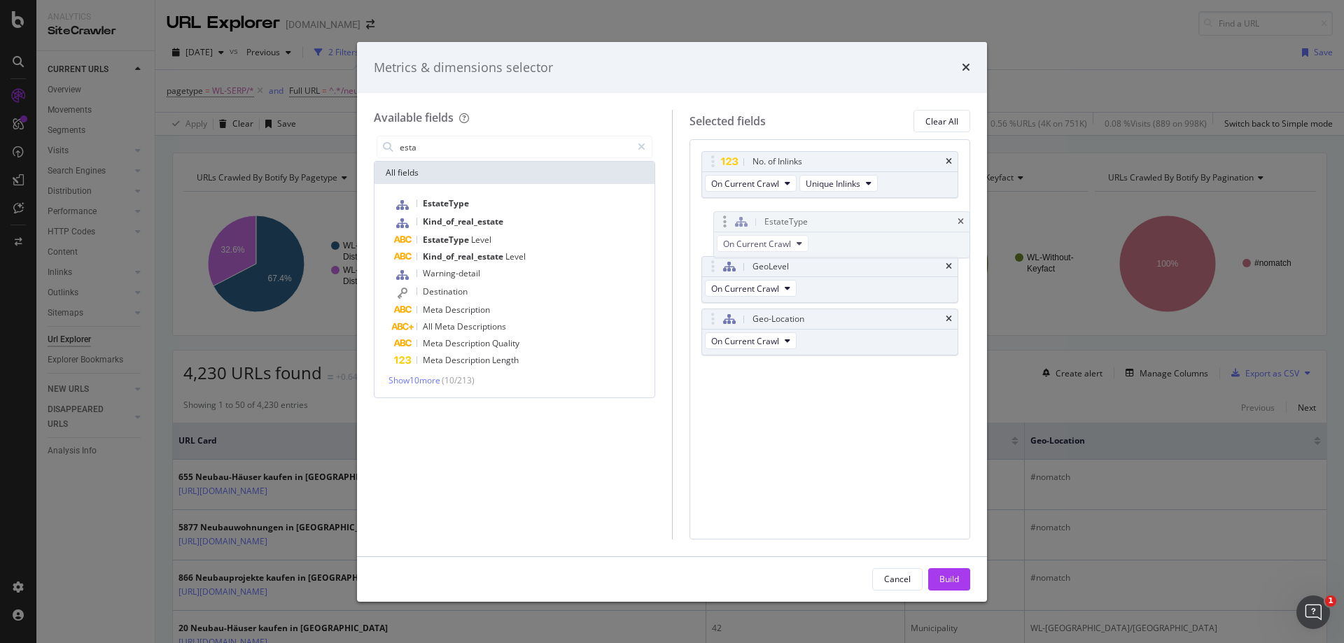
drag, startPoint x: 715, startPoint y: 316, endPoint x: 727, endPoint y: 219, distance: 98.1
click at [727, 219] on body "Analytics SiteCrawler CURRENT URLS Overview Movements Segments Visits Analysis …" at bounding box center [672, 321] width 1344 height 643
click at [954, 576] on div "Build" at bounding box center [950, 579] width 20 height 12
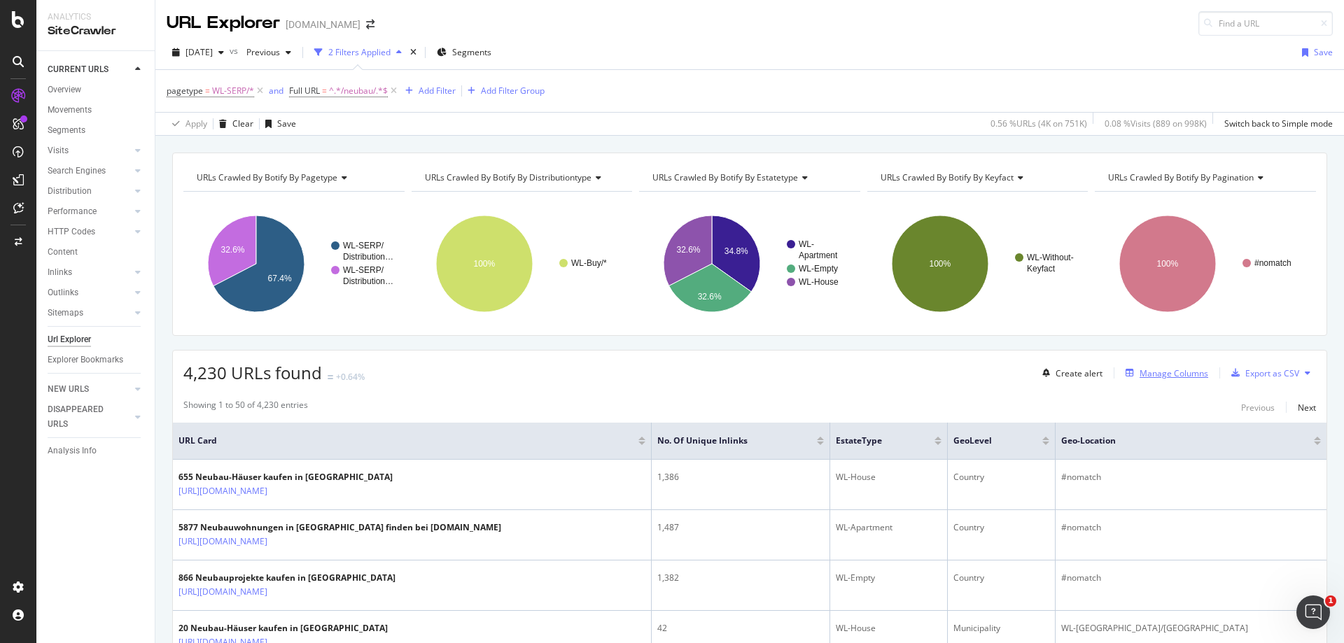
click at [1194, 378] on div "Manage Columns" at bounding box center [1174, 374] width 69 height 12
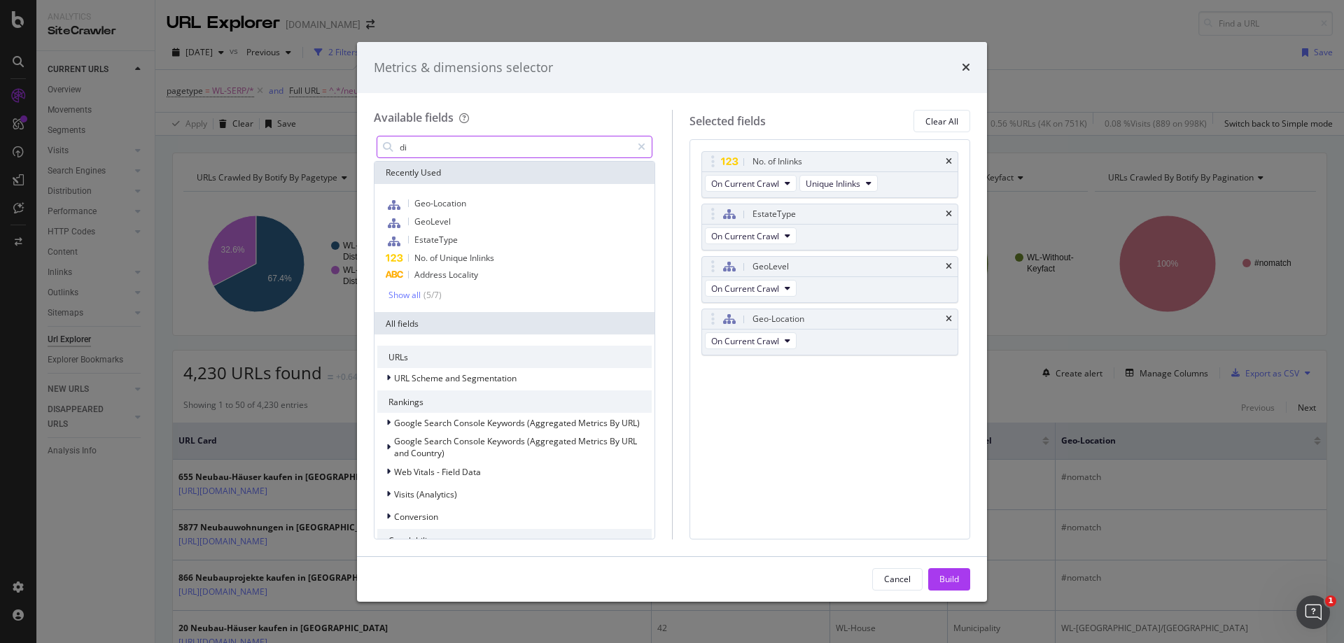
type input "div"
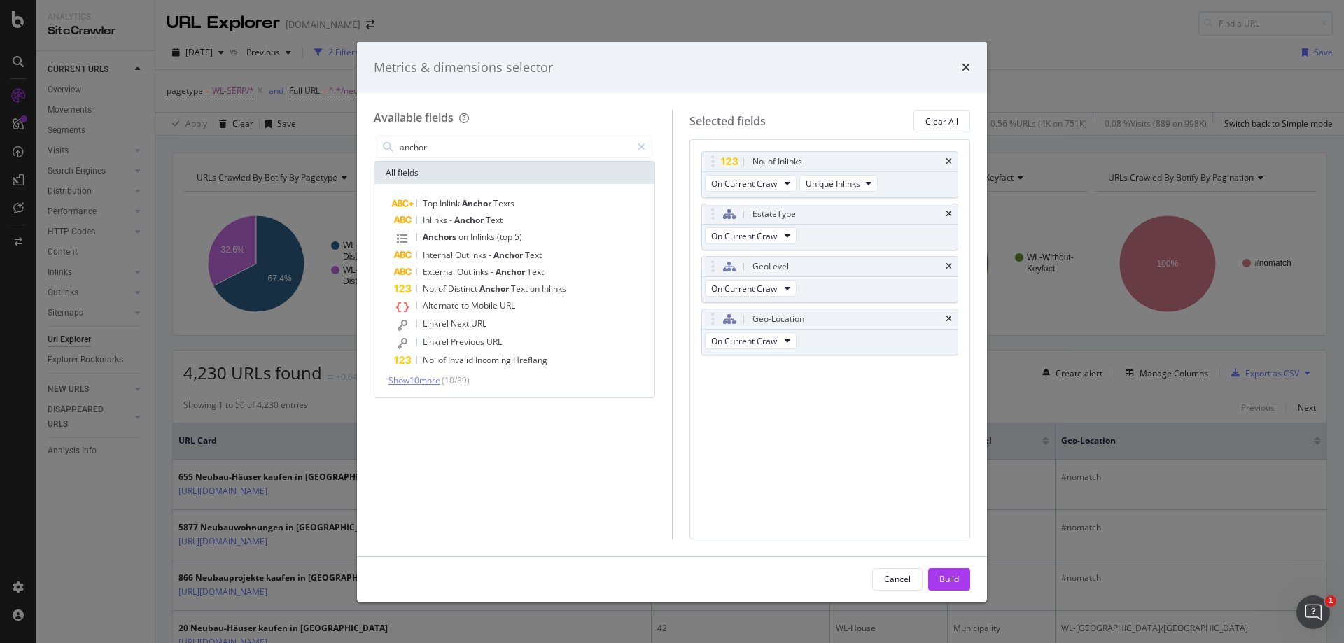
type input "anchor"
click at [412, 383] on span "Show 10 more" at bounding box center [415, 381] width 52 height 12
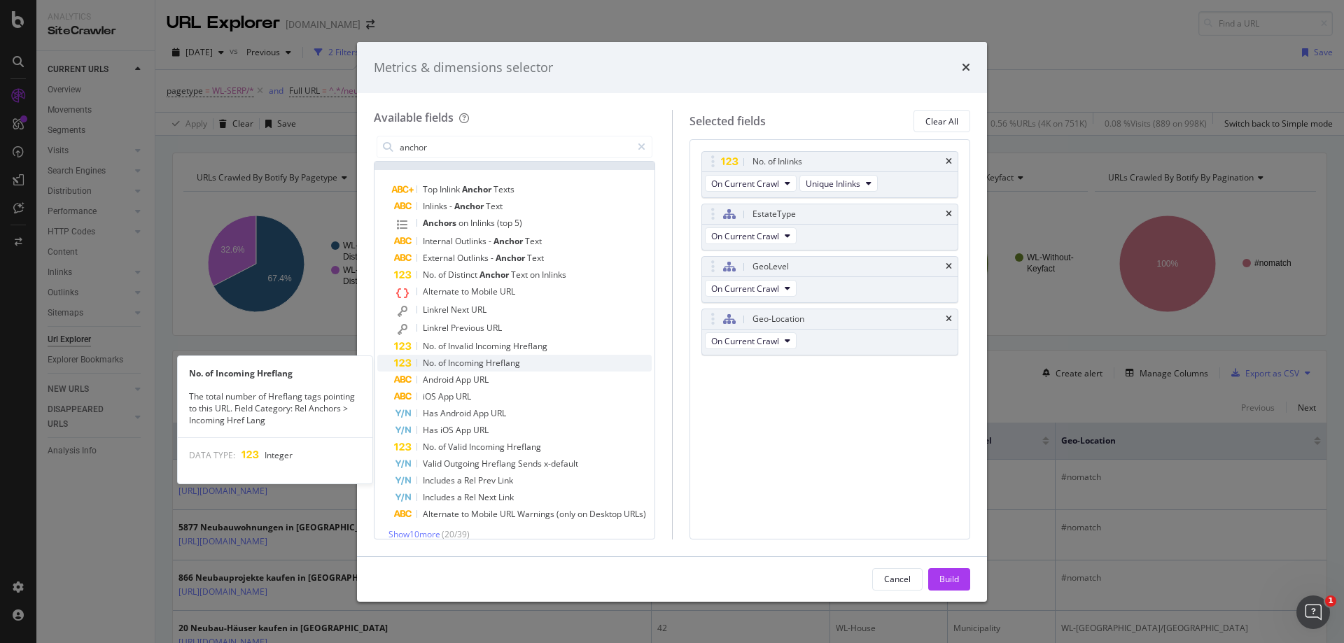
scroll to position [27, 0]
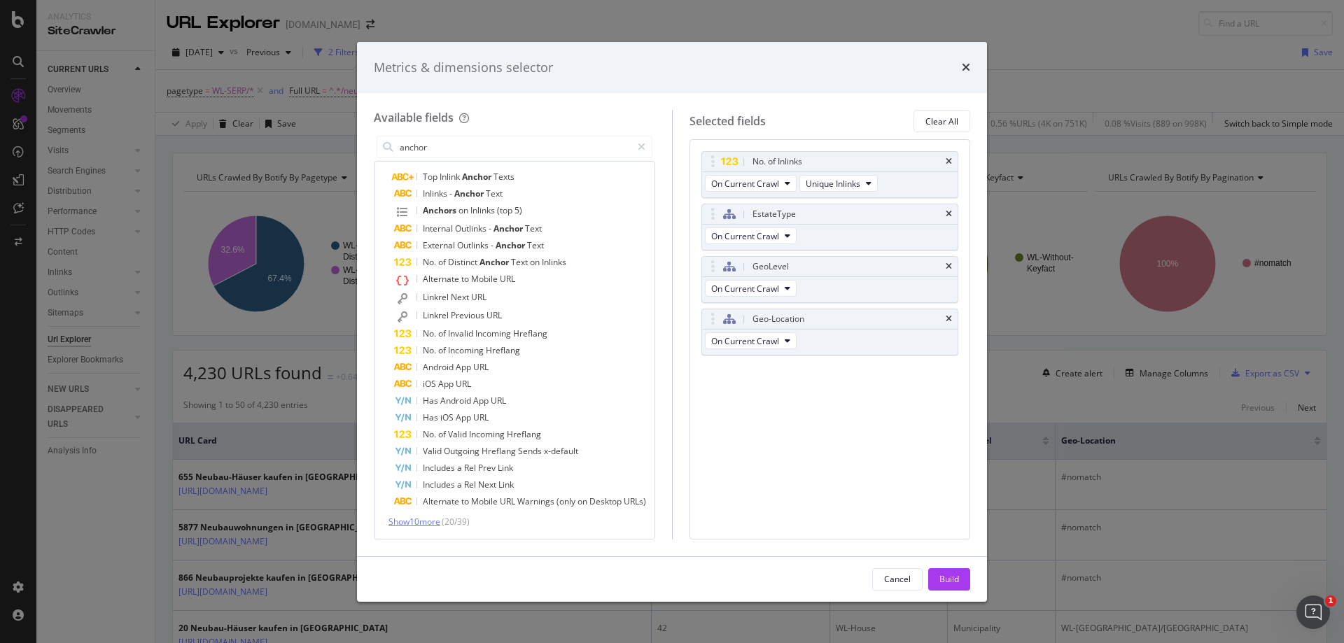
click at [414, 523] on span "Show 10 more" at bounding box center [415, 522] width 52 height 12
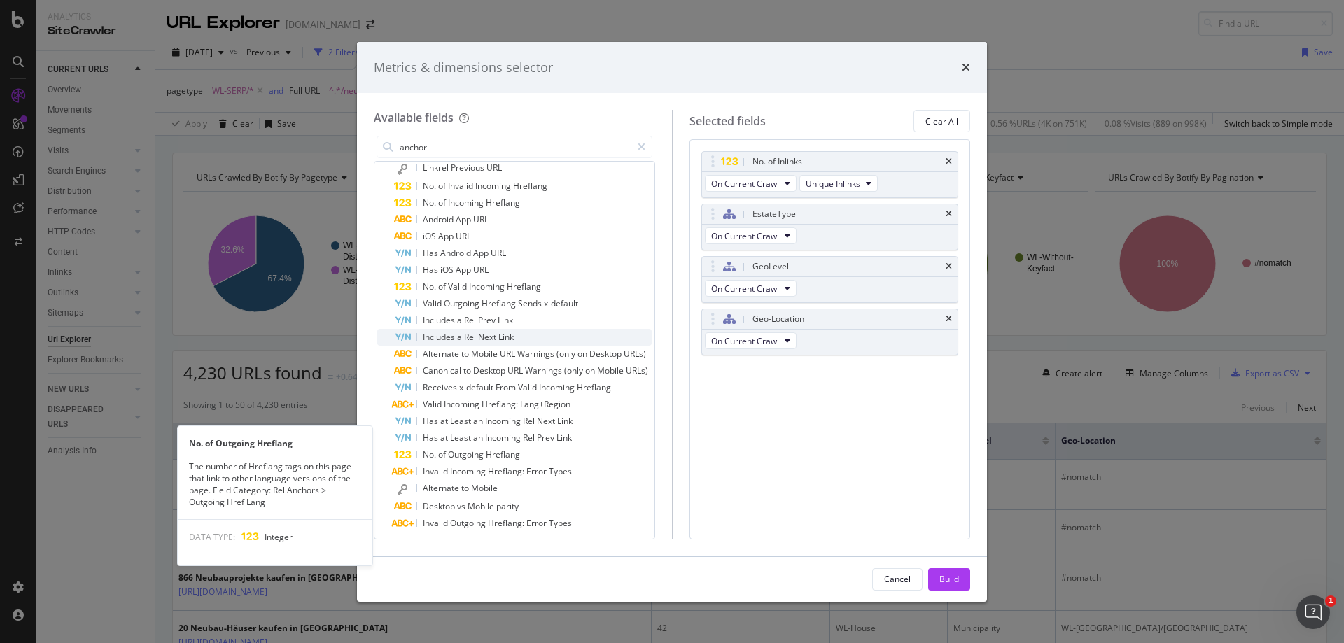
scroll to position [196, 0]
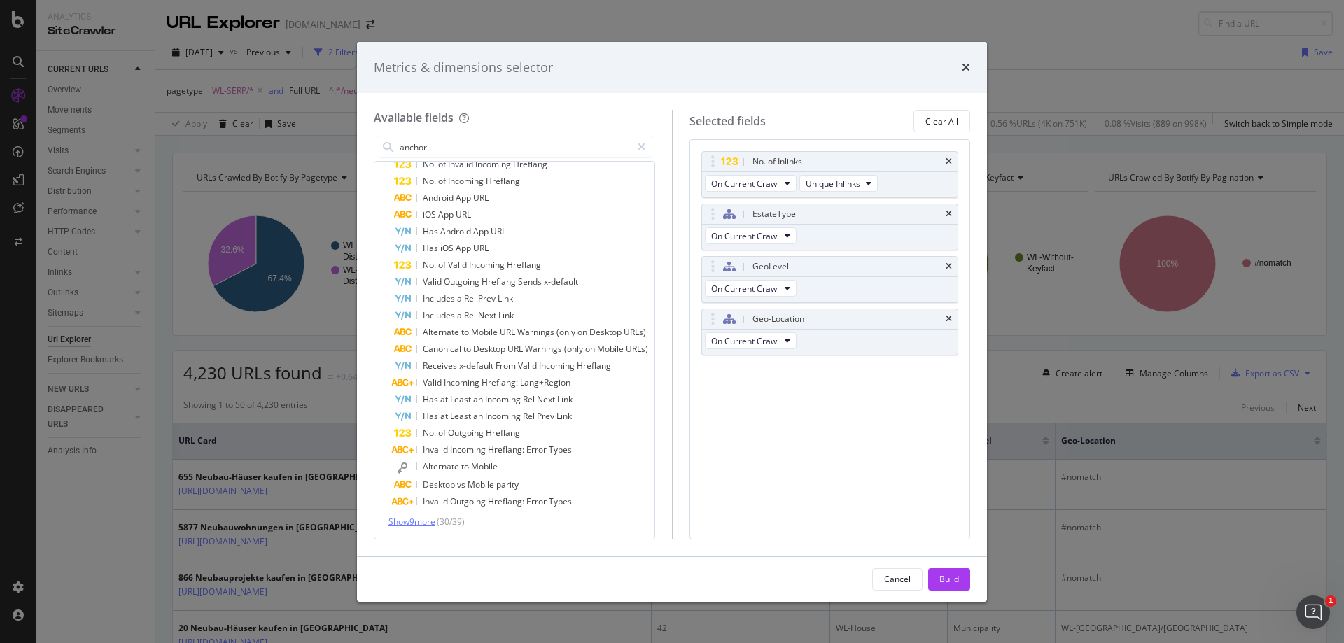
click at [423, 522] on span "Show 9 more" at bounding box center [412, 522] width 47 height 12
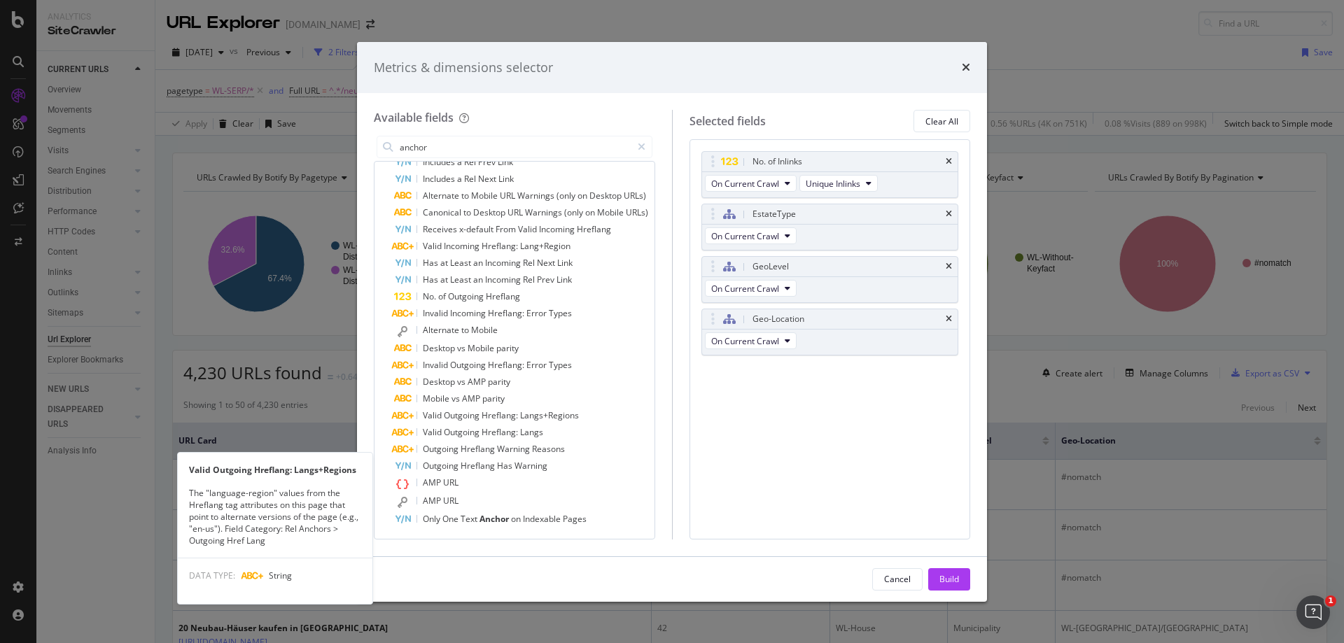
scroll to position [0, 0]
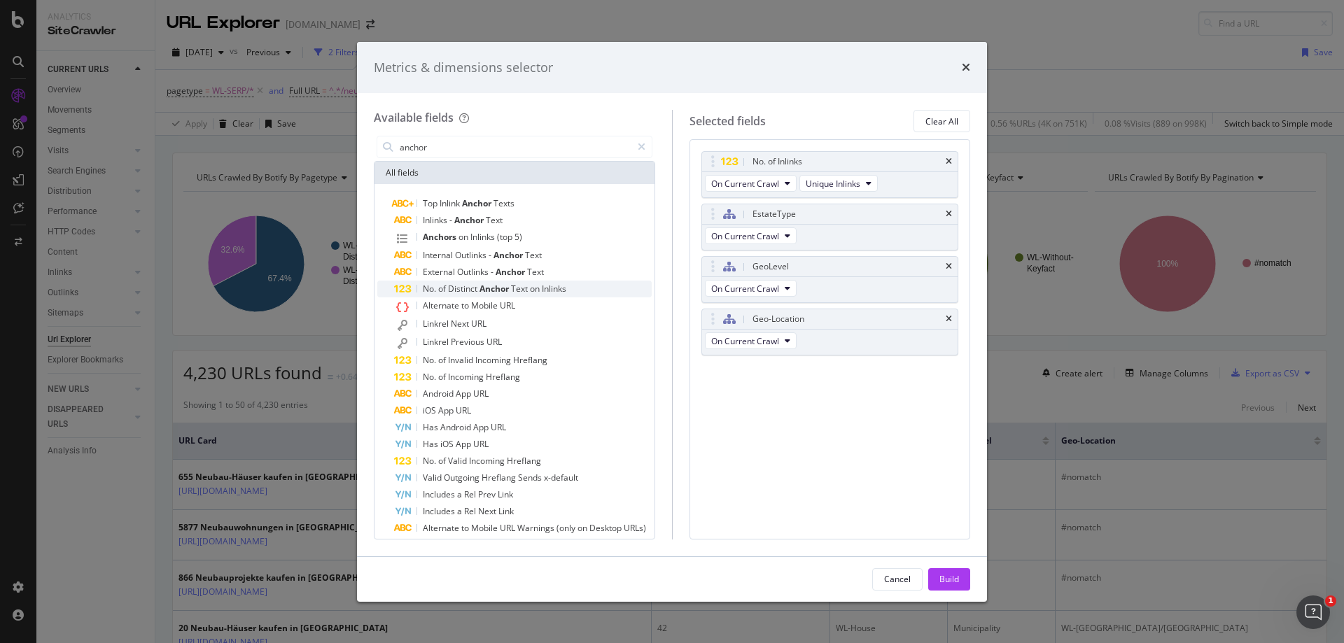
click at [523, 288] on span "Text" at bounding box center [520, 289] width 19 height 12
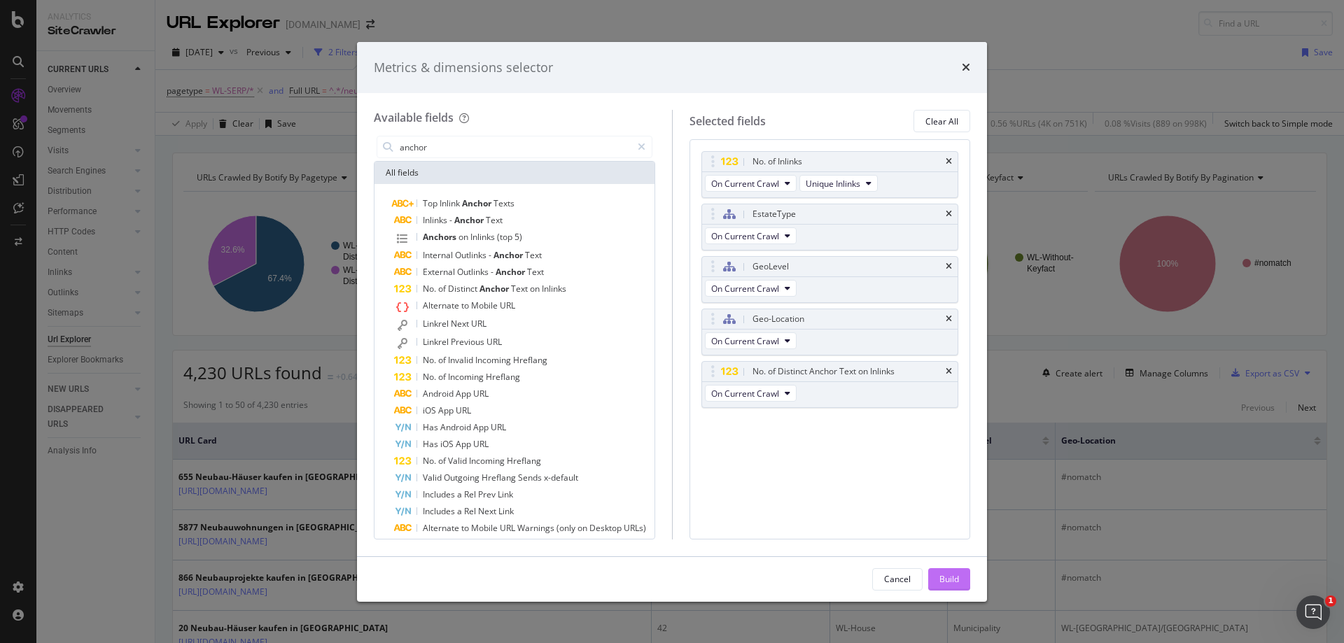
click at [956, 571] on div "Build" at bounding box center [950, 579] width 20 height 21
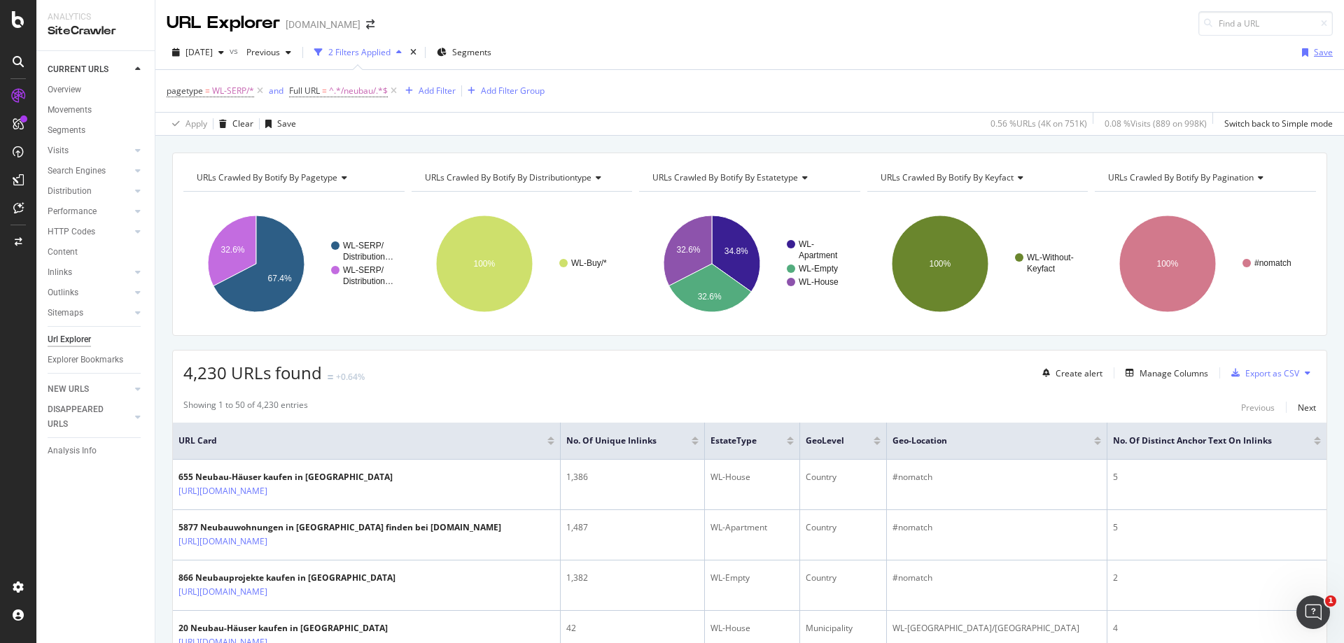
click at [1314, 55] on div "Save" at bounding box center [1323, 52] width 19 height 12
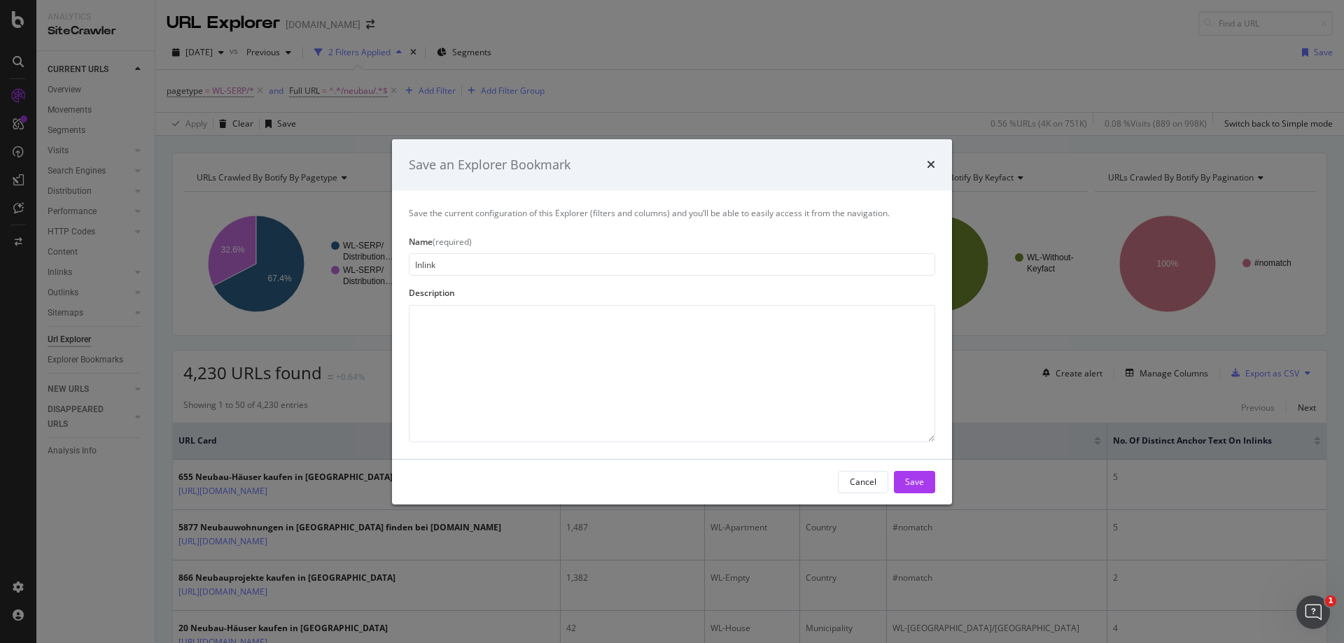
type input "Inlinks"
type input "NB Inlinks"
click at [707, 321] on textarea "modal" at bounding box center [672, 373] width 527 height 137
type textarea "WL SERP with no of inlinks, split by geo level, geo location, estate type and d…"
click at [915, 475] on div "Save" at bounding box center [914, 482] width 19 height 21
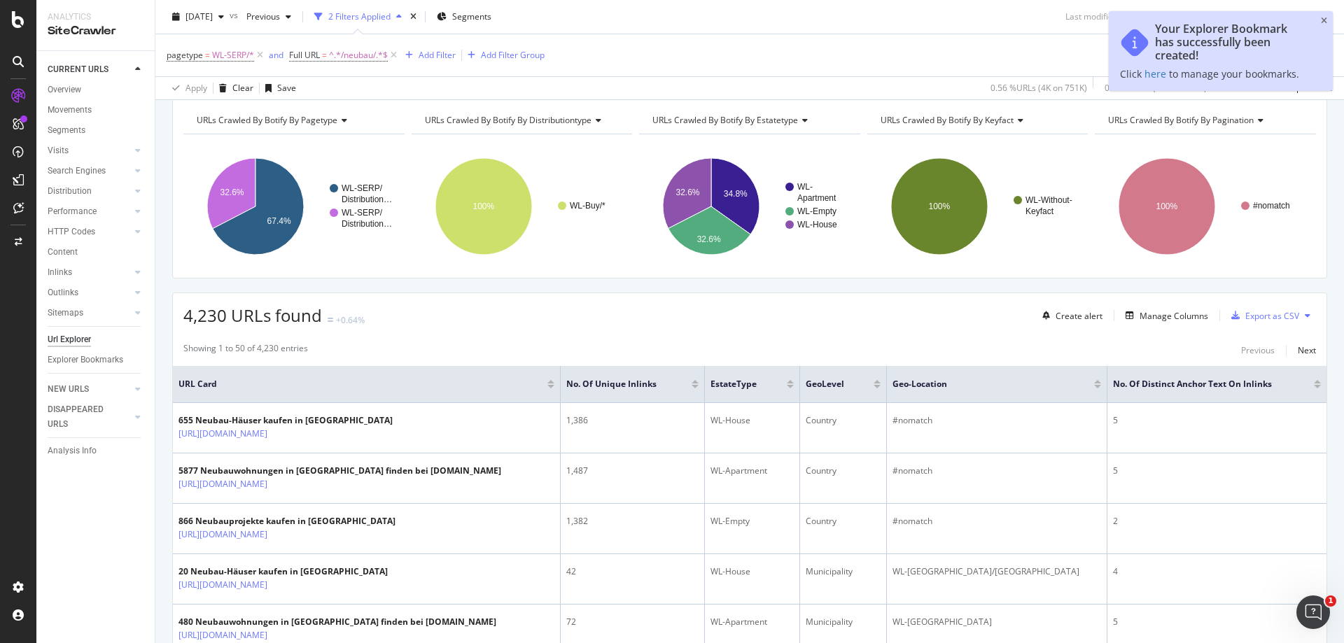
scroll to position [140, 0]
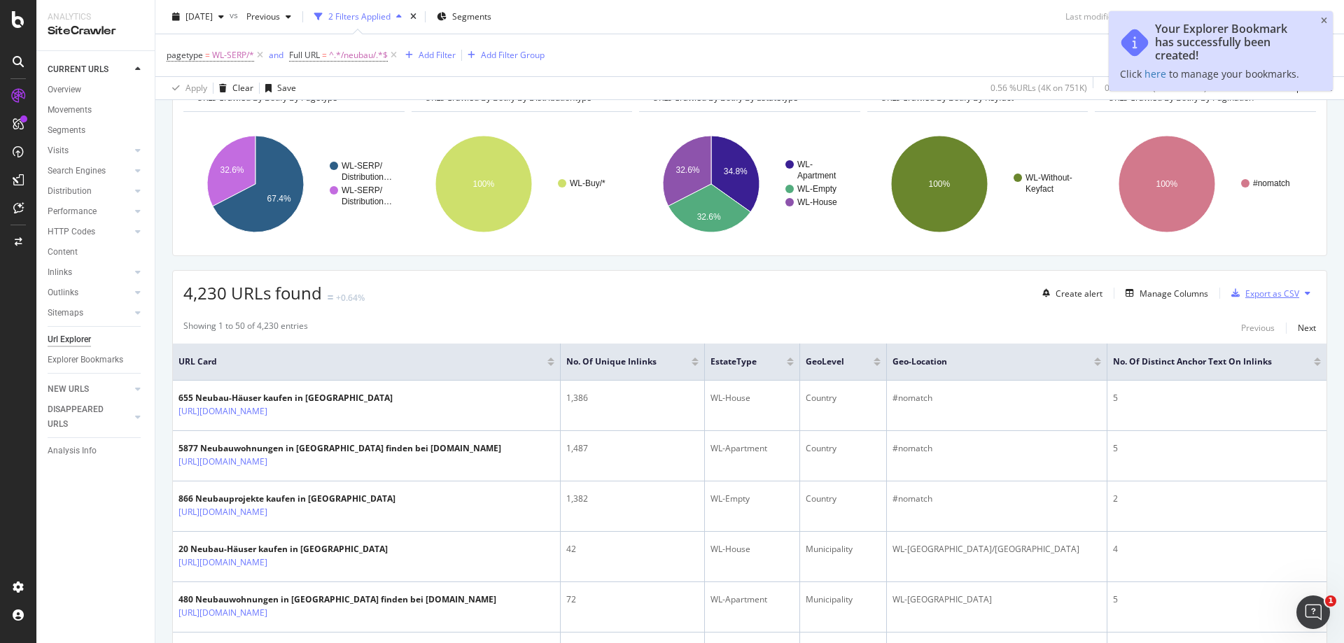
click at [1262, 295] on div "Export as CSV" at bounding box center [1273, 294] width 54 height 12
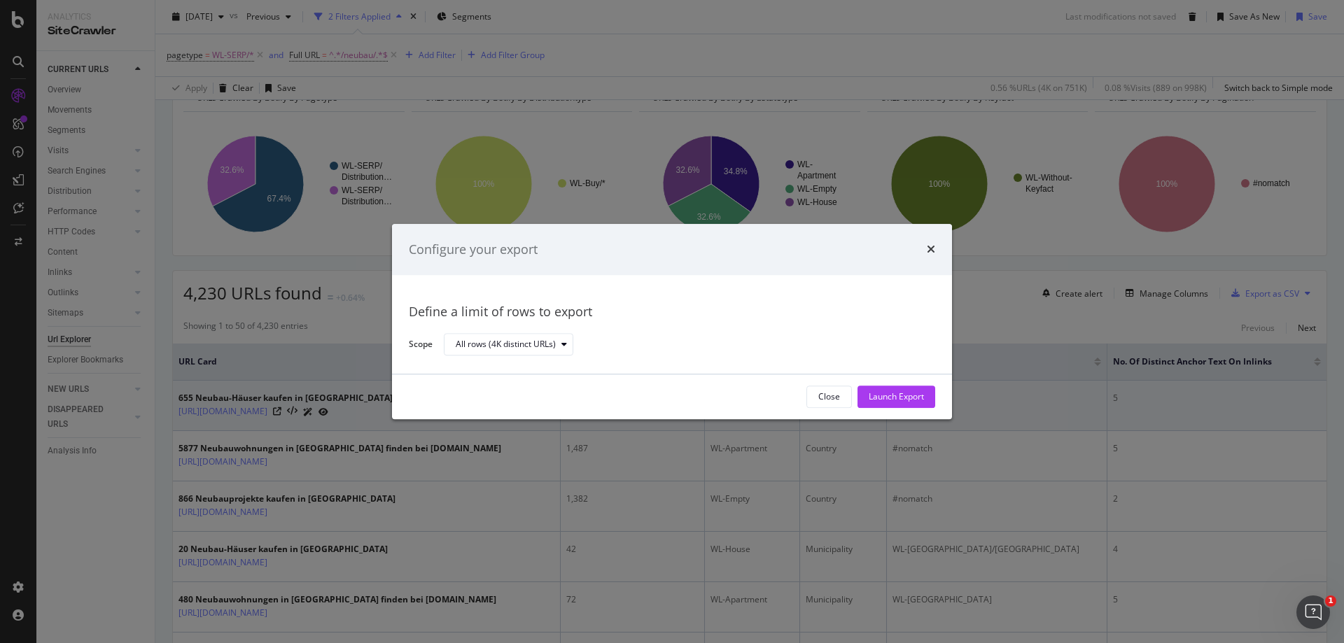
click at [922, 396] on div "Launch Export" at bounding box center [896, 397] width 55 height 12
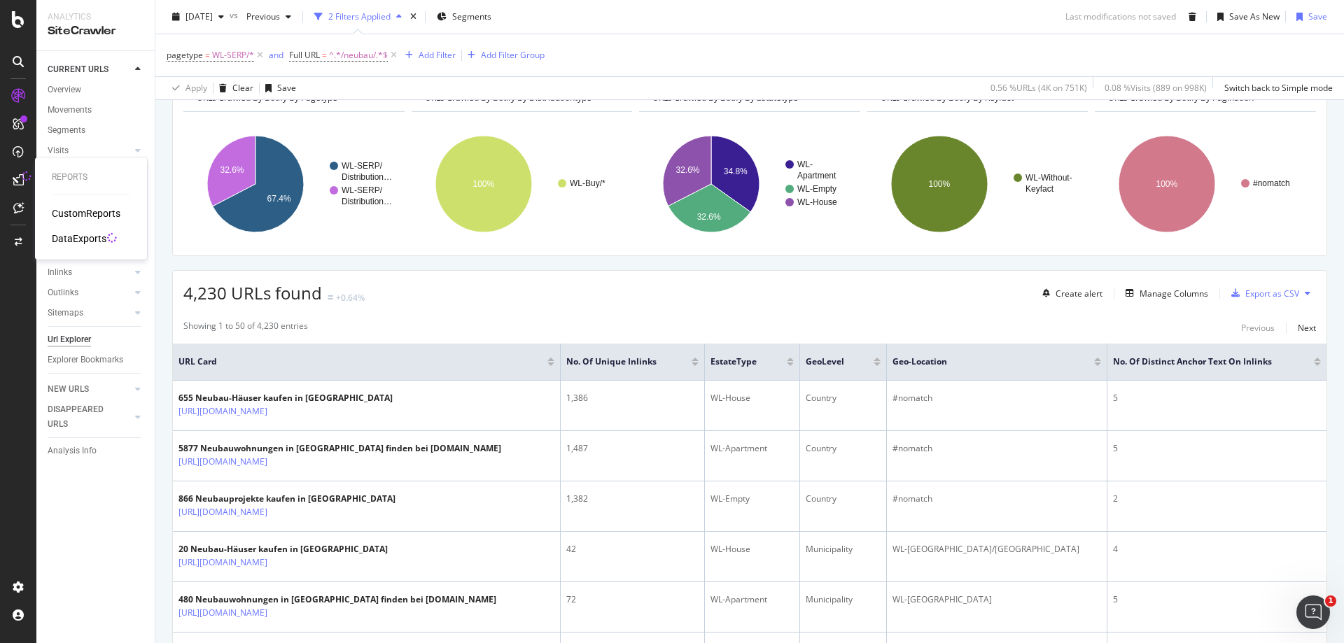
click at [78, 237] on div "DataExports" at bounding box center [79, 239] width 55 height 14
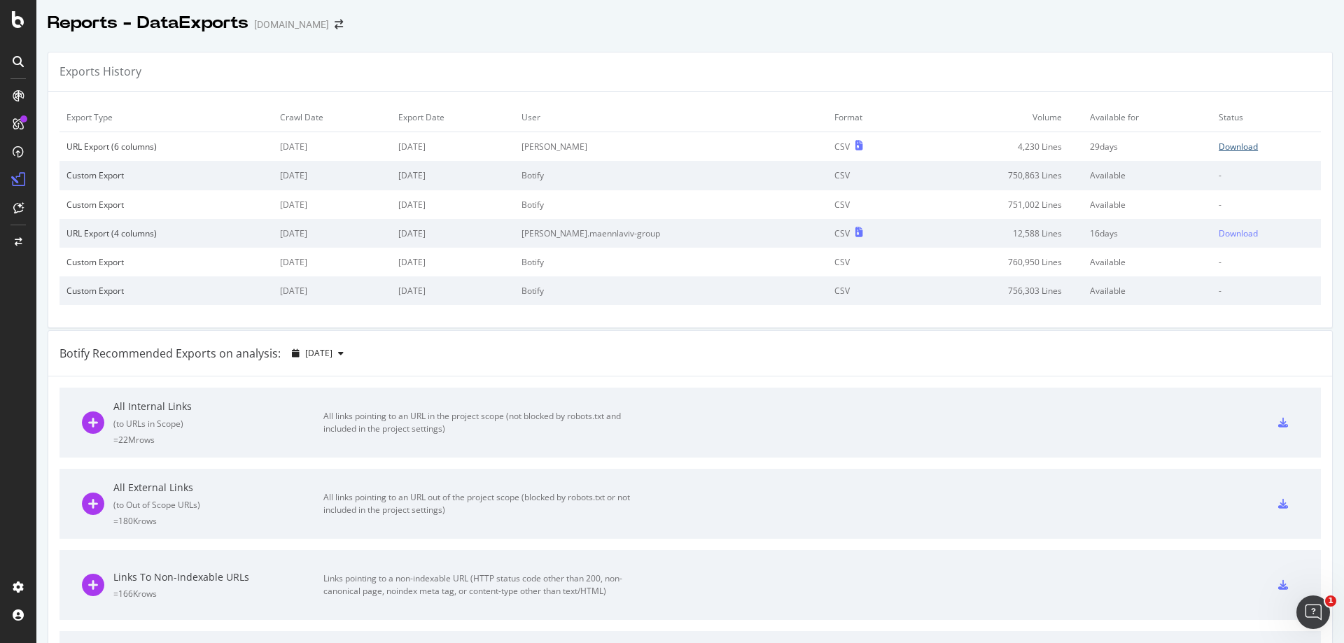
click at [1221, 146] on div "Download" at bounding box center [1238, 147] width 39 height 12
